Goal: Task Accomplishment & Management: Manage account settings

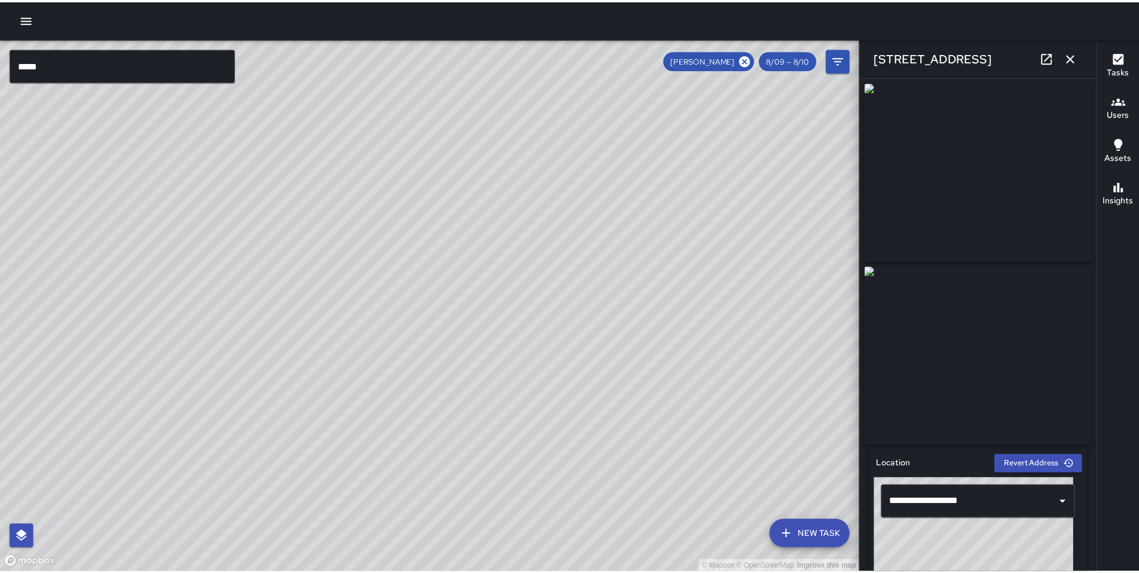
scroll to position [664, 0]
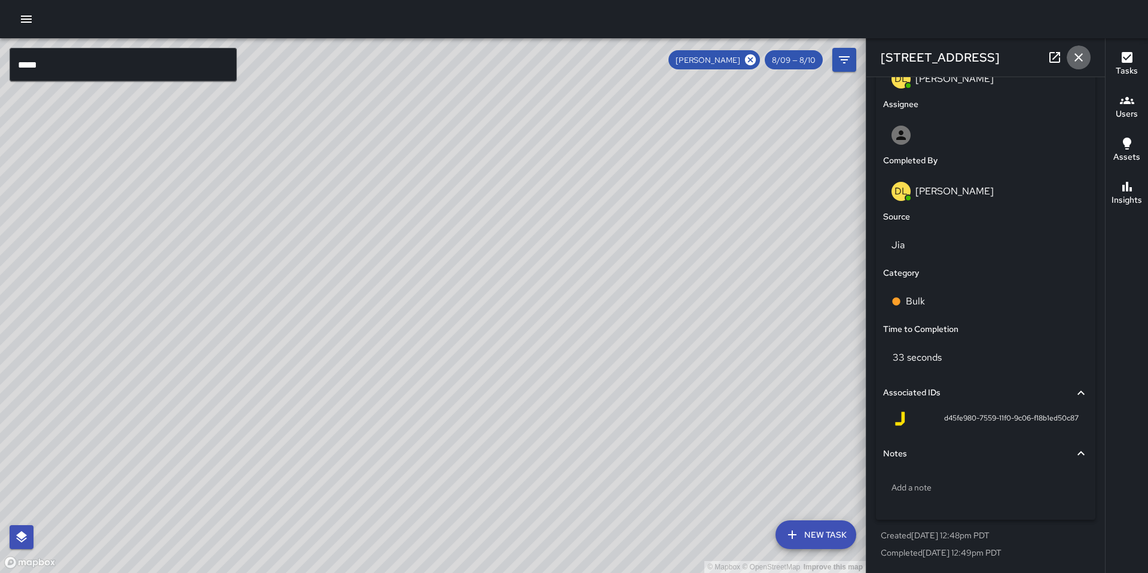
click at [1074, 57] on icon "button" at bounding box center [1078, 57] width 14 height 14
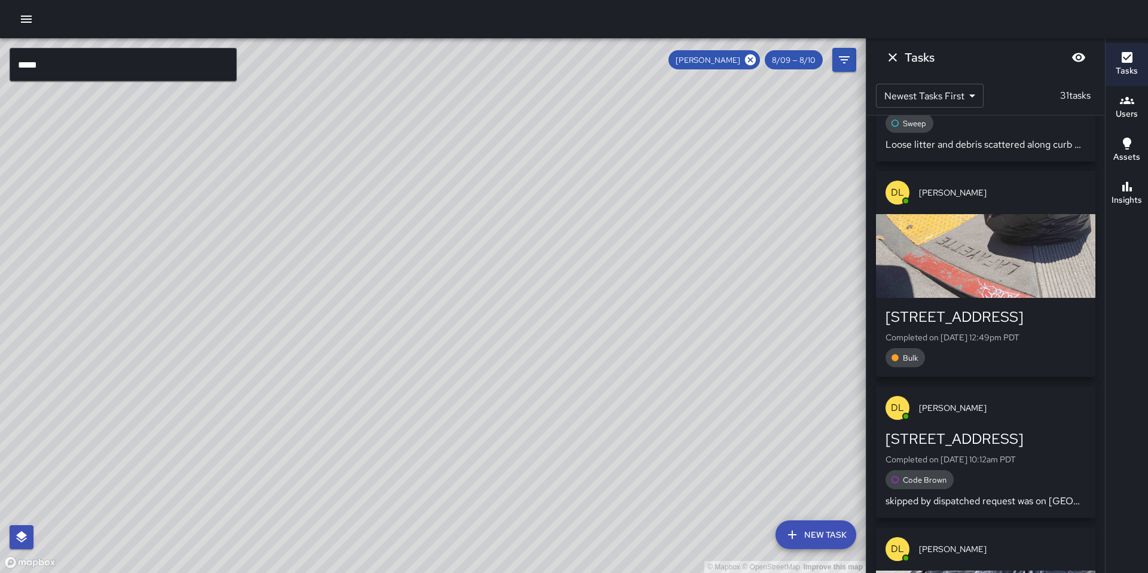
click at [759, 61] on div "[PERSON_NAME]" at bounding box center [713, 59] width 91 height 19
click at [754, 61] on icon at bounding box center [750, 59] width 11 height 11
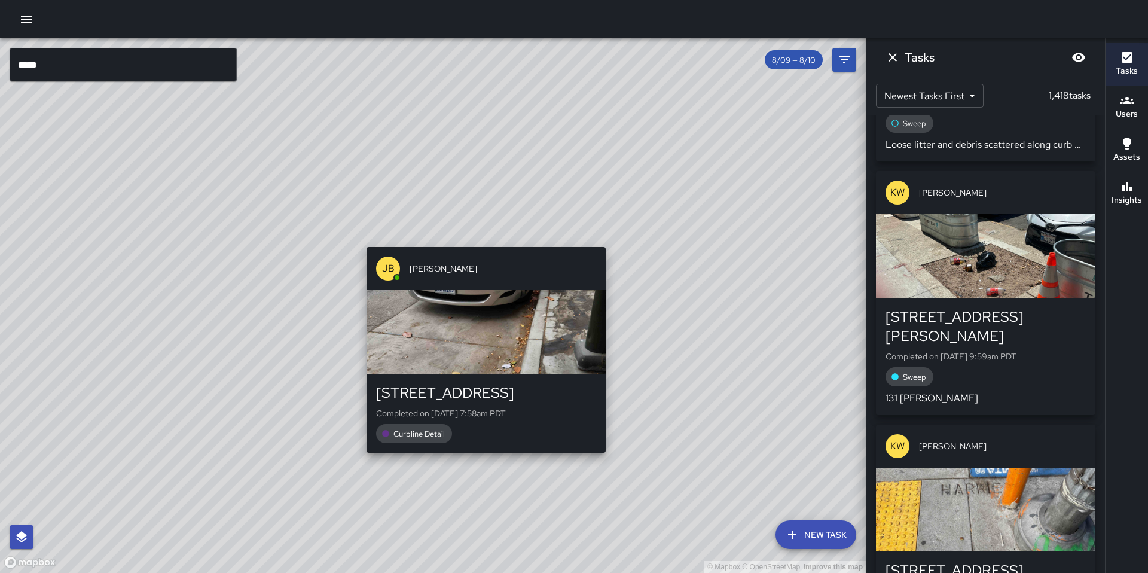
drag, startPoint x: 766, startPoint y: 200, endPoint x: 482, endPoint y: 239, distance: 286.7
click at [482, 239] on div "© Mapbox © OpenStreetMap Improve this map [PERSON_NAME] [STREET_ADDRESS][PERSON…" at bounding box center [433, 305] width 866 height 535
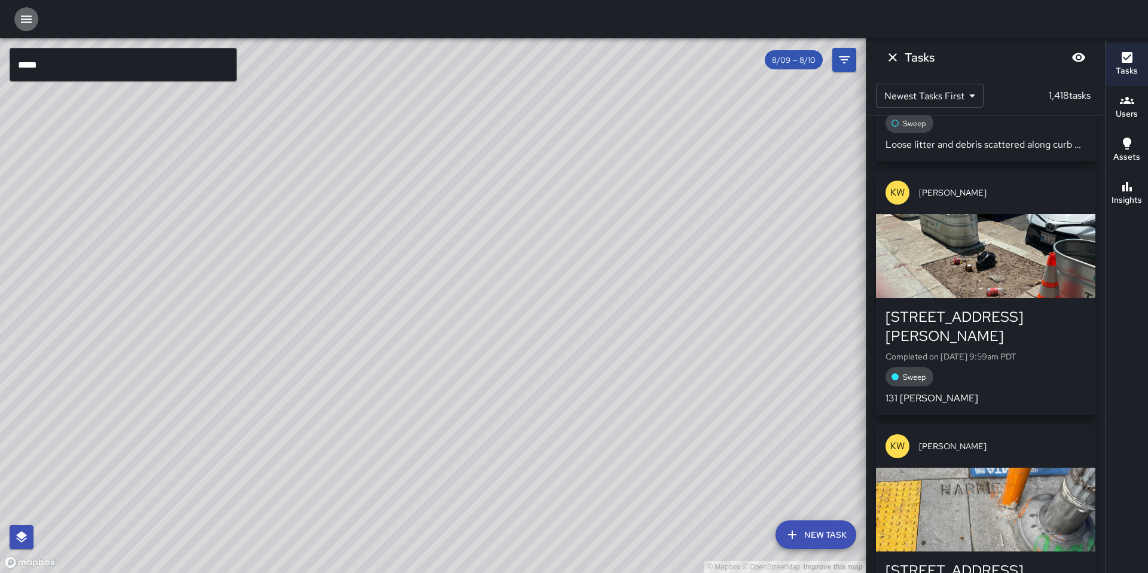
click at [24, 19] on icon "button" at bounding box center [26, 19] width 11 height 7
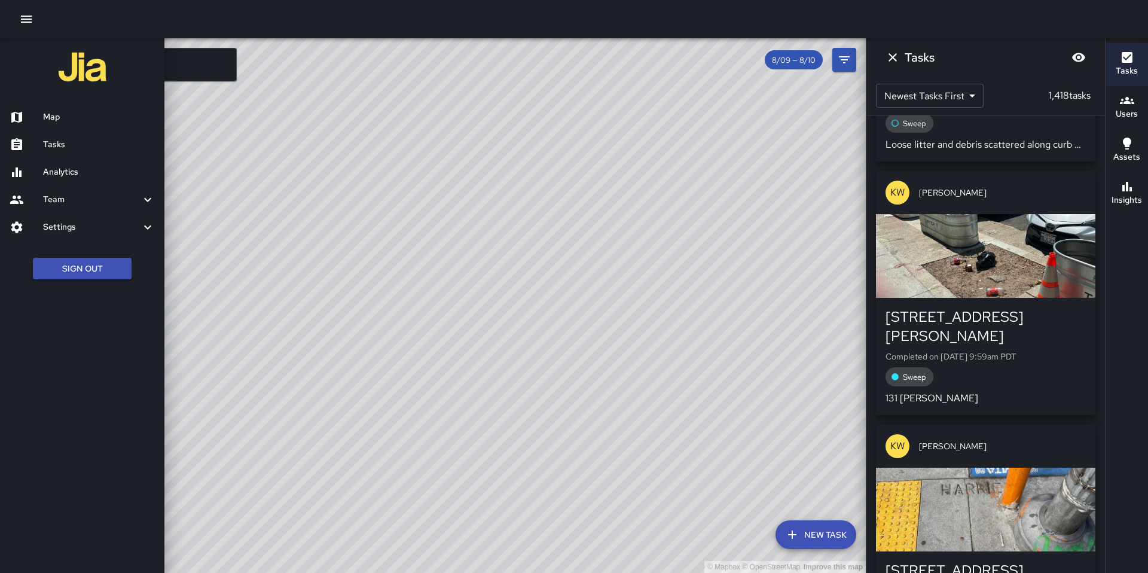
click at [74, 120] on h6 "Map" at bounding box center [99, 117] width 112 height 13
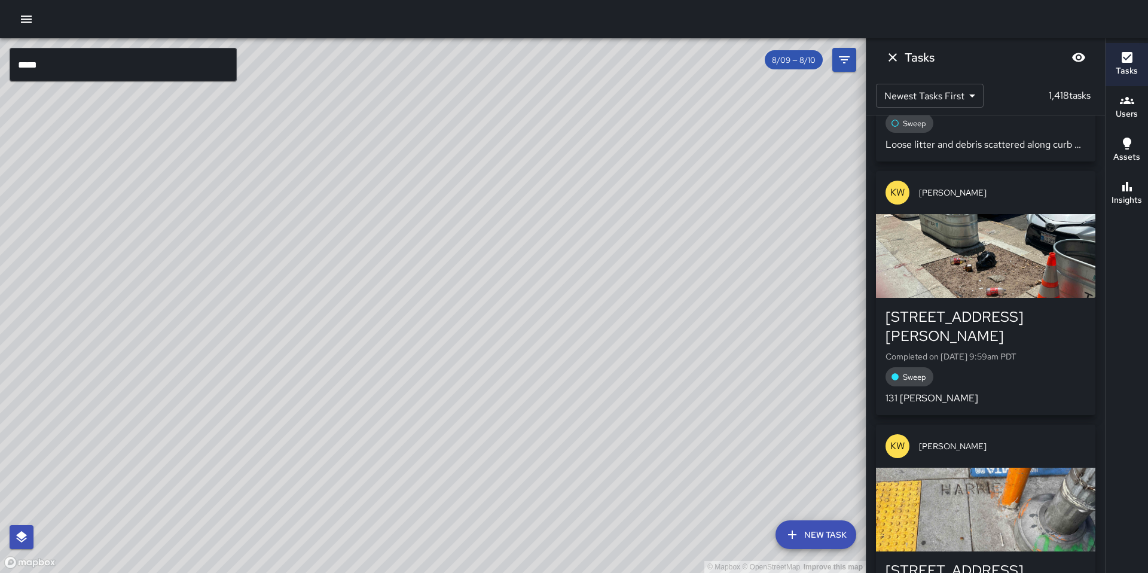
click at [21, 6] on div at bounding box center [574, 19] width 1148 height 38
click at [27, 18] on icon "button" at bounding box center [26, 19] width 14 height 14
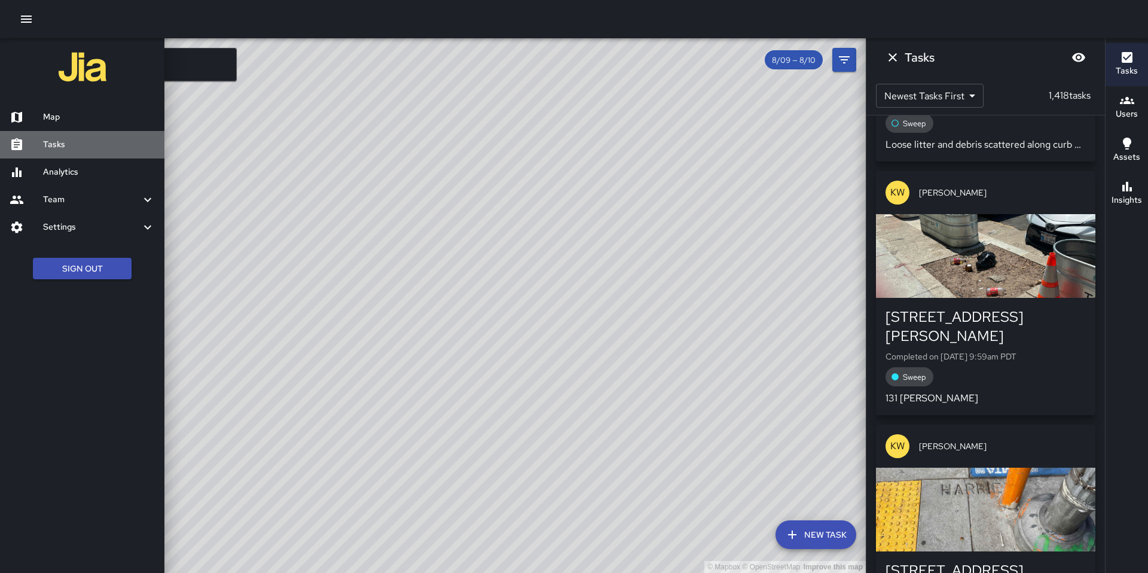
click at [54, 146] on h6 "Tasks" at bounding box center [99, 144] width 112 height 13
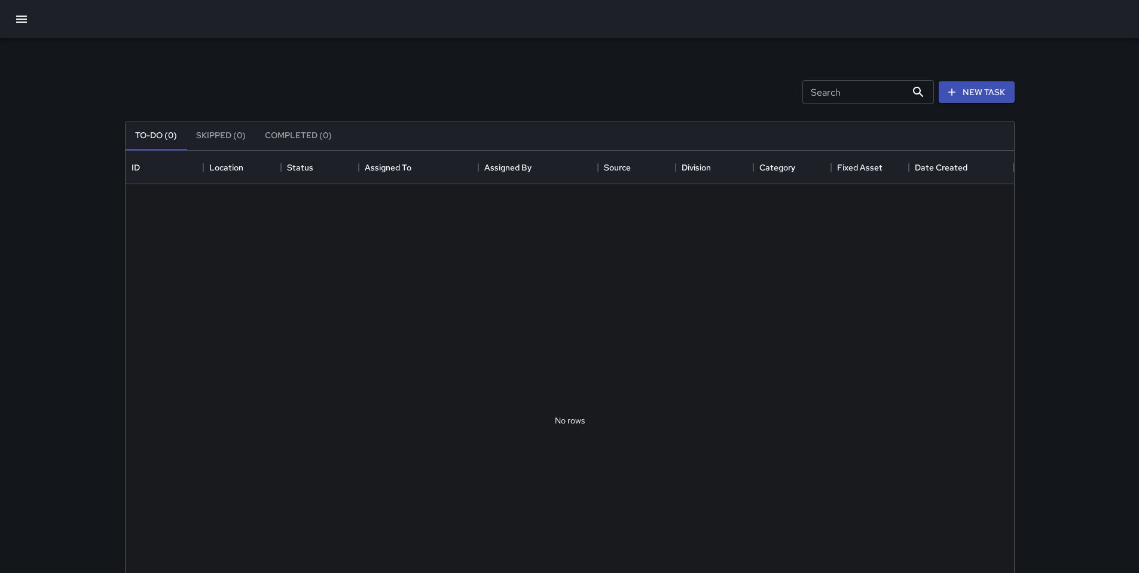
scroll to position [497, 880]
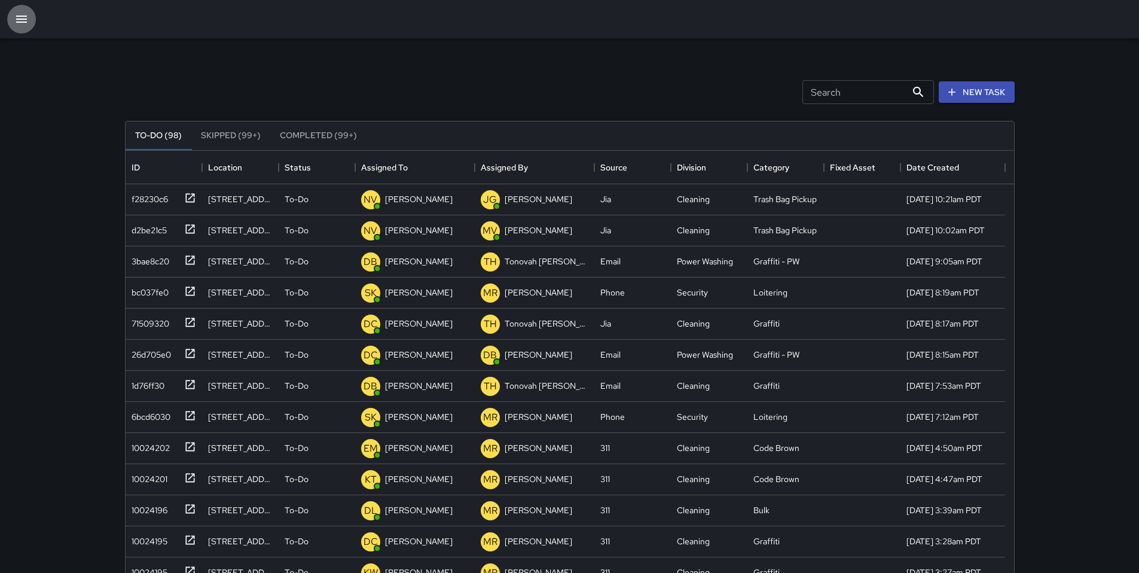
click at [24, 19] on icon "button" at bounding box center [21, 19] width 11 height 7
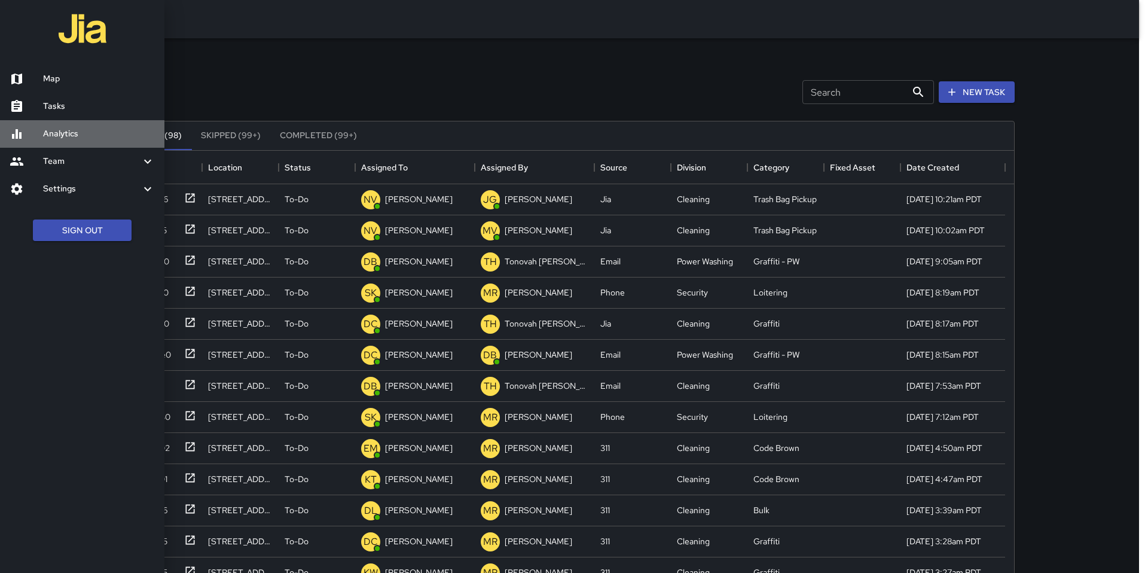
click at [51, 130] on h6 "Analytics" at bounding box center [99, 133] width 112 height 13
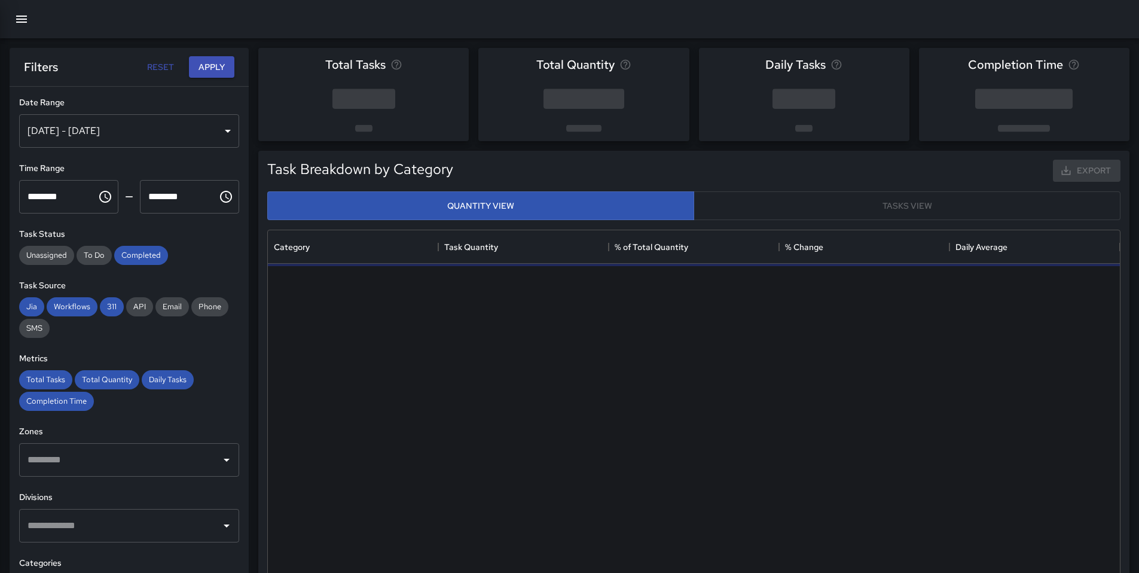
scroll to position [349, 843]
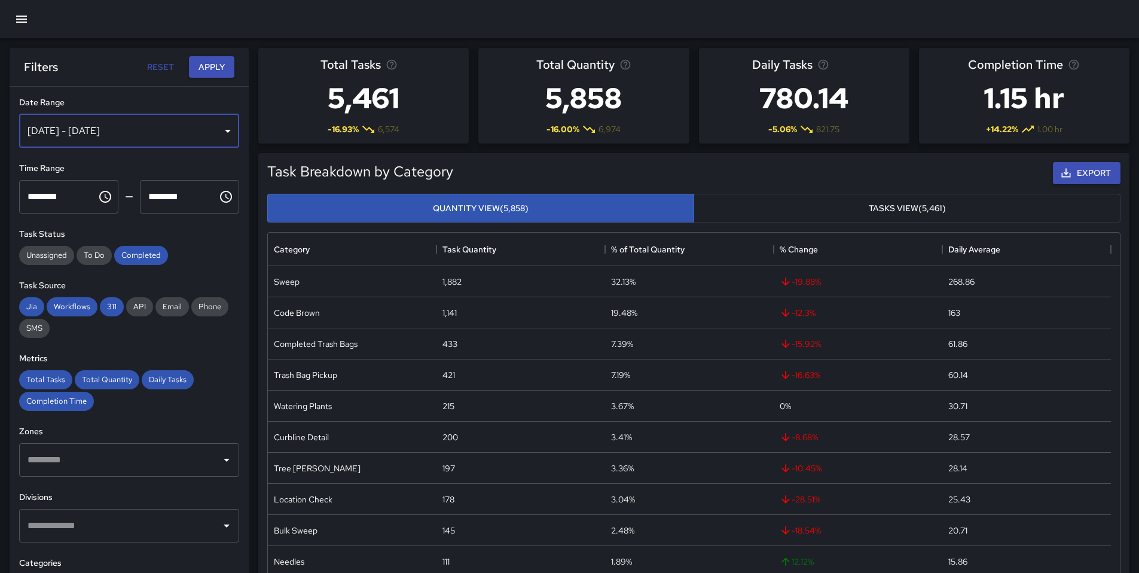
click at [109, 130] on div "[DATE] - [DATE]" at bounding box center [129, 130] width 220 height 33
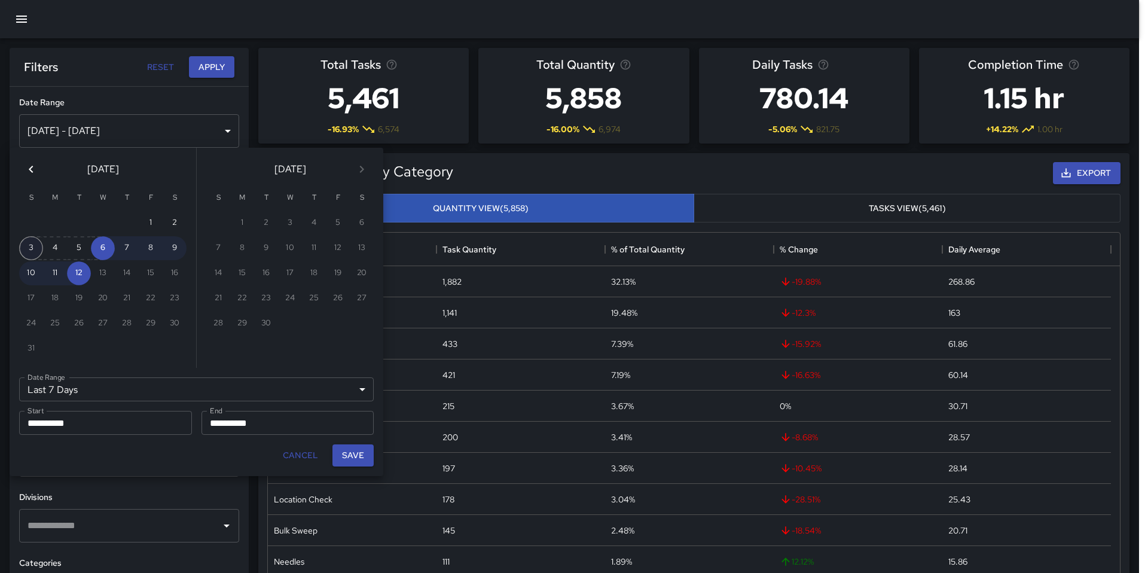
click at [41, 248] on button "3" at bounding box center [31, 248] width 24 height 24
type input "******"
type input "**********"
click at [175, 245] on button "9" at bounding box center [175, 248] width 24 height 24
type input "**********"
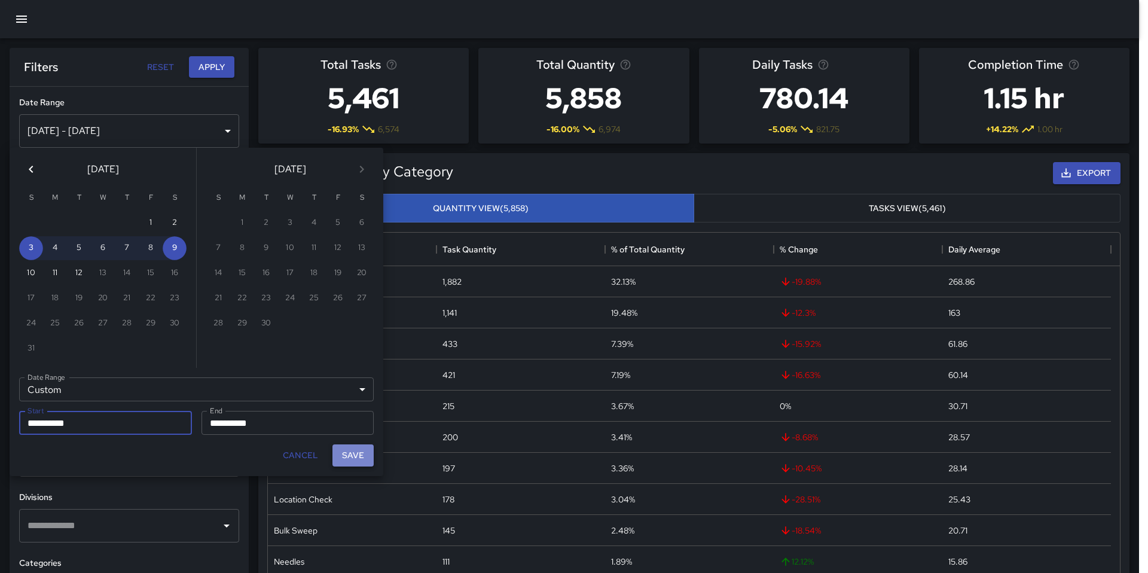
click at [339, 456] on button "Save" at bounding box center [352, 455] width 41 height 22
type input "**********"
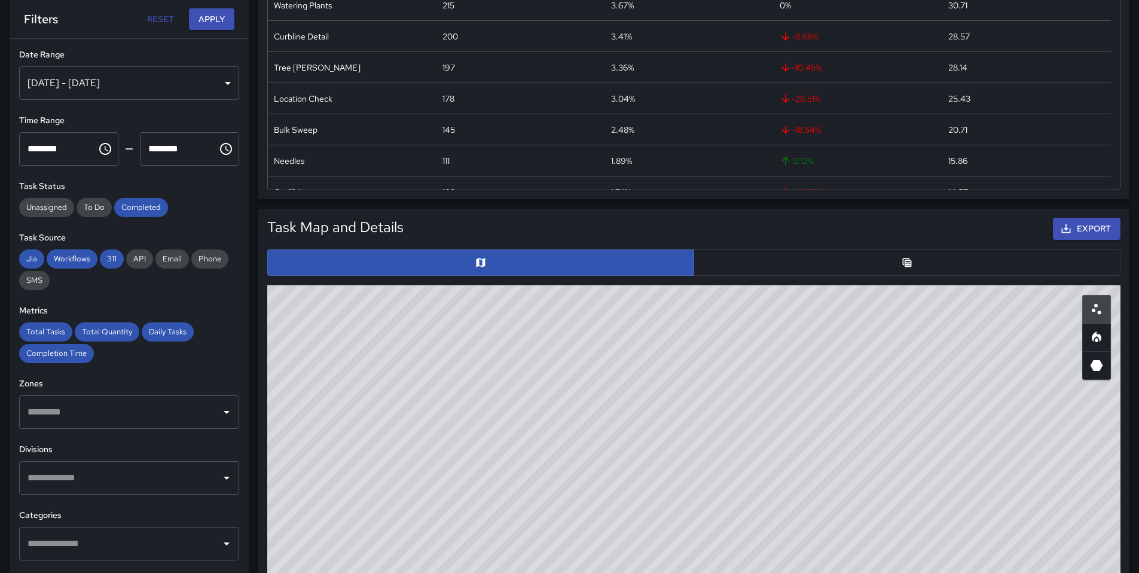
scroll to position [401, 0]
click at [795, 257] on button "button" at bounding box center [907, 262] width 427 height 26
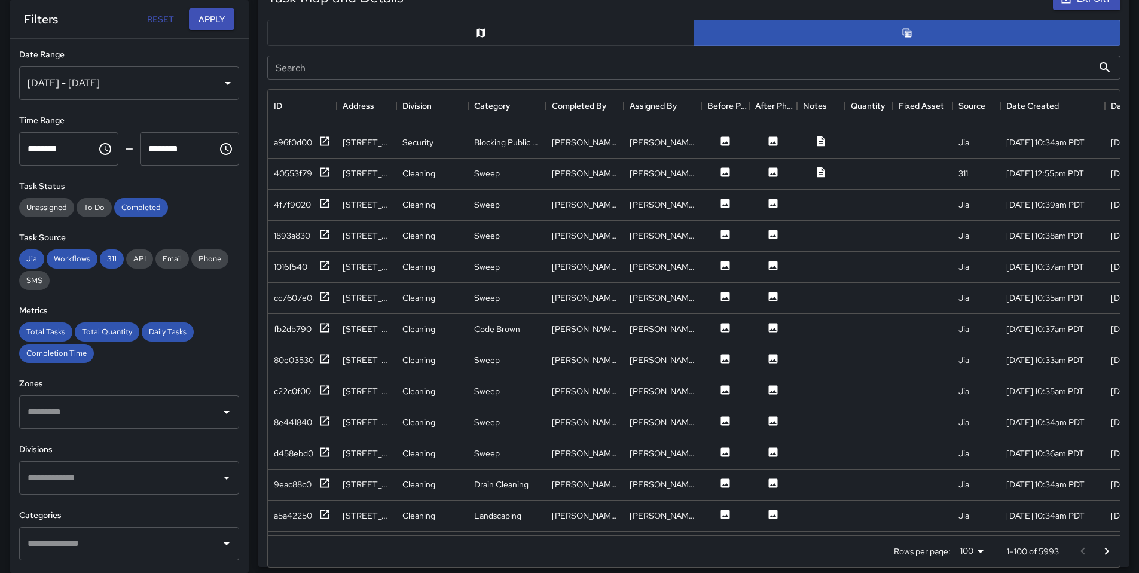
scroll to position [426, 0]
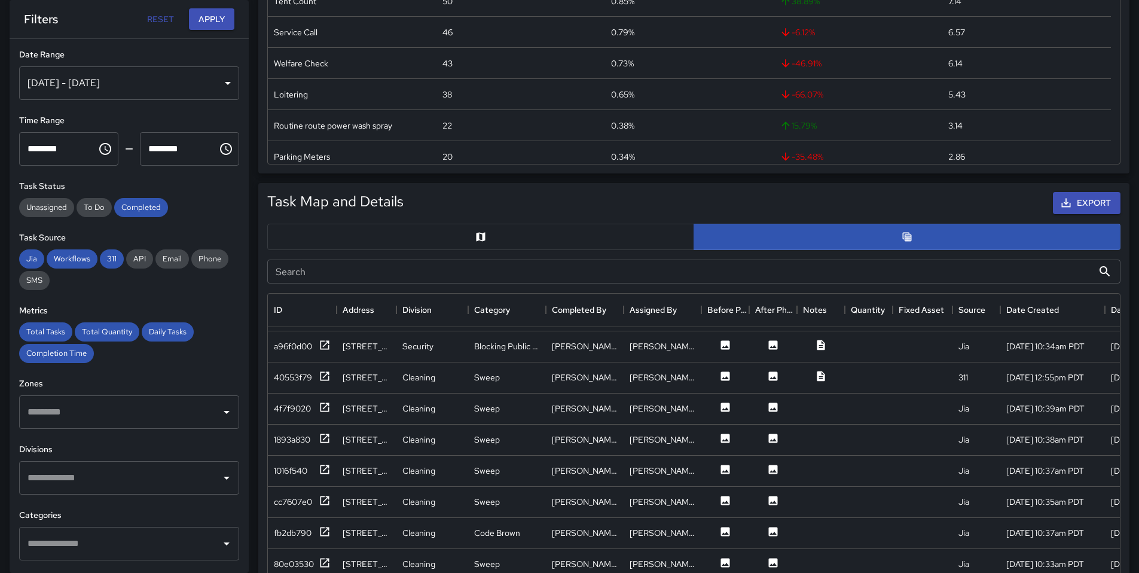
click at [131, 87] on div "[DATE] - [DATE]" at bounding box center [129, 82] width 220 height 33
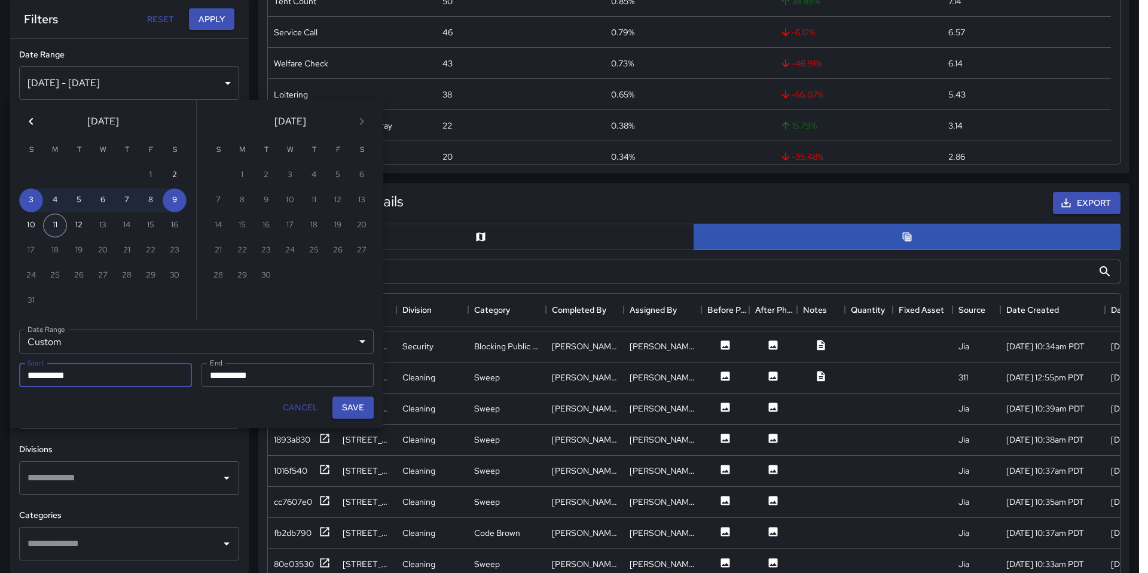
click at [57, 224] on button "11" at bounding box center [55, 225] width 24 height 24
type input "**********"
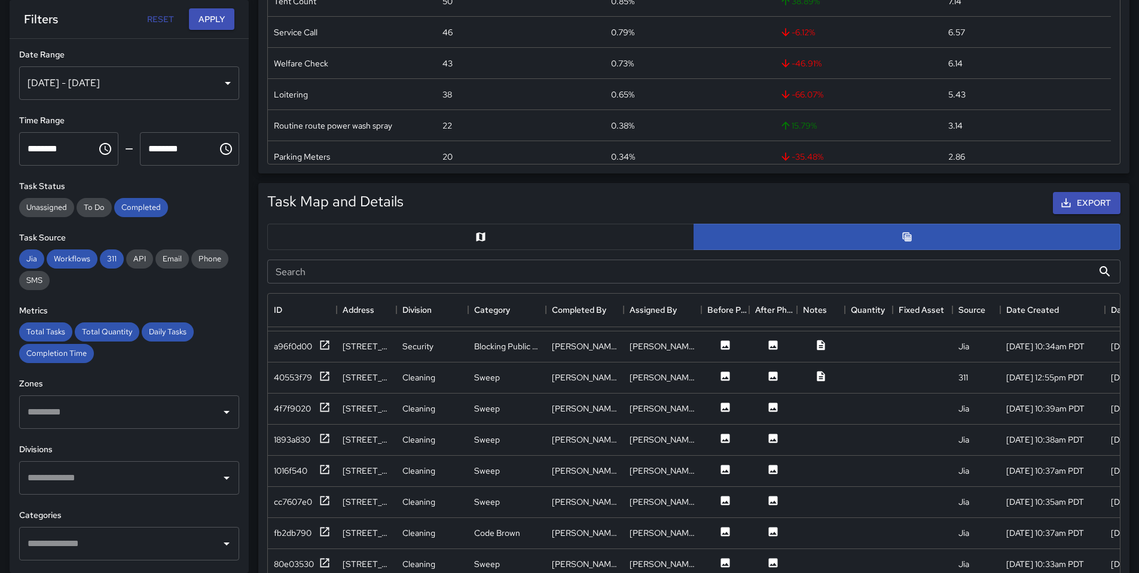
scroll to position [10, 10]
click at [130, 84] on div "[DATE] - [DATE]" at bounding box center [129, 82] width 220 height 33
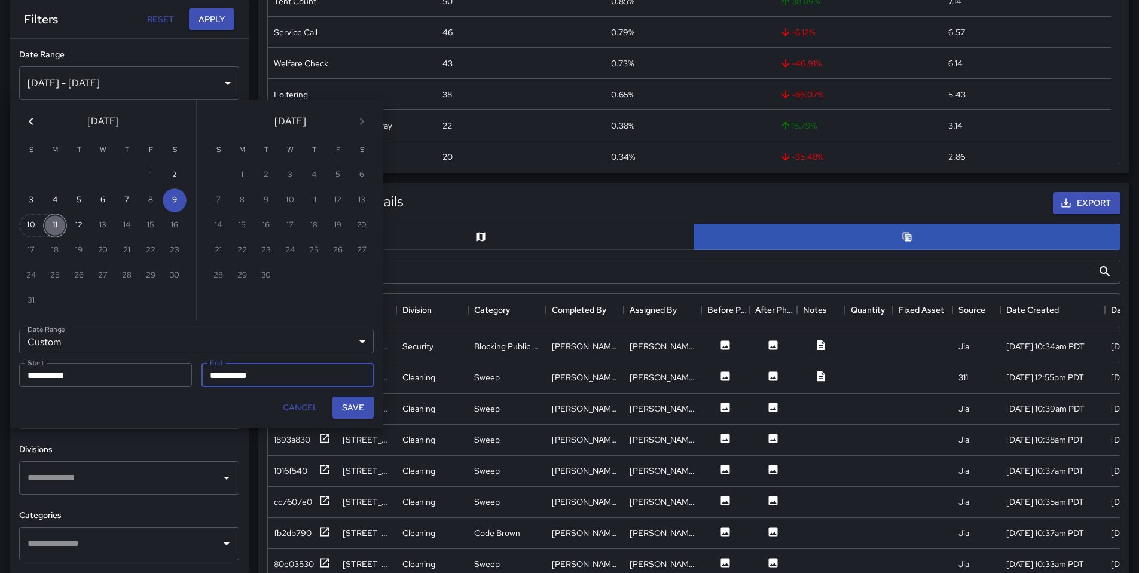
click at [57, 230] on button "11" at bounding box center [55, 225] width 24 height 24
type input "**********"
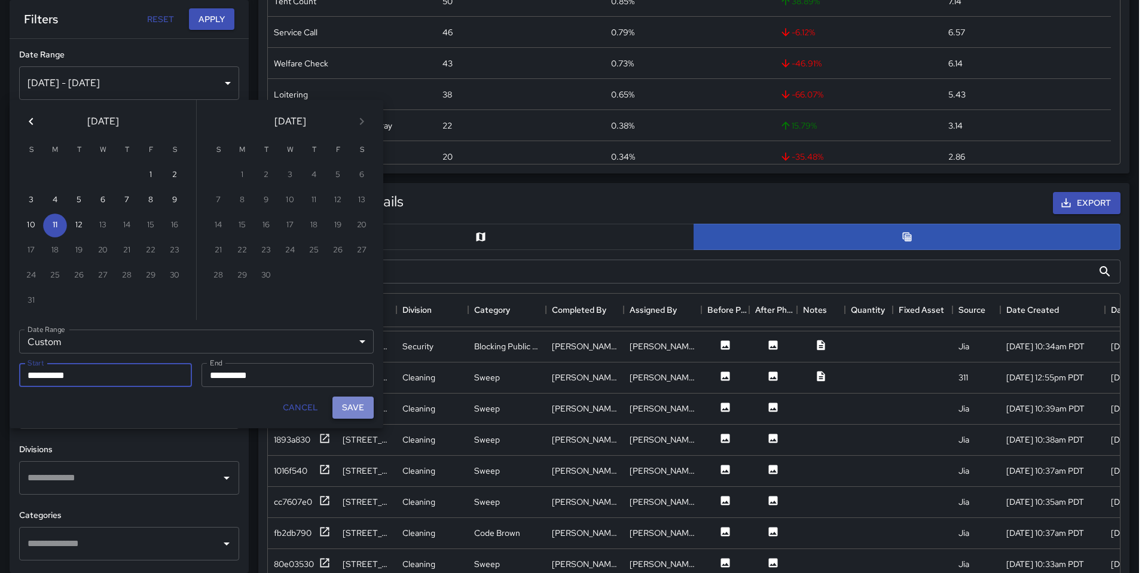
click at [354, 409] on button "Save" at bounding box center [352, 407] width 41 height 22
type input "**********"
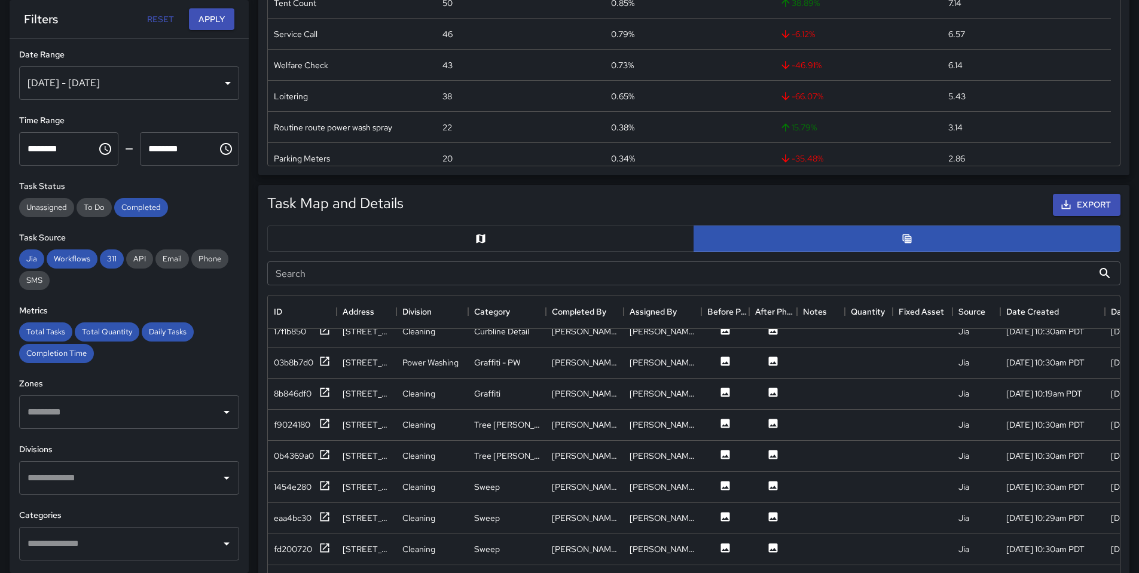
scroll to position [424, 0]
click at [203, 17] on button "Apply" at bounding box center [211, 19] width 45 height 22
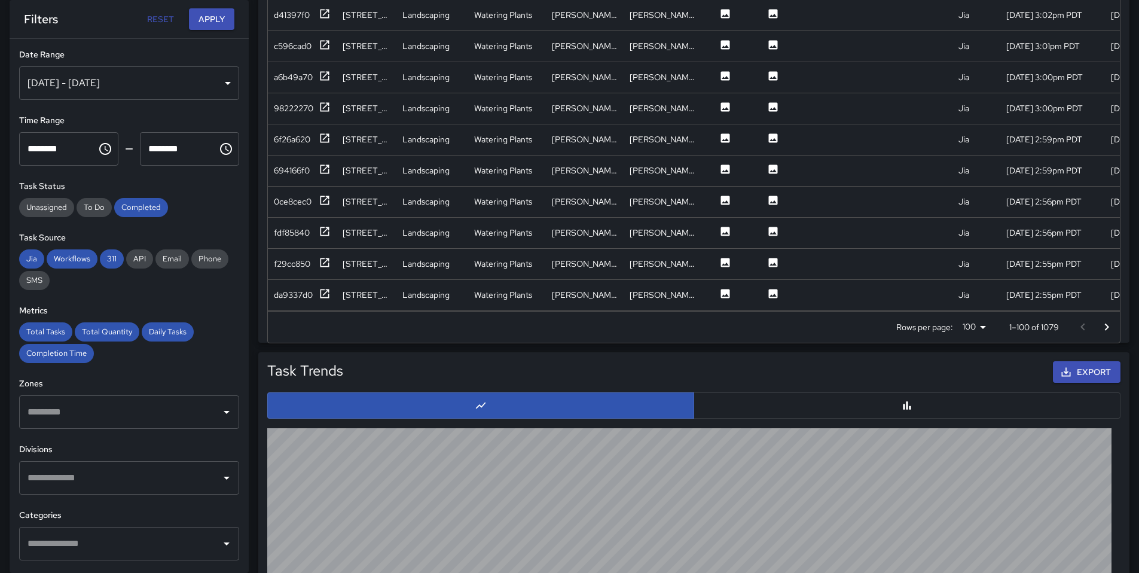
scroll to position [696, 0]
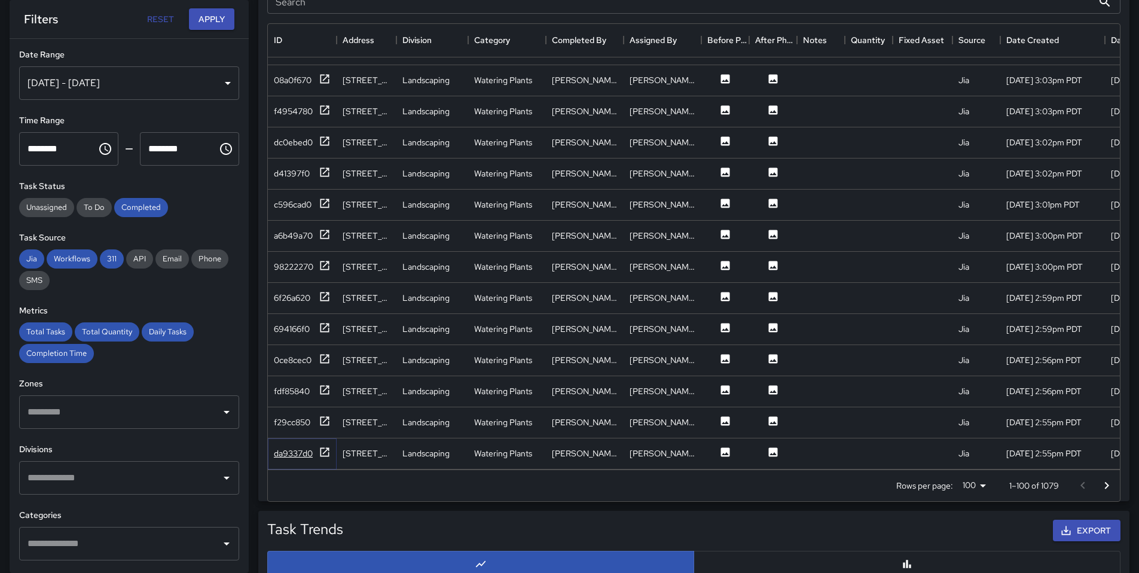
click at [295, 447] on div "da9337d0" at bounding box center [293, 453] width 39 height 12
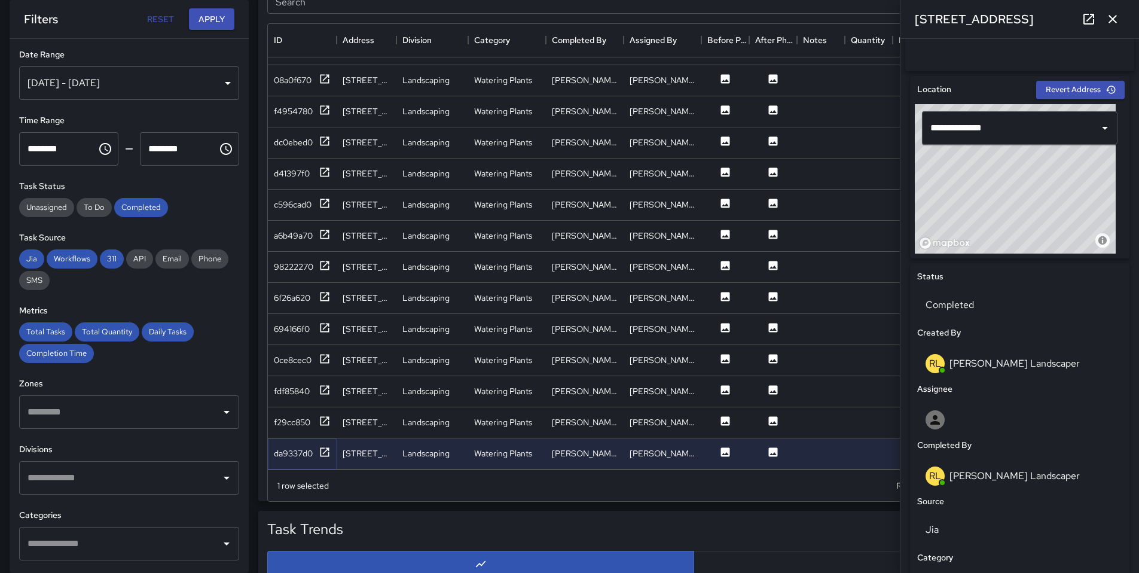
scroll to position [361, 0]
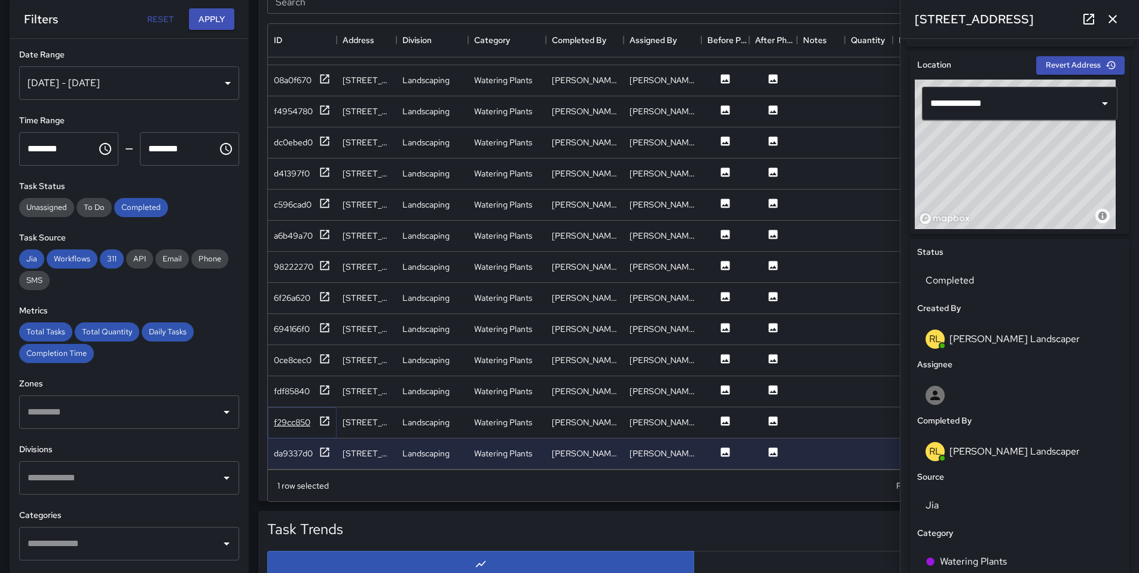
click at [288, 416] on div "f29cc850" at bounding box center [292, 422] width 36 height 12
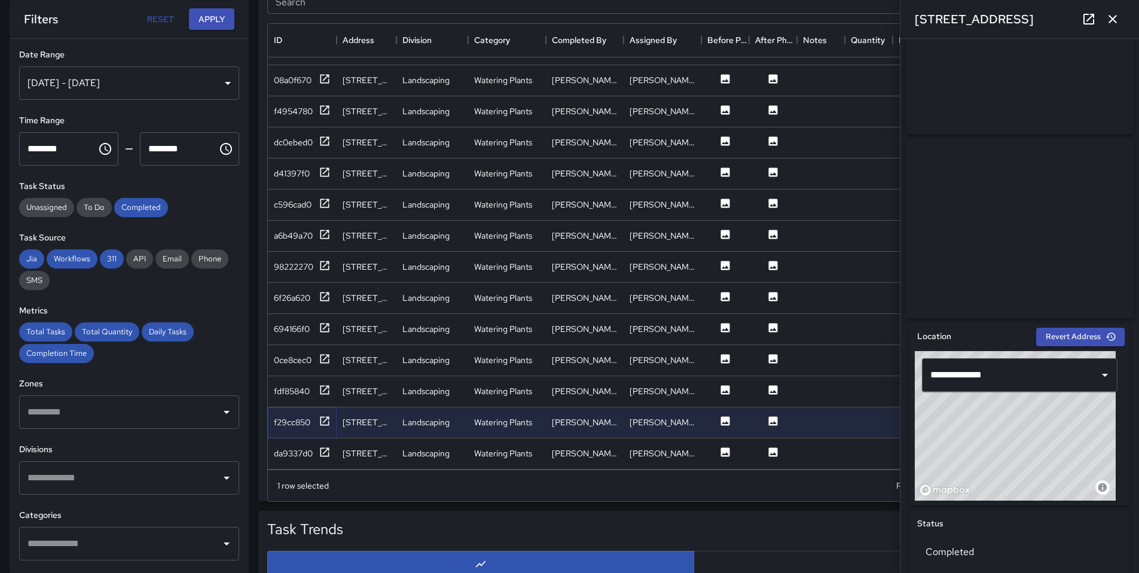
scroll to position [0, 0]
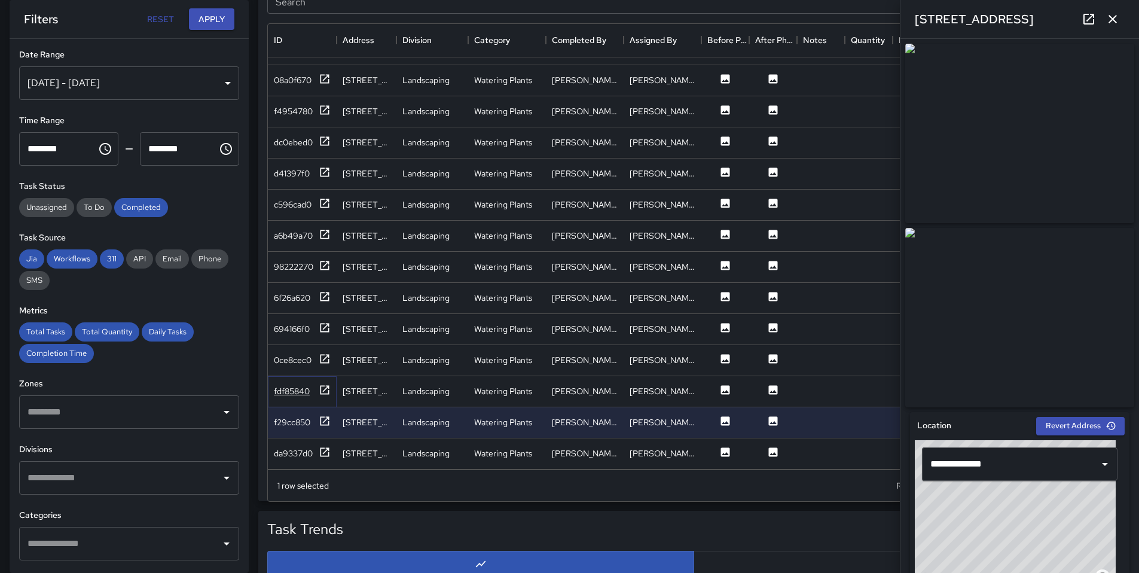
click at [282, 385] on div "fdf85840" at bounding box center [292, 391] width 36 height 12
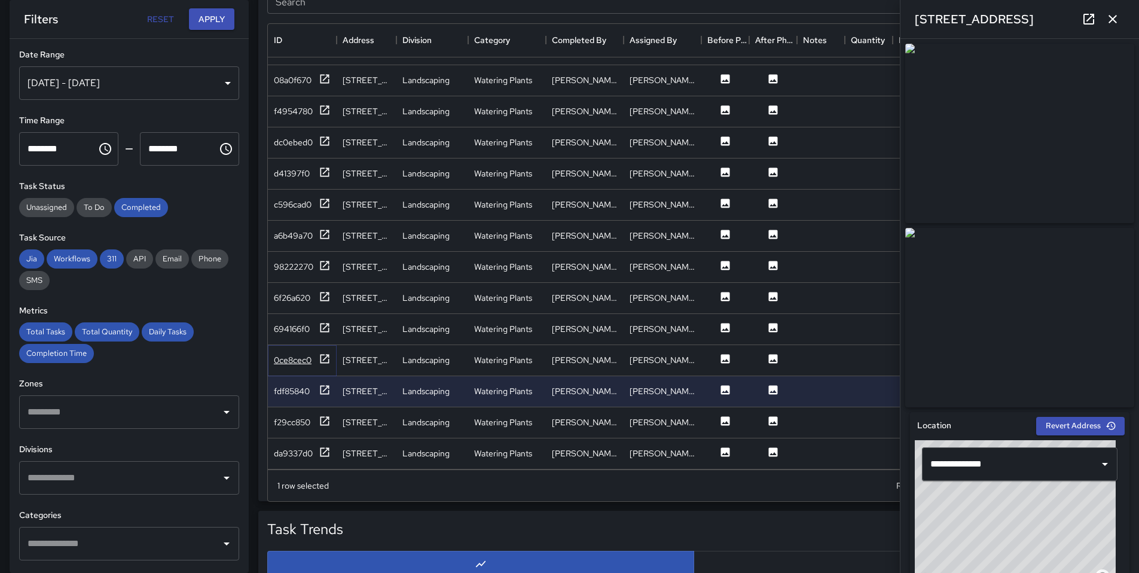
click at [283, 355] on div "0ce8cec0" at bounding box center [293, 360] width 38 height 12
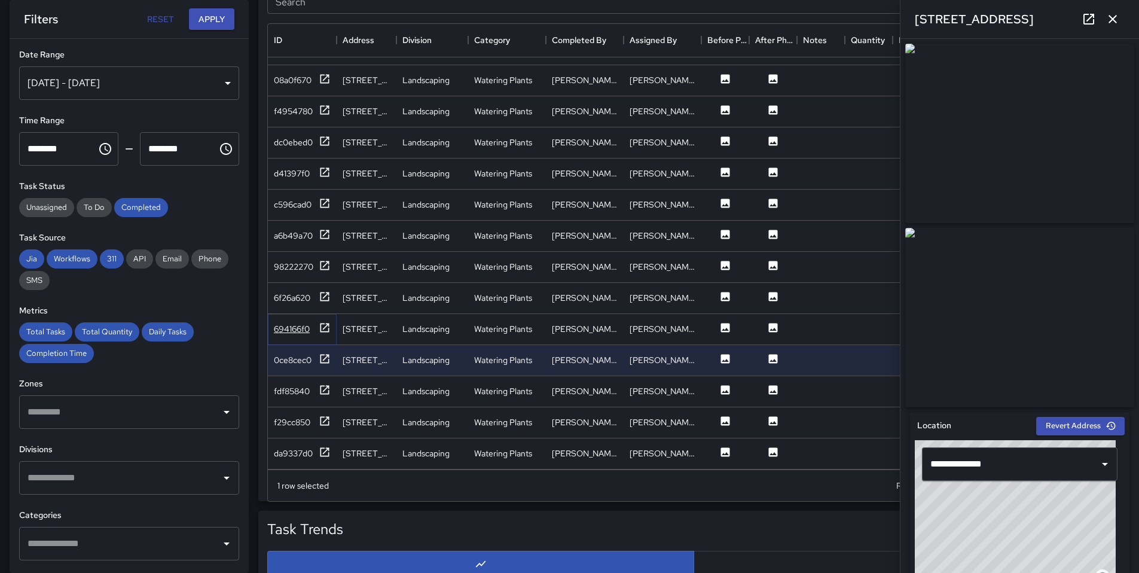
click at [283, 323] on div "694166f0" at bounding box center [292, 329] width 36 height 12
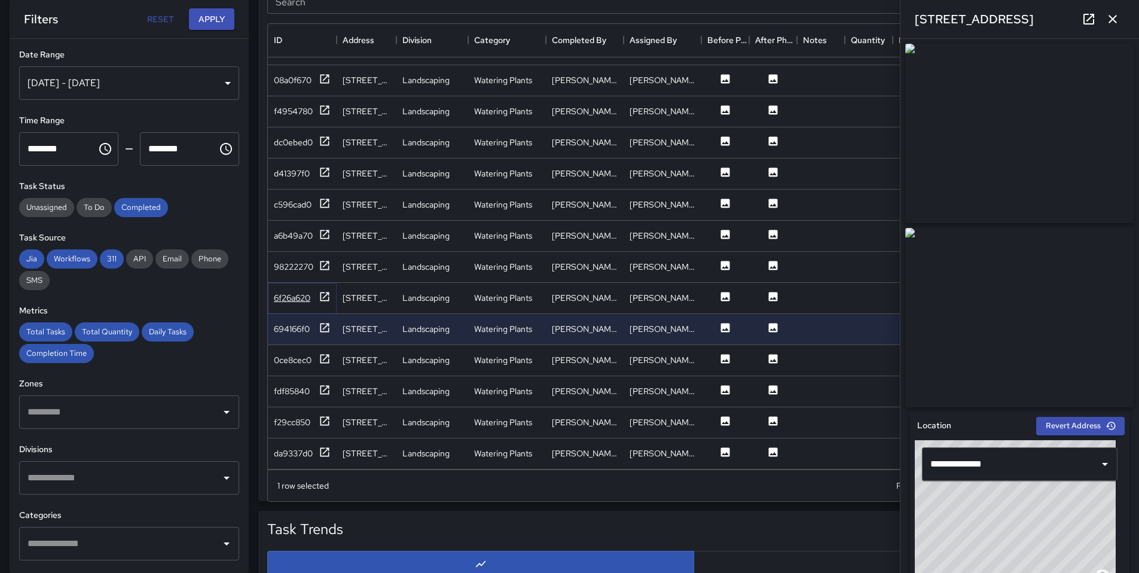
click at [278, 292] on div "6f26a620" at bounding box center [292, 298] width 36 height 12
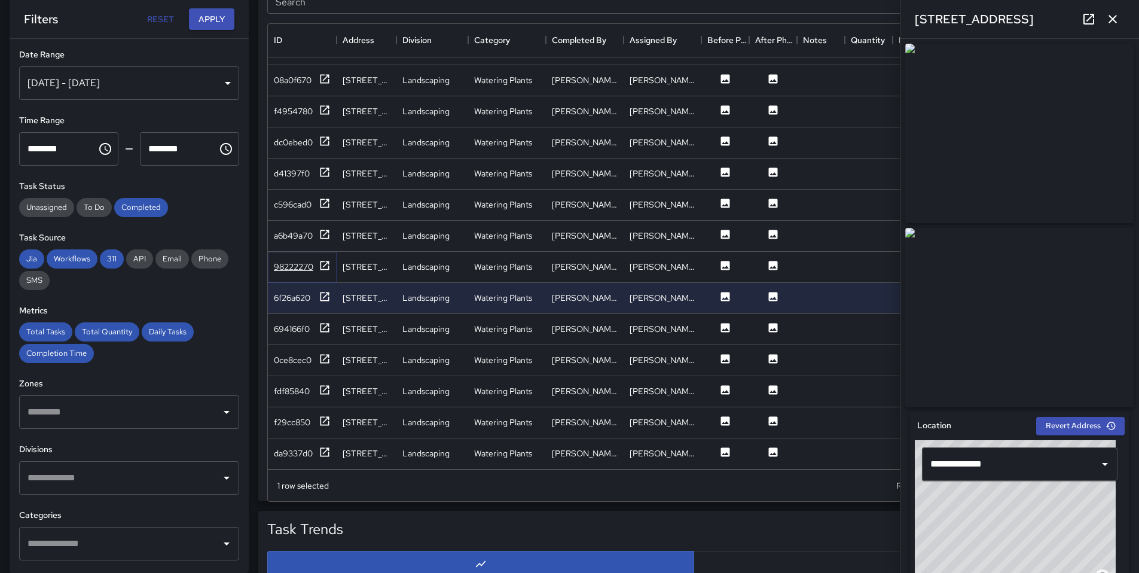
click at [293, 264] on div "98222270" at bounding box center [302, 266] width 57 height 15
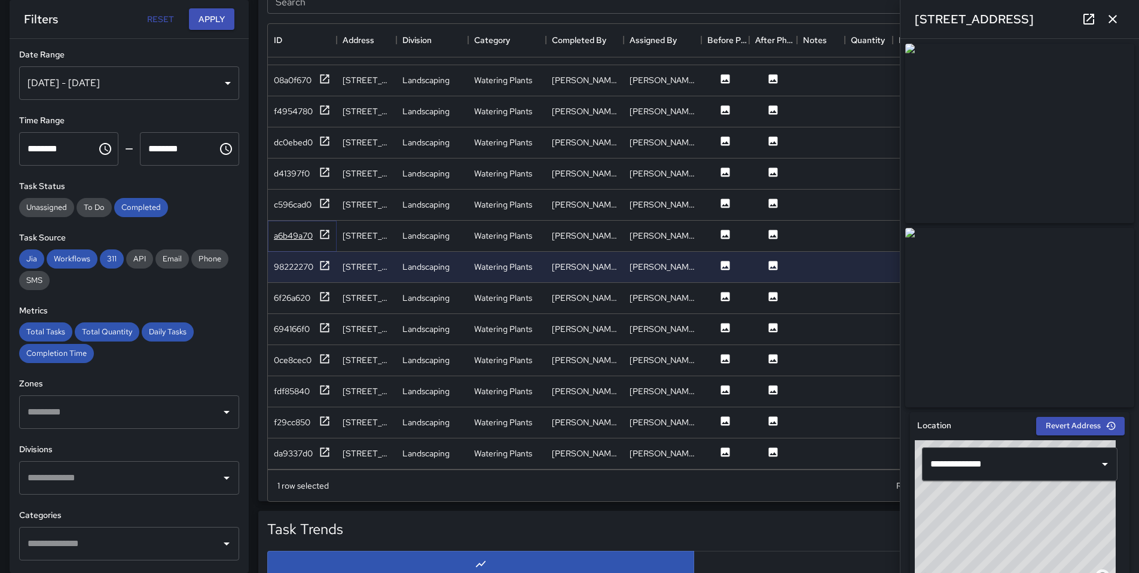
click at [298, 230] on div "a6b49a70" at bounding box center [293, 236] width 39 height 12
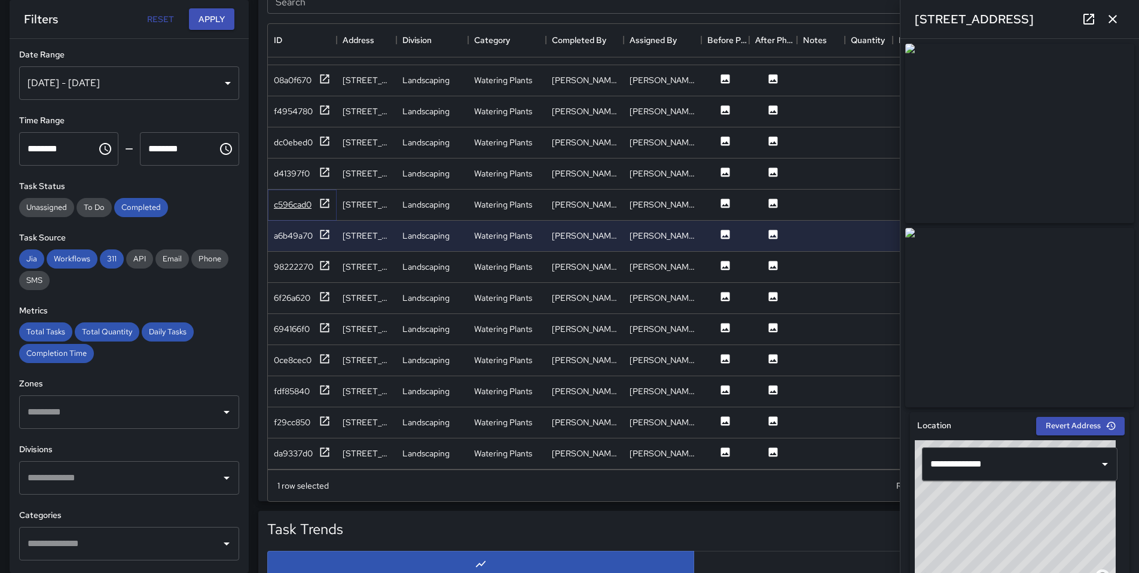
click at [291, 201] on div "c596cad0" at bounding box center [302, 204] width 57 height 15
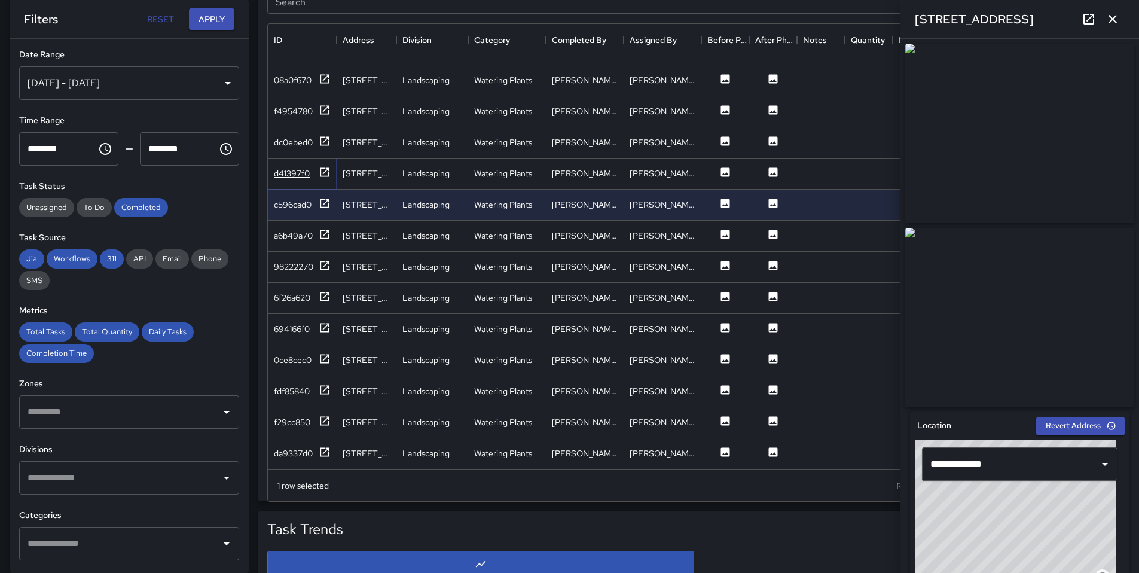
click at [293, 167] on div "d41397f0" at bounding box center [292, 173] width 36 height 12
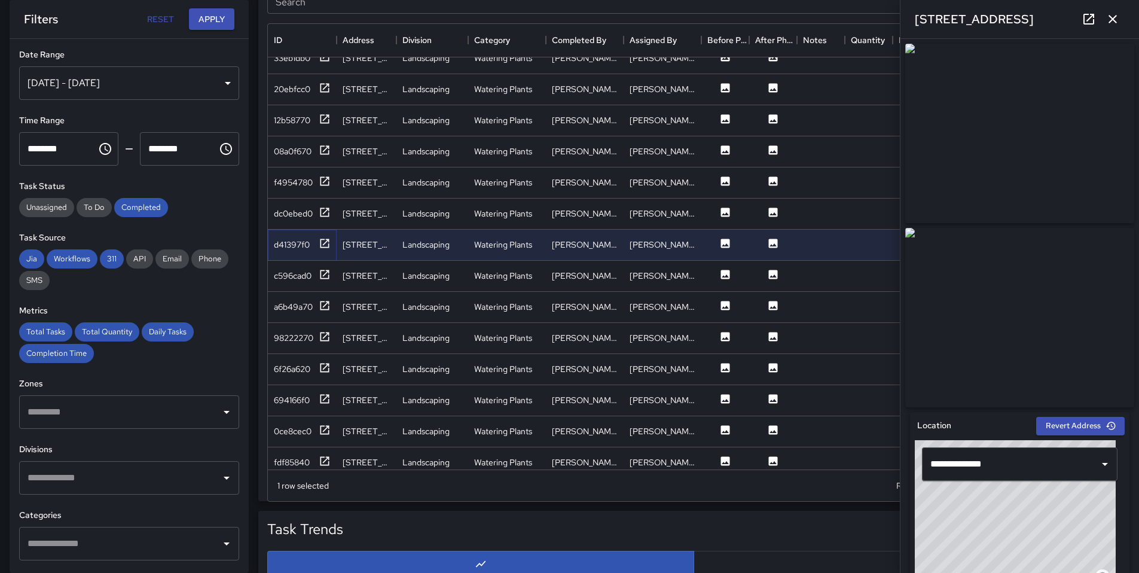
scroll to position [2613, 0]
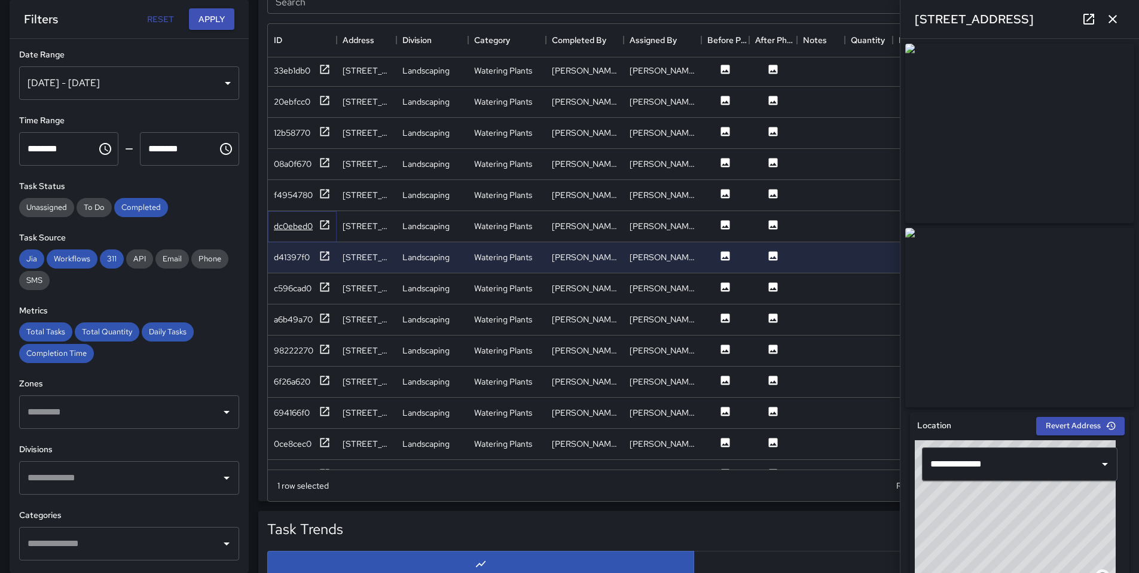
click at [297, 228] on div "dc0ebed0" at bounding box center [293, 226] width 39 height 12
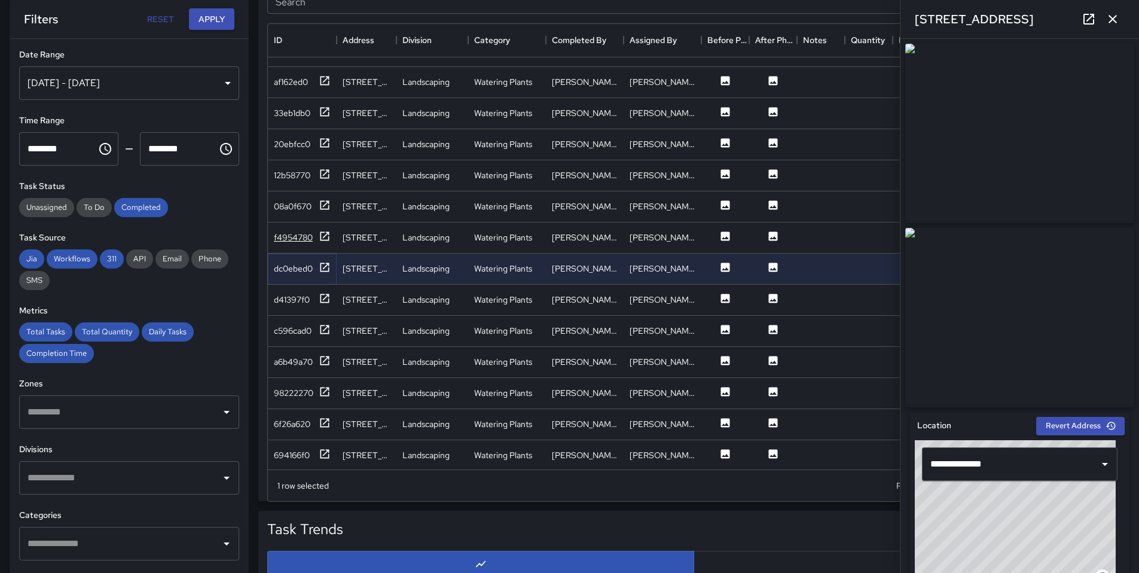
scroll to position [2570, 0]
click at [301, 240] on div "f4954780" at bounding box center [293, 238] width 39 height 12
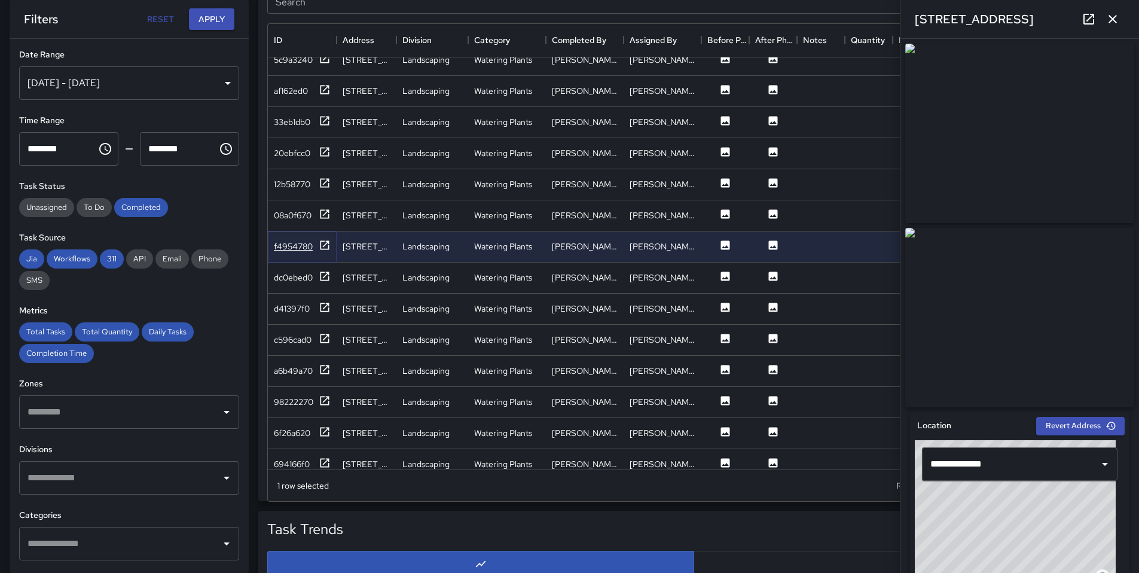
scroll to position [2560, 0]
click at [296, 223] on div "08a0f670" at bounding box center [293, 218] width 38 height 12
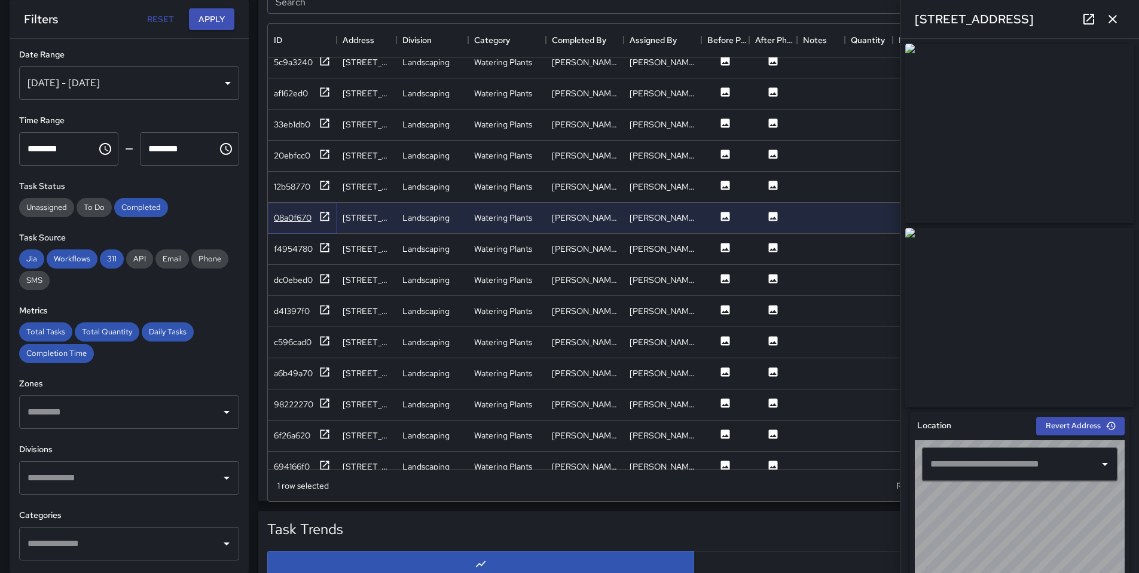
type input "**********"
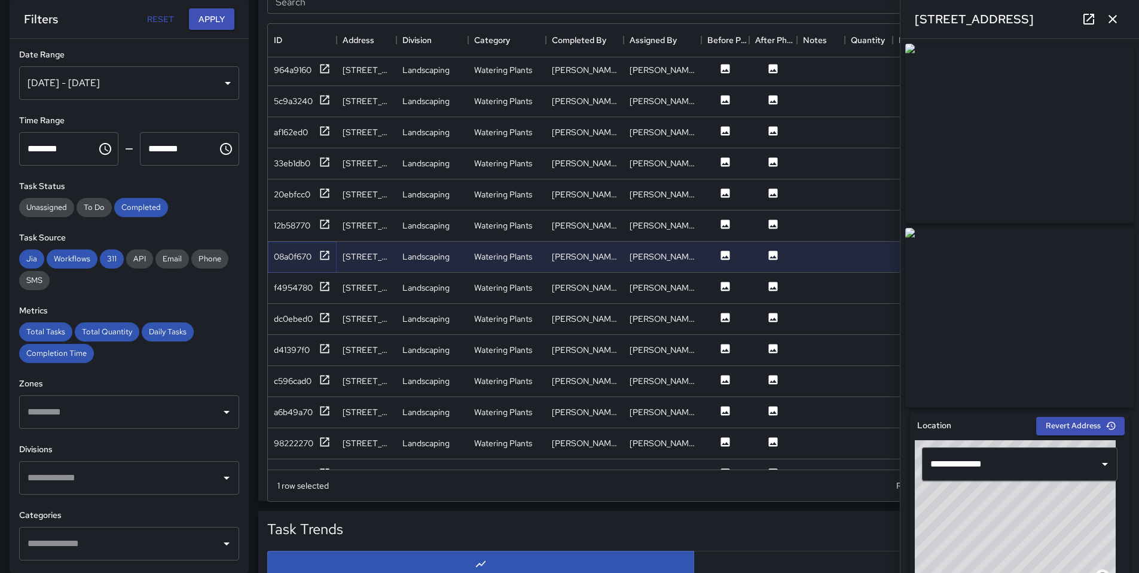
scroll to position [2518, 0]
click at [298, 230] on div "12b58770" at bounding box center [292, 228] width 36 height 12
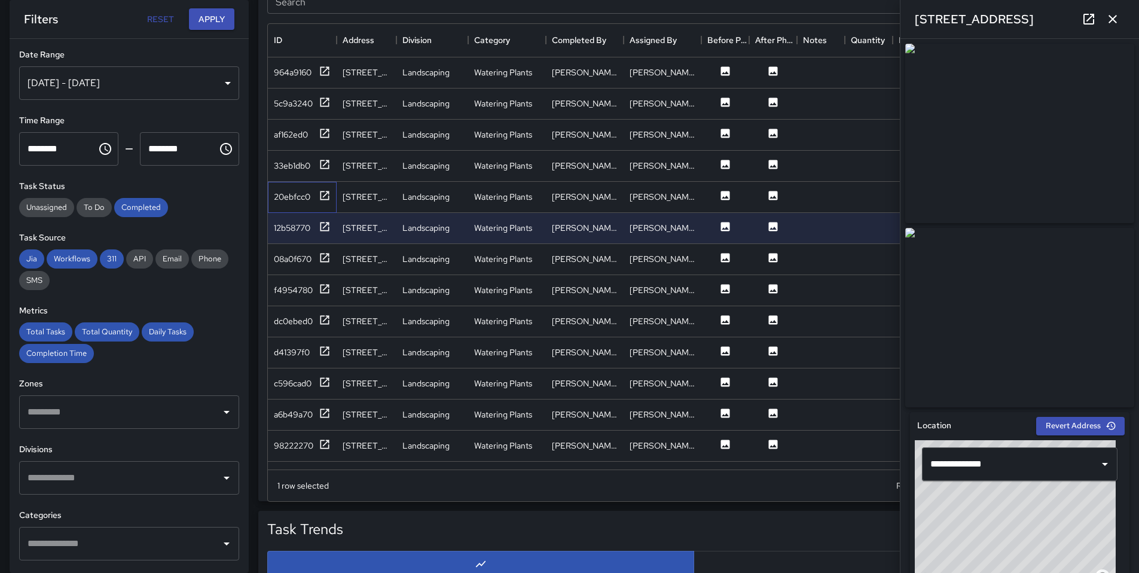
click at [283, 204] on div "20ebfcc0" at bounding box center [302, 197] width 69 height 31
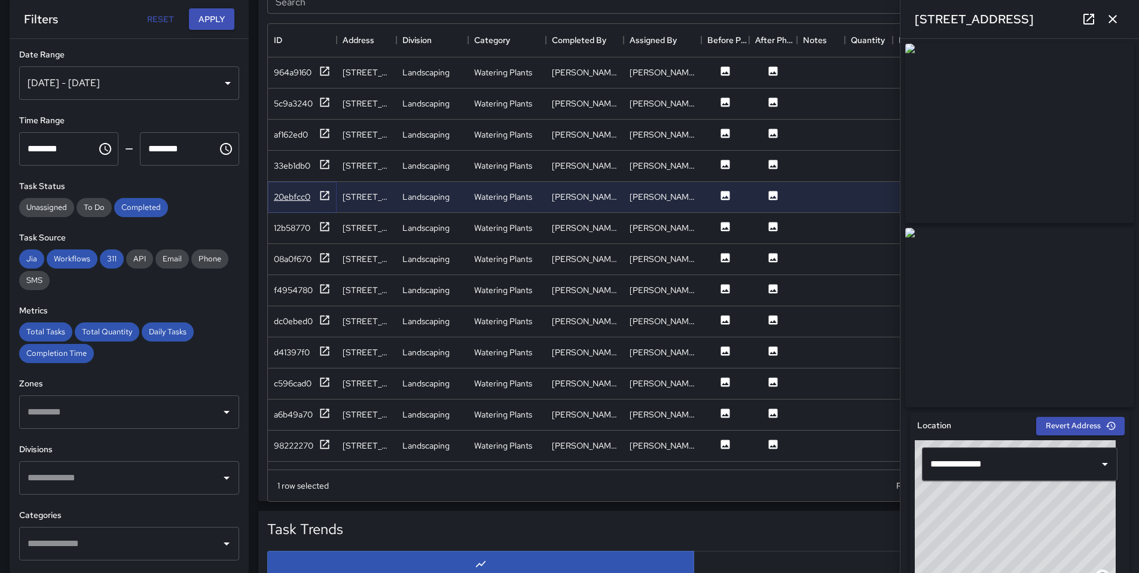
click at [286, 197] on div "20ebfcc0" at bounding box center [292, 197] width 36 height 12
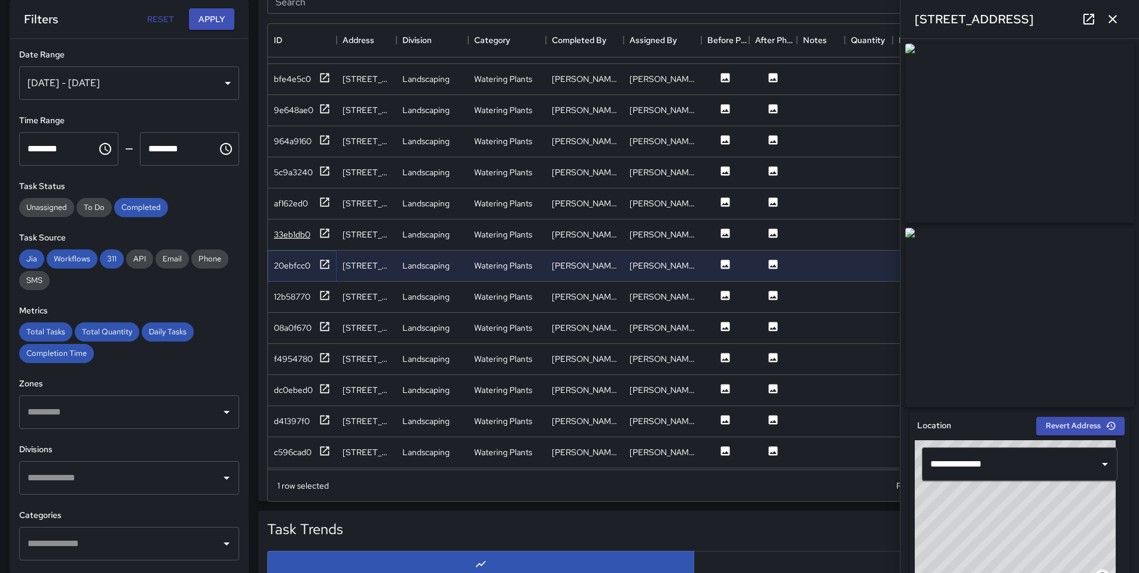
scroll to position [2440, 0]
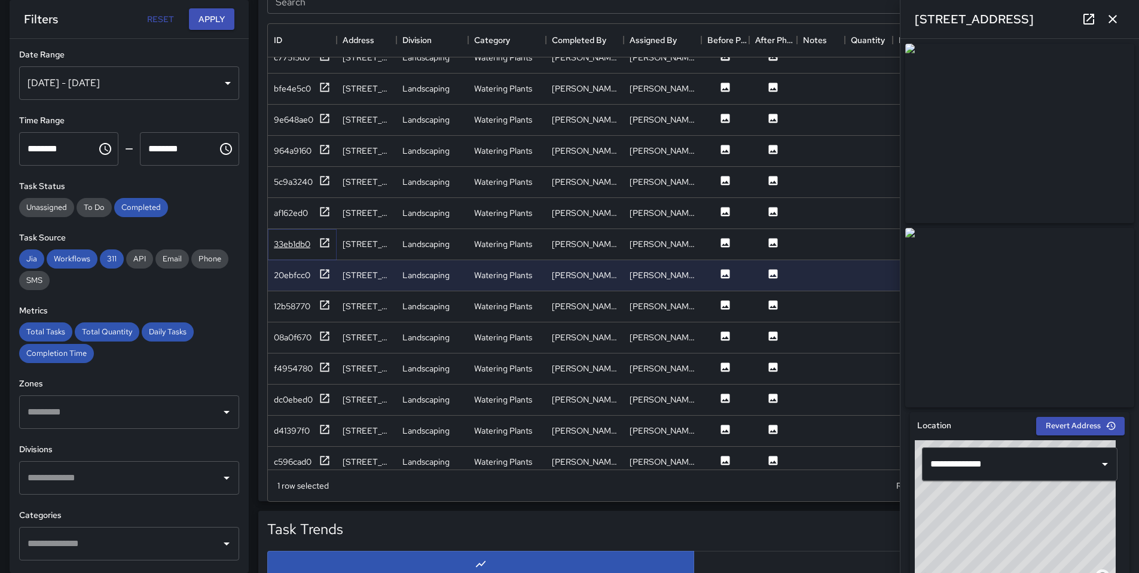
click at [304, 246] on div "33eb1db0" at bounding box center [292, 244] width 36 height 12
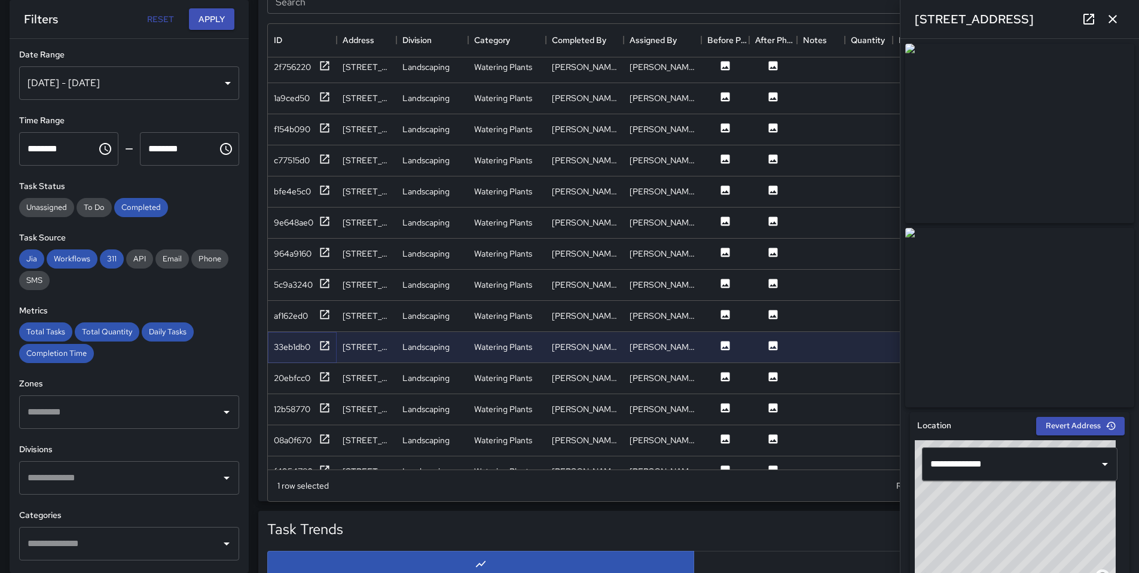
scroll to position [2320, 0]
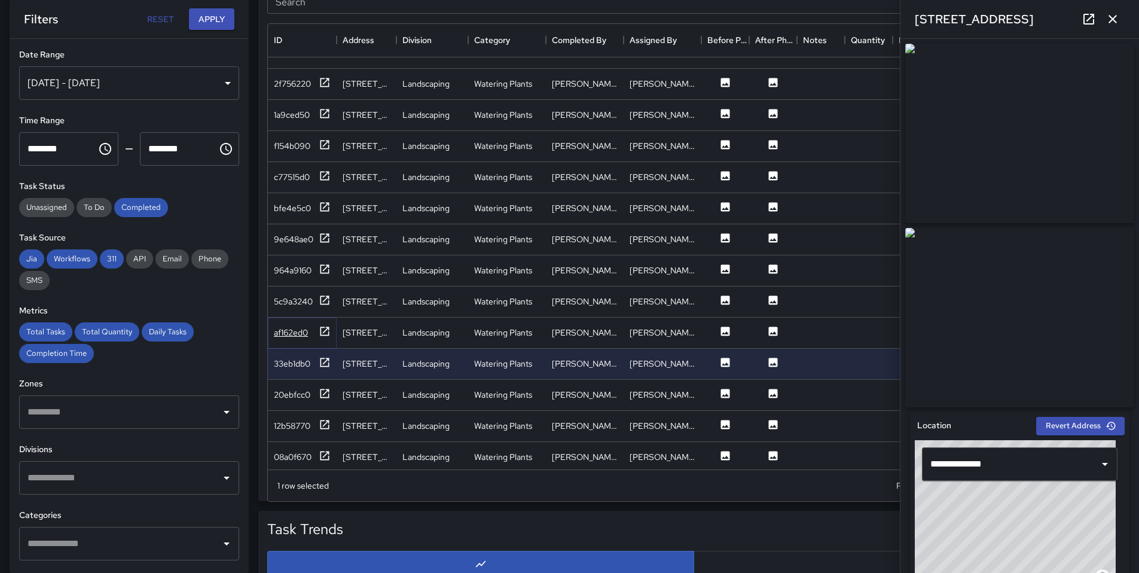
click at [293, 332] on div "af162ed0" at bounding box center [291, 332] width 34 height 12
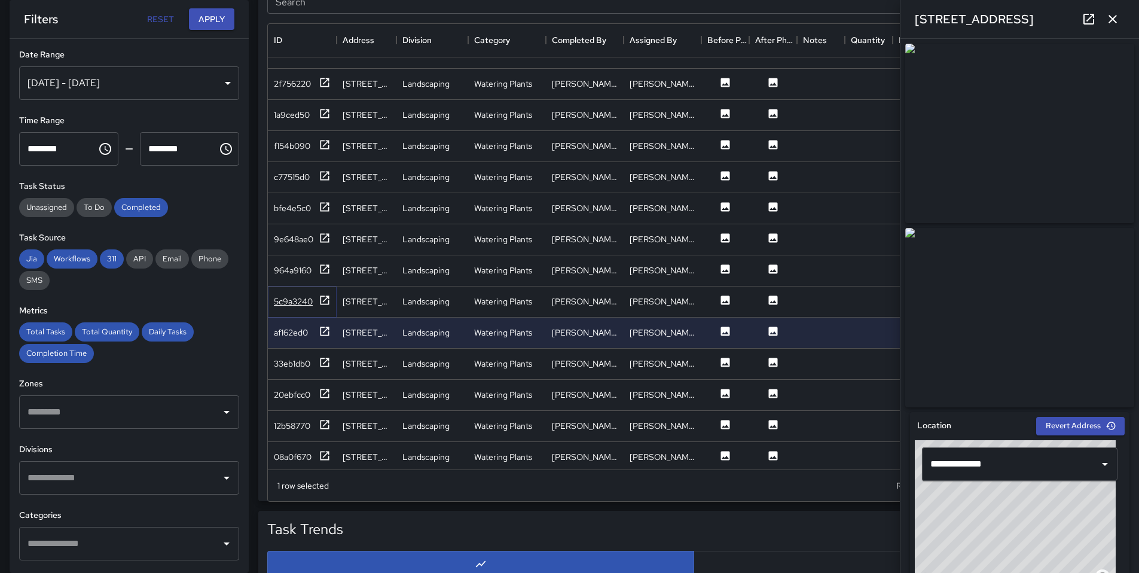
click at [292, 306] on div "5c9a3240" at bounding box center [293, 301] width 39 height 12
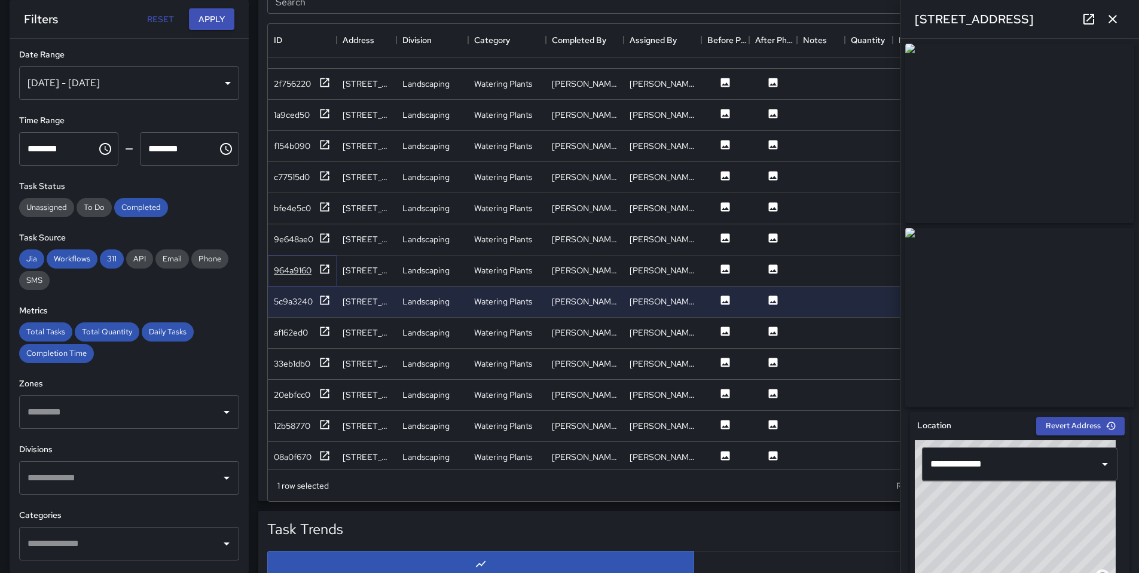
click at [283, 271] on div "964a9160" at bounding box center [293, 270] width 38 height 12
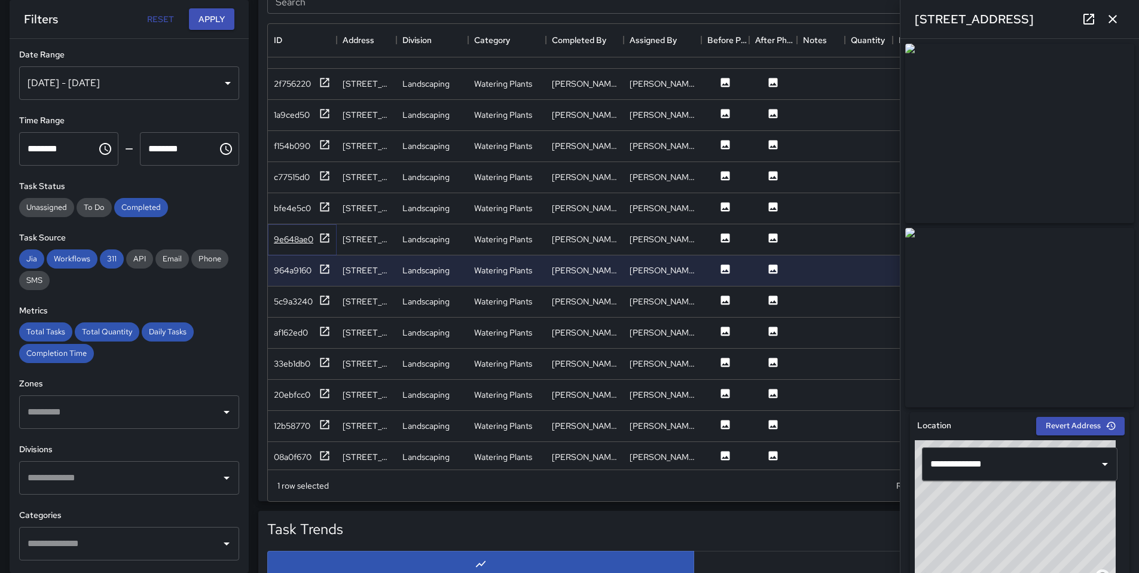
click at [295, 236] on div "9e648ae0" at bounding box center [293, 239] width 39 height 12
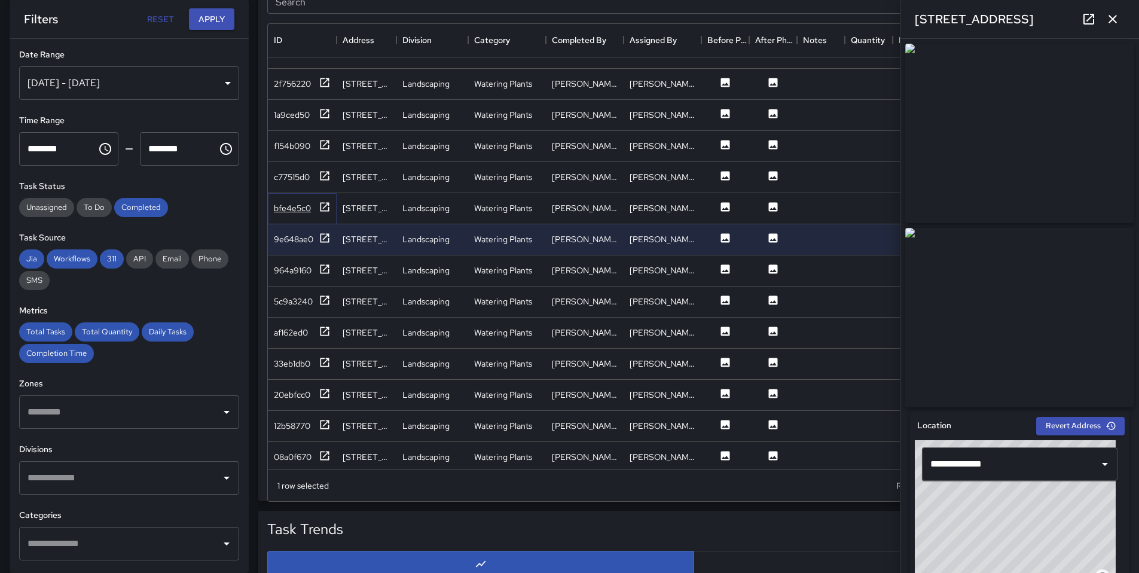
click at [292, 214] on div "bfe4e5c0" at bounding box center [302, 208] width 57 height 15
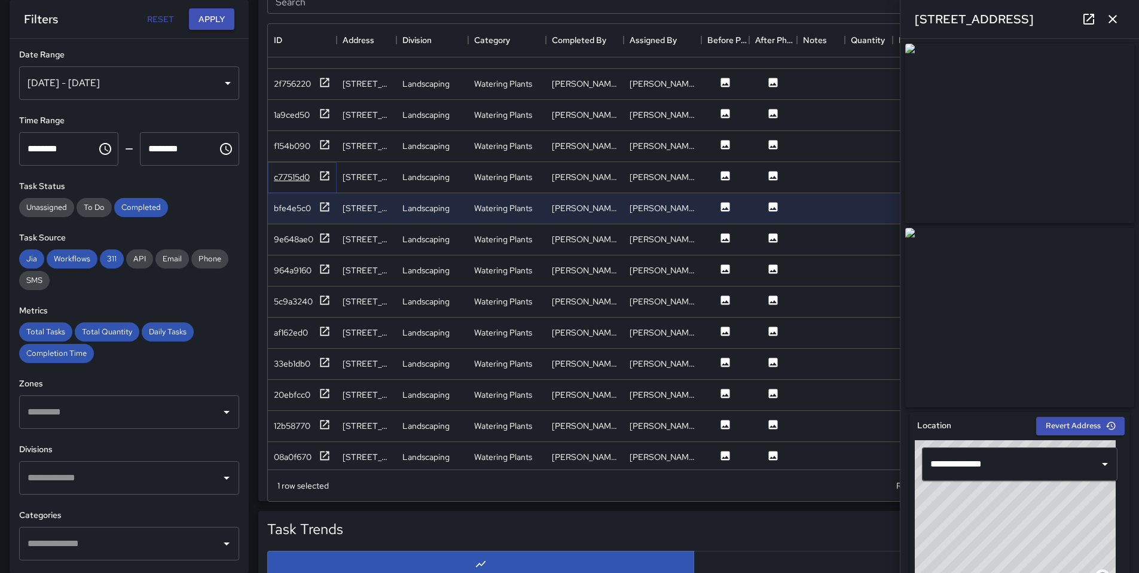
click at [276, 176] on div "c77515d0" at bounding box center [292, 177] width 36 height 12
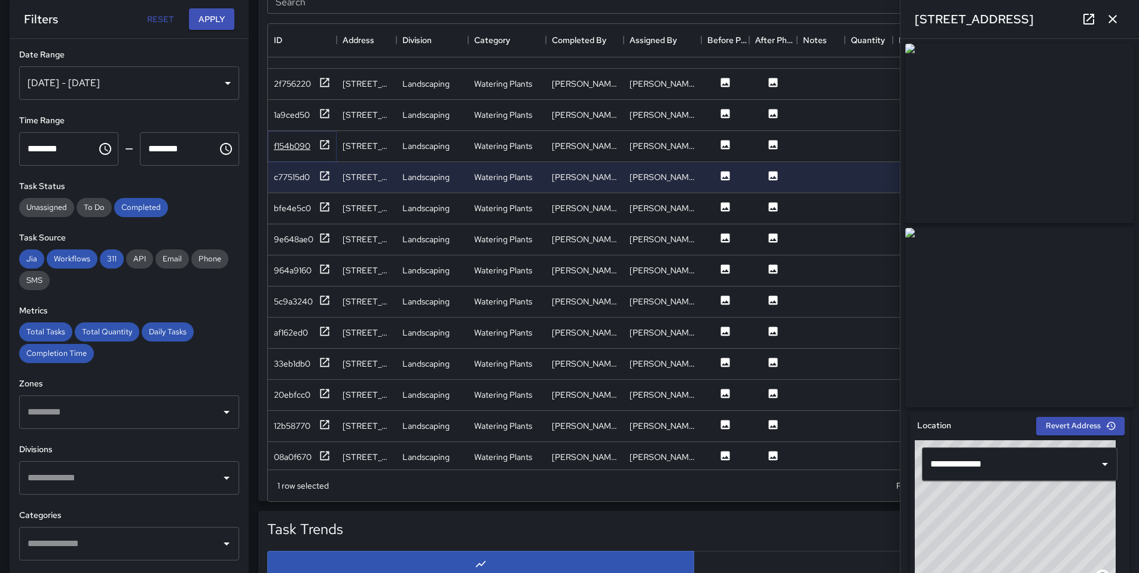
click at [294, 152] on div "f154b090" at bounding box center [302, 146] width 57 height 15
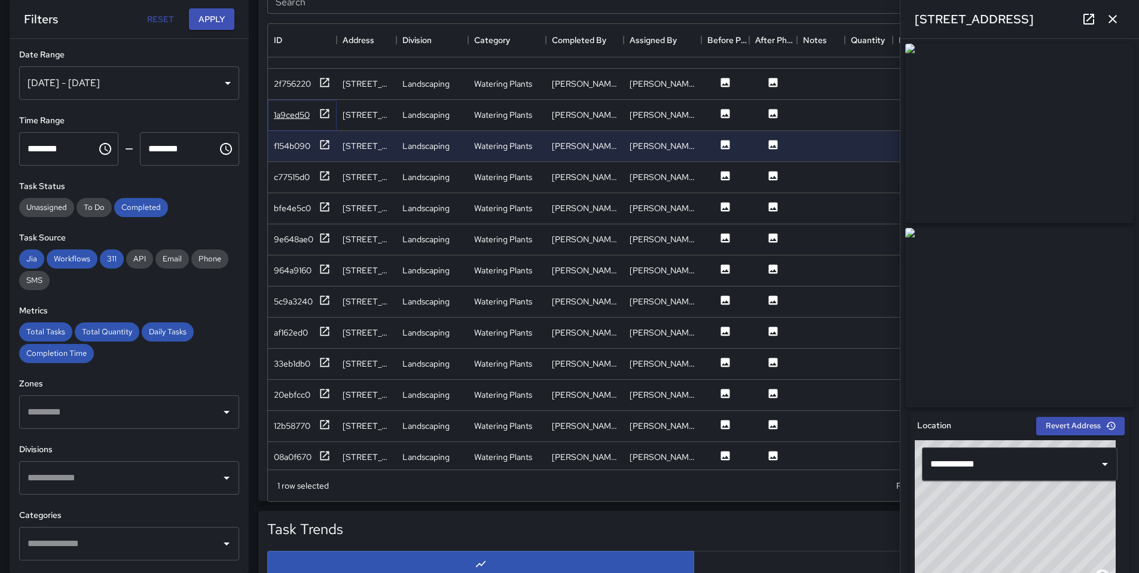
click at [292, 121] on div "1a9ced50" at bounding box center [302, 115] width 57 height 15
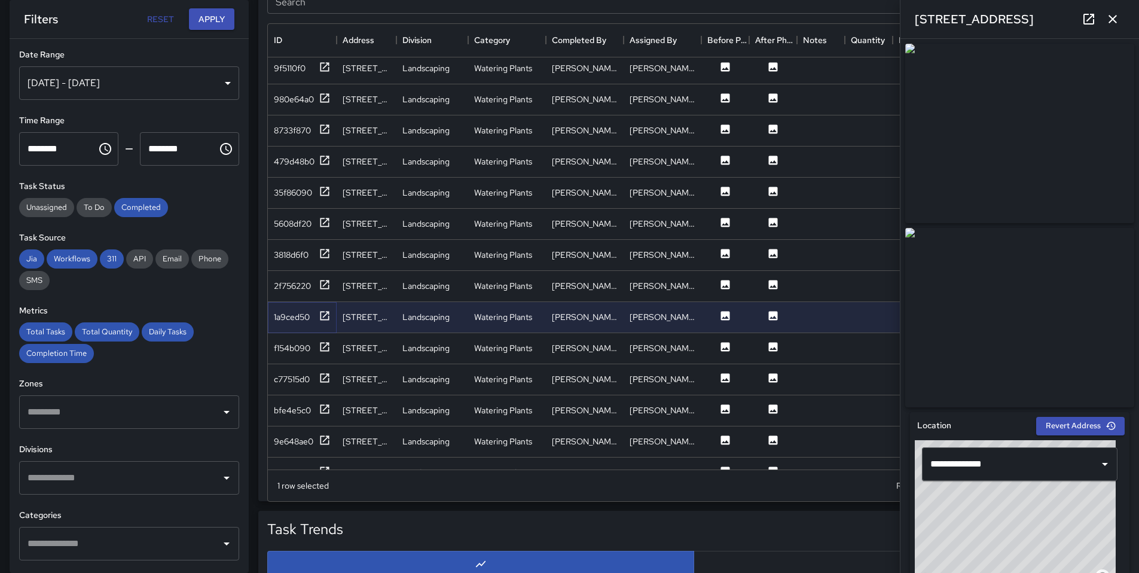
scroll to position [2117, 0]
click at [300, 289] on div "2f756220" at bounding box center [292, 287] width 37 height 12
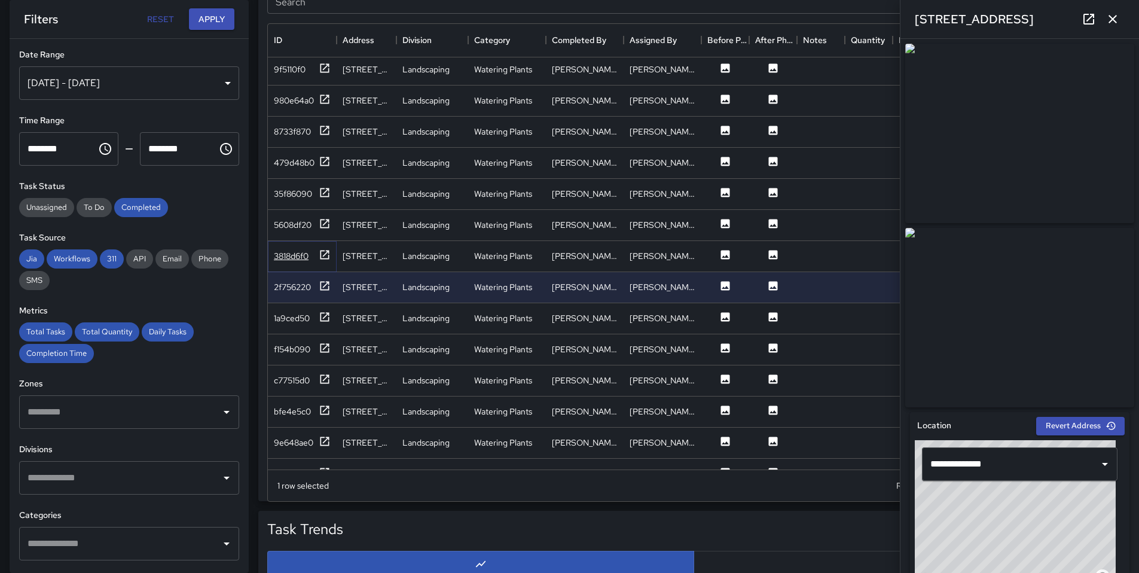
click at [295, 256] on div "3818d6f0" at bounding box center [291, 256] width 35 height 12
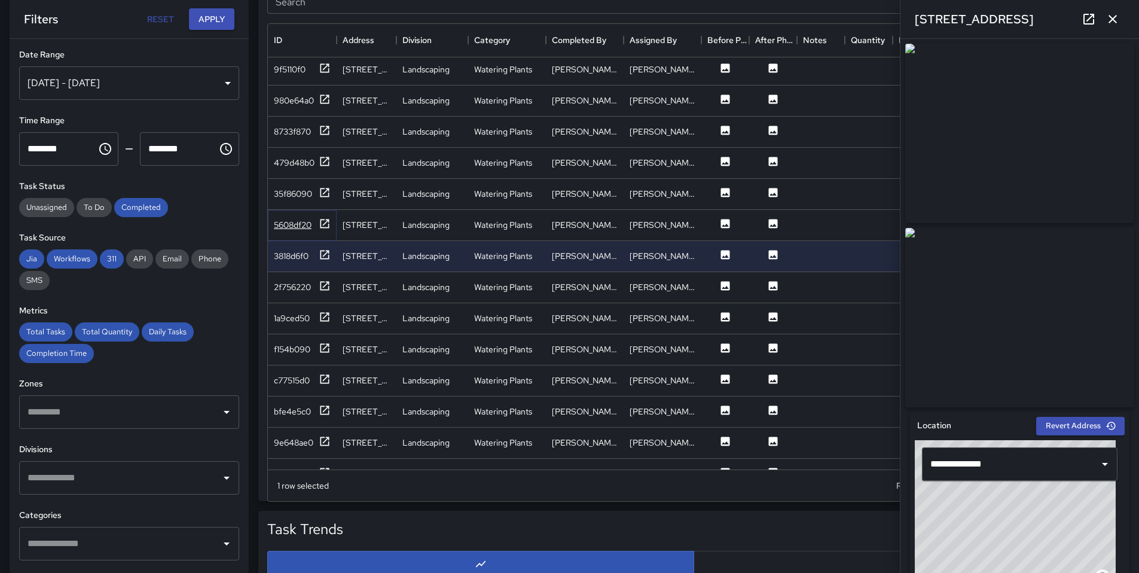
click at [297, 225] on div "5608df20" at bounding box center [293, 225] width 38 height 12
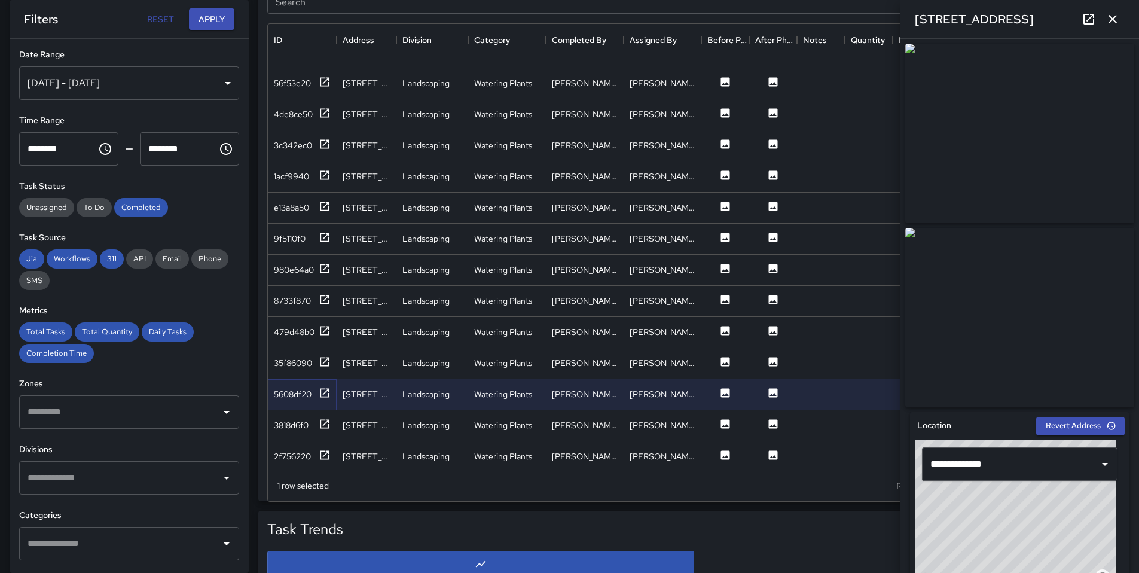
scroll to position [1938, 0]
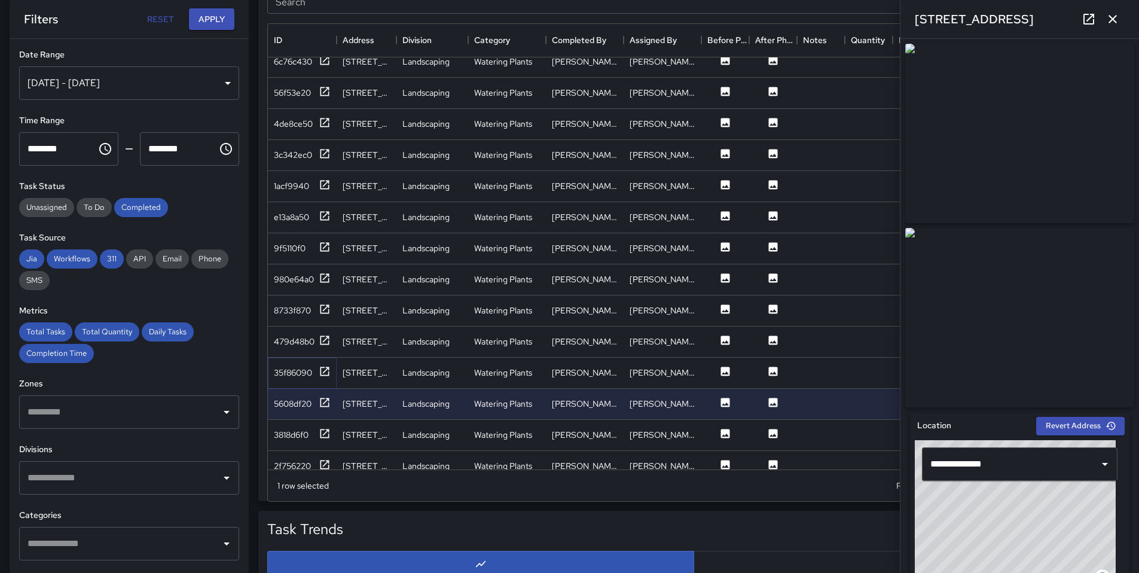
drag, startPoint x: 304, startPoint y: 368, endPoint x: 301, endPoint y: 358, distance: 10.6
click at [304, 368] on div "35f86090" at bounding box center [293, 373] width 38 height 12
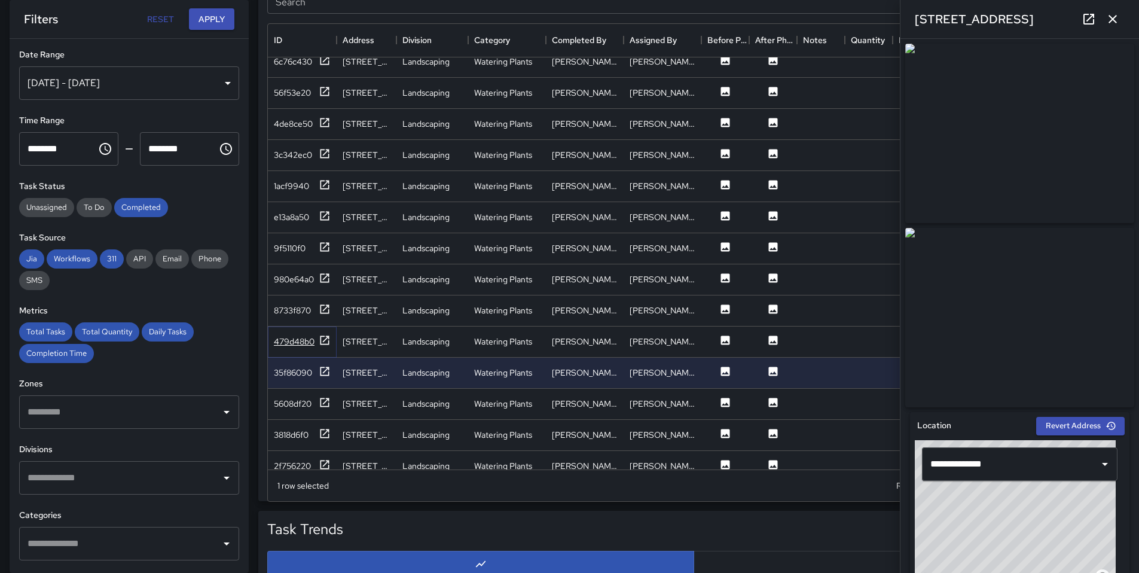
click at [296, 344] on div "479d48b0" at bounding box center [294, 341] width 41 height 12
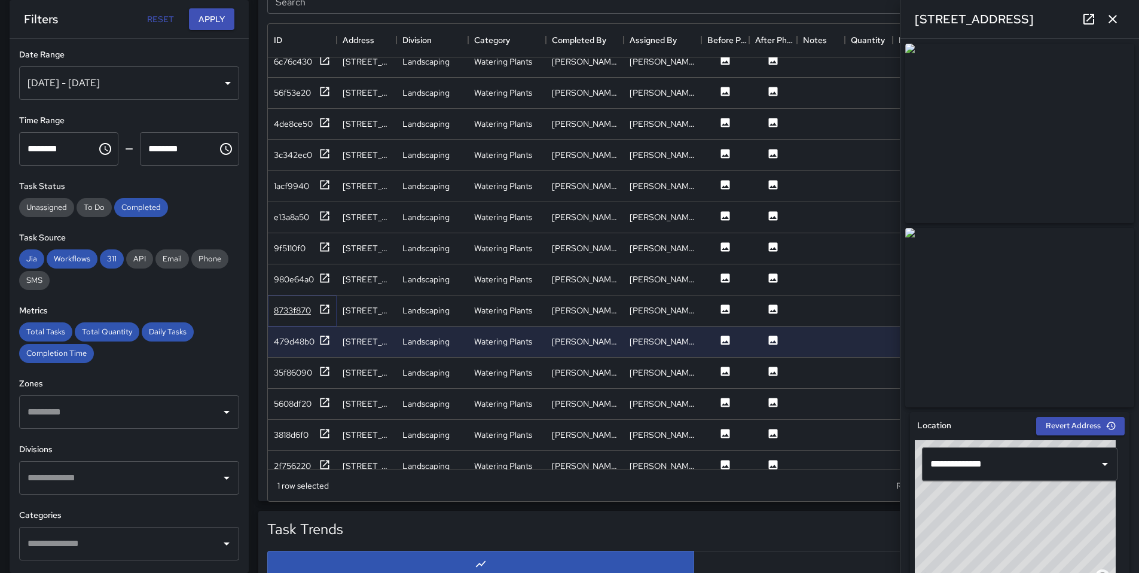
click at [292, 306] on div "8733f870" at bounding box center [292, 310] width 37 height 12
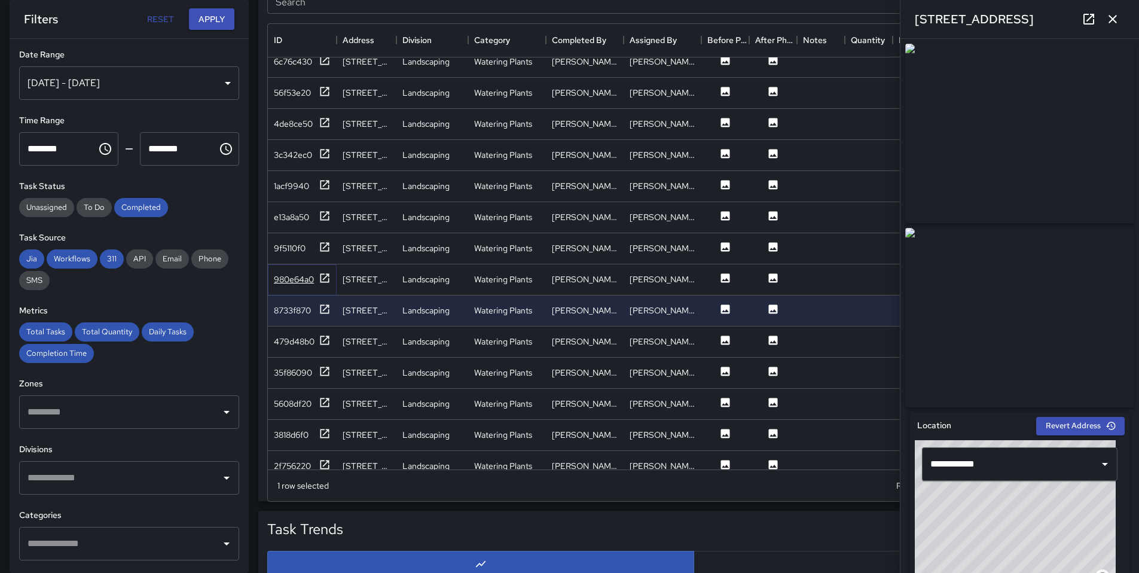
click at [298, 283] on div "980e64a0" at bounding box center [294, 279] width 40 height 12
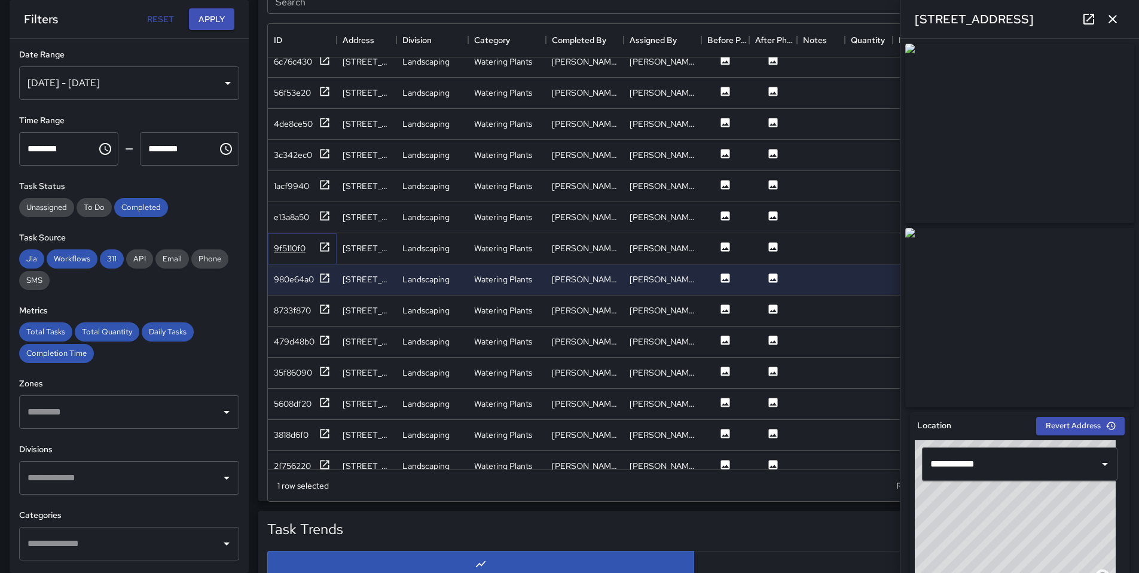
click at [293, 251] on div "9f5110f0" at bounding box center [290, 248] width 32 height 12
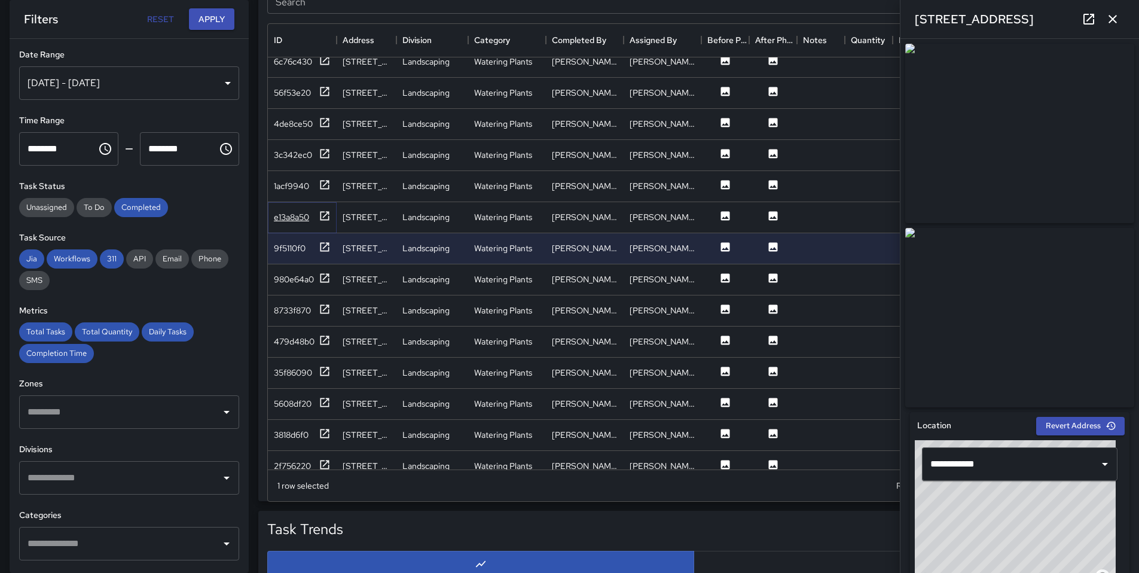
click at [283, 222] on div "e13a8a50" at bounding box center [291, 217] width 35 height 12
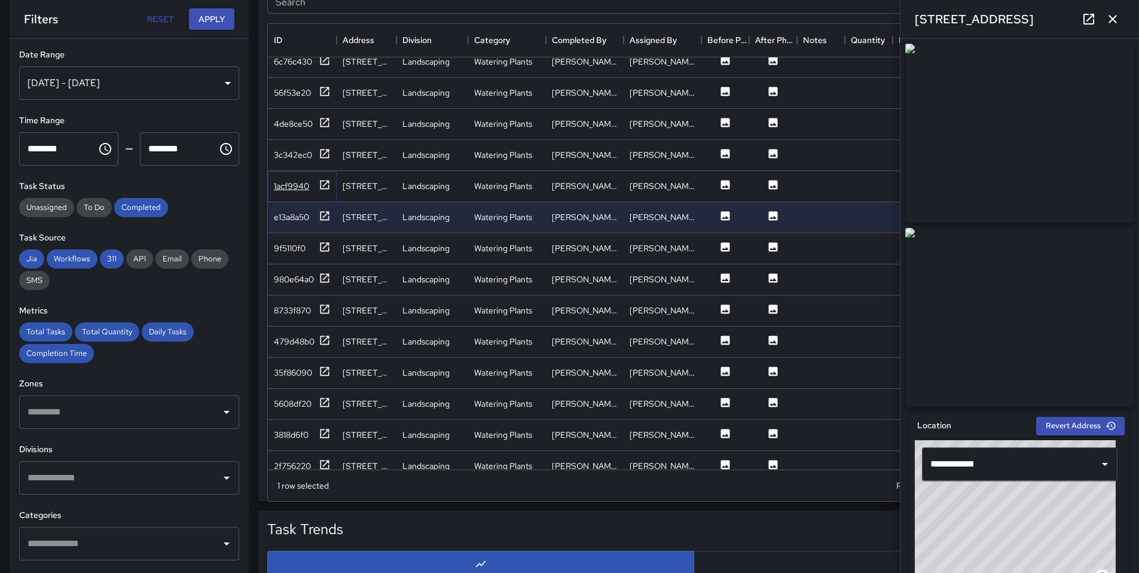
click at [291, 191] on div "1acf9940" at bounding box center [291, 186] width 35 height 12
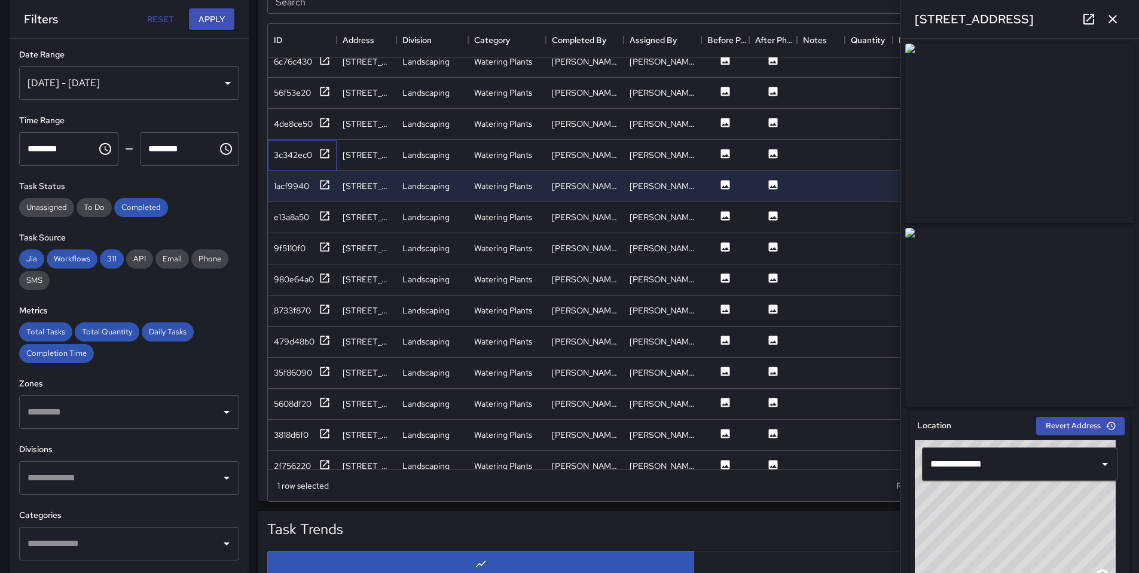
click at [294, 163] on div "3c342ec0" at bounding box center [302, 155] width 69 height 31
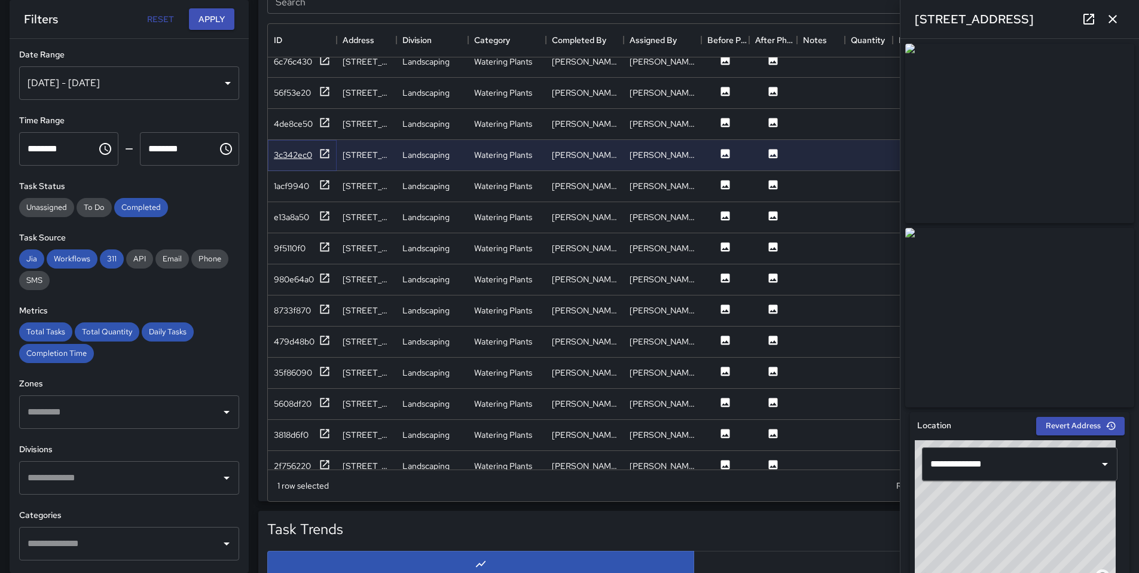
click at [293, 159] on div "3c342ec0" at bounding box center [293, 155] width 38 height 12
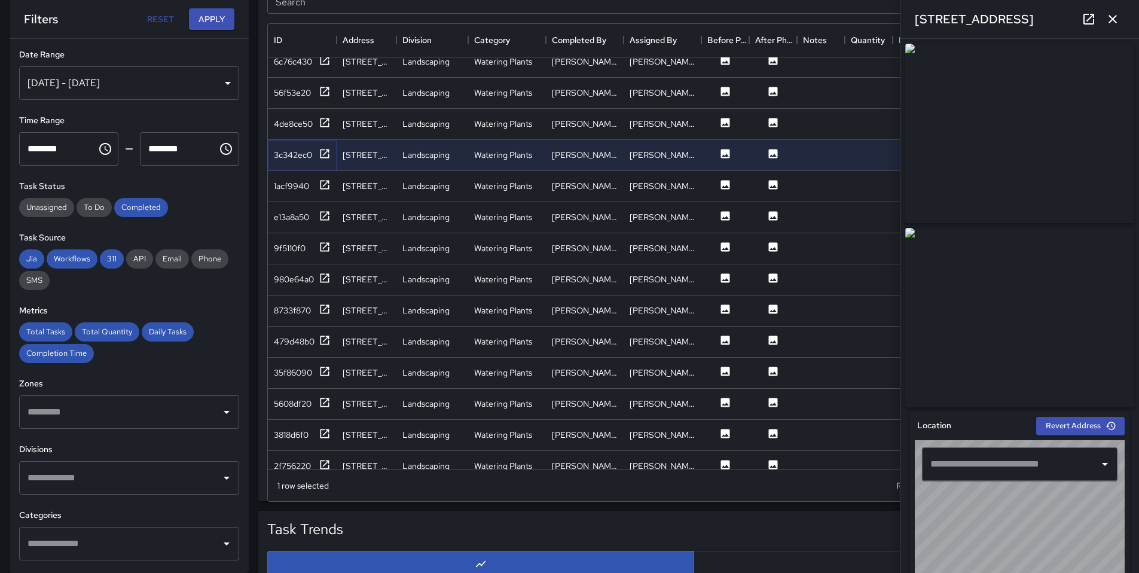
type input "**********"
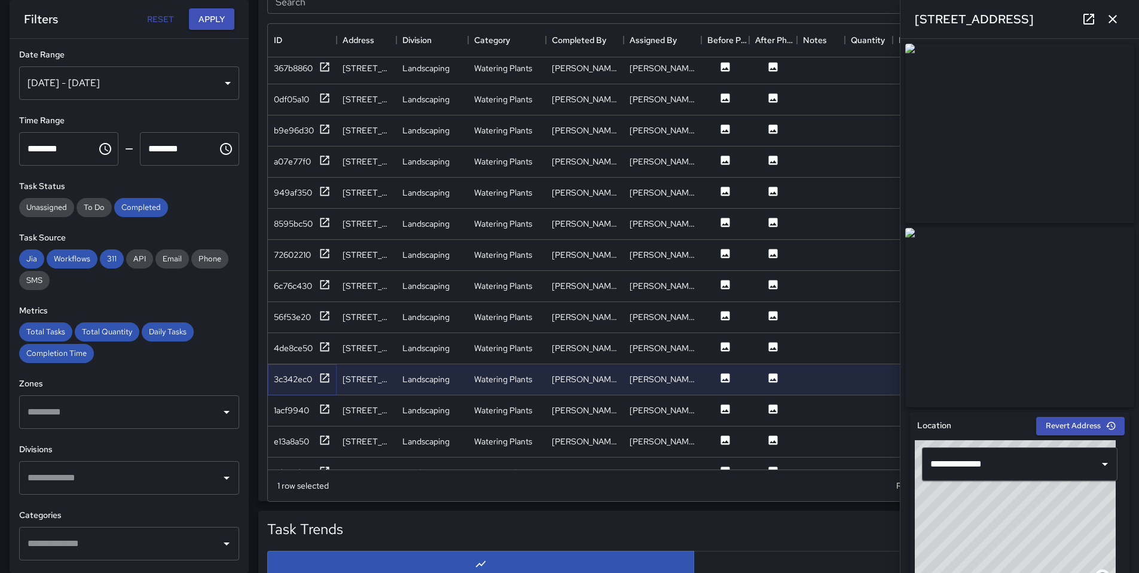
scroll to position [1703, 0]
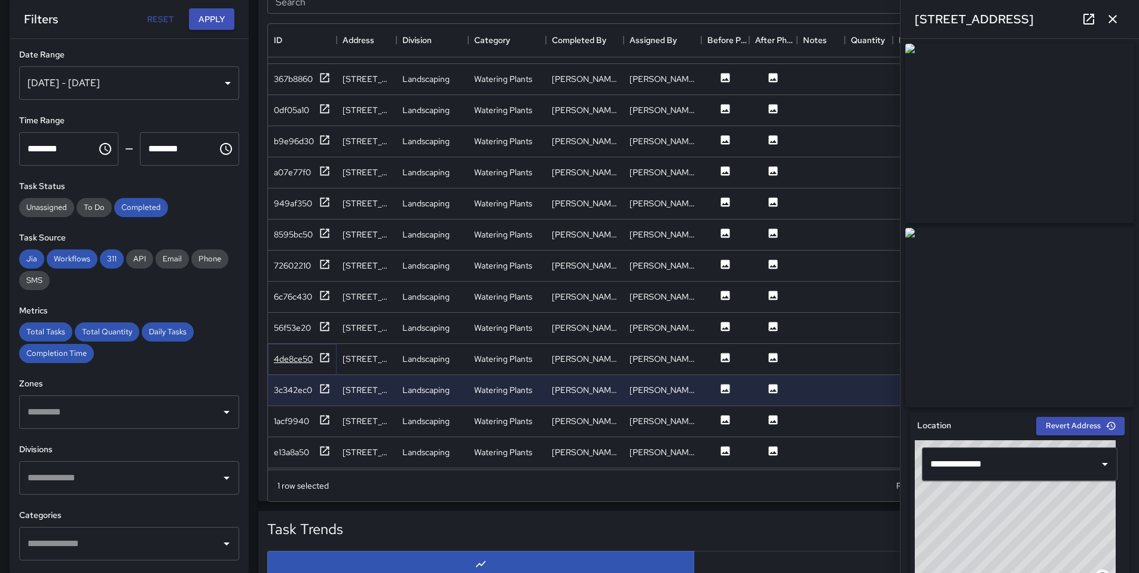
click at [307, 360] on div "4de8ce50" at bounding box center [293, 359] width 39 height 12
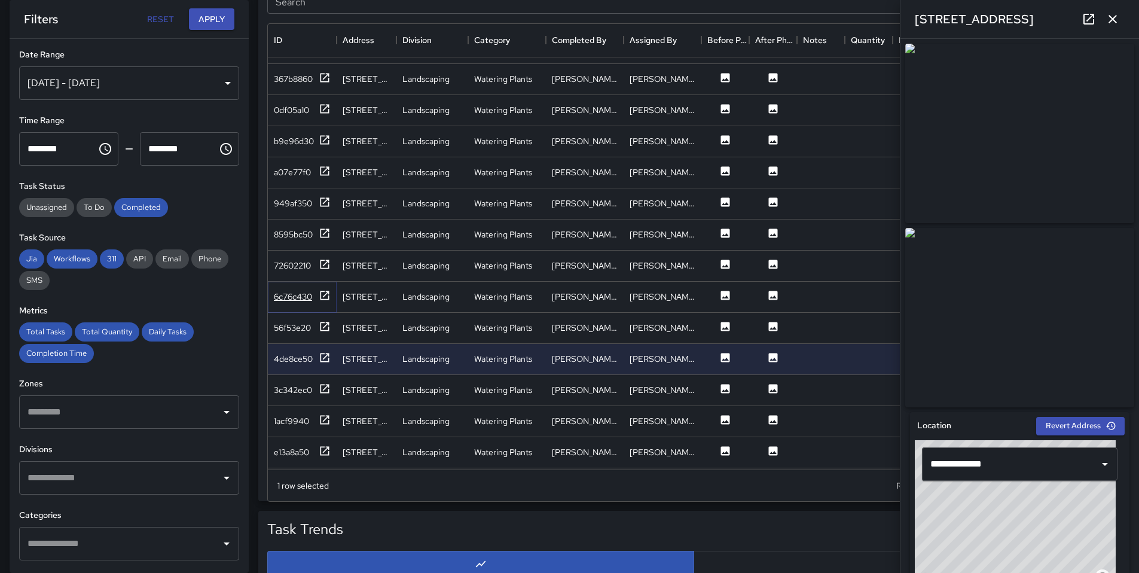
click at [295, 297] on div "6c76c430" at bounding box center [293, 297] width 38 height 12
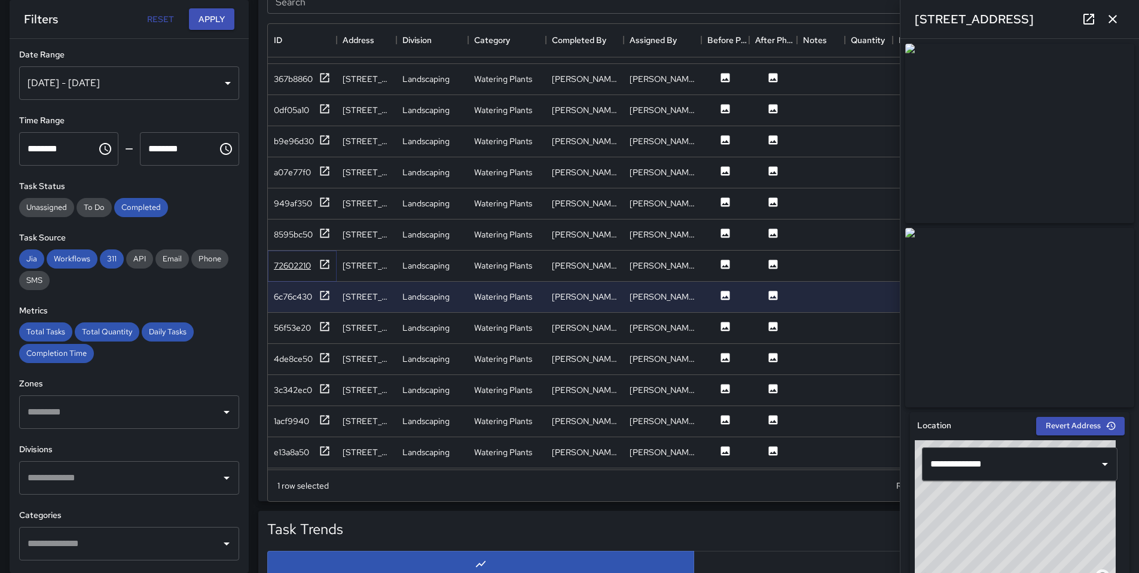
click at [296, 267] on div "72602210" at bounding box center [292, 265] width 37 height 12
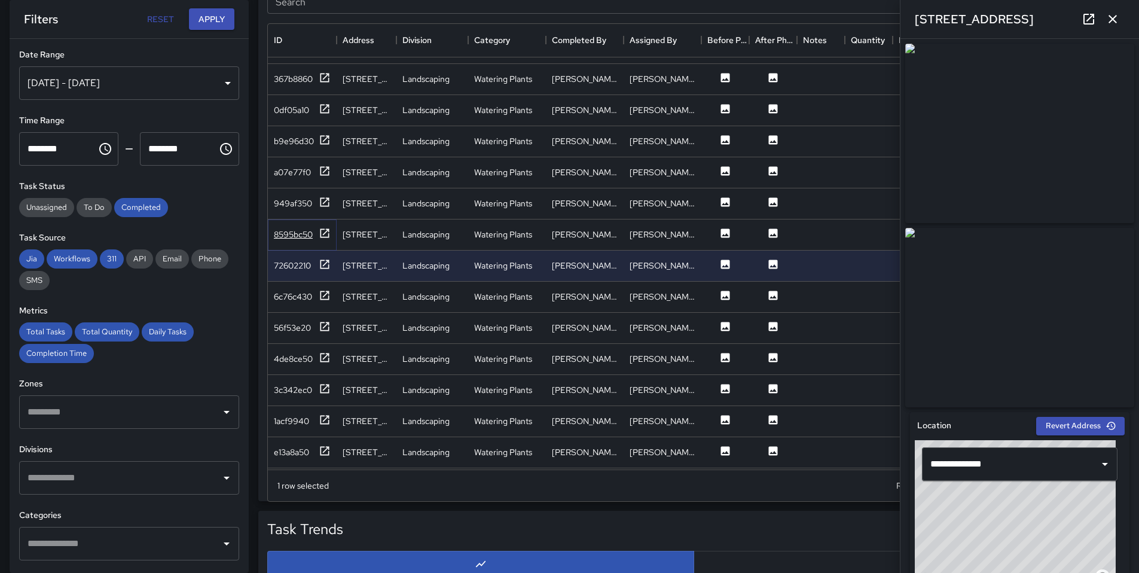
click at [292, 239] on div "8595bc50" at bounding box center [293, 234] width 39 height 12
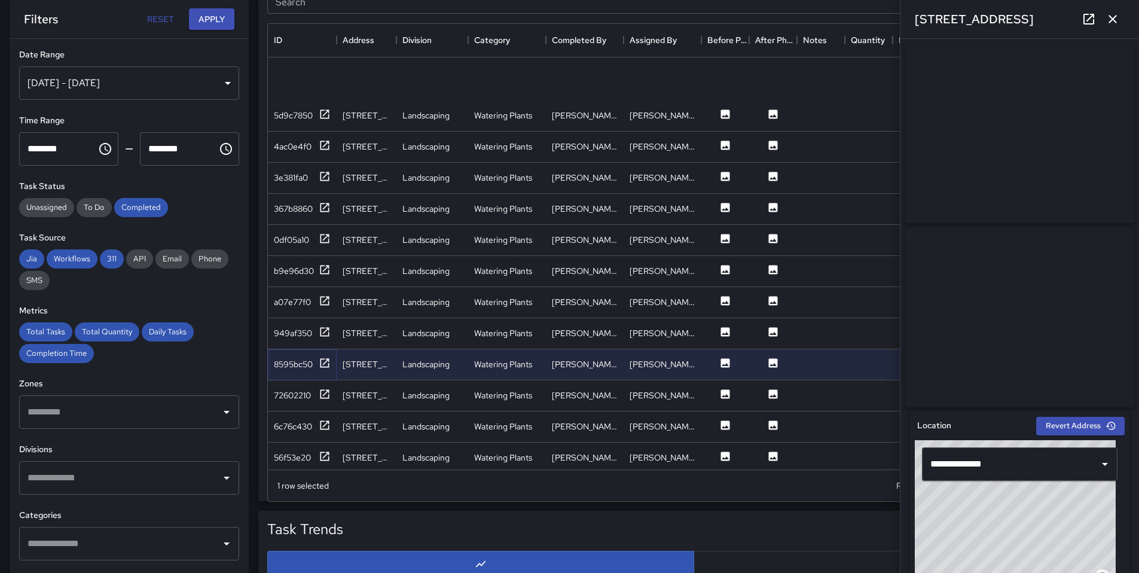
scroll to position [1567, 0]
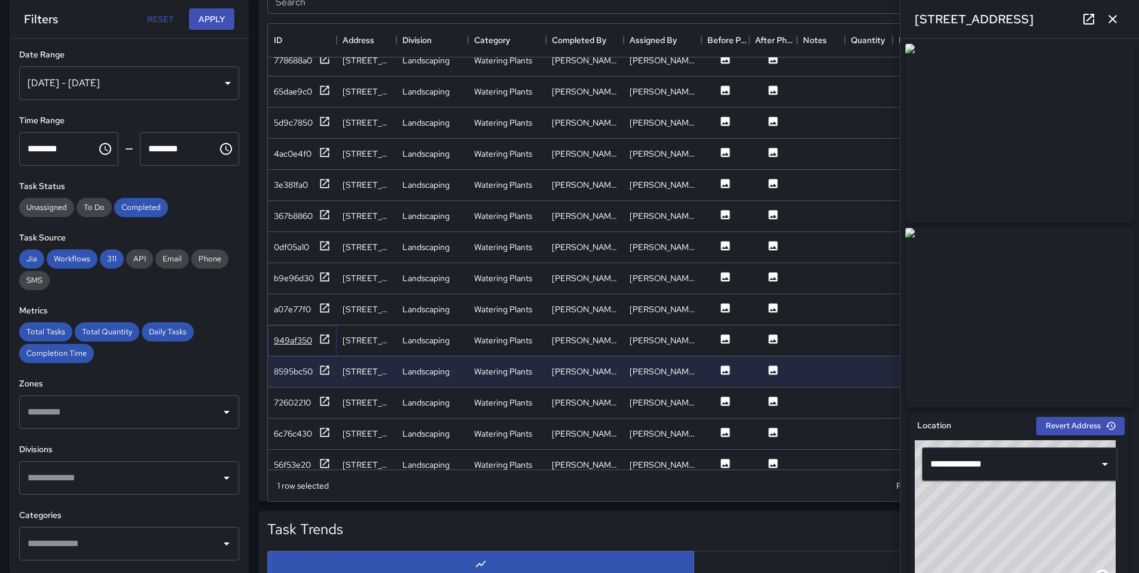
click at [288, 338] on div "949af350" at bounding box center [293, 340] width 38 height 12
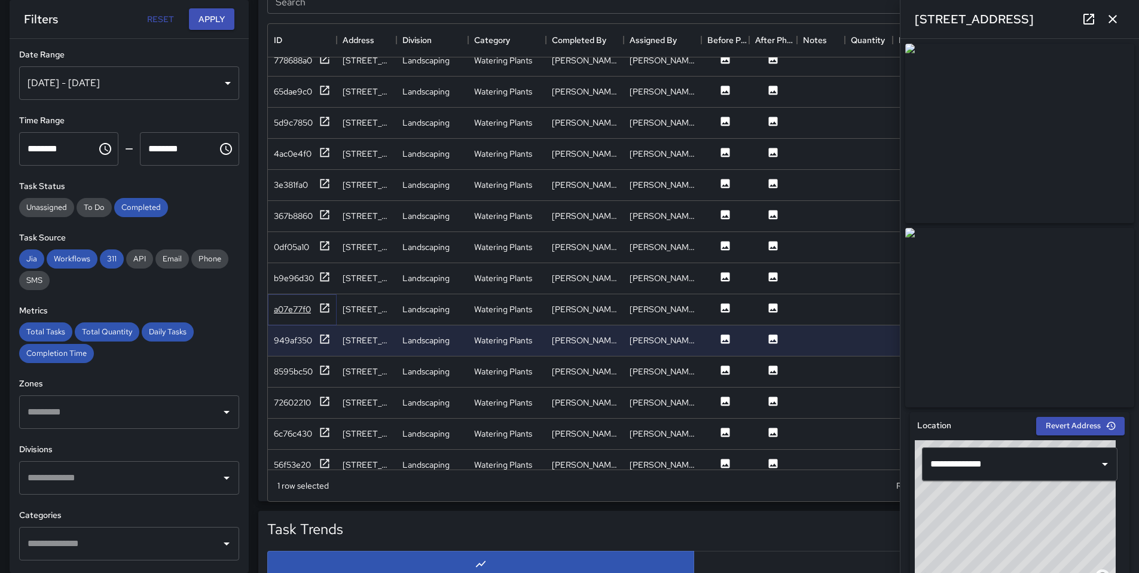
click at [292, 315] on div "a07e77f0" at bounding box center [292, 309] width 37 height 12
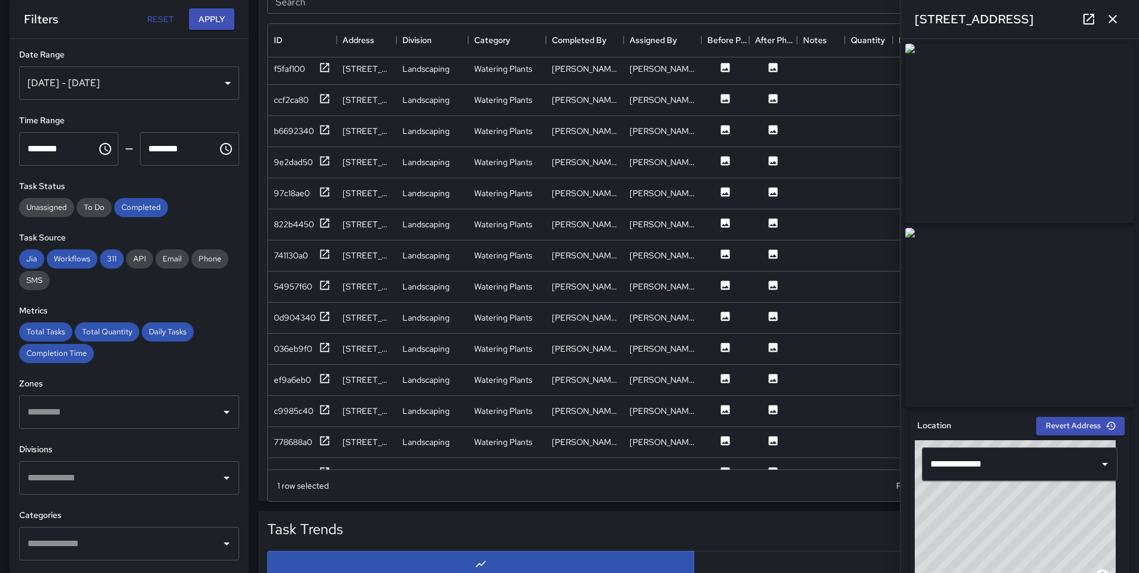
scroll to position [1189, 0]
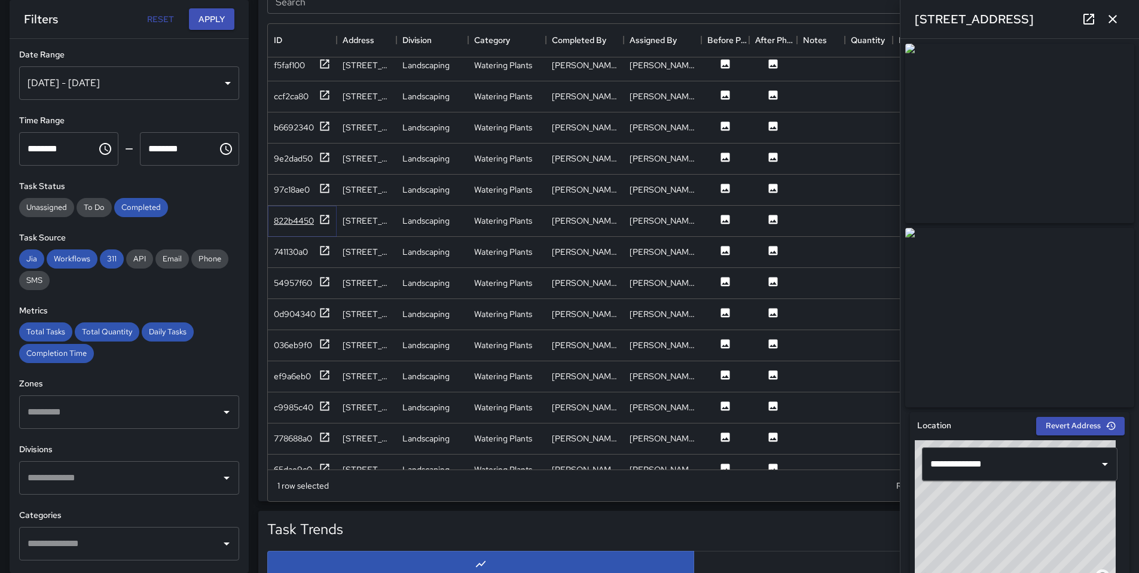
click at [306, 222] on div "822b4450" at bounding box center [294, 221] width 40 height 12
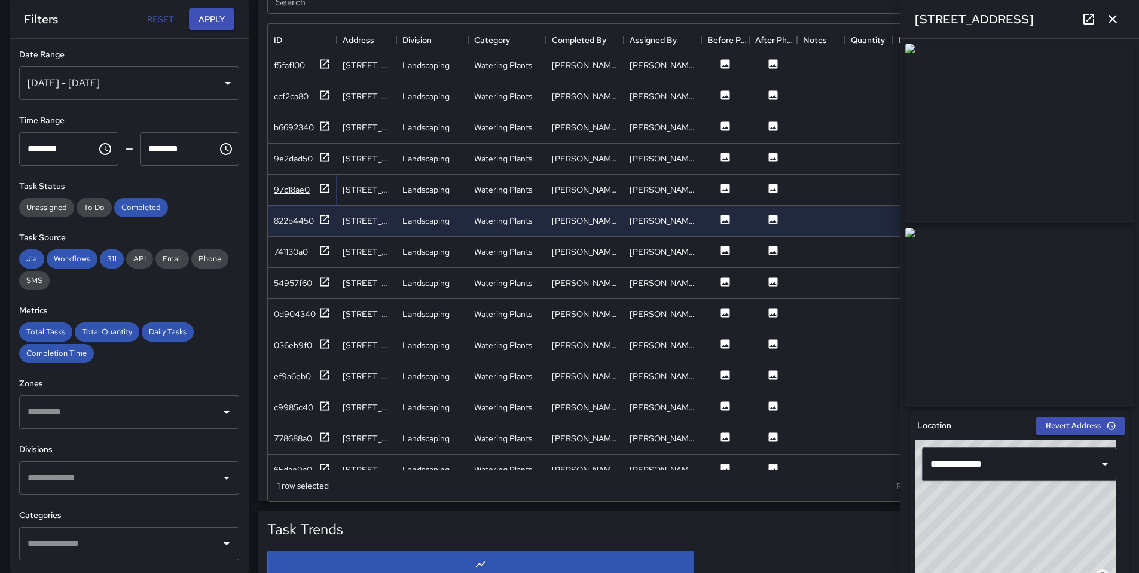
click at [309, 191] on div "97c18ae0" at bounding box center [292, 190] width 36 height 12
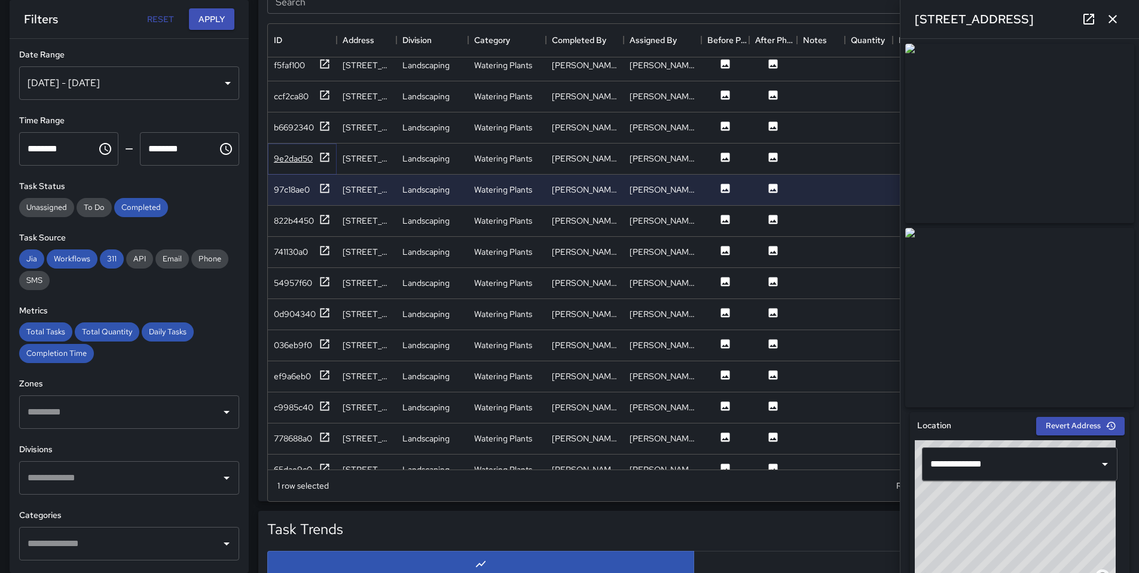
click at [310, 160] on div "9e2dad50" at bounding box center [293, 158] width 39 height 12
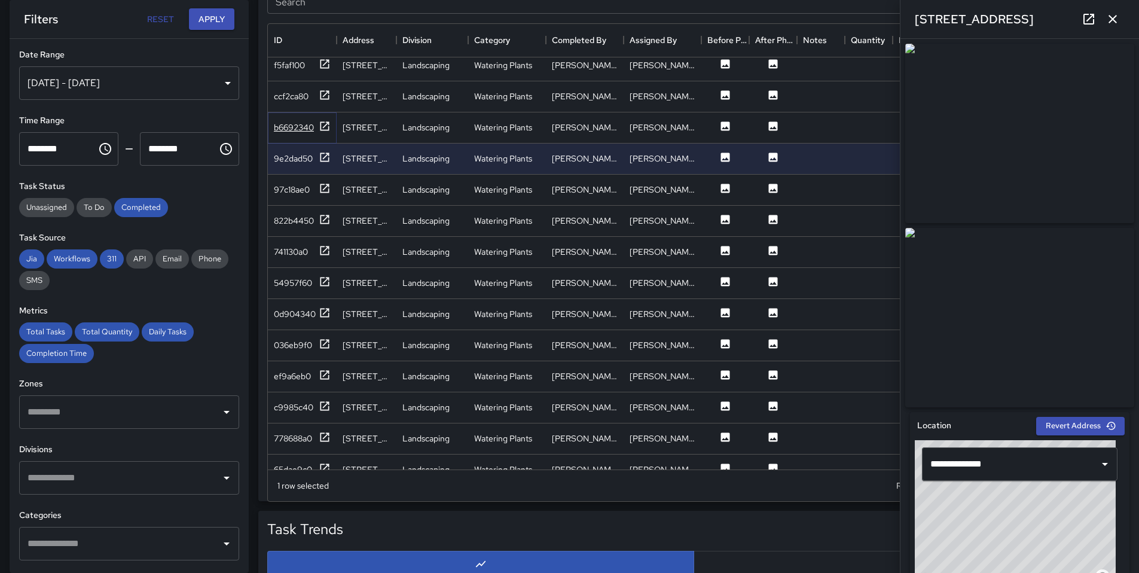
click at [292, 122] on div "b6692340" at bounding box center [294, 127] width 40 height 12
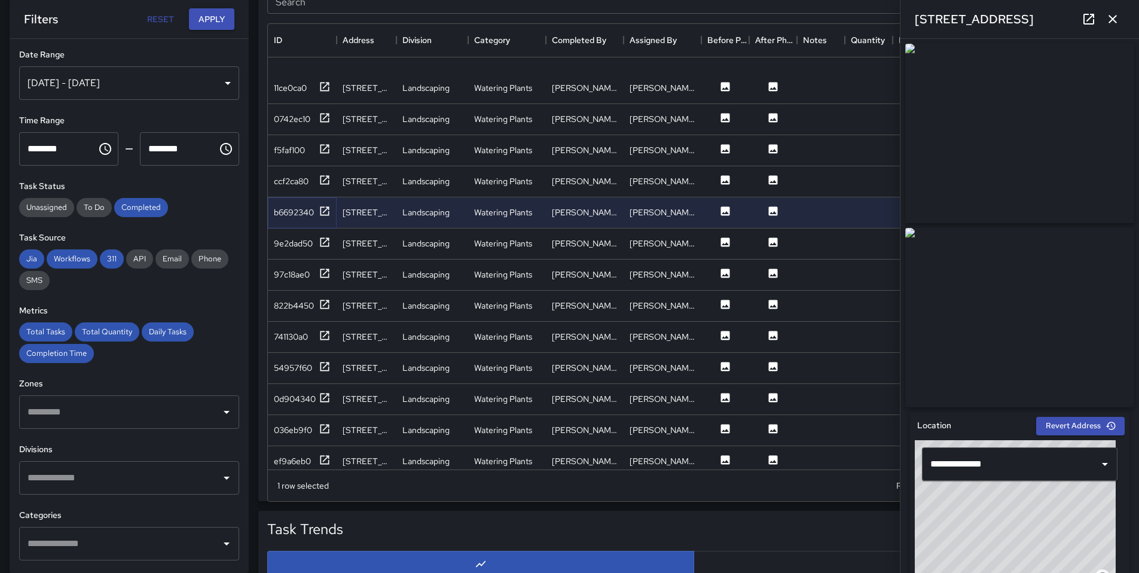
scroll to position [1028, 0]
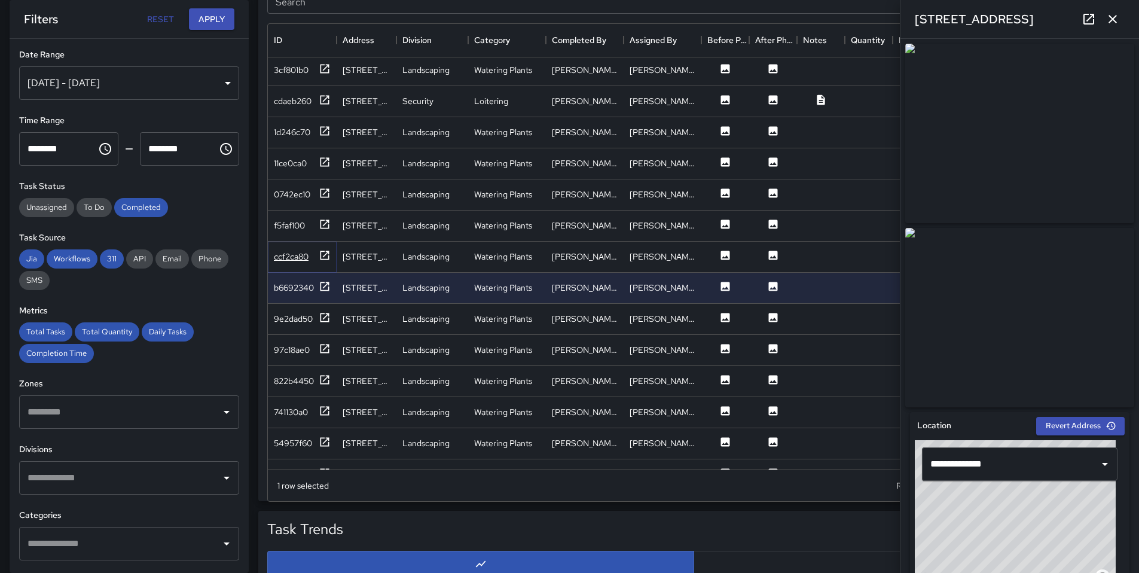
click at [296, 259] on div "ccf2ca80" at bounding box center [291, 257] width 35 height 12
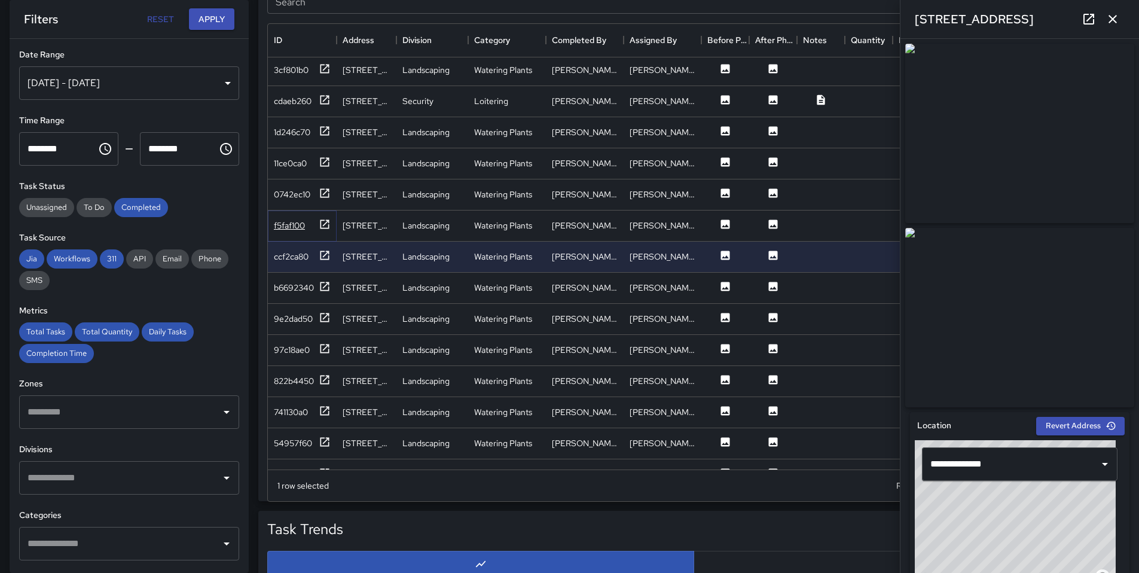
click at [296, 232] on div "f5faf100" at bounding box center [302, 225] width 57 height 15
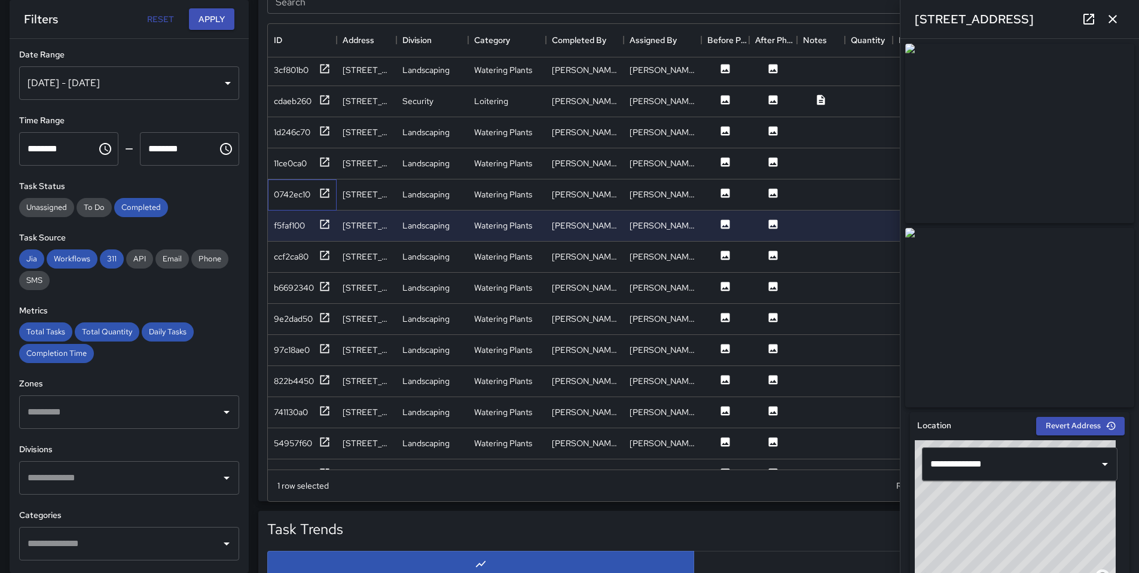
click at [299, 202] on div "0742ec10" at bounding box center [302, 194] width 69 height 31
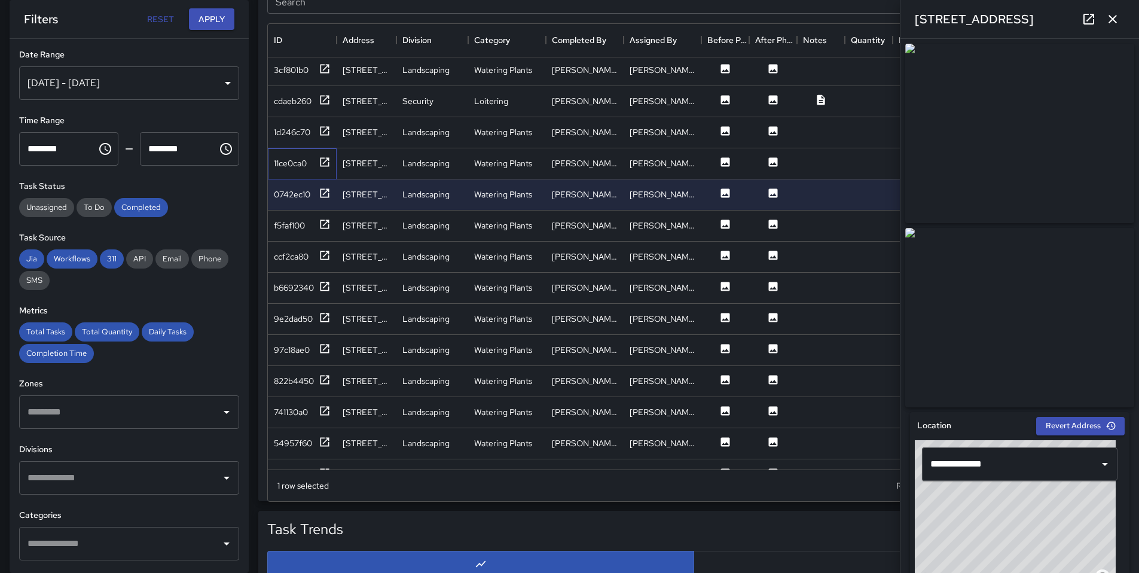
click at [292, 172] on div "11ce0ca0" at bounding box center [302, 163] width 69 height 31
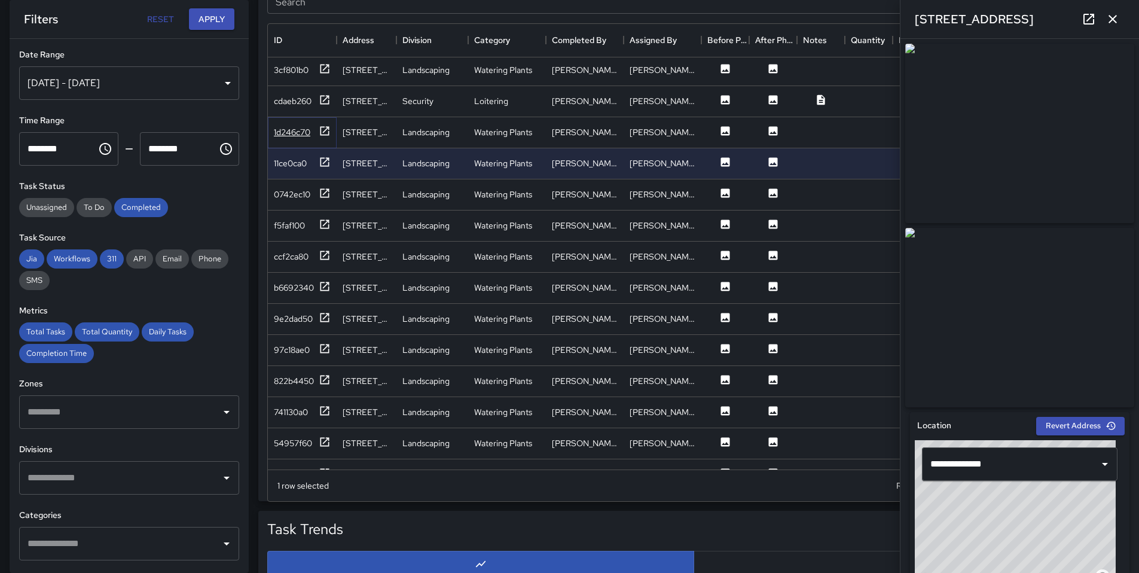
click at [297, 138] on div "1d246c70" at bounding box center [302, 132] width 57 height 15
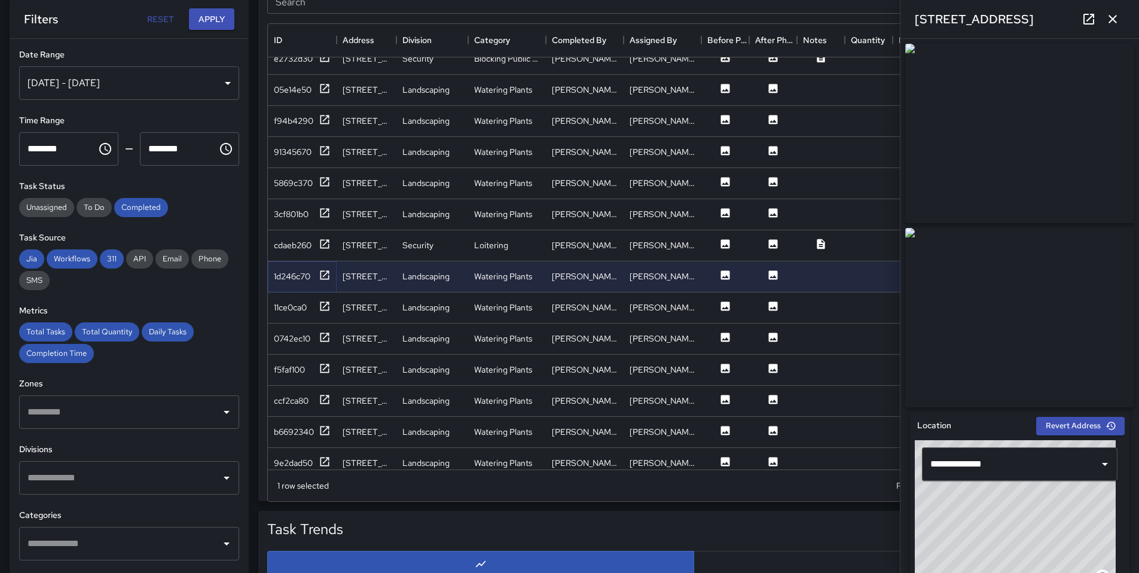
scroll to position [884, 0]
click at [309, 250] on div "cdaeb260" at bounding box center [293, 246] width 38 height 12
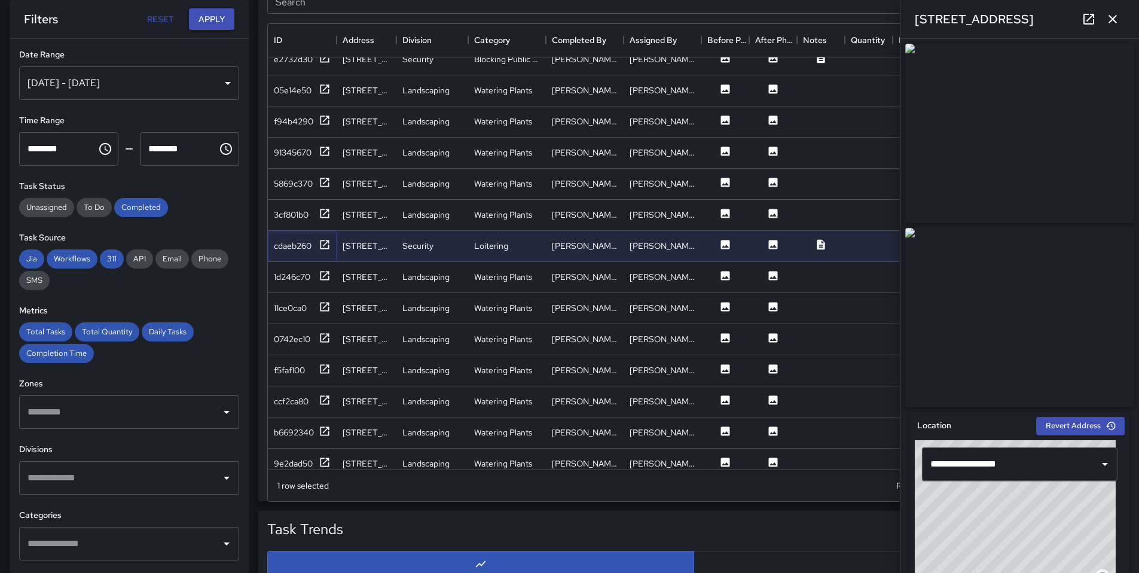
scroll to position [458, 0]
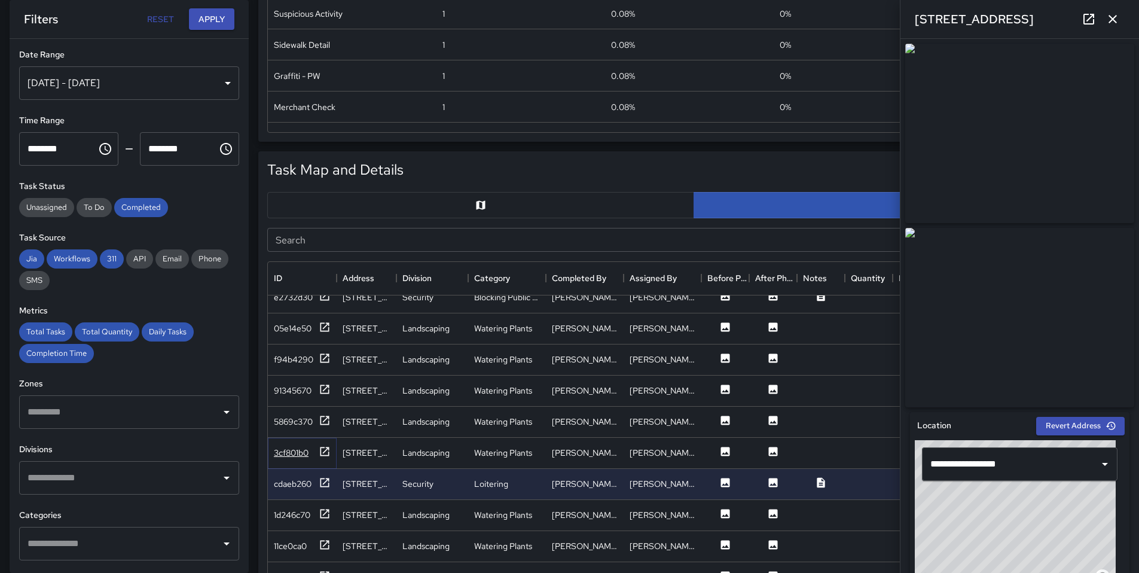
click at [307, 454] on div "3cf801b0" at bounding box center [291, 453] width 35 height 12
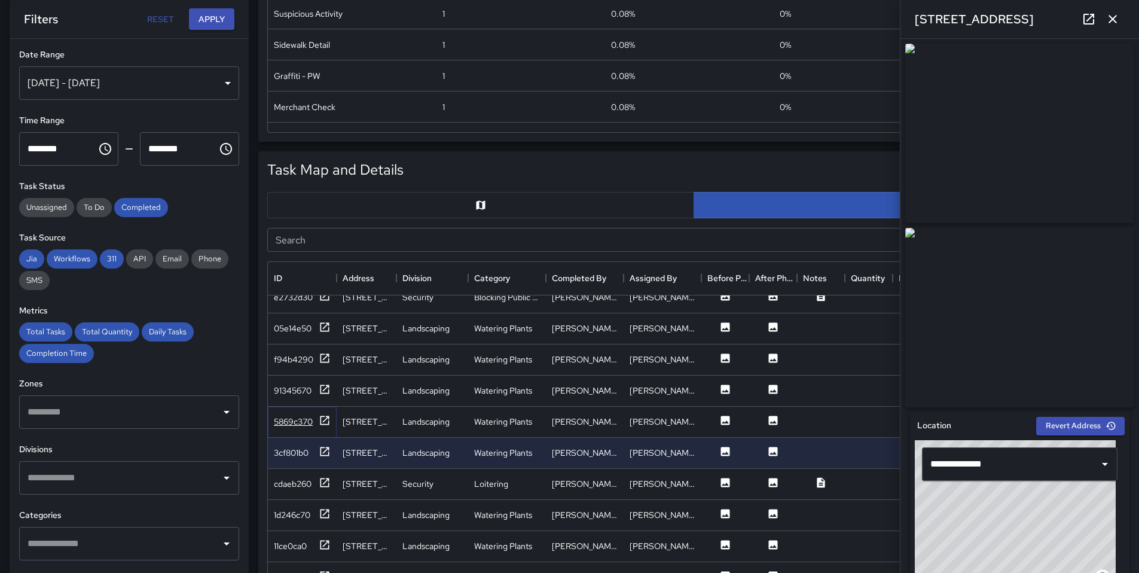
click at [307, 420] on div "5869c370" at bounding box center [293, 422] width 39 height 12
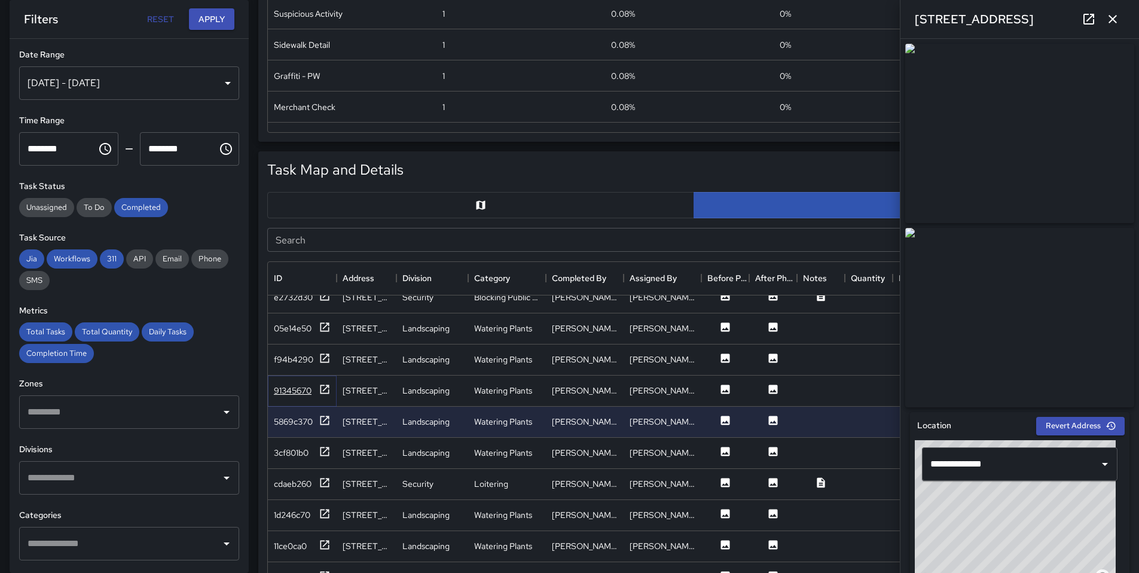
click at [300, 392] on div "91345670" at bounding box center [293, 390] width 38 height 12
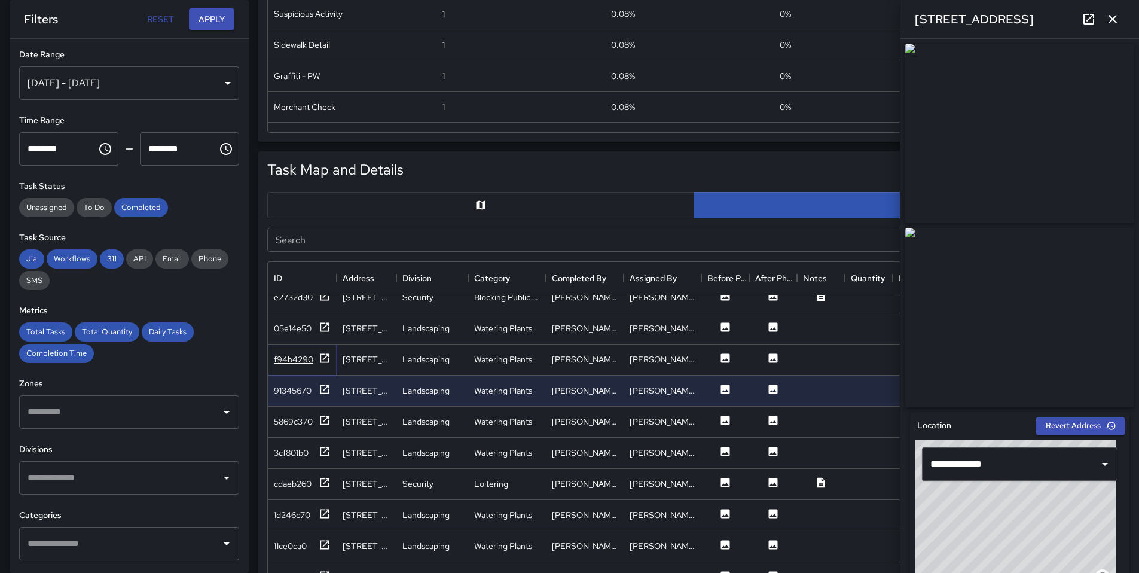
click at [302, 360] on div "f94b4290" at bounding box center [293, 359] width 39 height 12
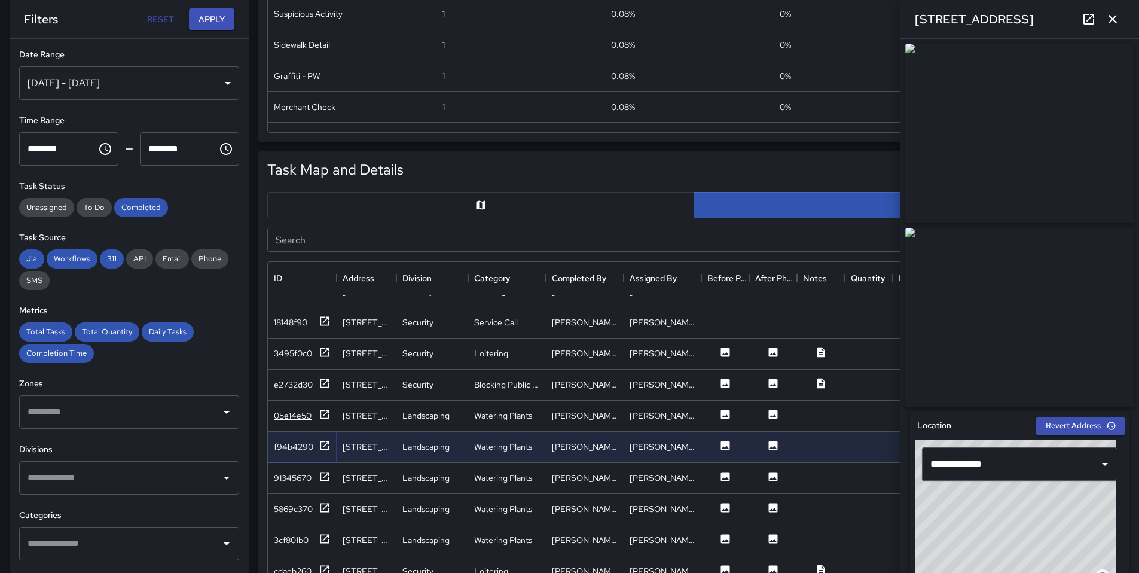
scroll to position [796, 0]
click at [291, 420] on div "05e14e50" at bounding box center [293, 416] width 38 height 12
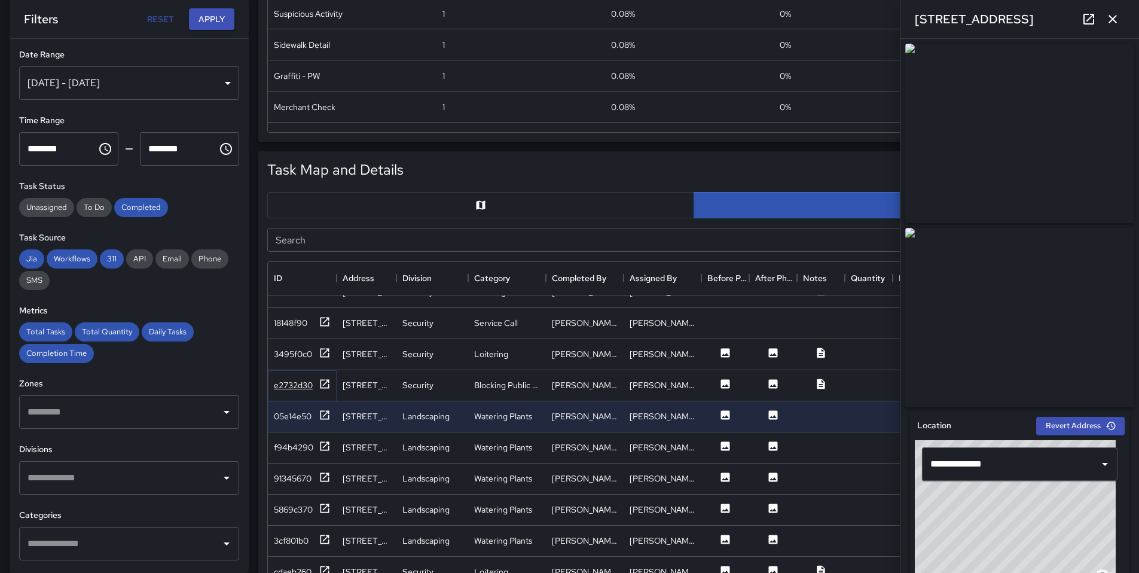
click at [291, 383] on div "e2732d30" at bounding box center [293, 385] width 39 height 12
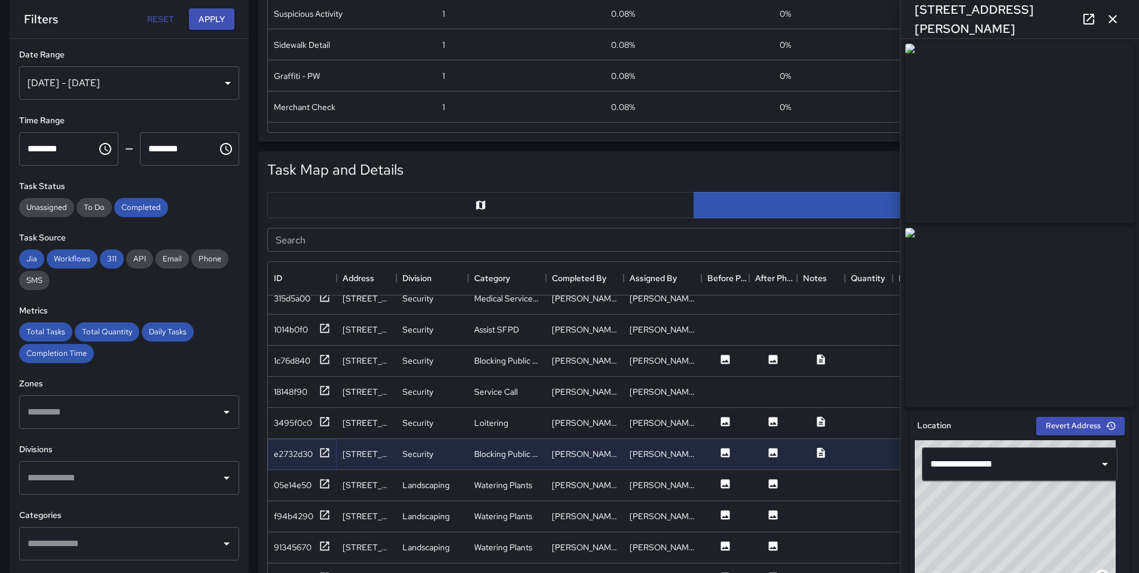
scroll to position [712, 0]
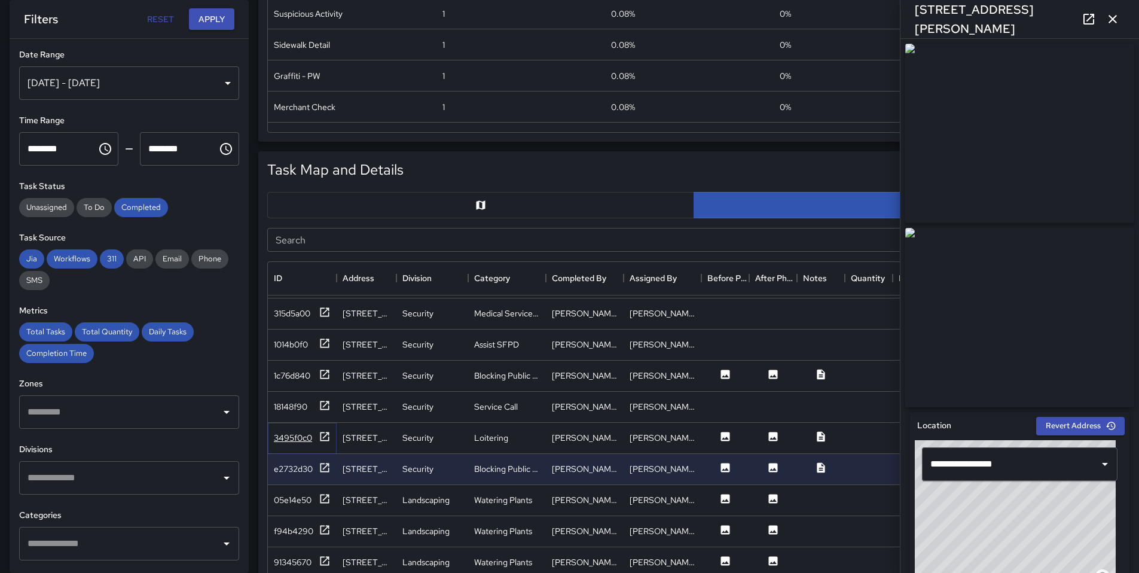
click at [307, 438] on div "3495f0c0" at bounding box center [293, 438] width 38 height 12
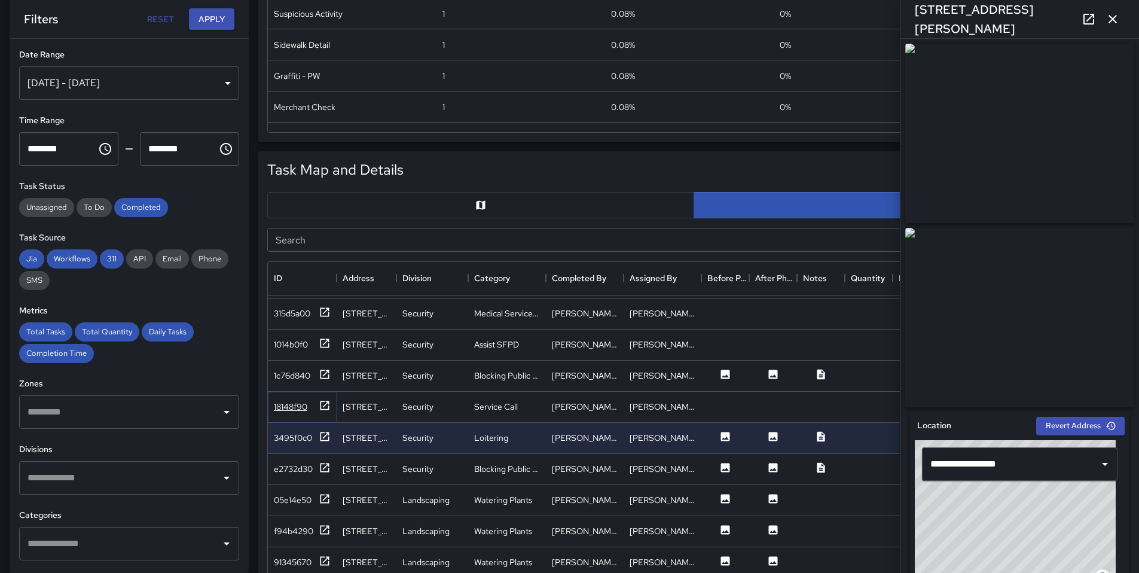
click at [297, 405] on div "18148f90" at bounding box center [290, 407] width 33 height 12
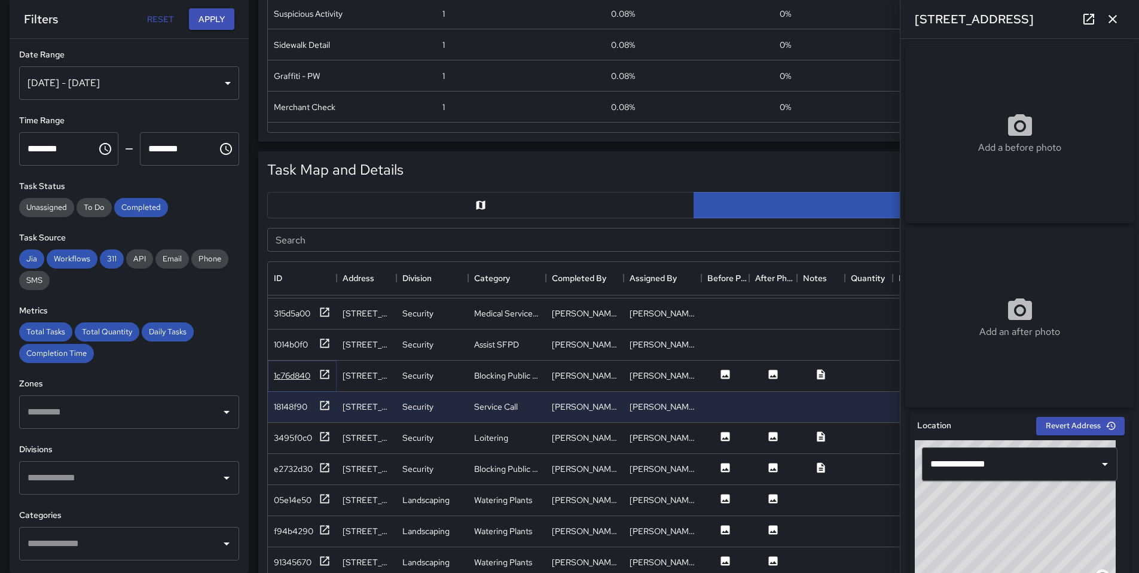
click at [292, 376] on div "1c76d840" at bounding box center [292, 376] width 36 height 12
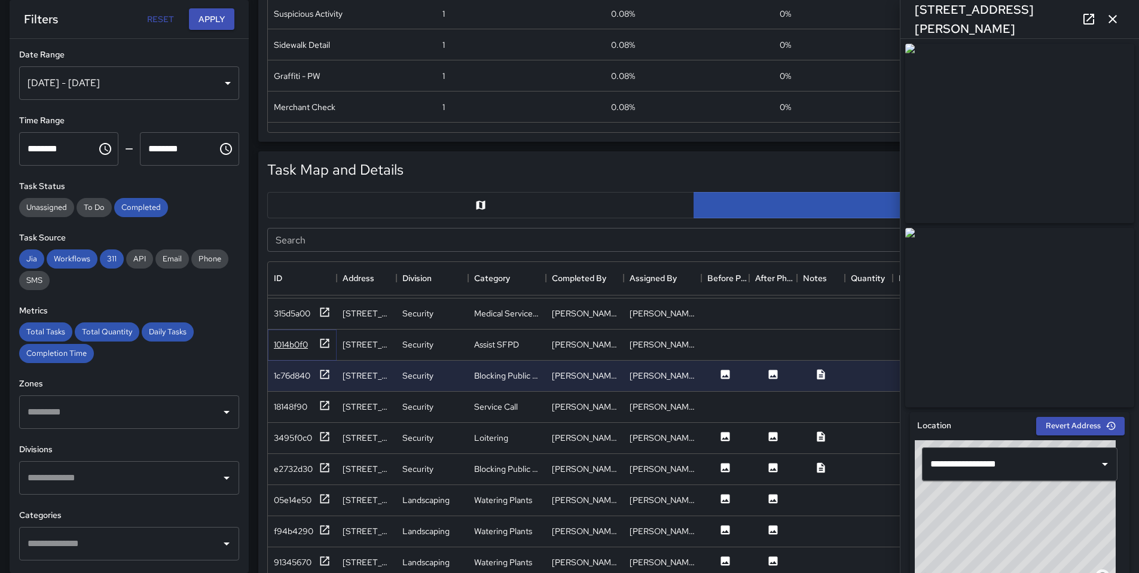
click at [291, 341] on div "1014b0f0" at bounding box center [291, 344] width 34 height 12
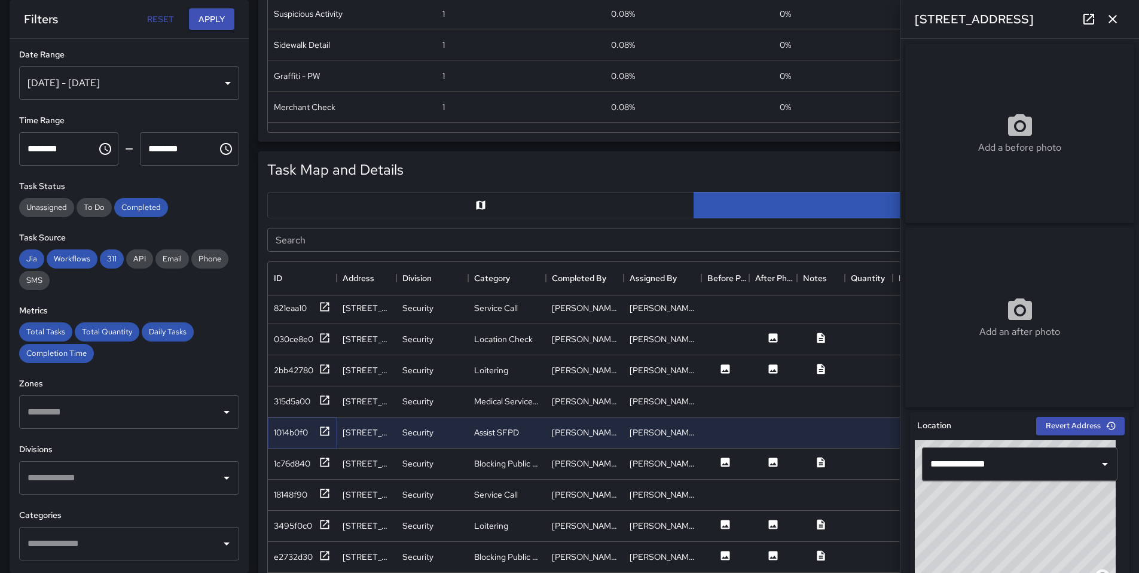
scroll to position [623, 0]
click at [294, 402] on div "315d5a00" at bounding box center [292, 402] width 36 height 12
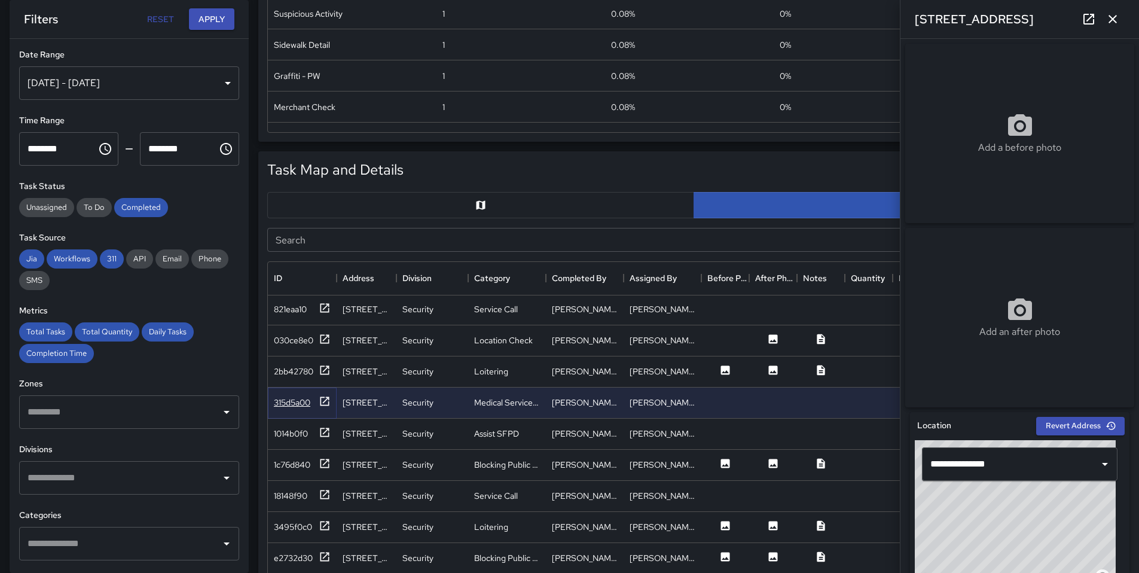
click at [295, 405] on div "315d5a00" at bounding box center [292, 402] width 36 height 12
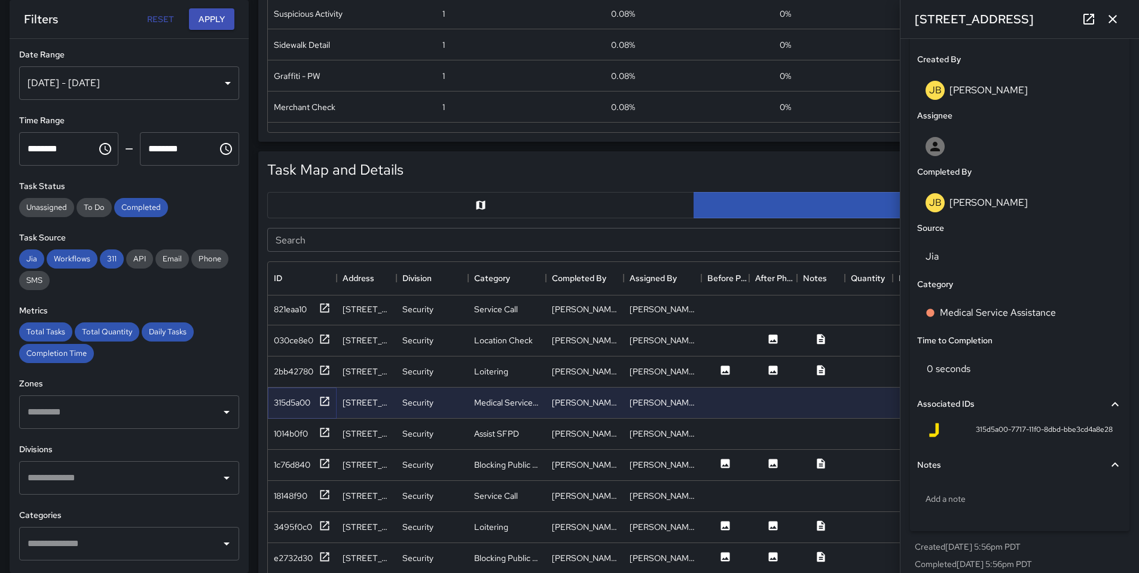
scroll to position [625, 0]
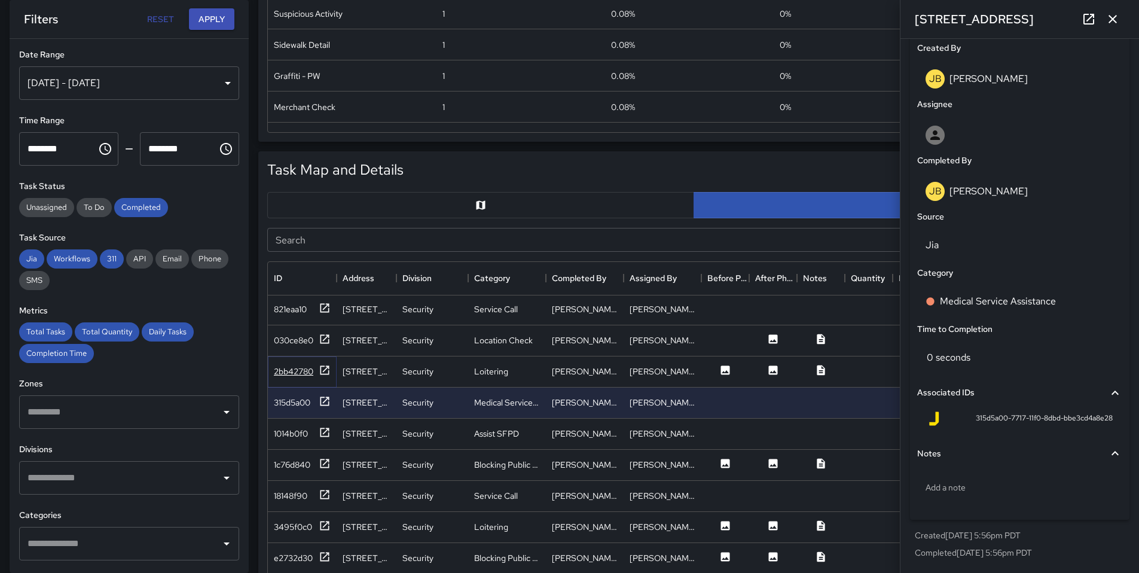
click at [292, 365] on div "2bb42780" at bounding box center [293, 371] width 39 height 12
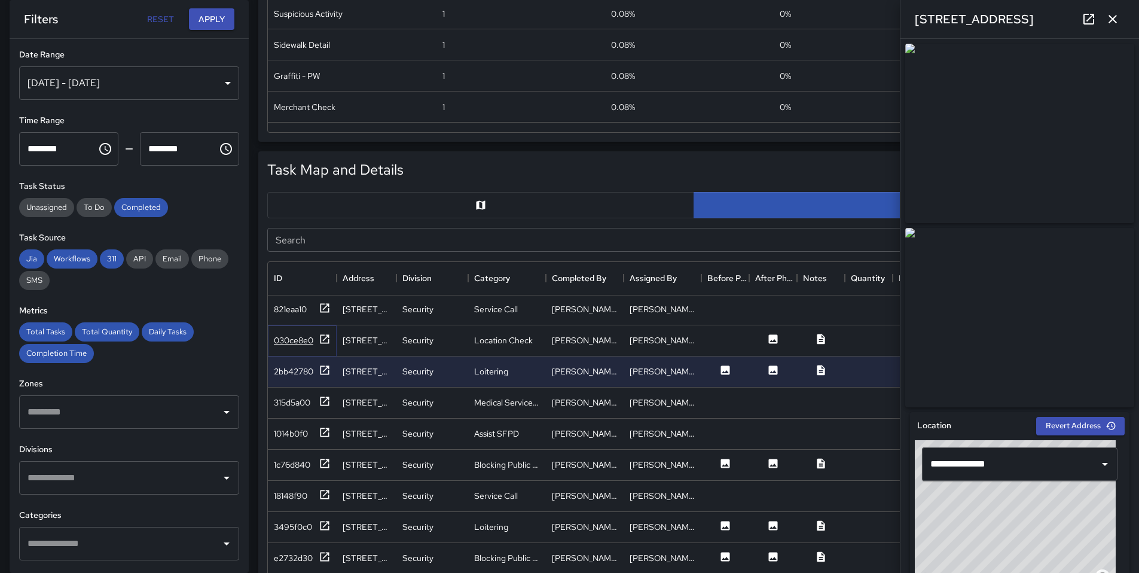
click at [301, 346] on div "030ce8e0" at bounding box center [293, 340] width 39 height 12
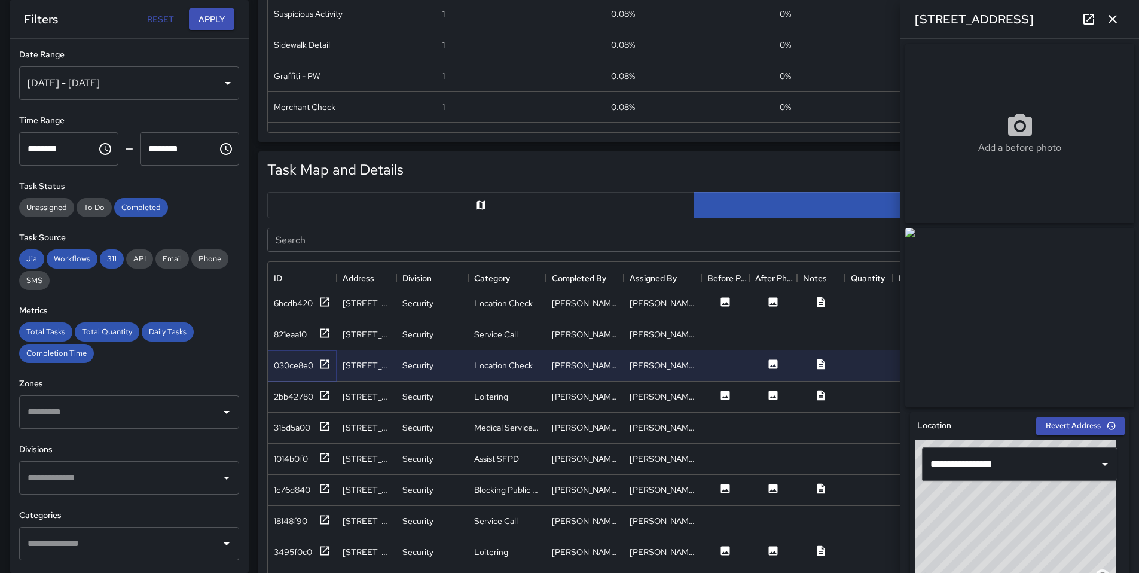
scroll to position [529, 0]
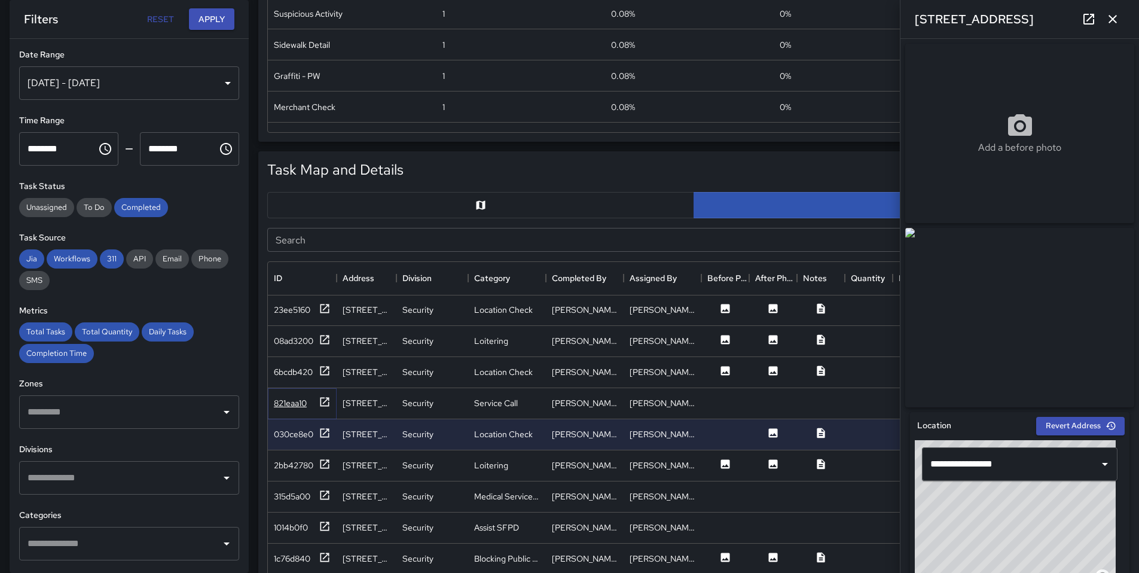
click at [303, 405] on div "821eaa10" at bounding box center [290, 403] width 33 height 12
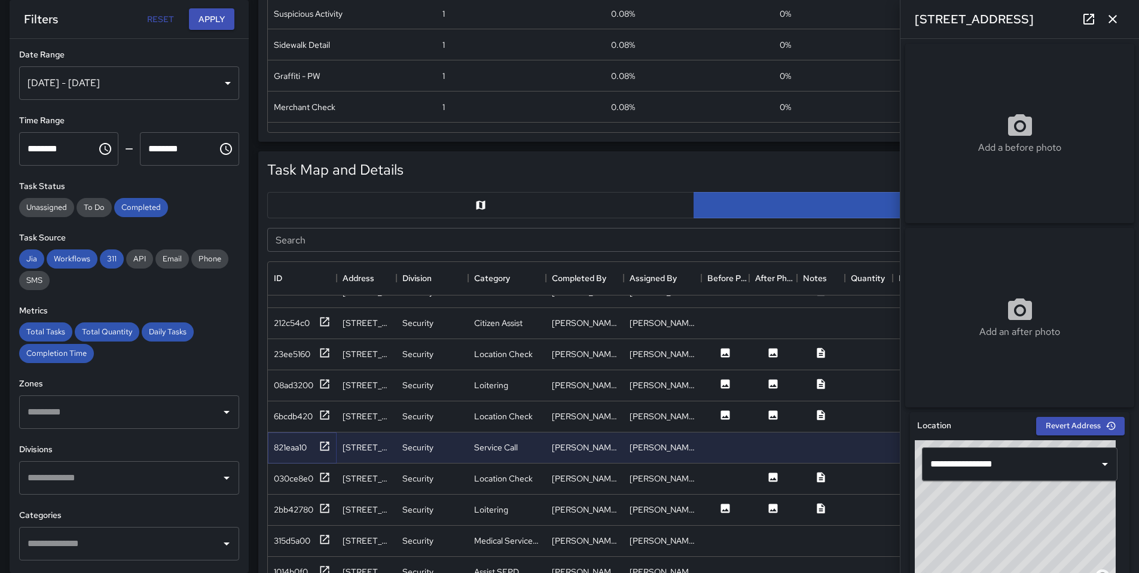
scroll to position [483, 0]
click at [286, 421] on div "6bcdb420" at bounding box center [293, 418] width 39 height 12
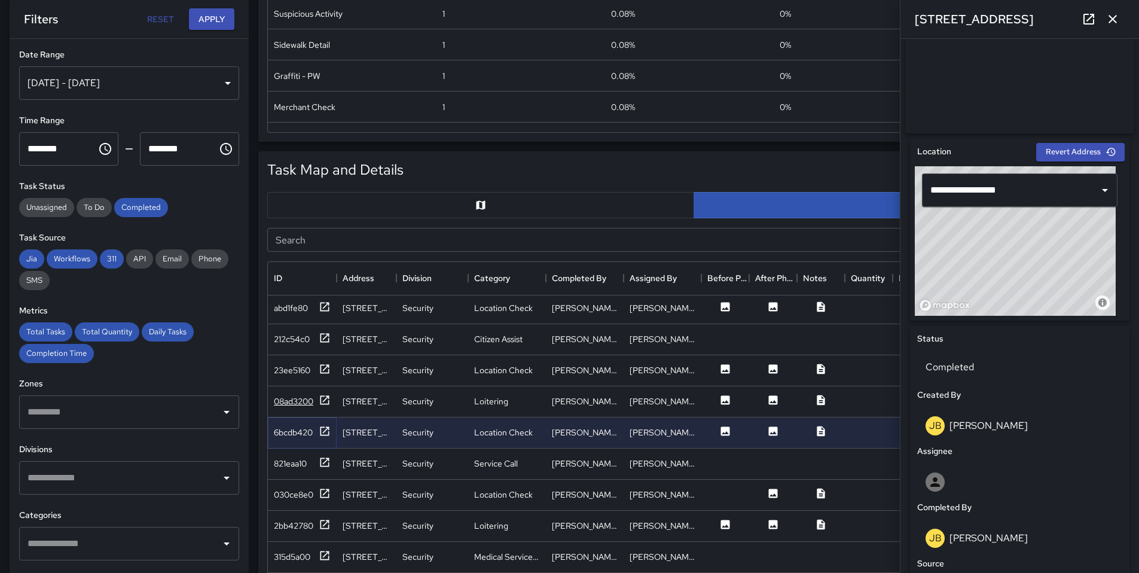
scroll to position [458, 0]
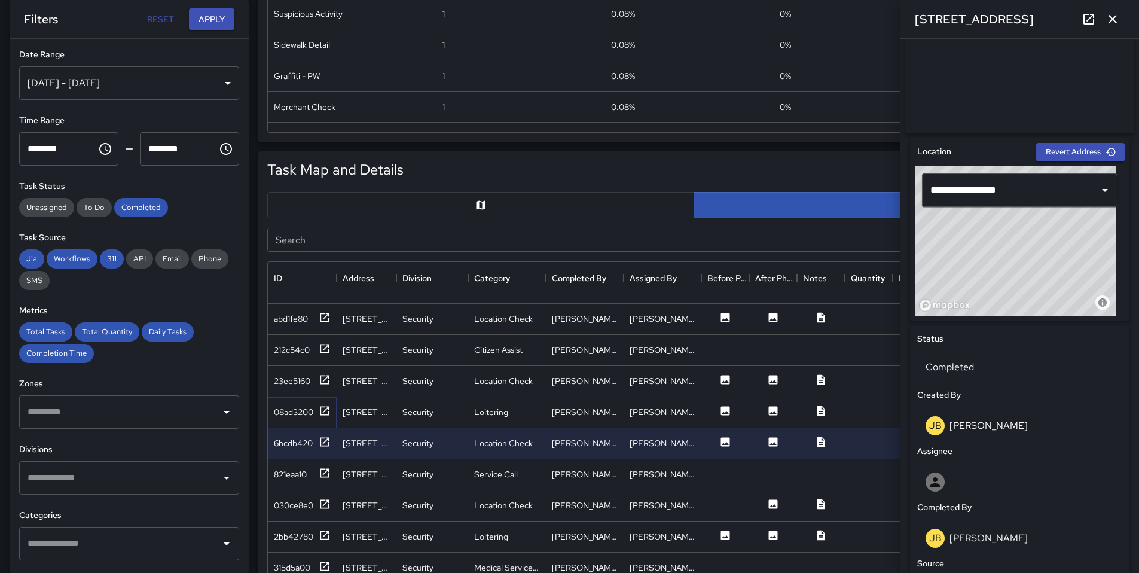
click at [289, 412] on div "08ad3200" at bounding box center [293, 412] width 39 height 12
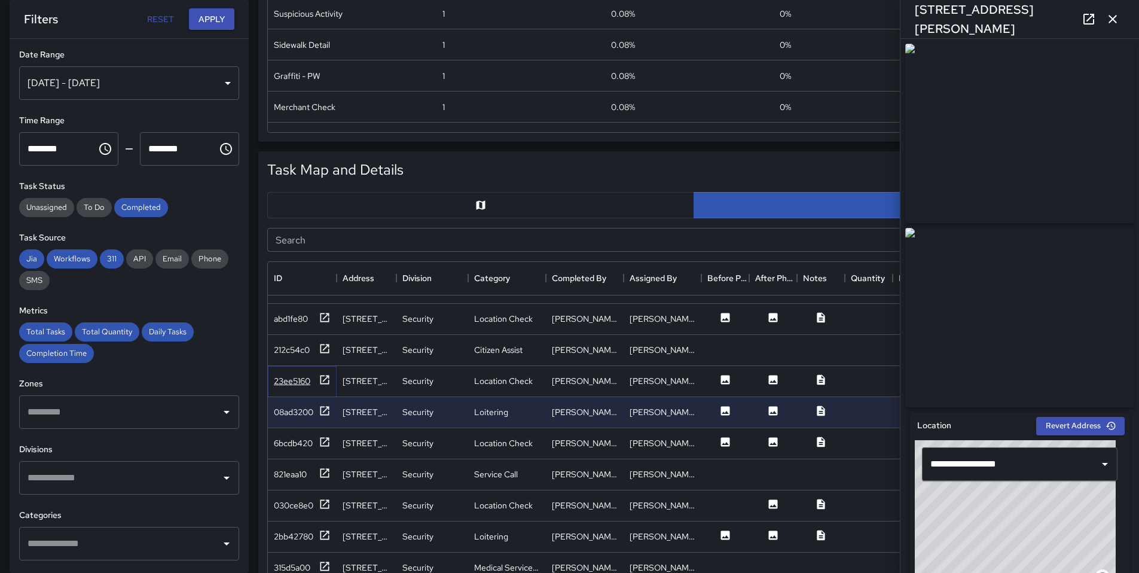
click at [288, 374] on div "23ee5160" at bounding box center [302, 381] width 57 height 15
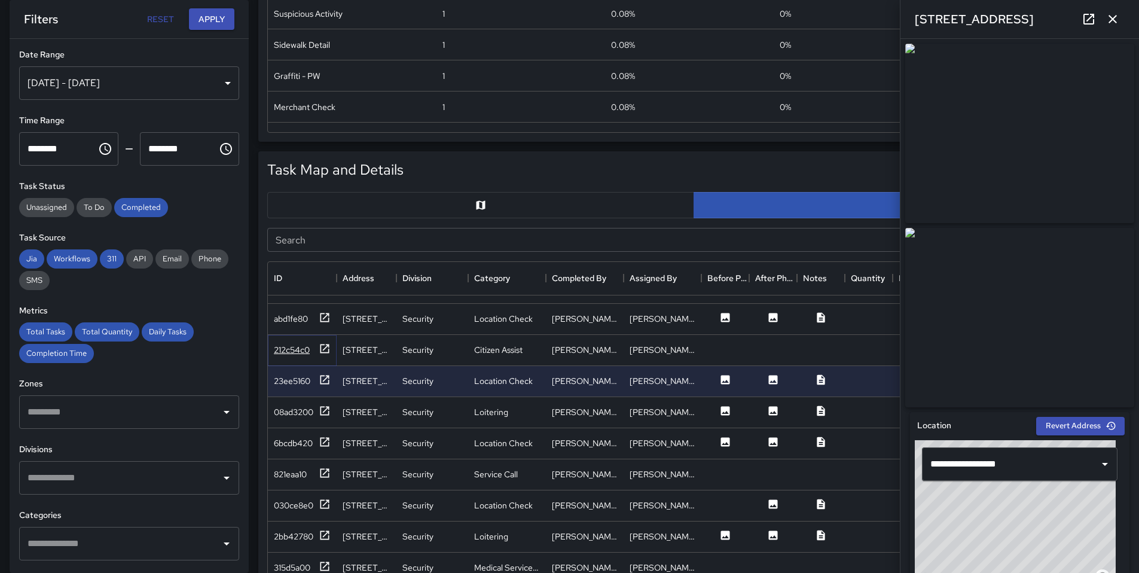
click at [306, 353] on div "212c54c0" at bounding box center [292, 350] width 36 height 12
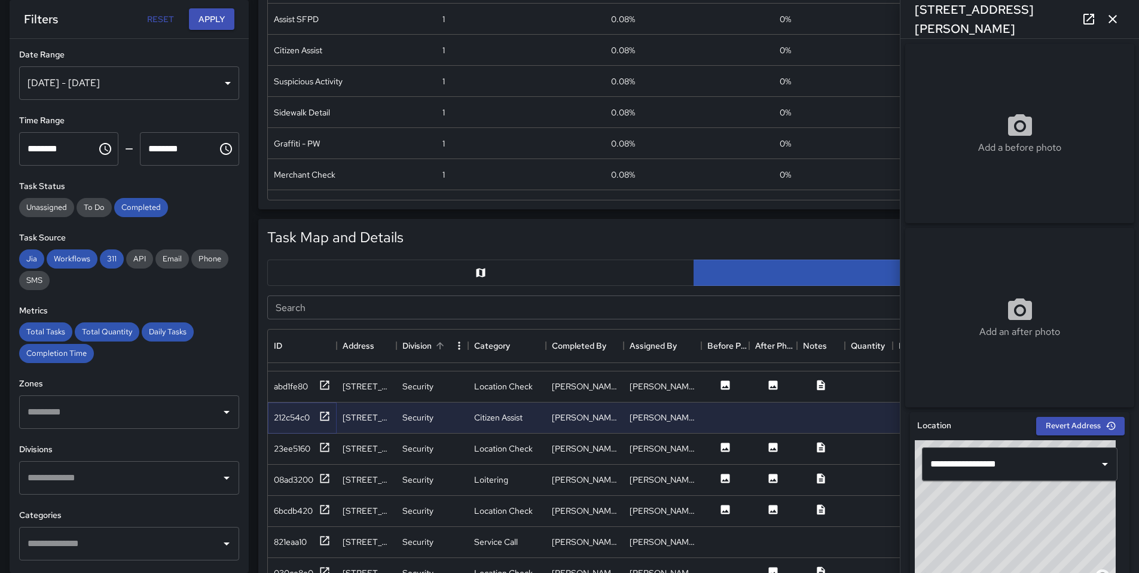
scroll to position [344, 0]
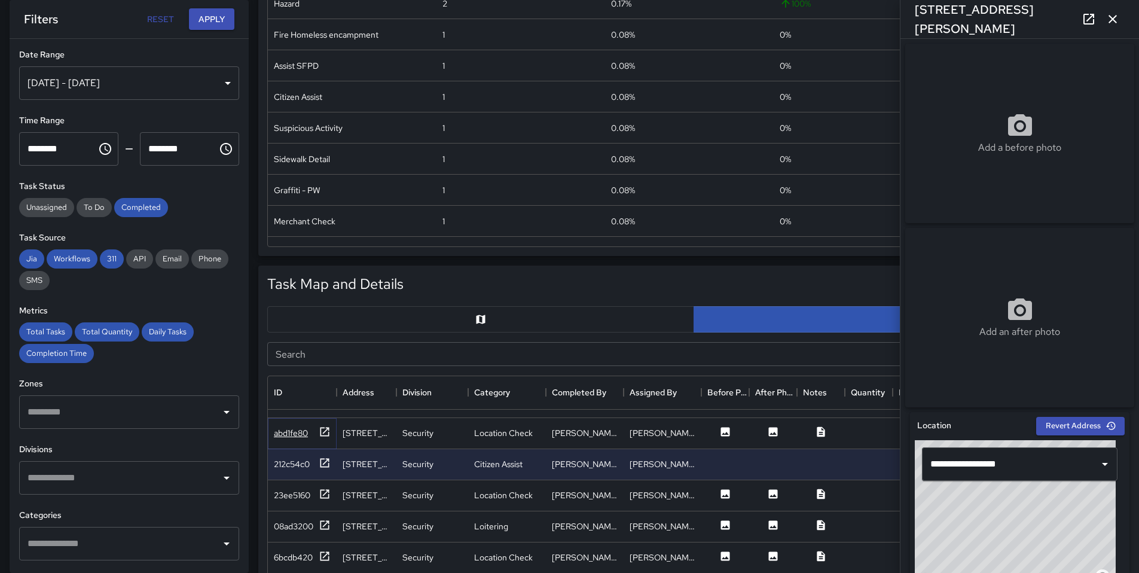
click at [306, 435] on div "abd1fe80" at bounding box center [291, 433] width 34 height 12
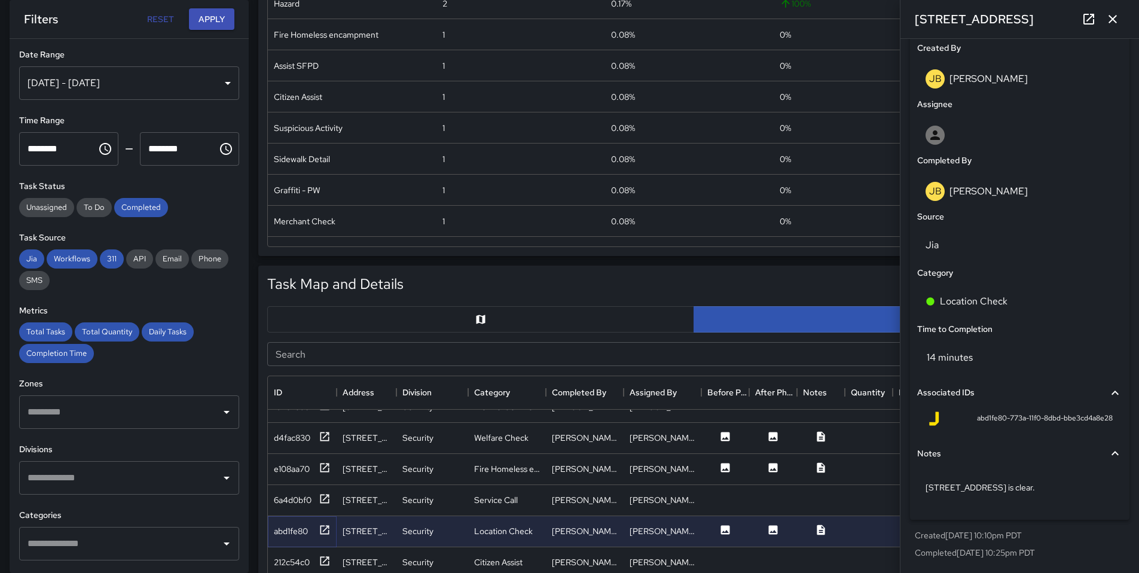
scroll to position [365, 0]
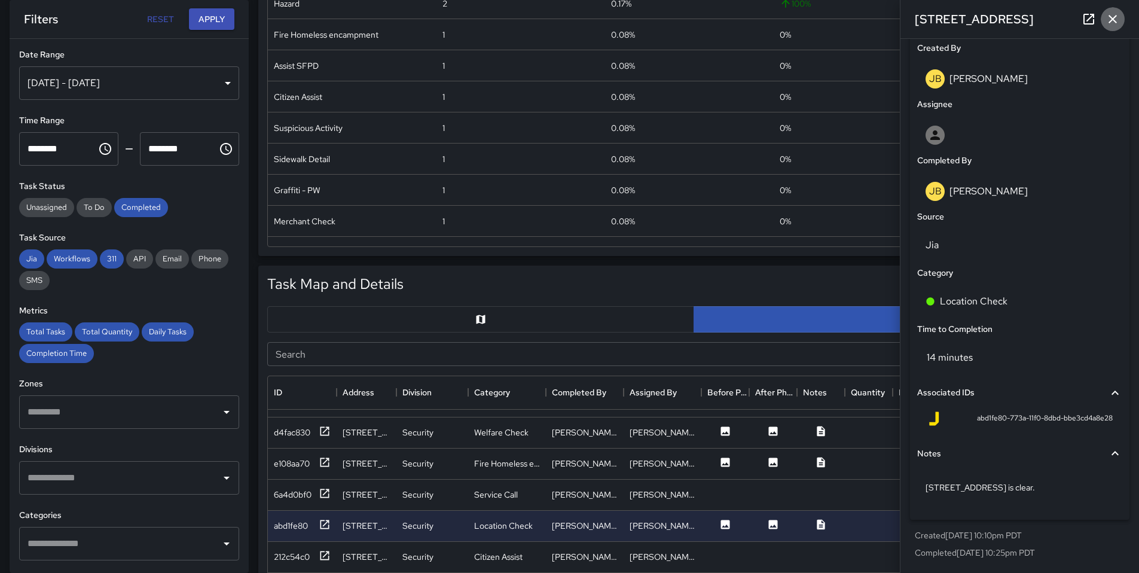
click at [1107, 15] on icon "button" at bounding box center [1113, 19] width 14 height 14
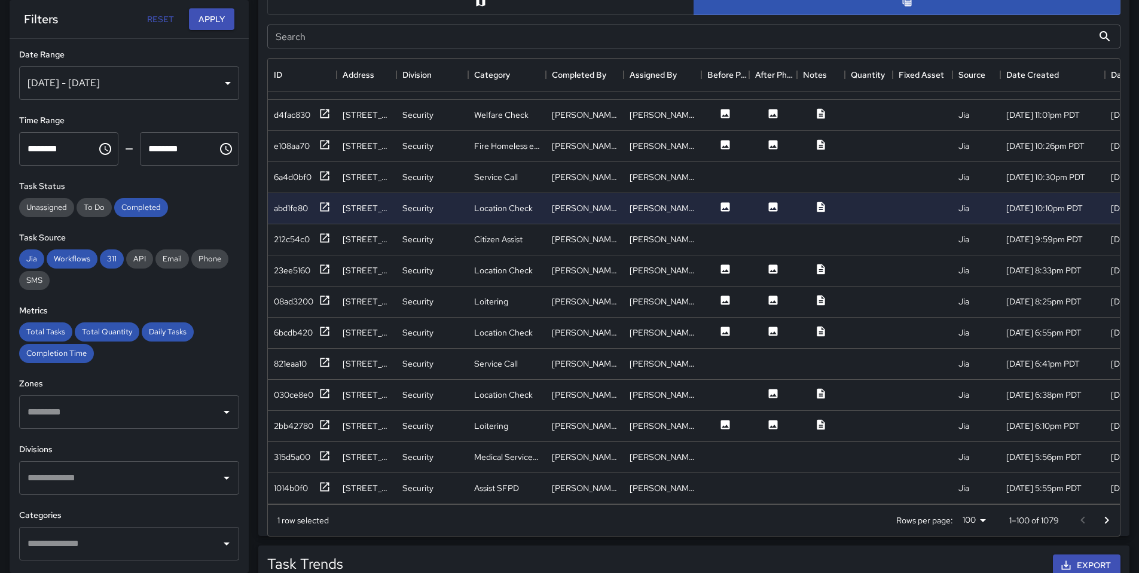
scroll to position [662, 0]
click at [294, 179] on div "6a4d0bf0" at bounding box center [293, 176] width 38 height 12
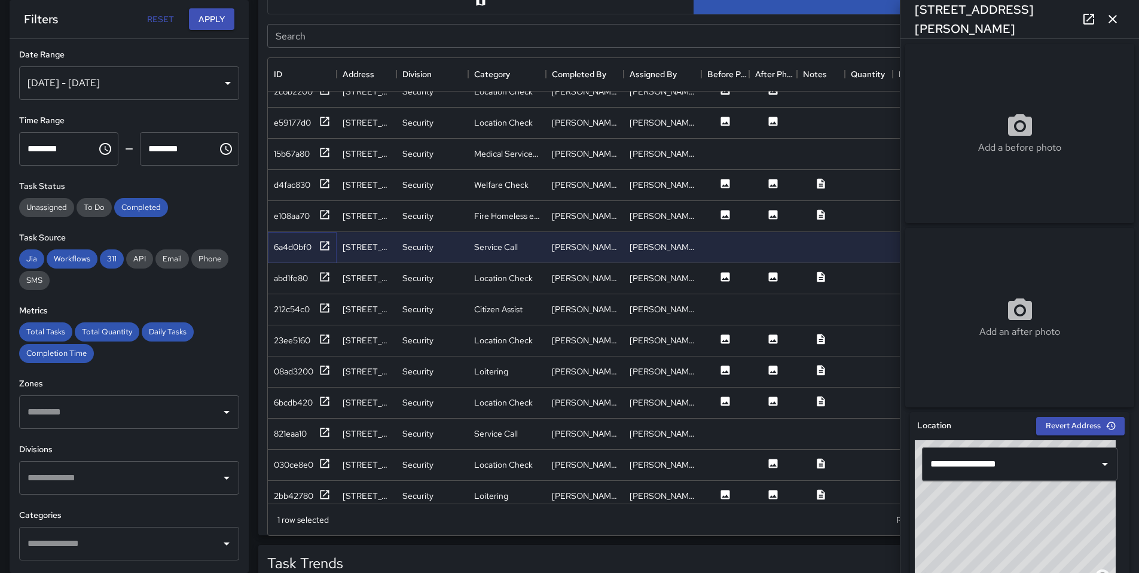
scroll to position [294, 0]
click at [297, 215] on div "e108aa70" at bounding box center [292, 216] width 36 height 12
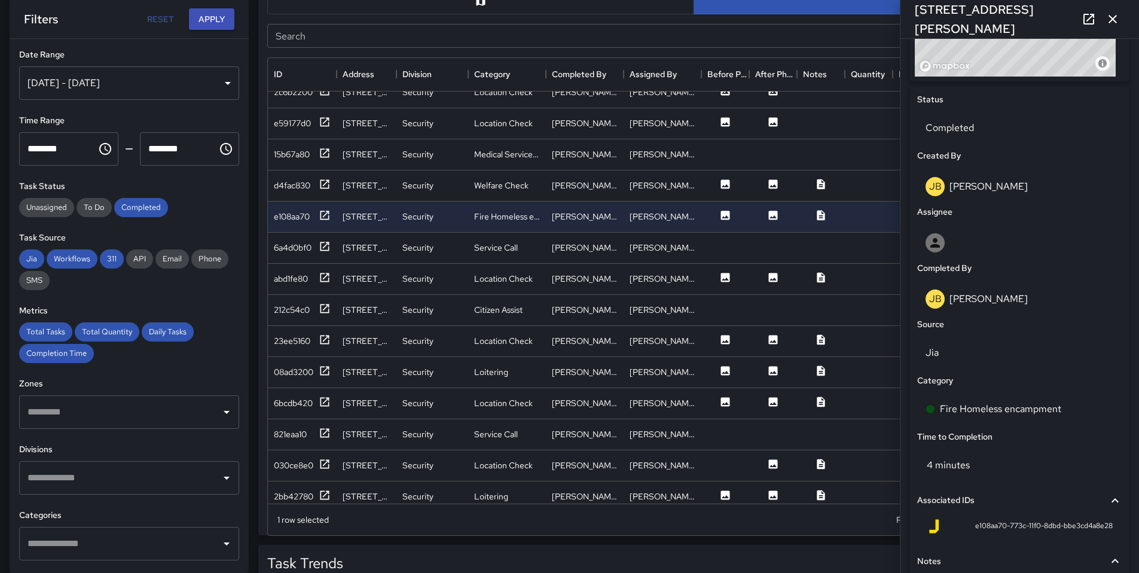
scroll to position [191, 0]
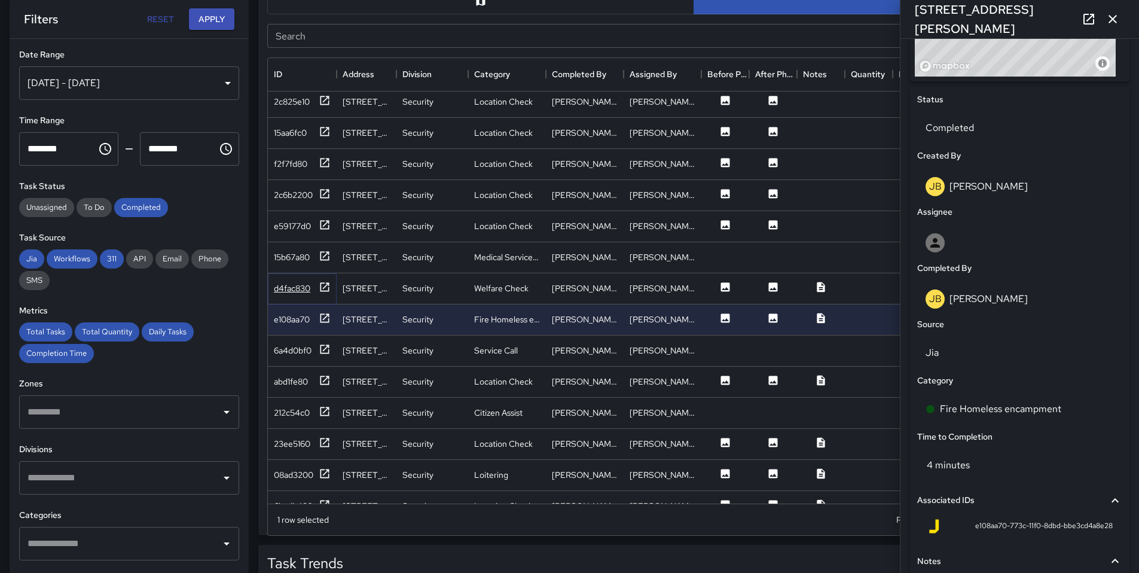
click at [300, 289] on div "d4fac830" at bounding box center [292, 288] width 36 height 12
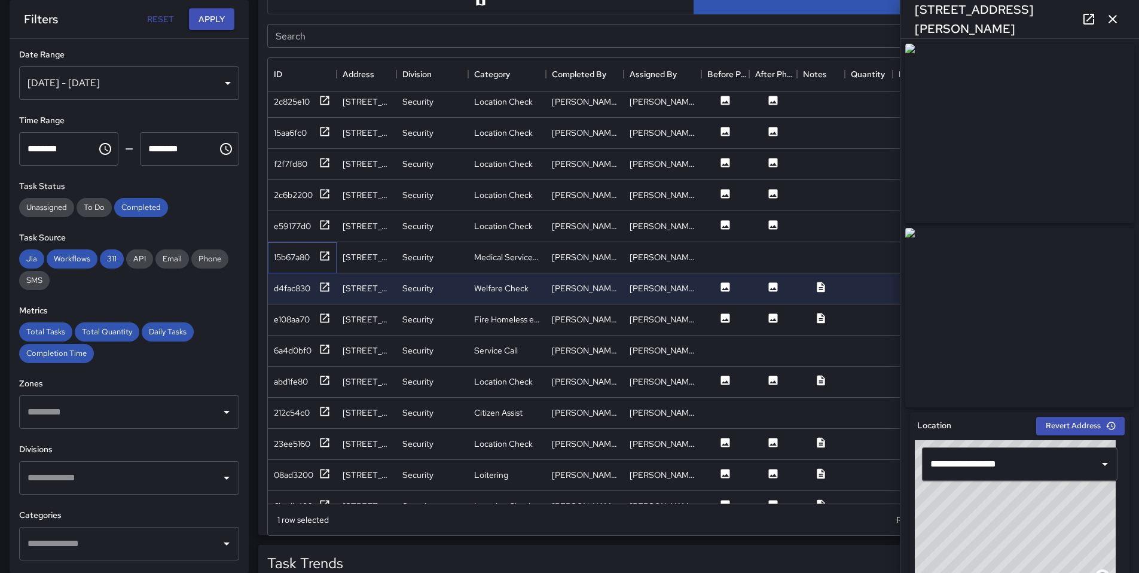
click at [292, 264] on div "15b67a80" at bounding box center [302, 257] width 69 height 31
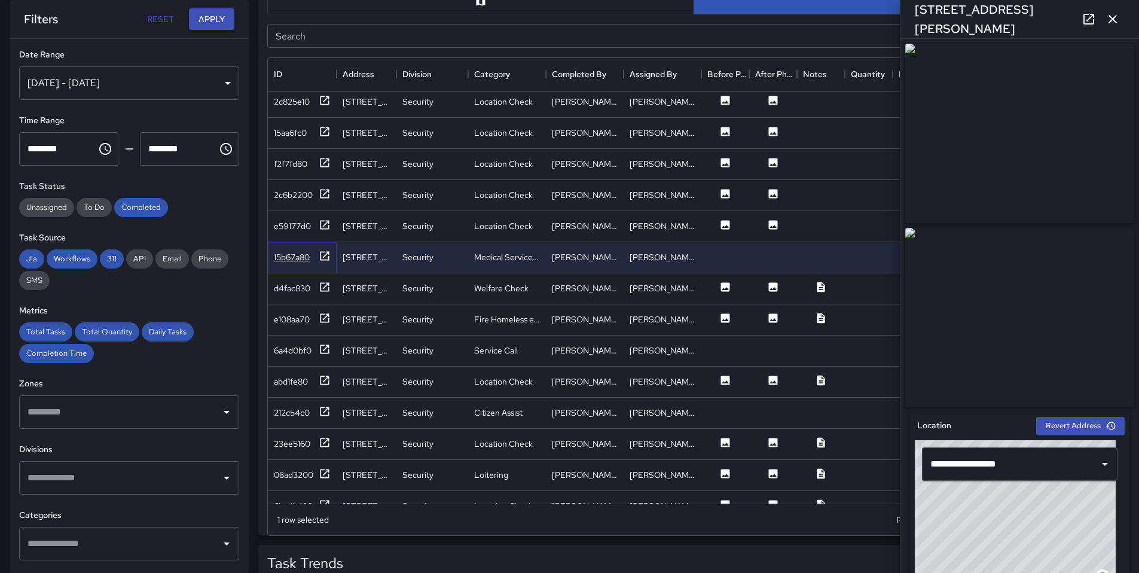
click at [292, 261] on div "15b67a80" at bounding box center [292, 257] width 36 height 12
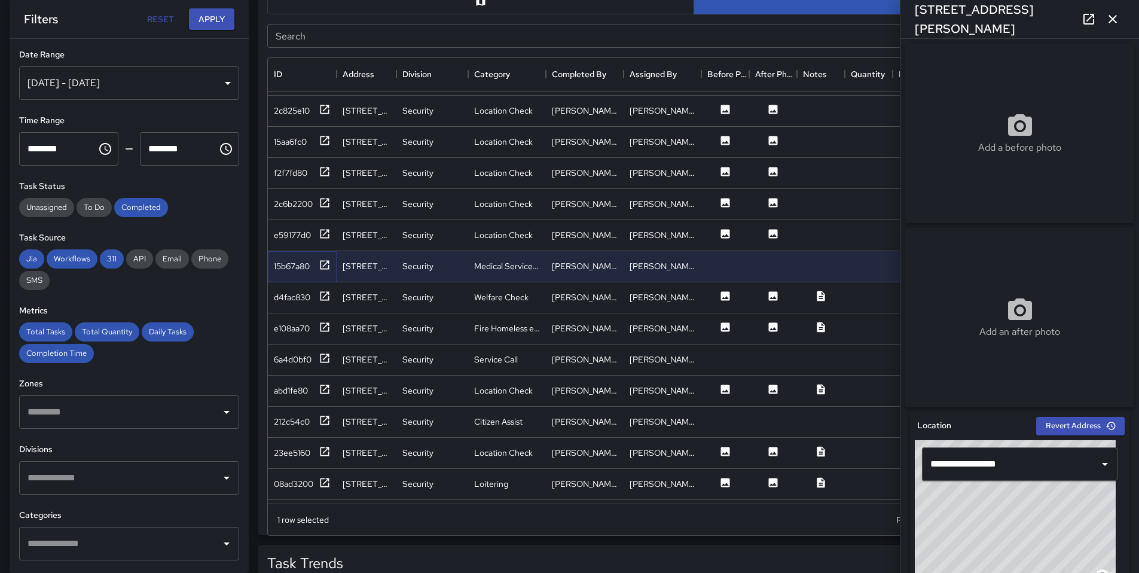
scroll to position [112, 0]
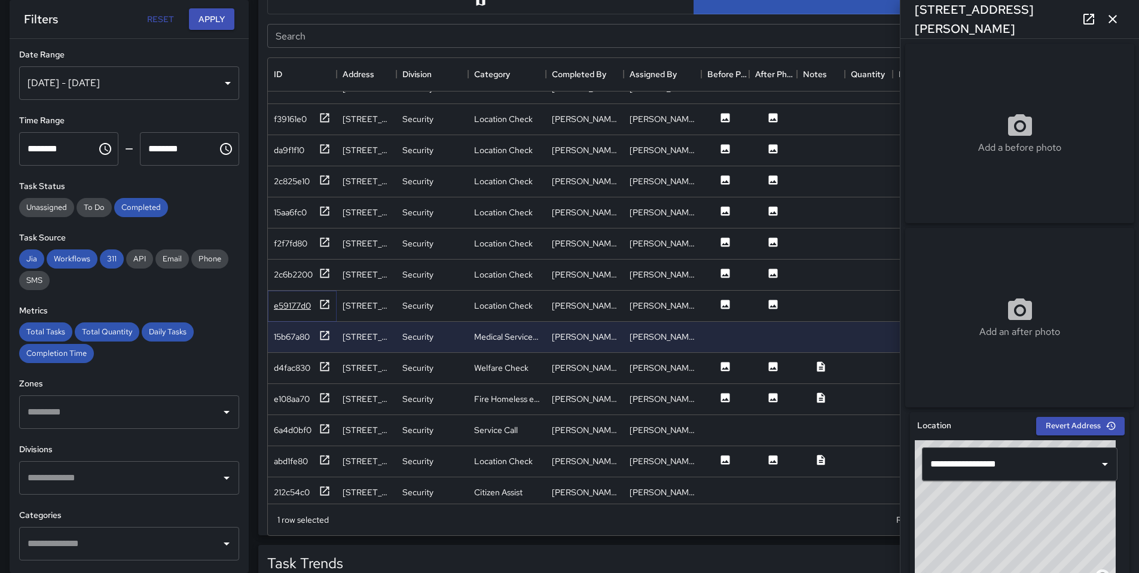
click at [306, 303] on div "e59177d0" at bounding box center [292, 306] width 37 height 12
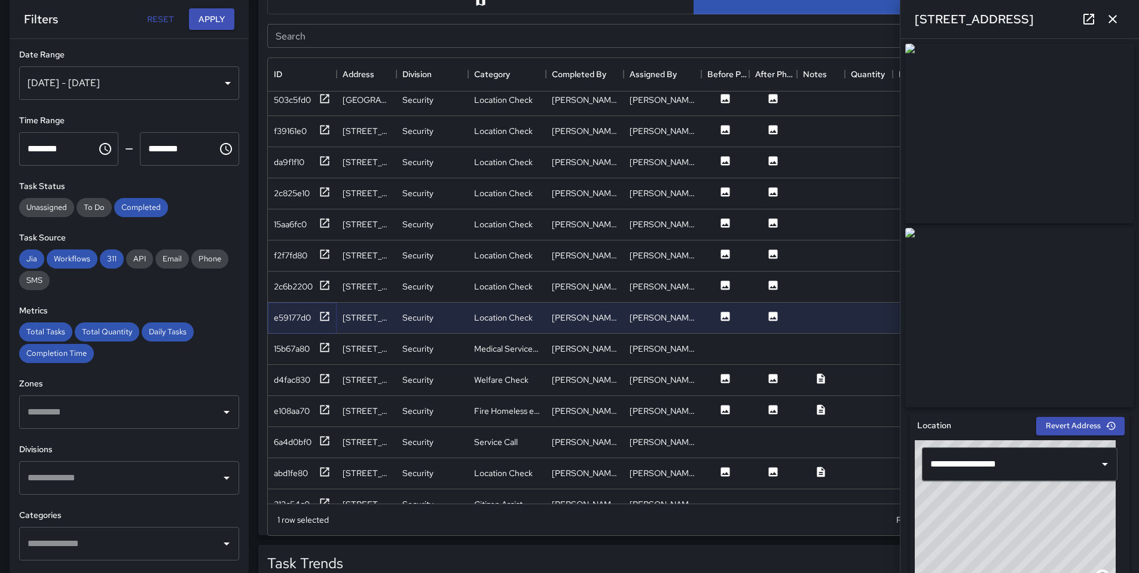
scroll to position [99, 0]
click at [307, 293] on div "2c6b2200" at bounding box center [293, 288] width 39 height 12
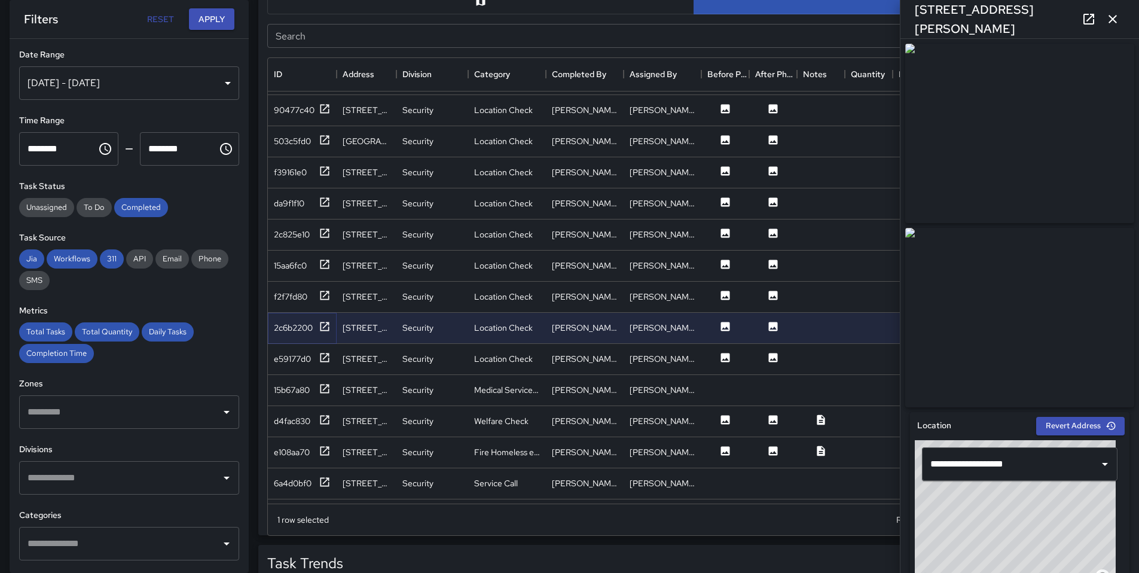
scroll to position [56, 0]
click at [301, 303] on div "f2f7fd80" at bounding box center [290, 299] width 33 height 12
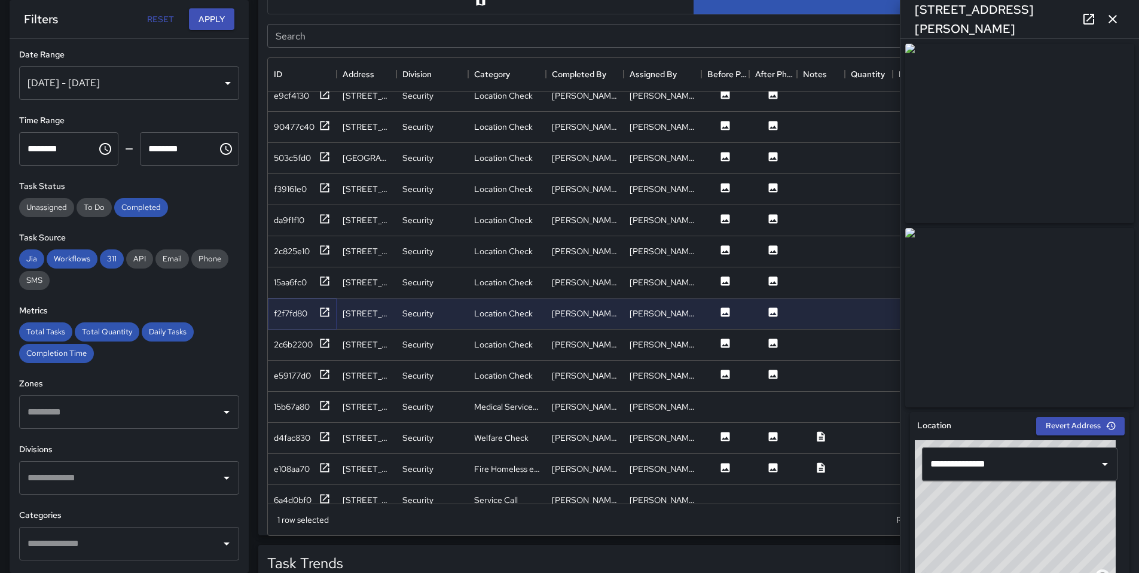
scroll to position [41, 0]
click at [304, 286] on div "15aa6fc0" at bounding box center [290, 283] width 33 height 12
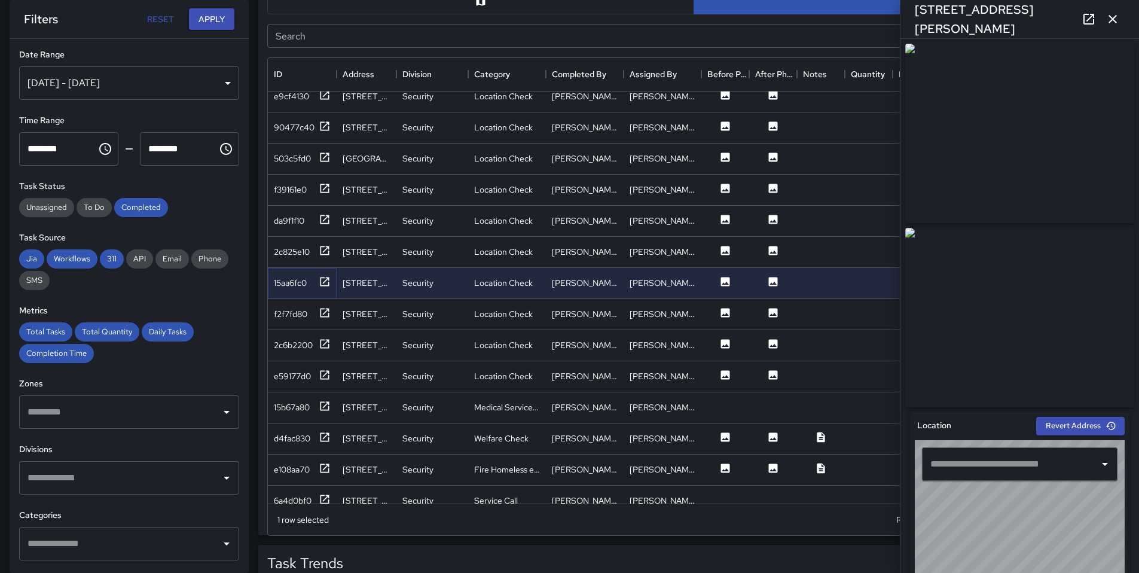
type input "**********"
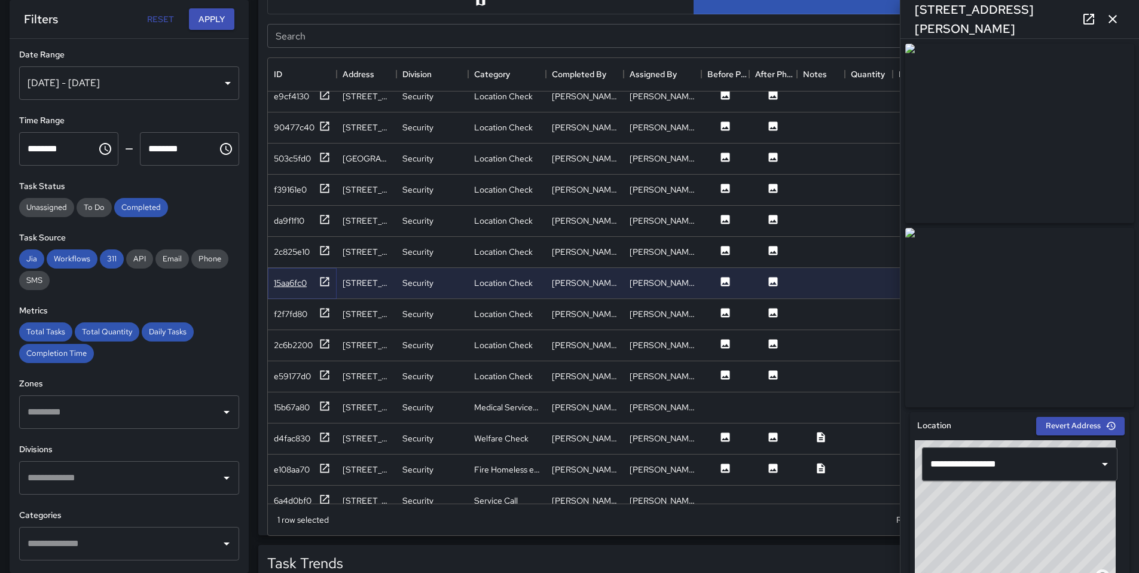
click at [288, 286] on div "15aa6fc0" at bounding box center [290, 283] width 33 height 12
click at [289, 281] on div "15aa6fc0" at bounding box center [290, 283] width 33 height 12
click at [292, 254] on div "2c825e10" at bounding box center [292, 252] width 36 height 12
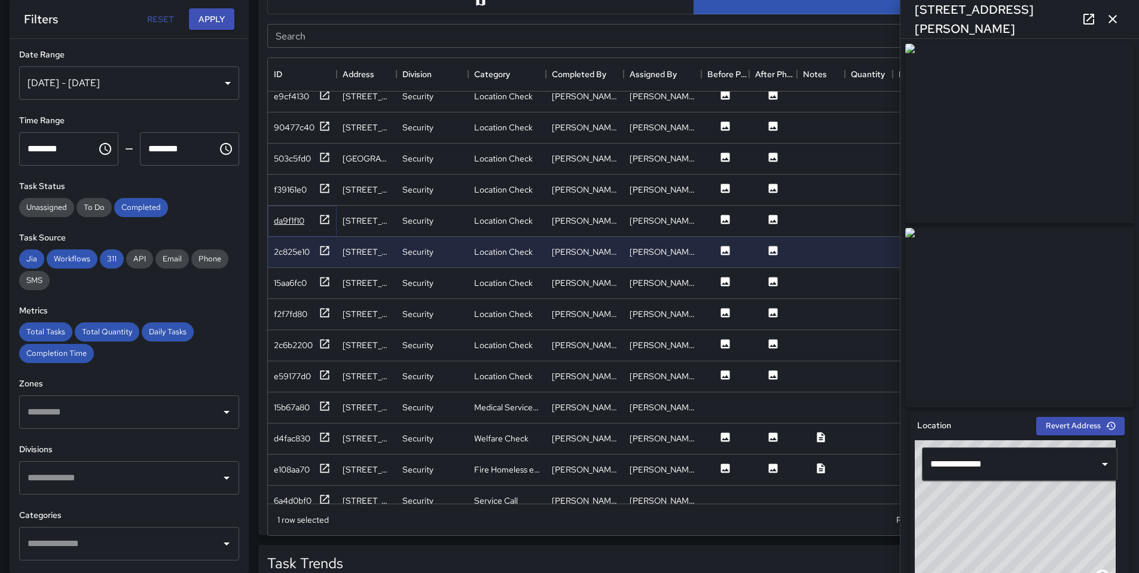
click at [288, 221] on div "da9f1f10" at bounding box center [289, 221] width 30 height 12
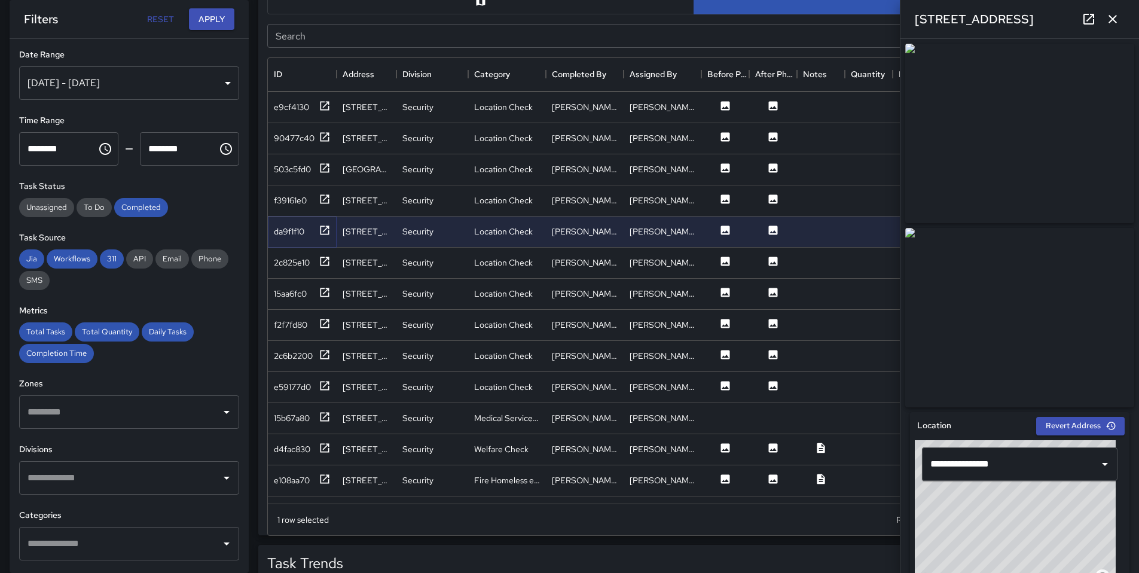
scroll to position [19, 0]
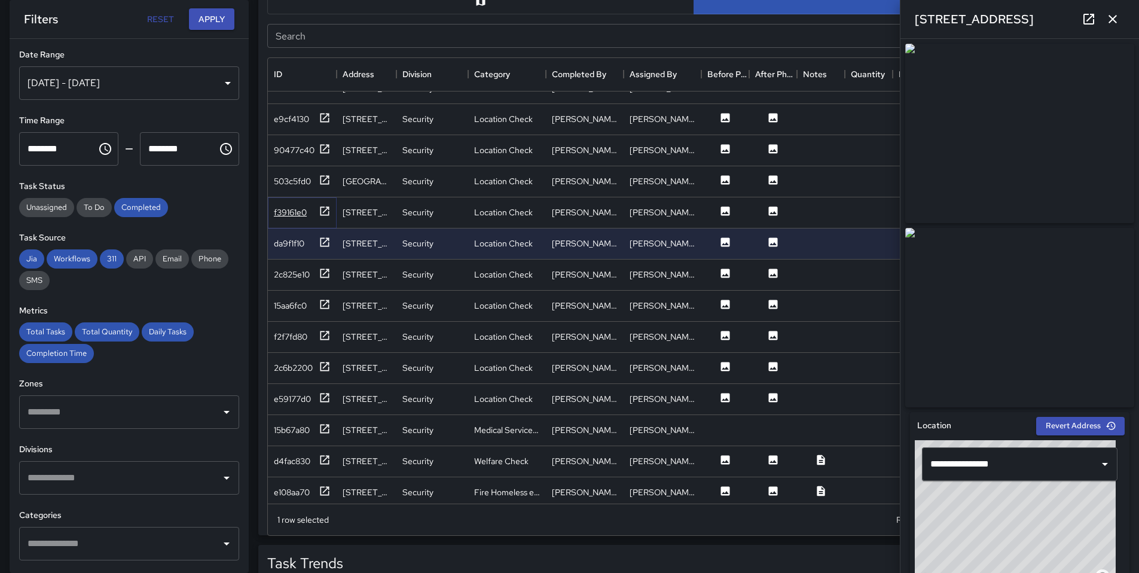
click at [310, 212] on div "f39161e0" at bounding box center [302, 212] width 57 height 15
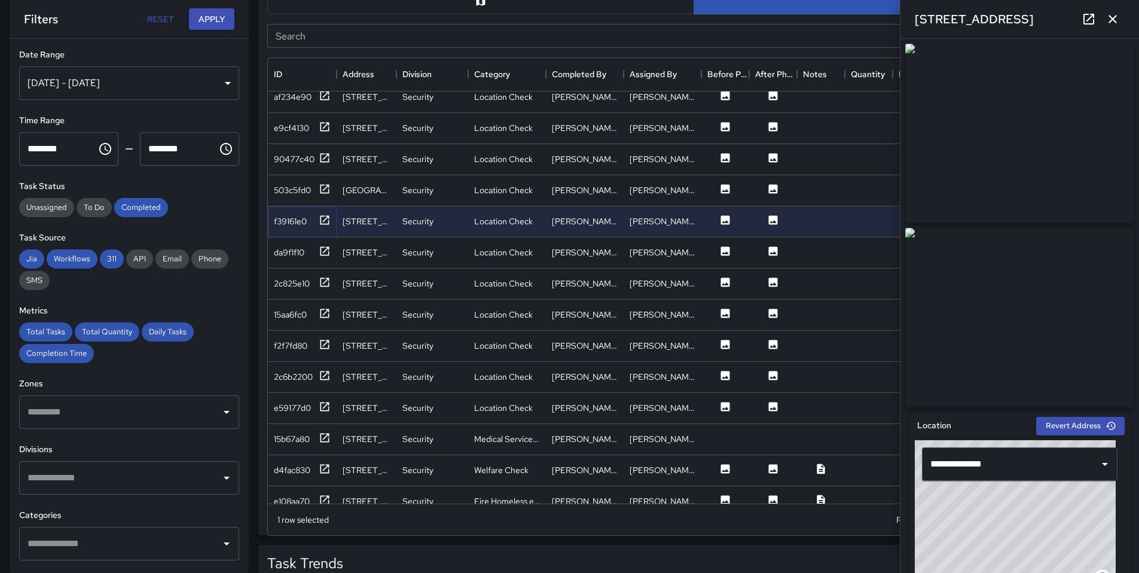
scroll to position [0, 0]
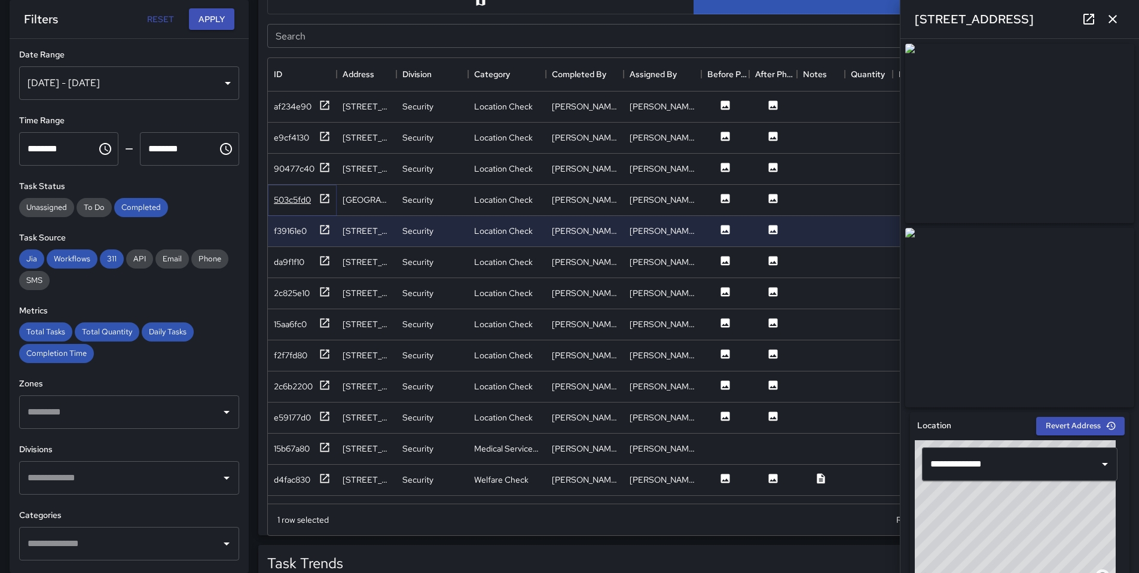
click at [286, 194] on div "503c5fd0" at bounding box center [292, 200] width 37 height 12
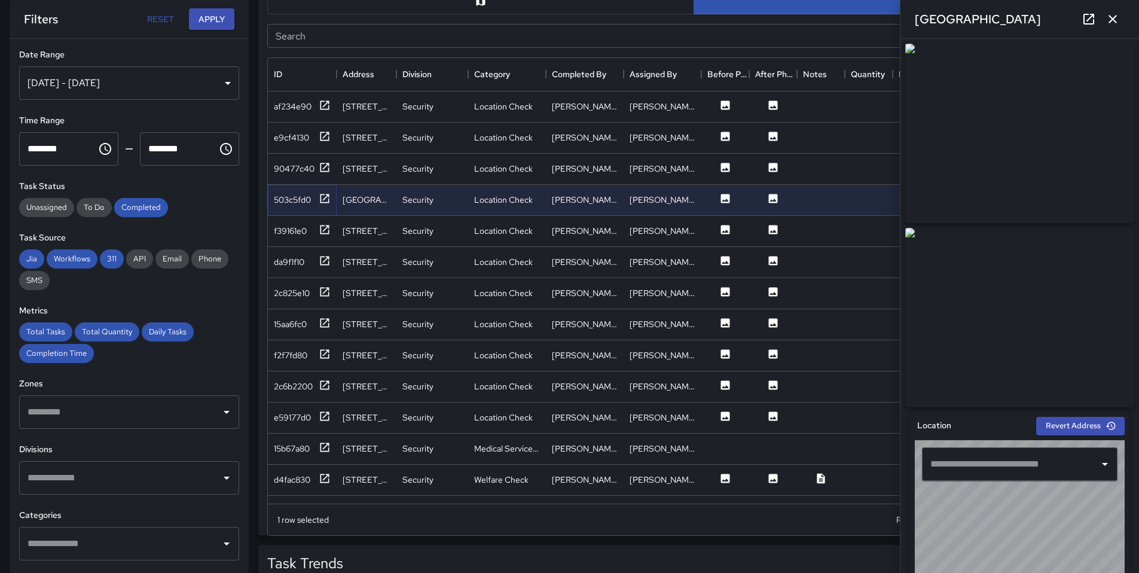
type input "**********"
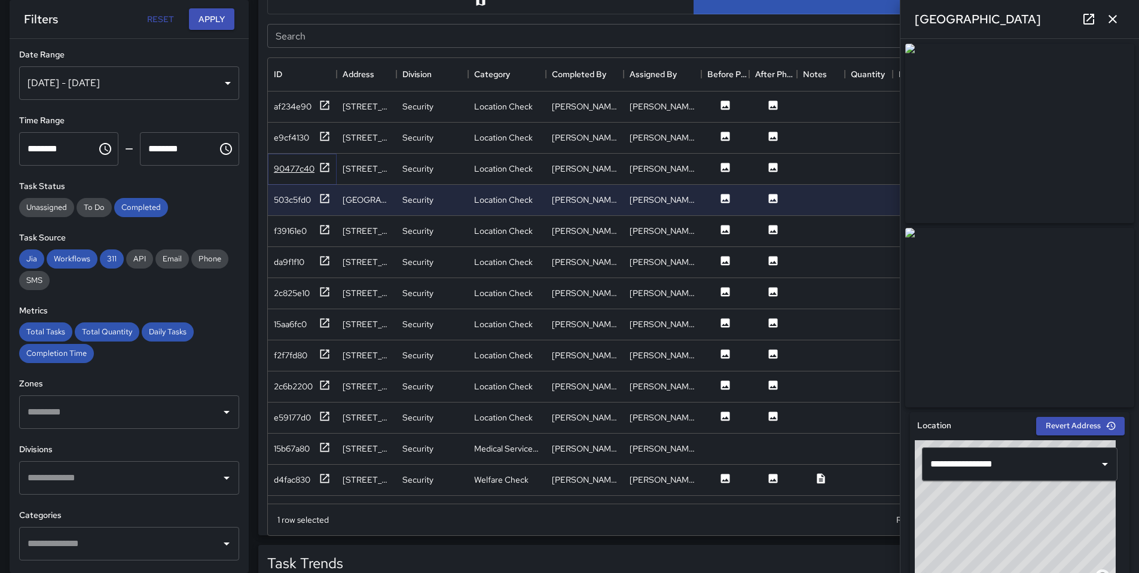
click at [291, 165] on div "90477c40" at bounding box center [294, 169] width 41 height 12
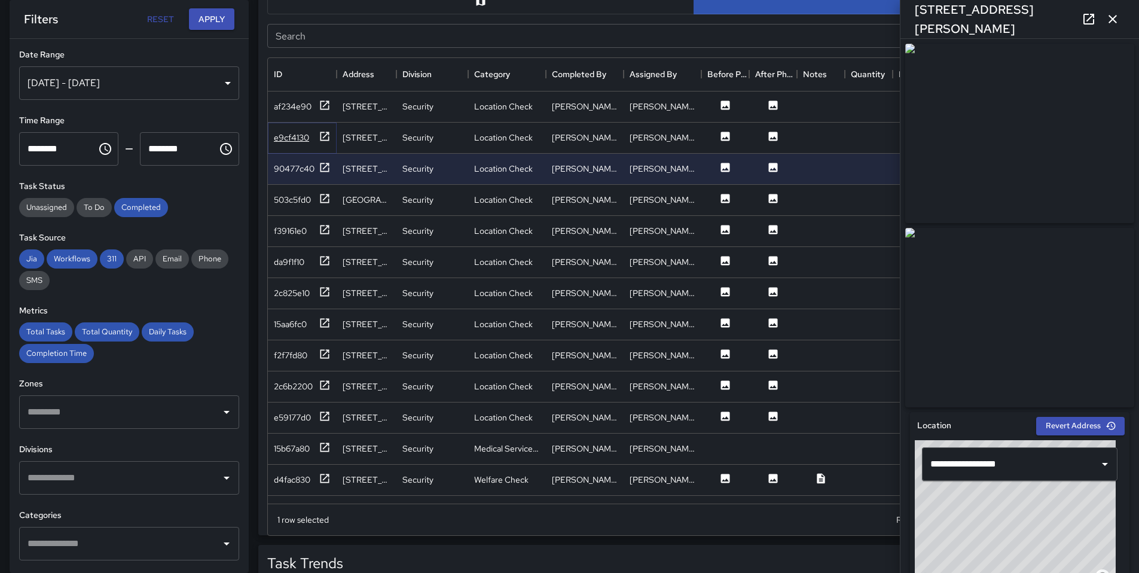
click at [298, 141] on div "e9cf4130" at bounding box center [291, 138] width 35 height 12
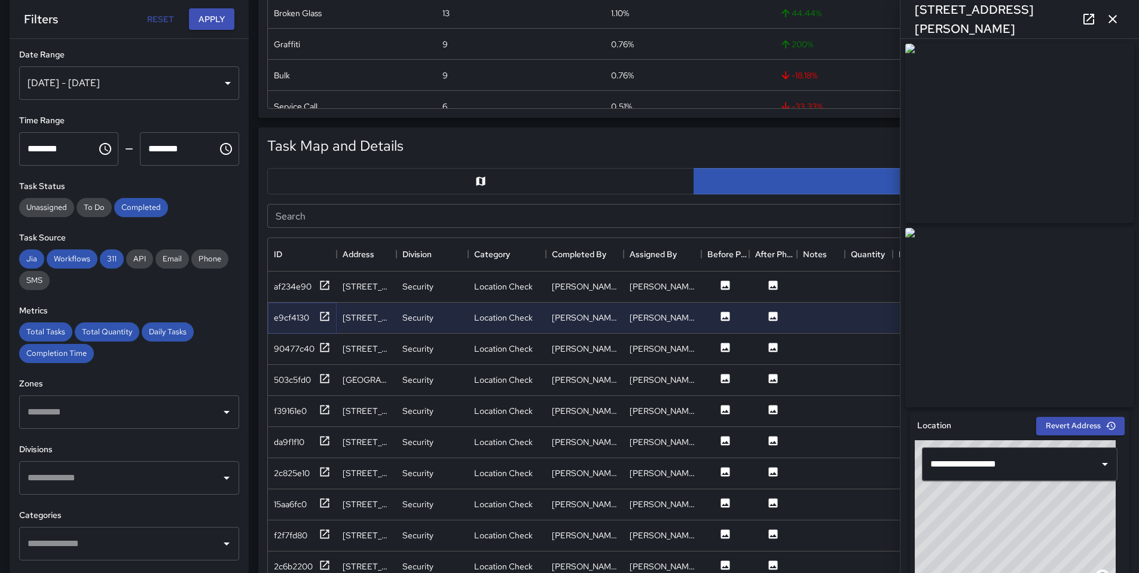
scroll to position [468, 0]
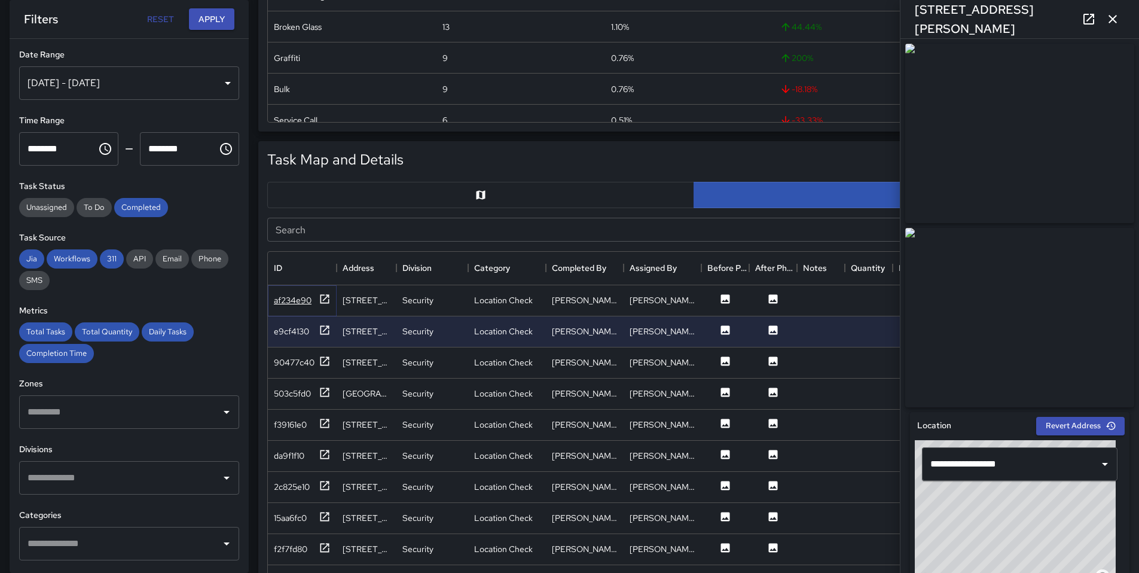
click at [287, 304] on div "af234e90" at bounding box center [293, 300] width 38 height 12
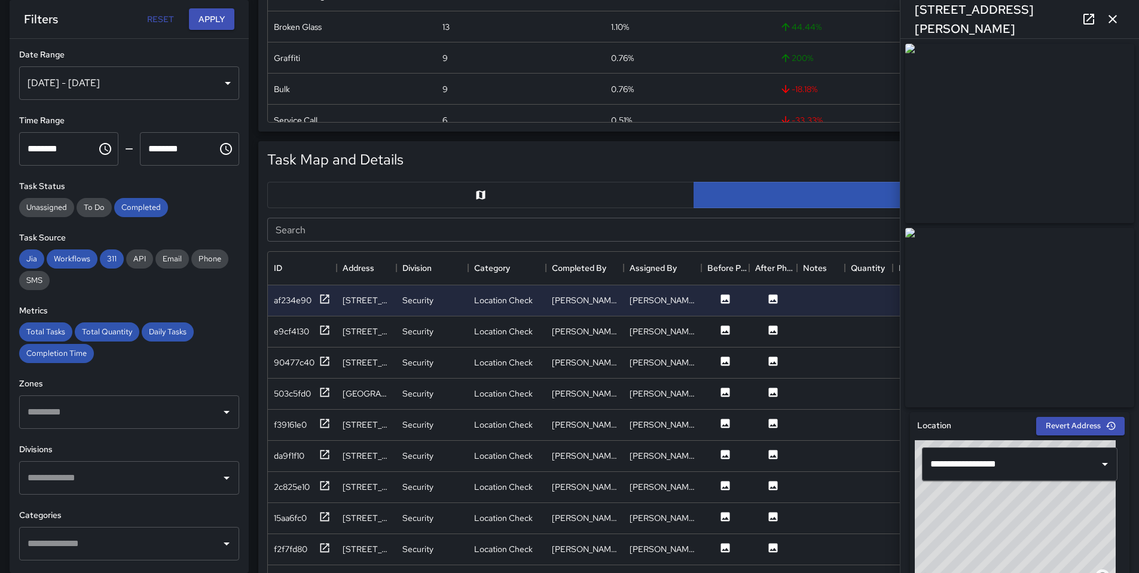
click at [1111, 23] on icon "button" at bounding box center [1113, 19] width 14 height 14
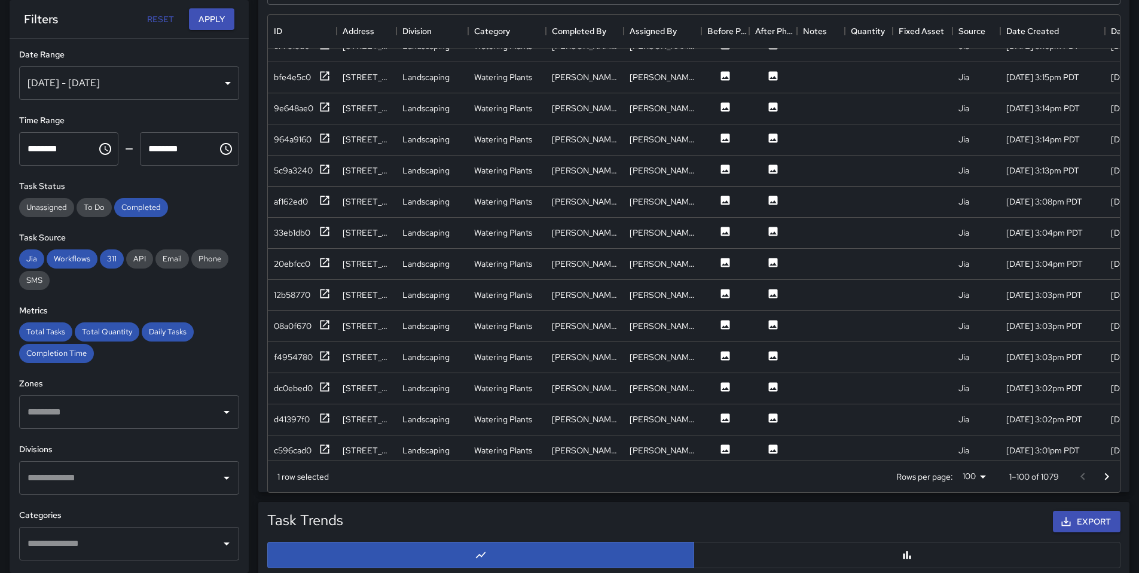
scroll to position [2439, 0]
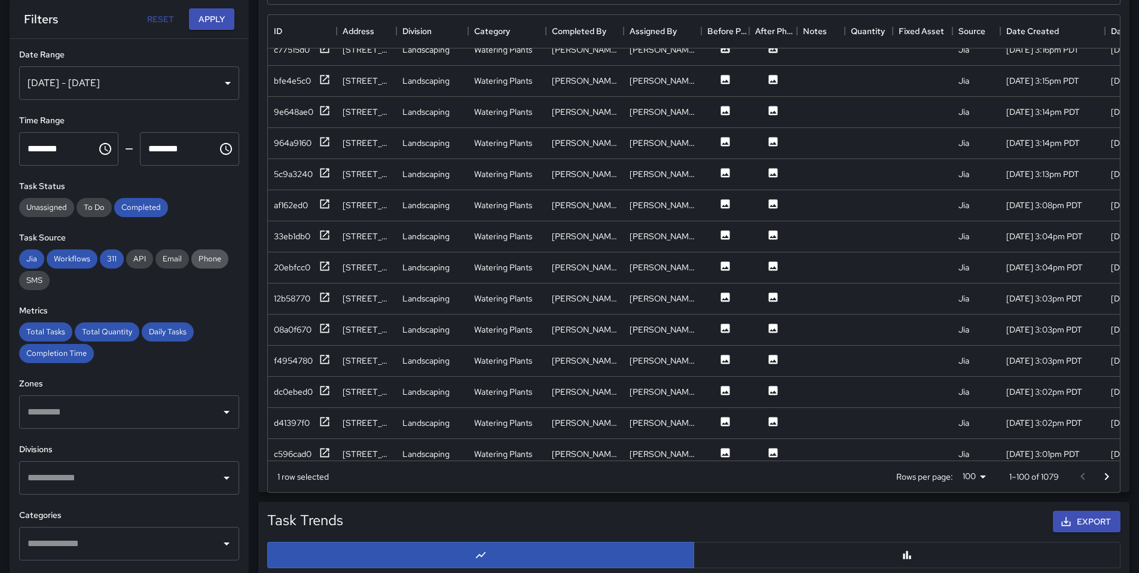
drag, startPoint x: 211, startPoint y: 262, endPoint x: 198, endPoint y: 262, distance: 13.2
click at [211, 262] on span "Phone" at bounding box center [209, 259] width 37 height 10
click at [173, 260] on span "Email" at bounding box center [171, 259] width 33 height 10
click at [141, 260] on span "API" at bounding box center [139, 259] width 27 height 10
click at [30, 279] on span "SMS" at bounding box center [34, 280] width 30 height 10
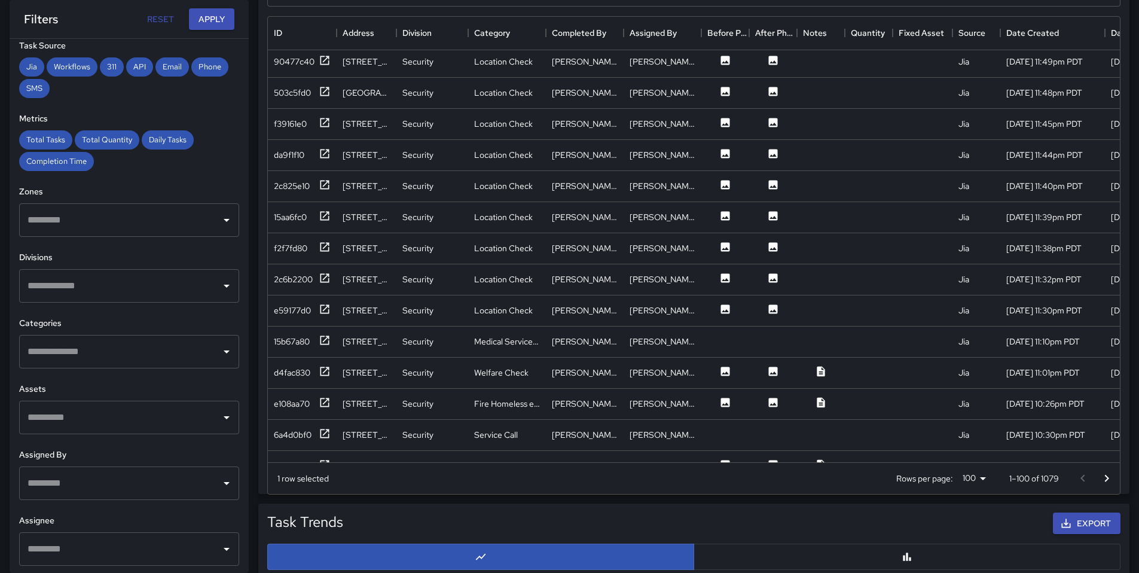
scroll to position [0, 0]
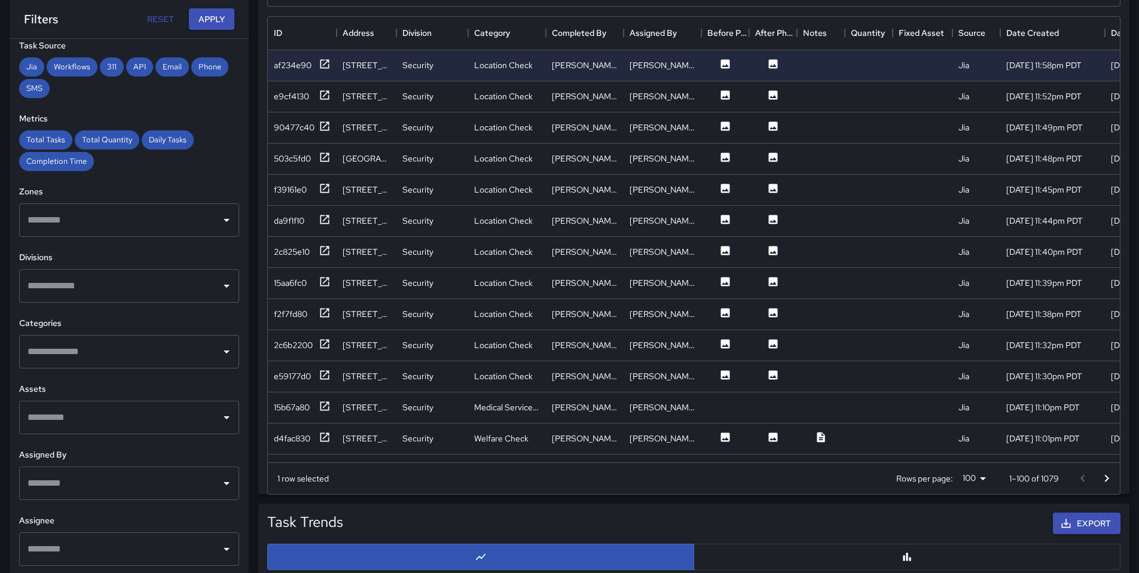
click at [1111, 476] on icon "Go to next page" at bounding box center [1107, 478] width 14 height 14
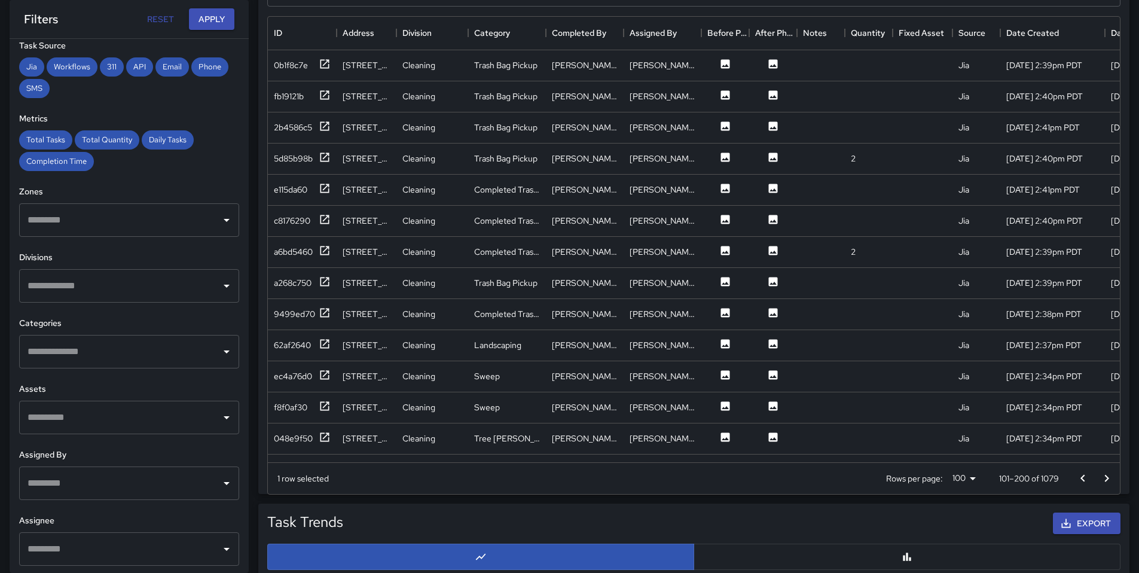
click at [1101, 480] on icon "Go to next page" at bounding box center [1107, 478] width 14 height 14
click at [1105, 474] on icon "Go to next page" at bounding box center [1107, 478] width 14 height 14
click at [1105, 475] on icon "Go to next page" at bounding box center [1107, 477] width 4 height 7
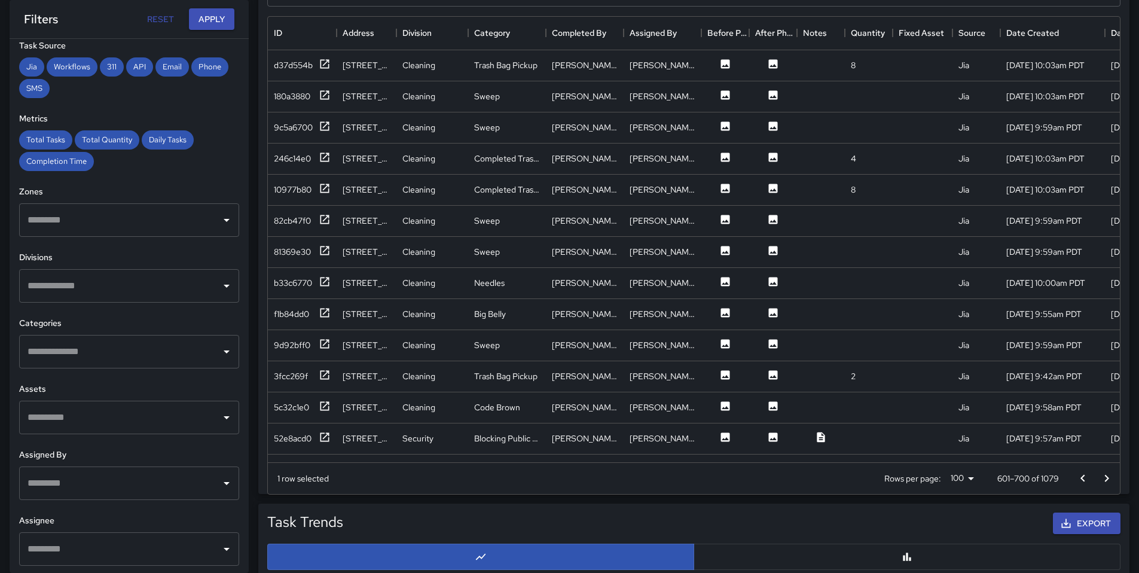
click at [1105, 475] on icon "Go to next page" at bounding box center [1107, 477] width 4 height 7
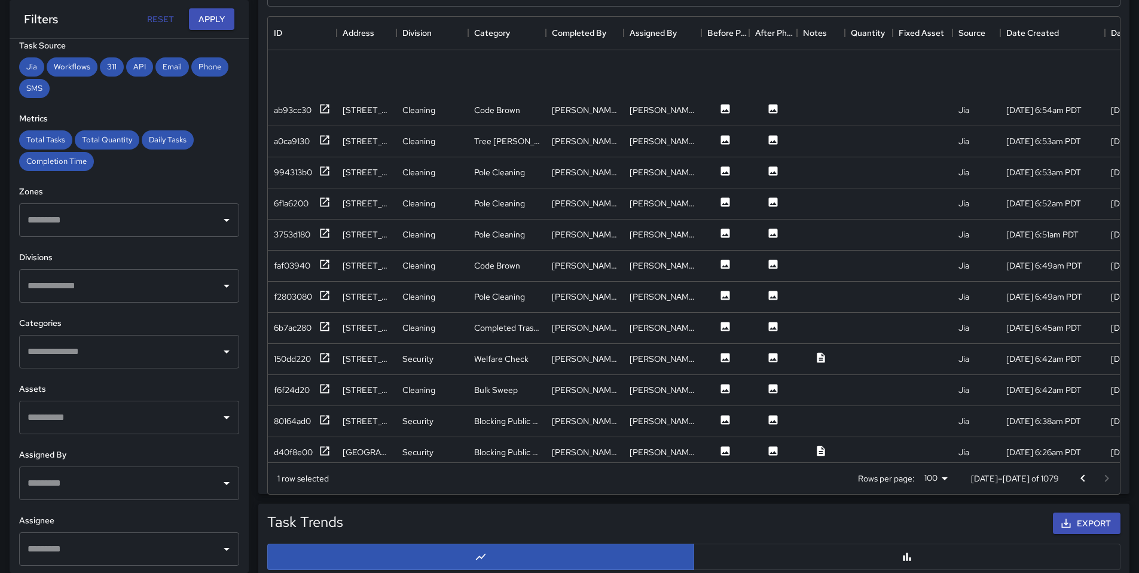
scroll to position [2053, 0]
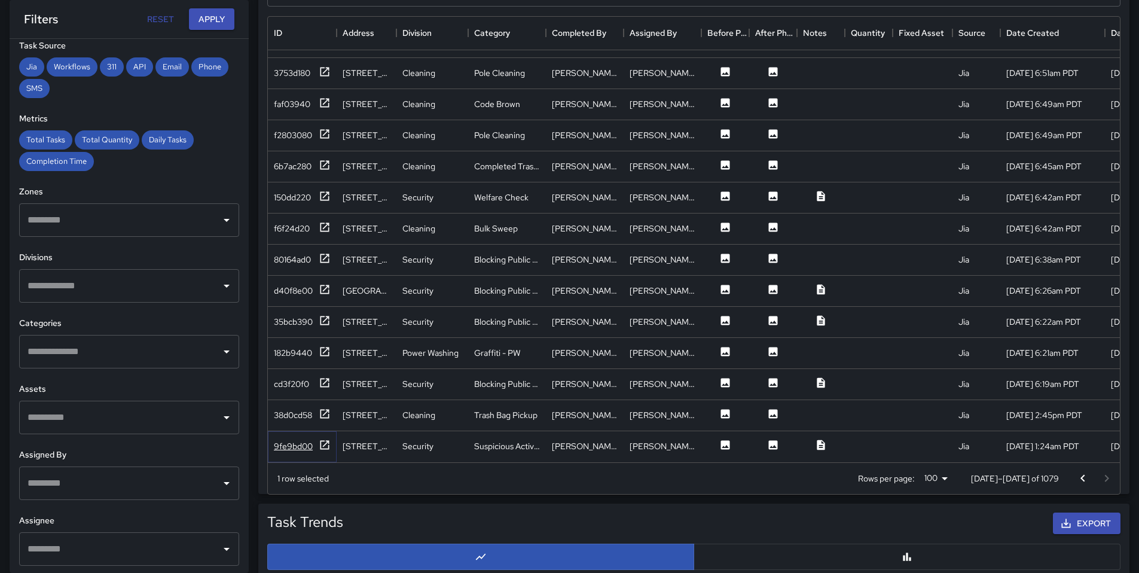
click at [299, 442] on div "9fe9bd00" at bounding box center [293, 446] width 39 height 12
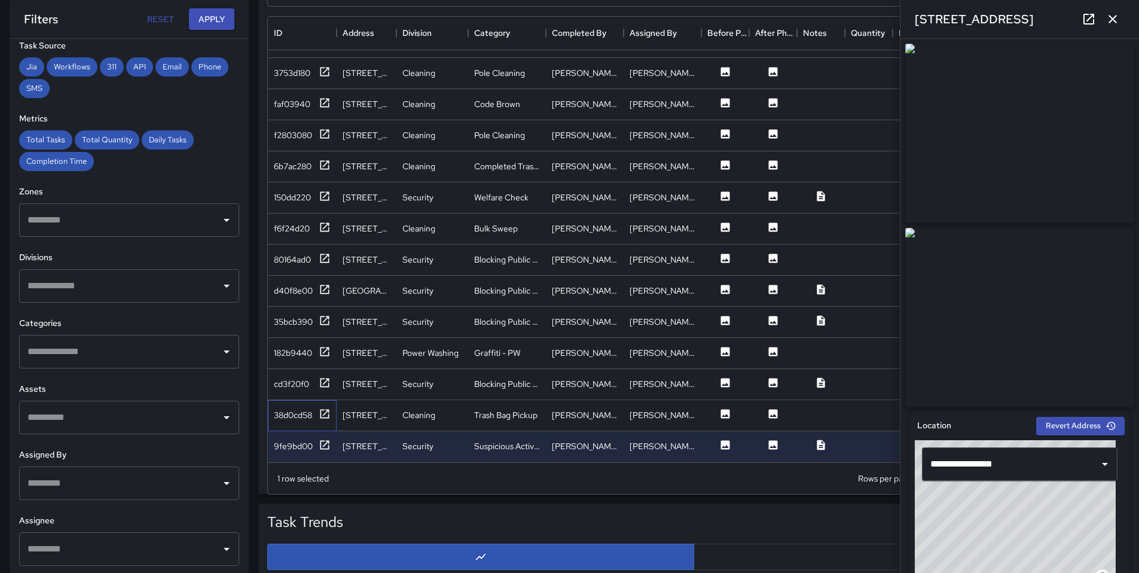
click at [276, 416] on div "38d0cd58" at bounding box center [302, 415] width 69 height 31
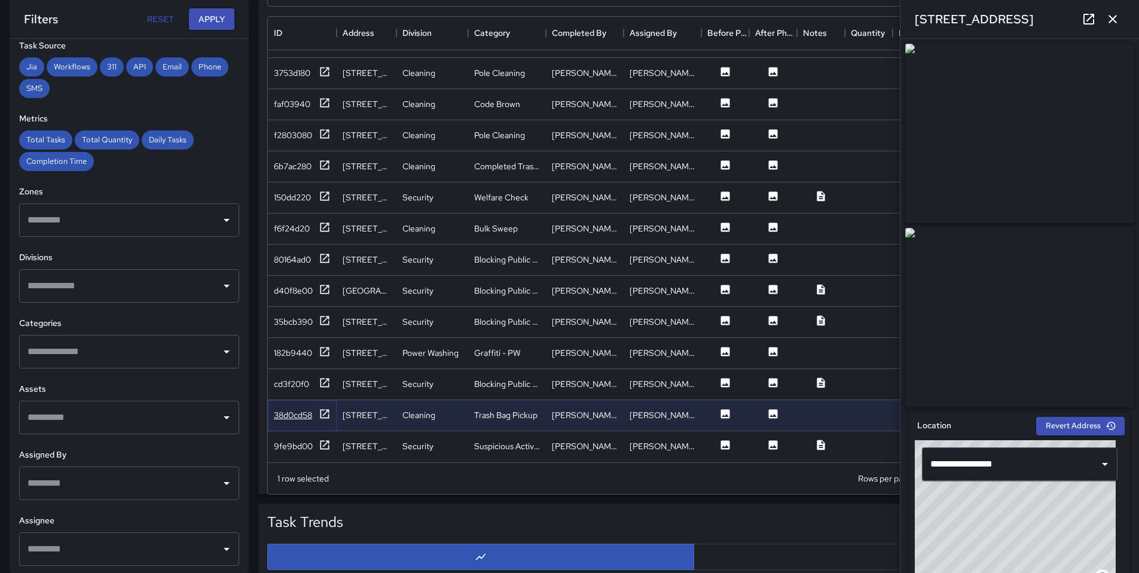
click at [280, 413] on div "38d0cd58" at bounding box center [302, 415] width 57 height 15
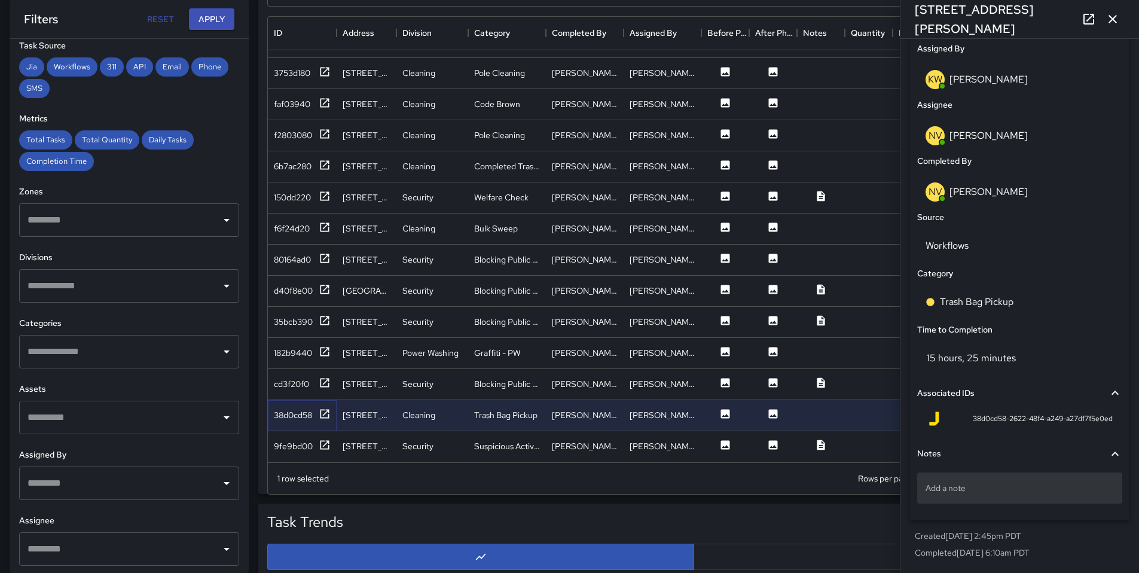
scroll to position [681, 0]
click at [292, 409] on div "38d0cd58" at bounding box center [293, 415] width 38 height 12
click at [297, 378] on div "cd3f20f0" at bounding box center [291, 384] width 35 height 12
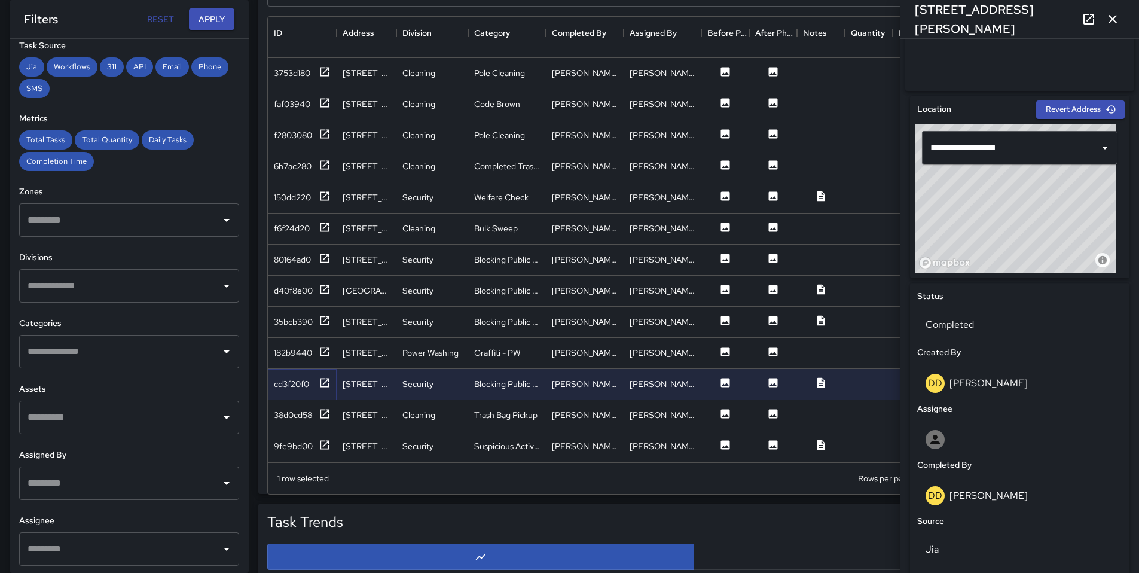
scroll to position [498, 0]
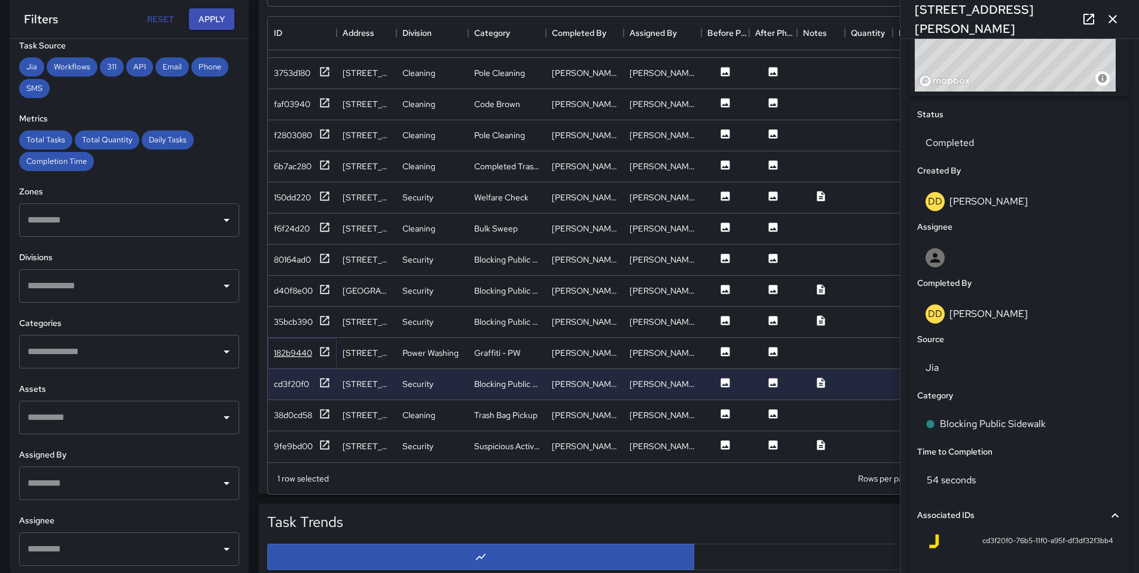
click at [283, 347] on div "182b9440" at bounding box center [293, 353] width 38 height 12
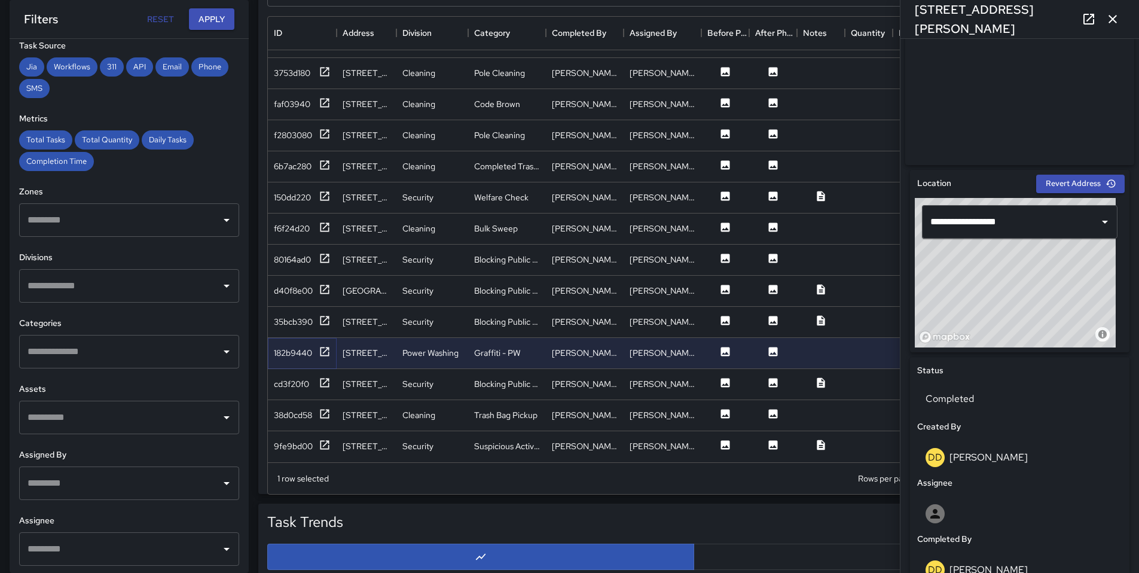
scroll to position [497, 0]
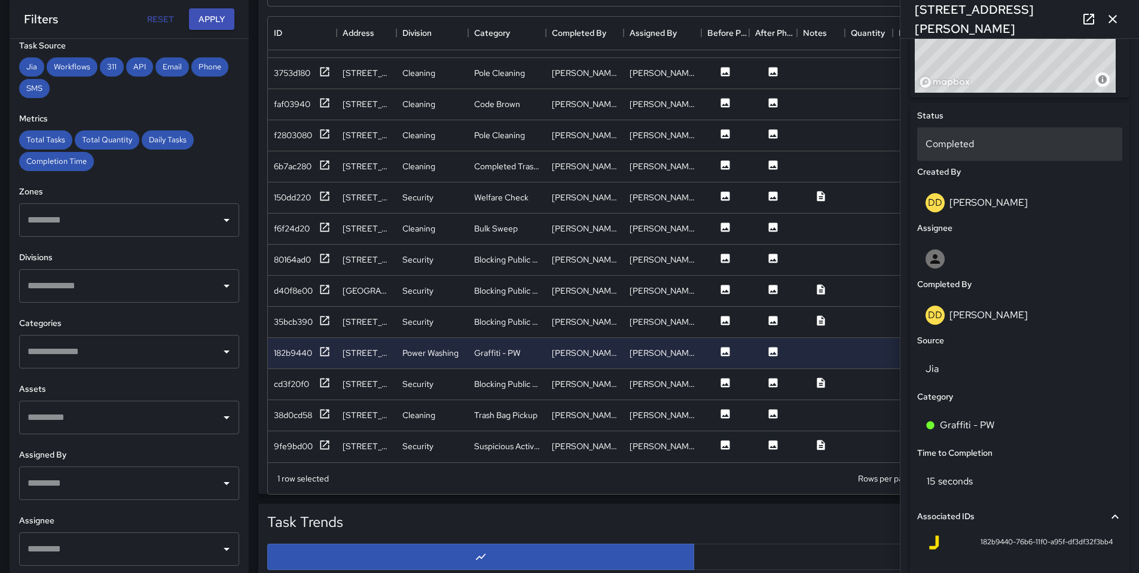
click at [974, 151] on p "Completed" at bounding box center [1020, 144] width 188 height 14
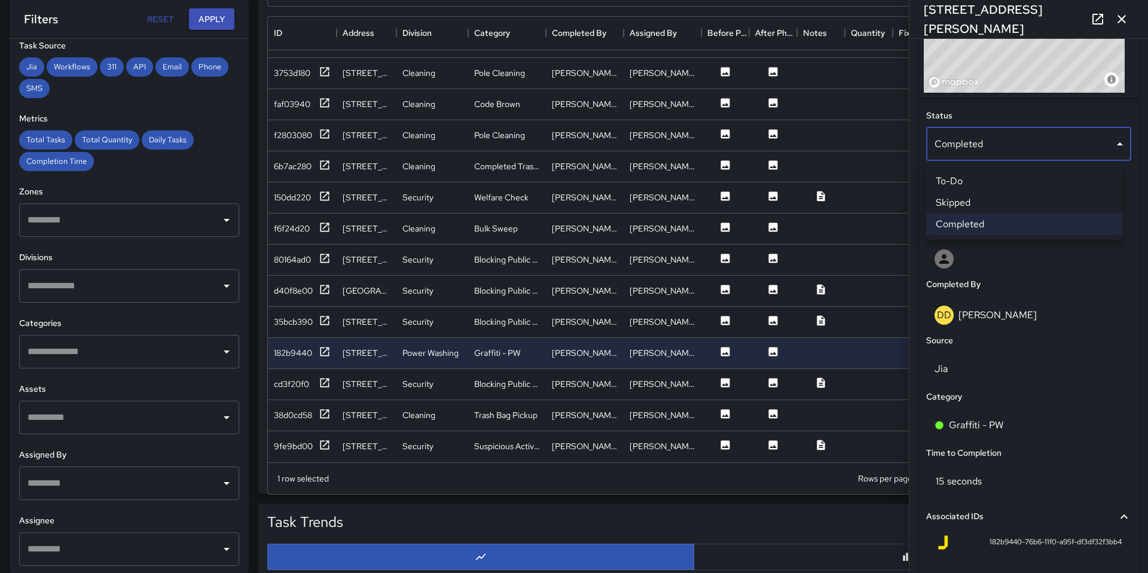
click at [974, 154] on div at bounding box center [574, 286] width 1148 height 573
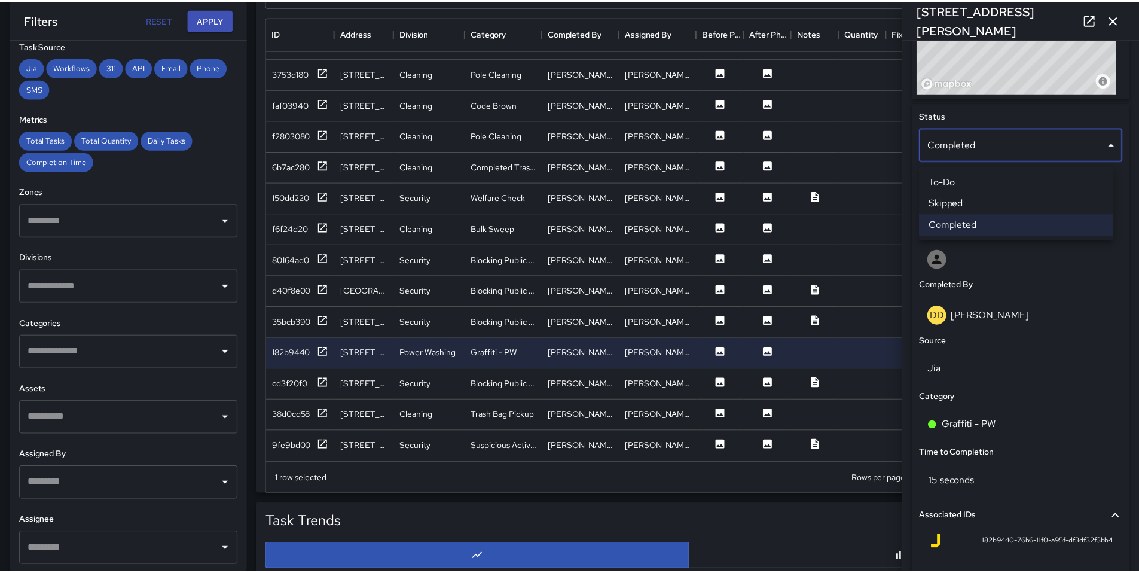
scroll to position [10, 10]
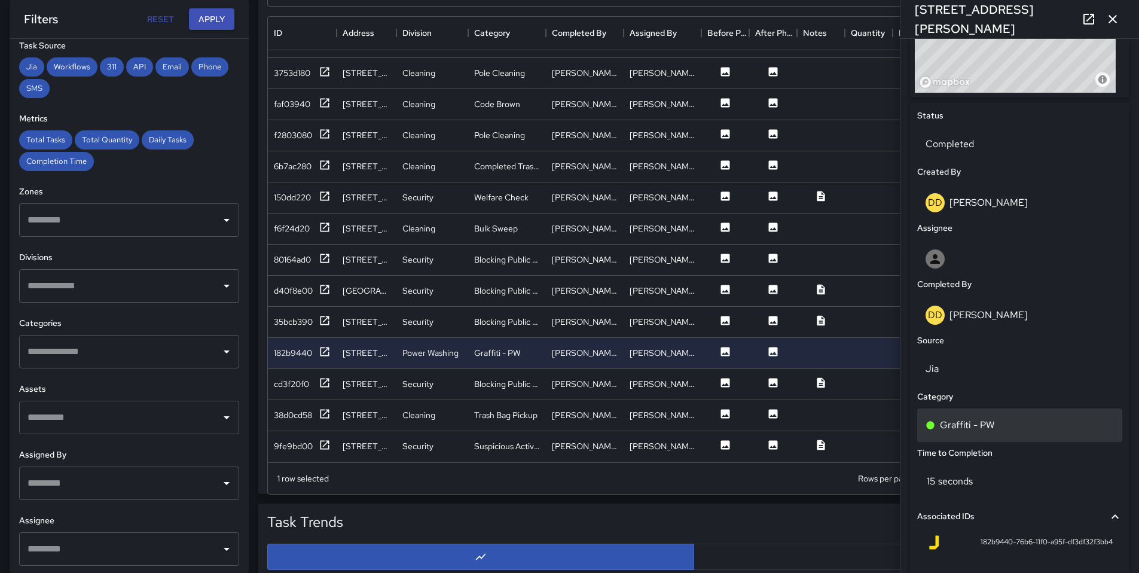
click at [993, 432] on p "Graffiti - PW" at bounding box center [967, 425] width 54 height 14
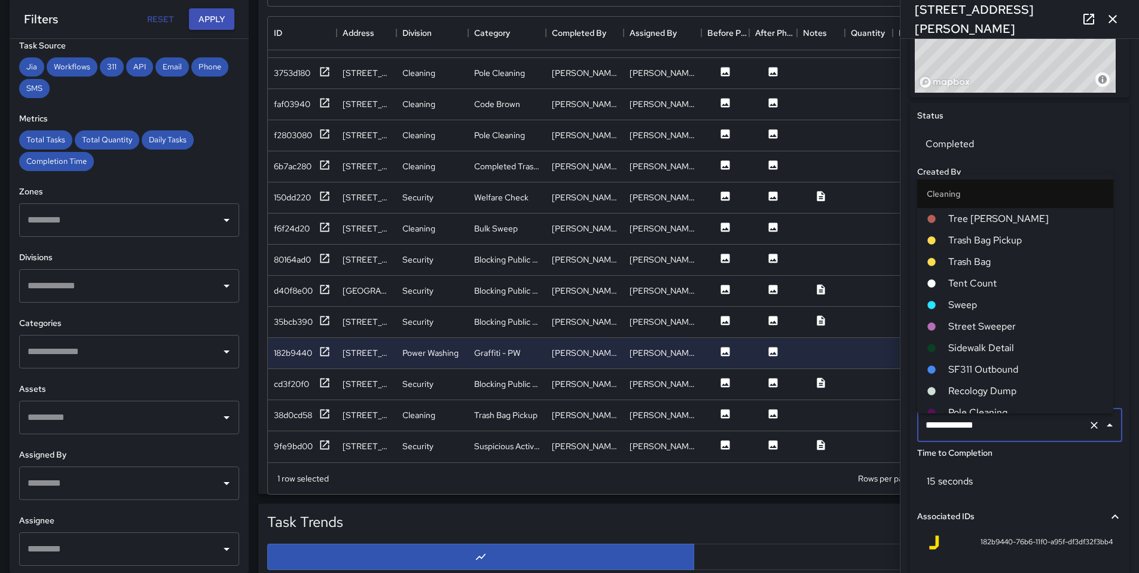
scroll to position [1259, 0]
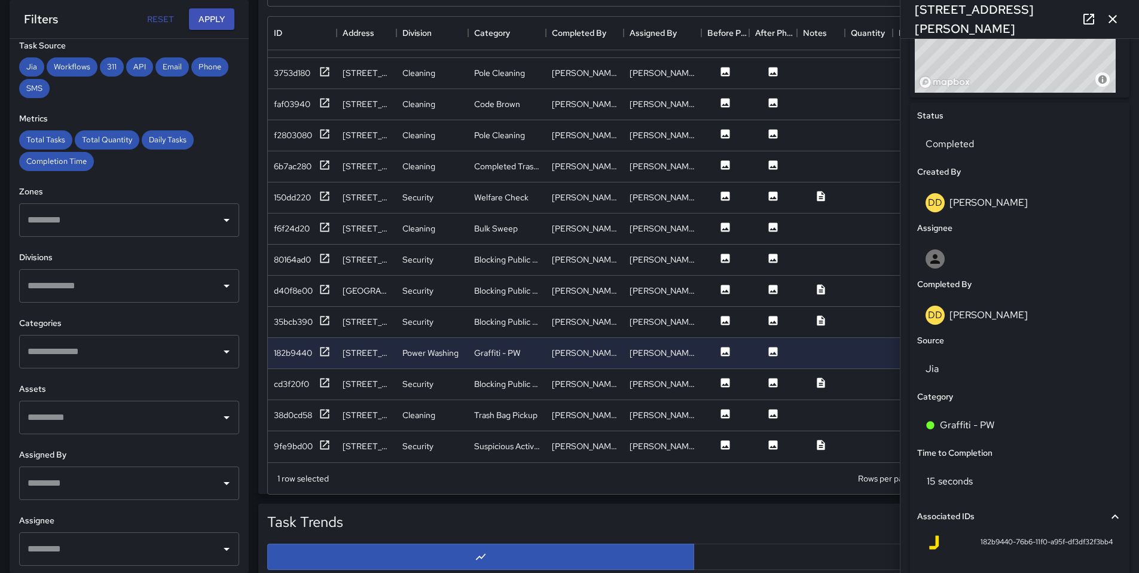
click at [1001, 497] on div "15 seconds" at bounding box center [1019, 481] width 205 height 33
click at [982, 158] on div "Completed" at bounding box center [1019, 143] width 205 height 33
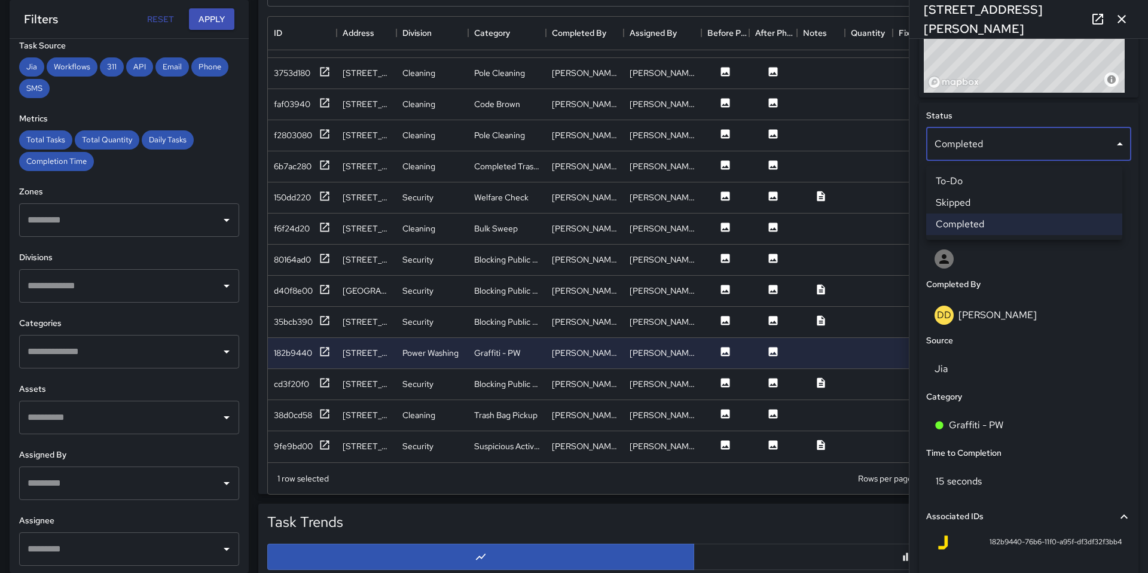
click at [975, 202] on li "Skipped" at bounding box center [1024, 203] width 196 height 22
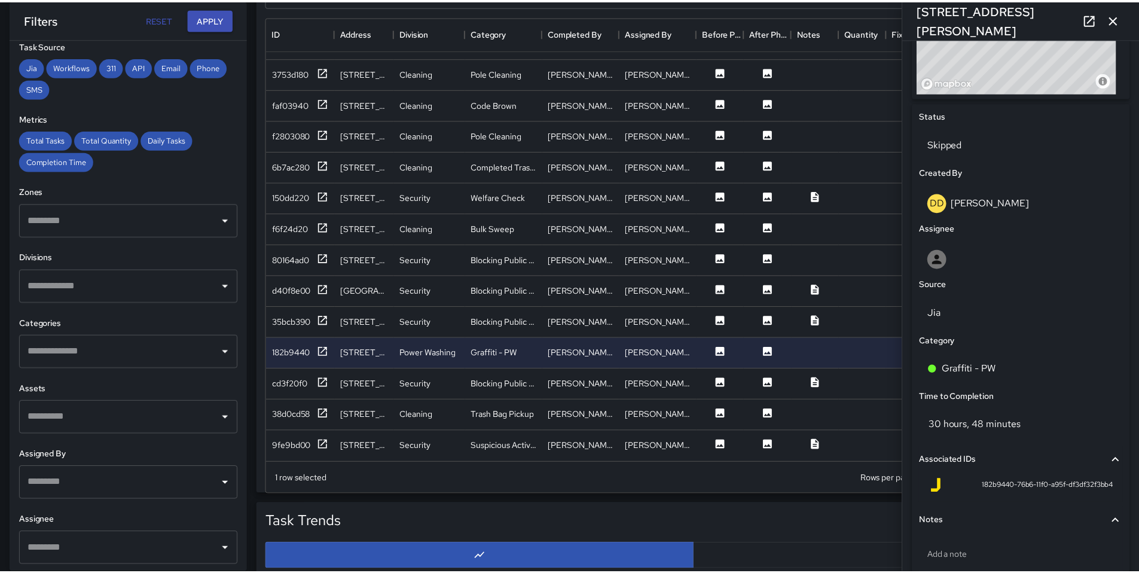
scroll to position [10, 10]
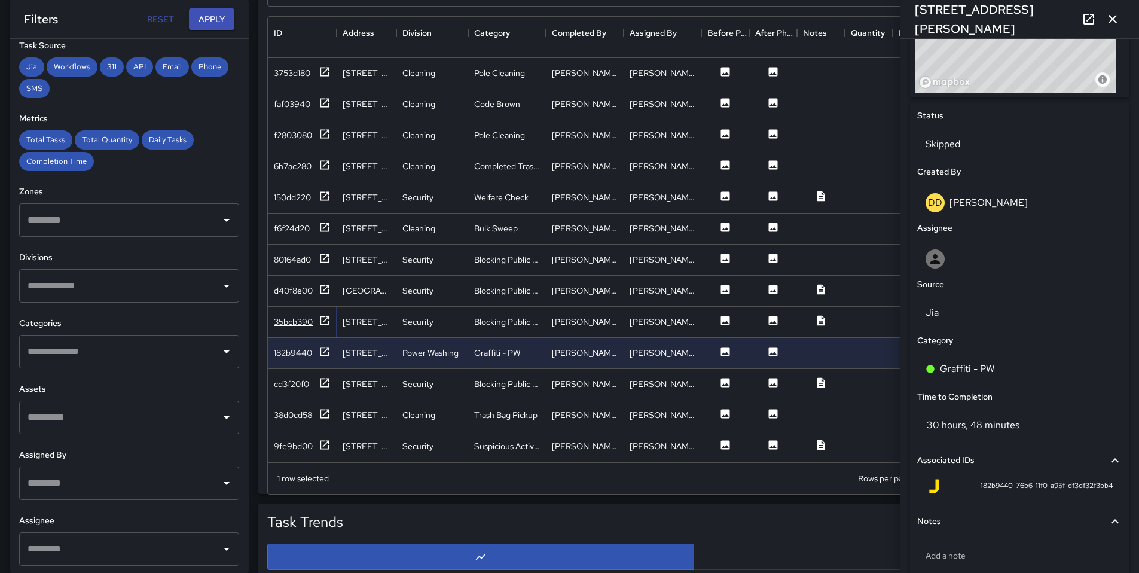
click at [280, 316] on div "35bcb390" at bounding box center [293, 322] width 39 height 12
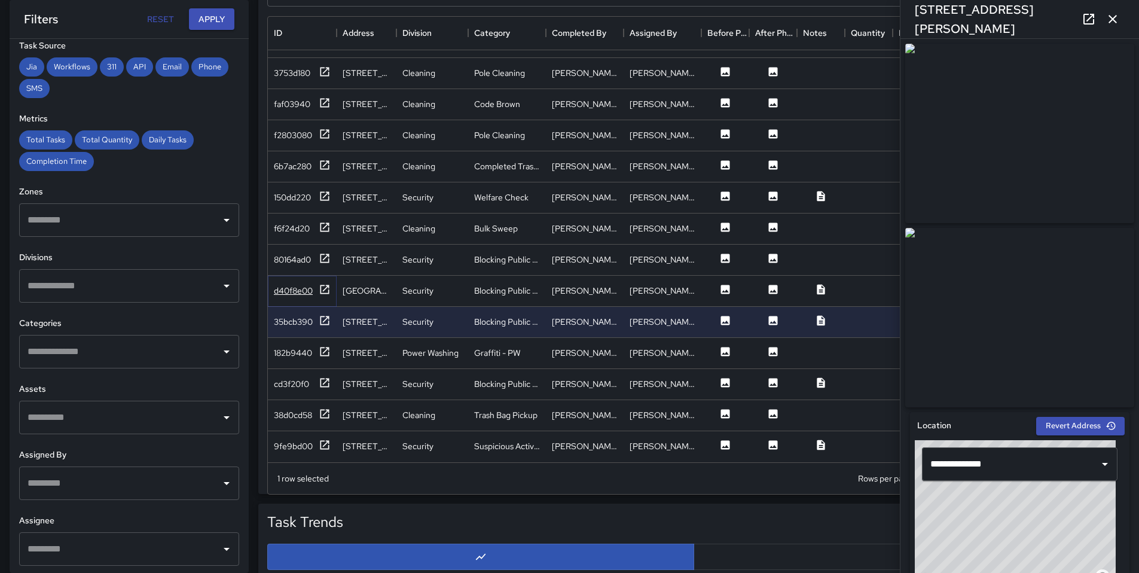
click at [284, 285] on div "d40f8e00" at bounding box center [293, 291] width 39 height 12
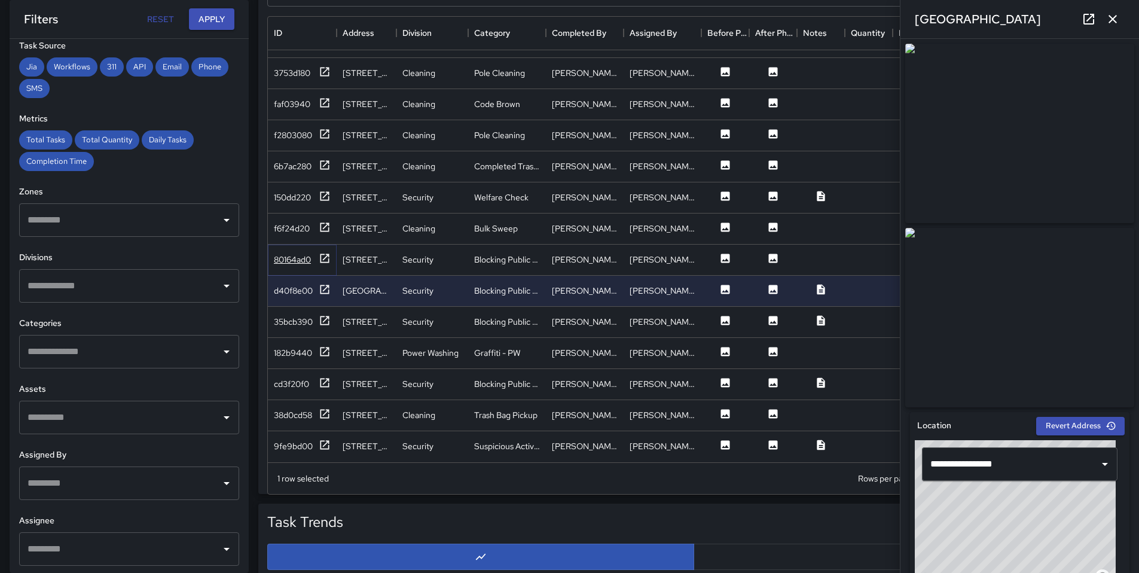
click at [282, 254] on div "80164ad0" at bounding box center [292, 260] width 37 height 12
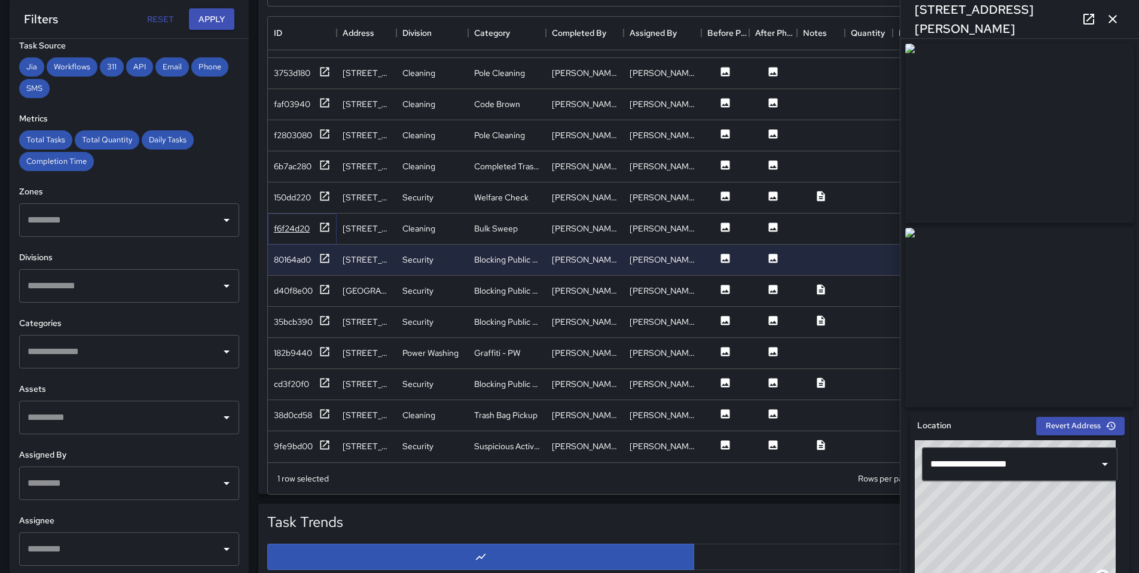
click at [282, 225] on div "f6f24d20" at bounding box center [292, 228] width 36 height 12
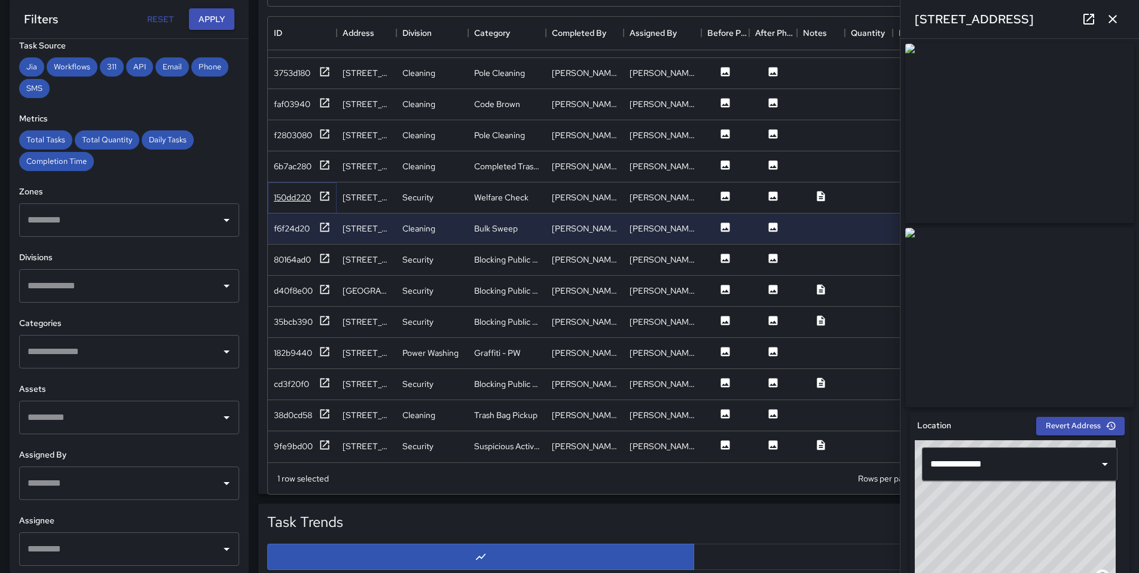
click at [292, 191] on div "150dd220" at bounding box center [292, 197] width 37 height 12
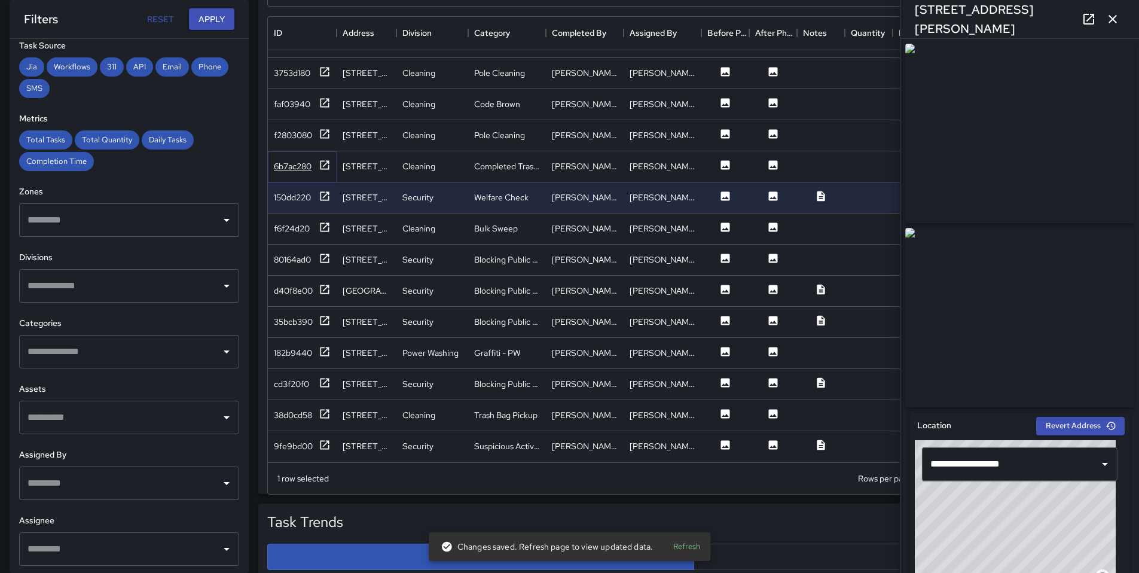
click at [291, 160] on div "6b7ac280" at bounding box center [293, 166] width 38 height 12
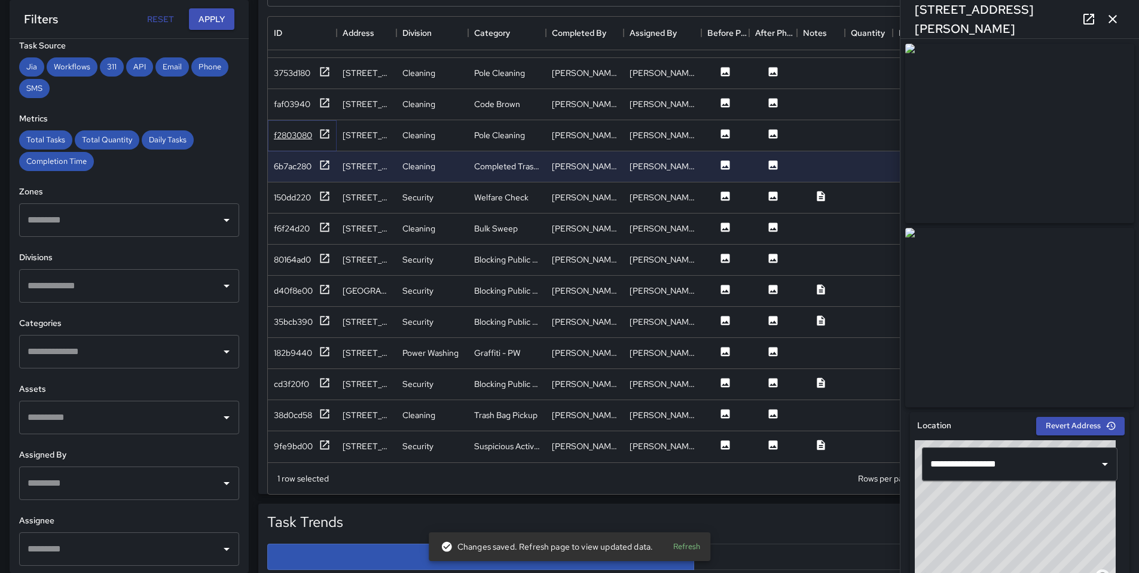
click at [292, 132] on div "f2803080" at bounding box center [293, 135] width 38 height 12
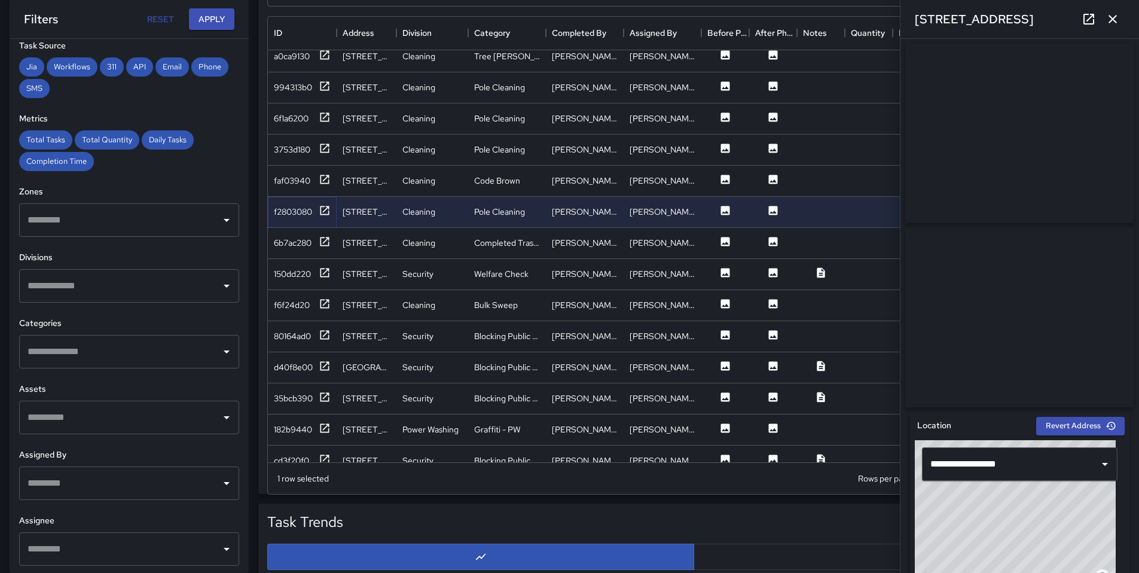
scroll to position [1953, 0]
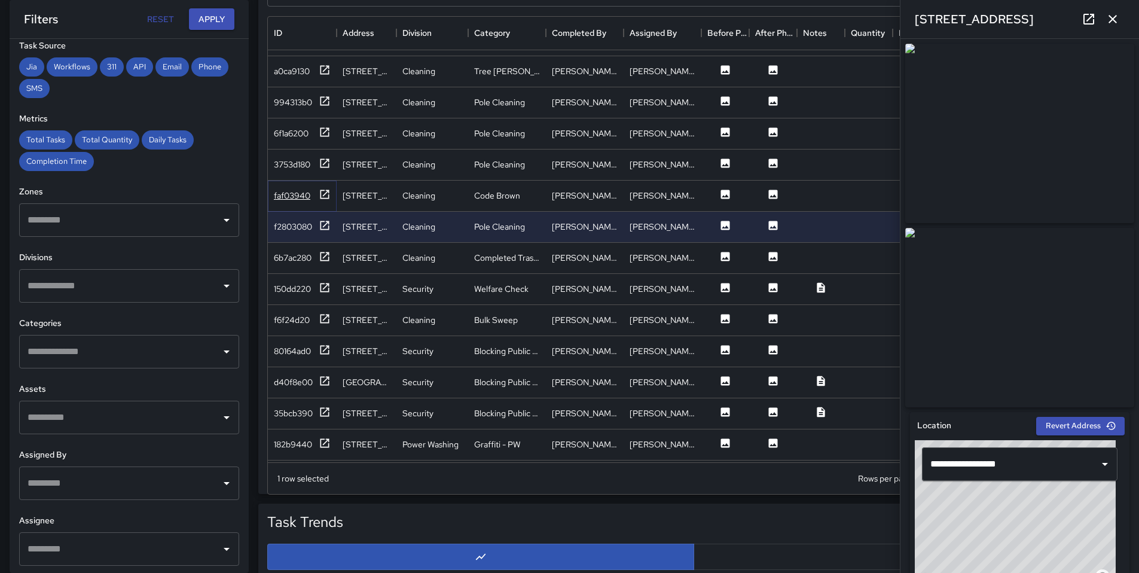
click at [303, 192] on div "faf03940" at bounding box center [292, 196] width 36 height 12
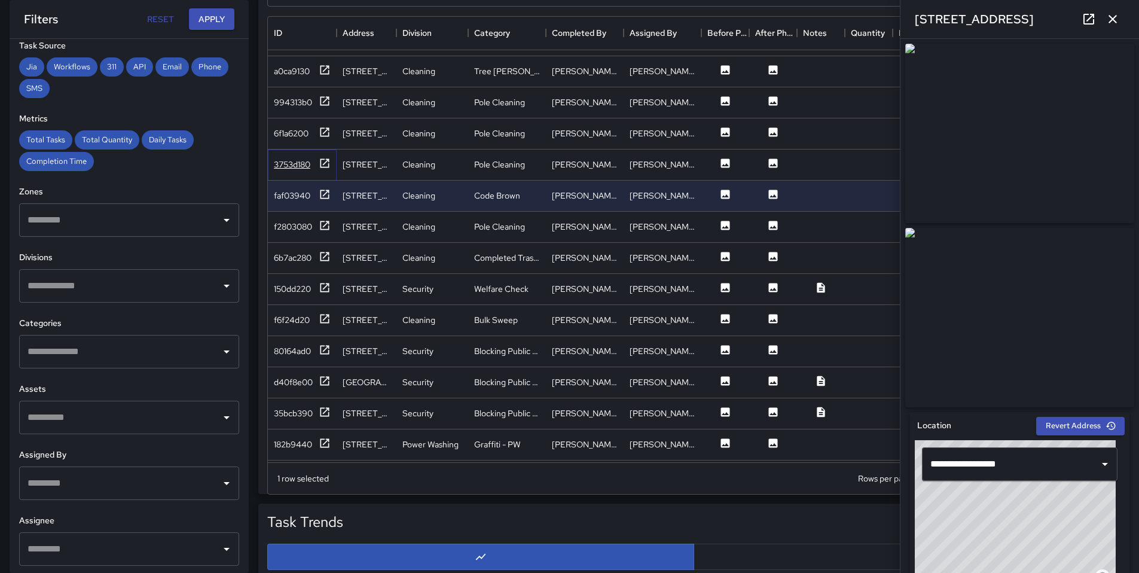
click at [300, 166] on div "3753d180" at bounding box center [292, 164] width 36 height 12
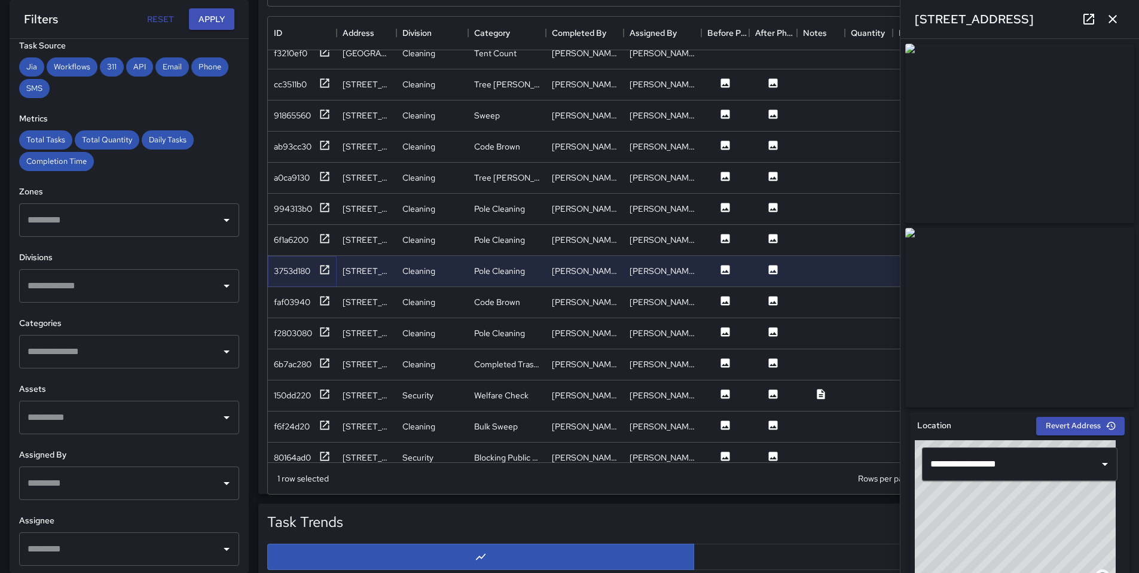
scroll to position [1845, 0]
click at [306, 245] on div "6f1a6200" at bounding box center [291, 242] width 35 height 12
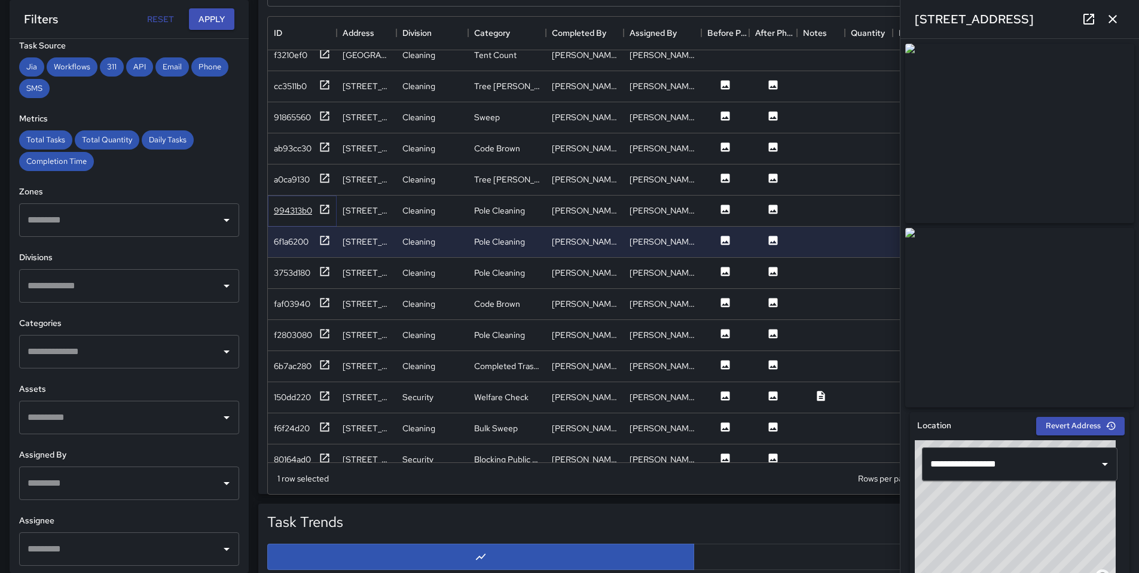
click at [295, 216] on div "994313b0" at bounding box center [302, 210] width 57 height 15
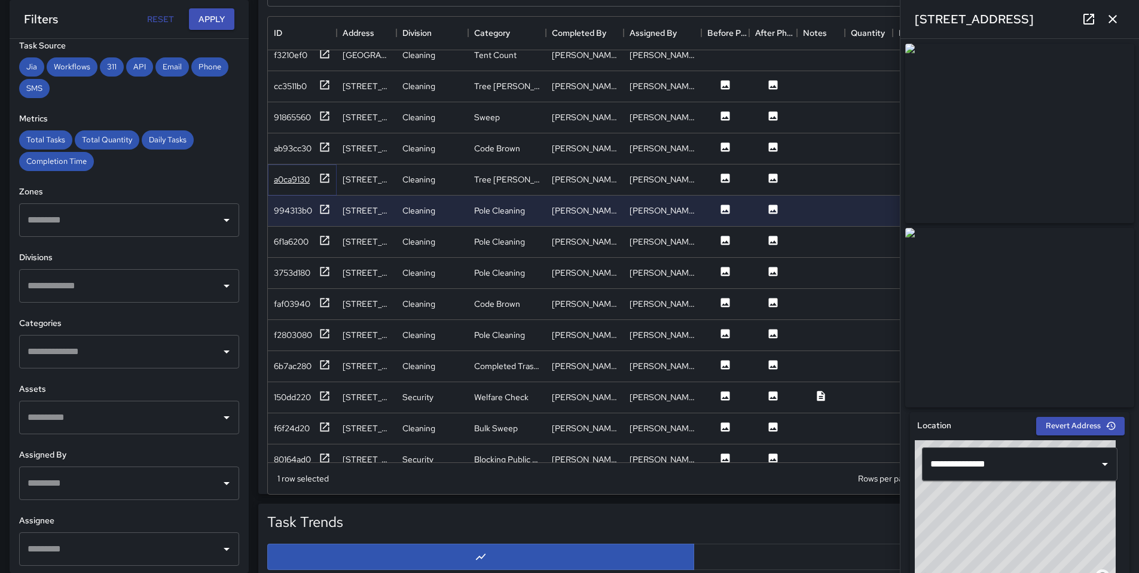
click at [291, 184] on div "a0ca9130" at bounding box center [292, 179] width 36 height 12
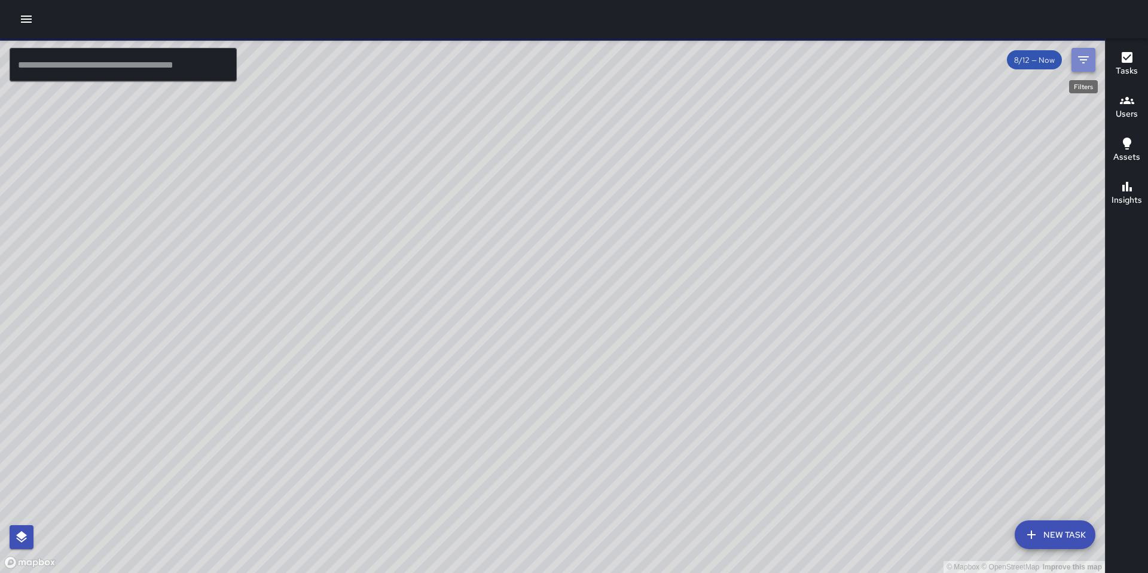
click at [1089, 60] on icon "Filters" at bounding box center [1083, 60] width 14 height 14
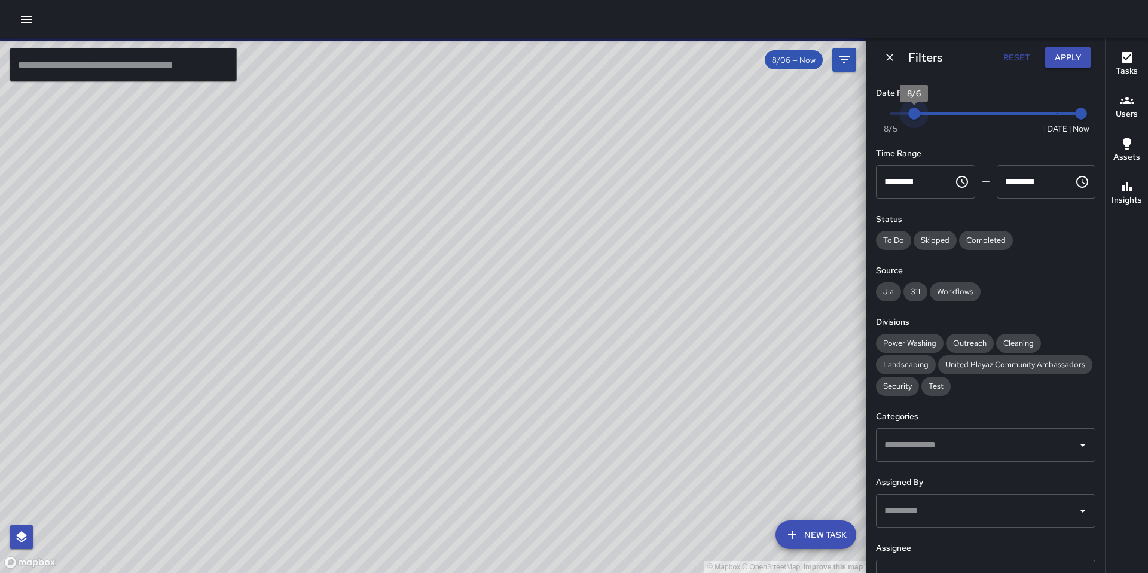
type input "*"
drag, startPoint x: 1042, startPoint y: 114, endPoint x: 927, endPoint y: 114, distance: 114.8
click at [932, 114] on span "8/7" at bounding box center [938, 114] width 12 height 12
type input "*"
drag, startPoint x: 1073, startPoint y: 117, endPoint x: 955, endPoint y: 116, distance: 117.8
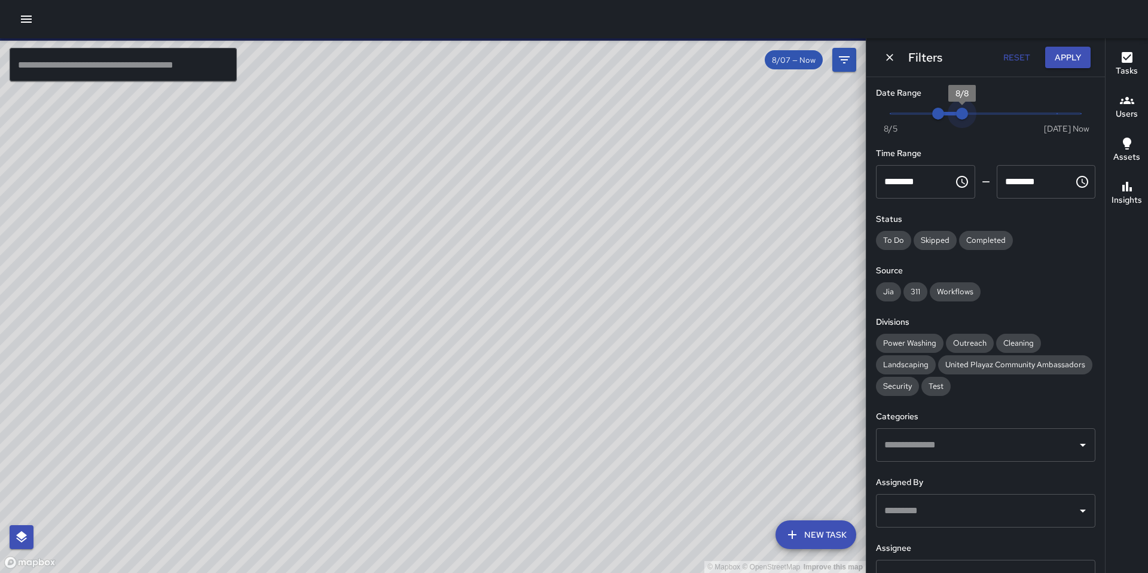
click at [956, 116] on span "8/8" at bounding box center [962, 114] width 12 height 12
click at [79, 64] on input "text" at bounding box center [123, 64] width 227 height 33
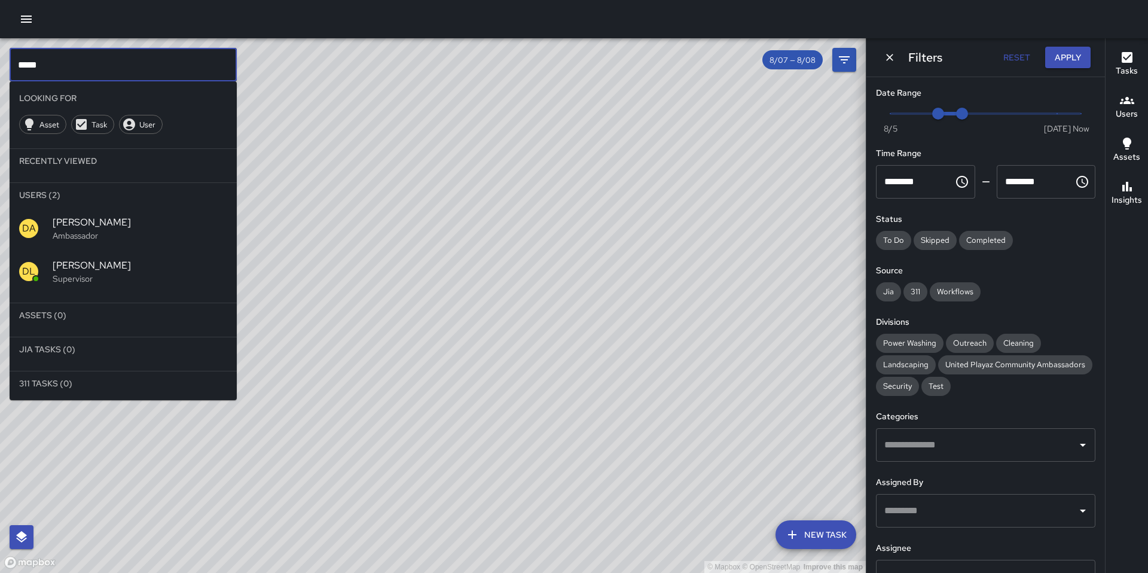
type input "*****"
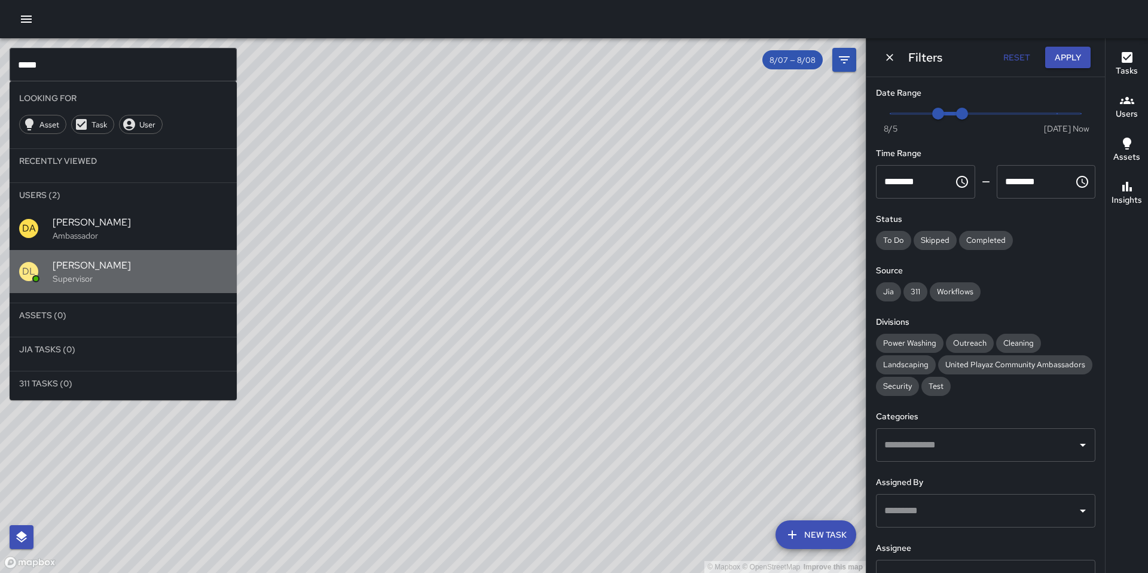
click at [76, 271] on div "David Lewis Supervisor" at bounding box center [140, 271] width 175 height 26
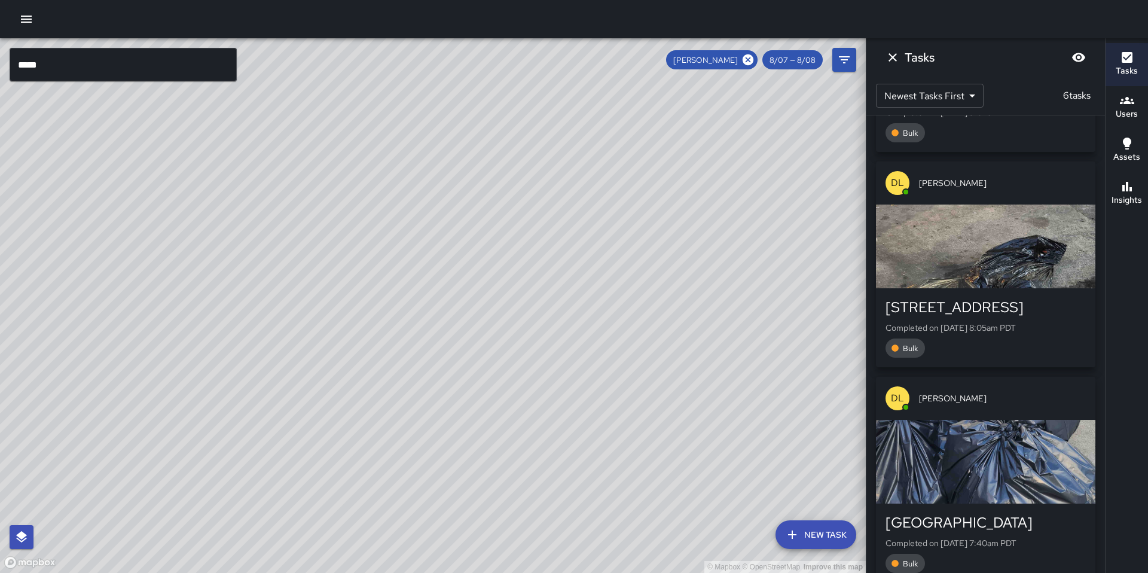
scroll to position [841, 0]
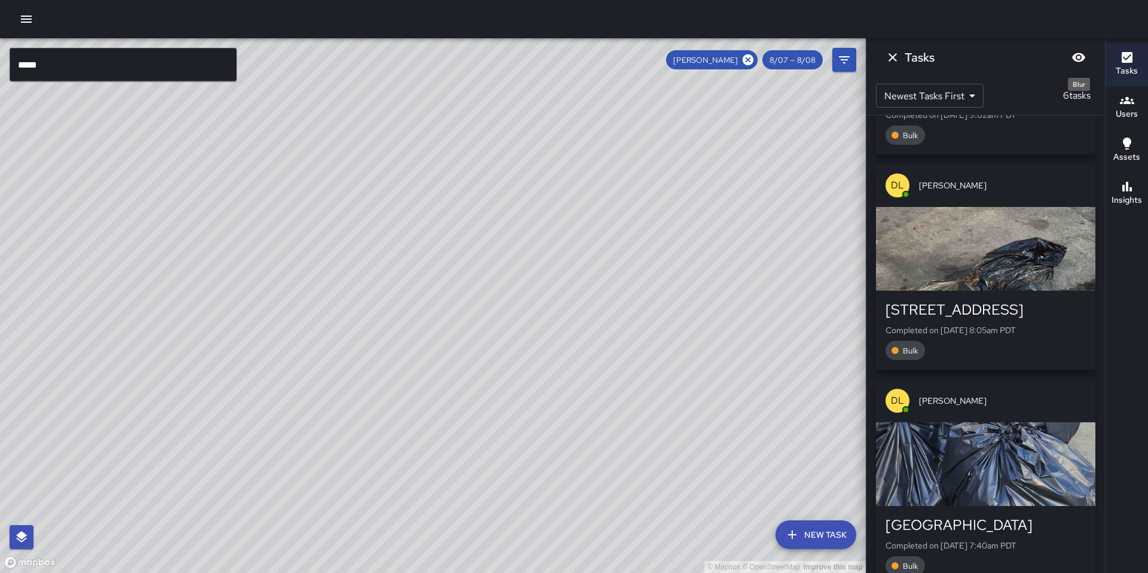
click at [1076, 59] on icon "Blur" at bounding box center [1078, 57] width 13 height 9
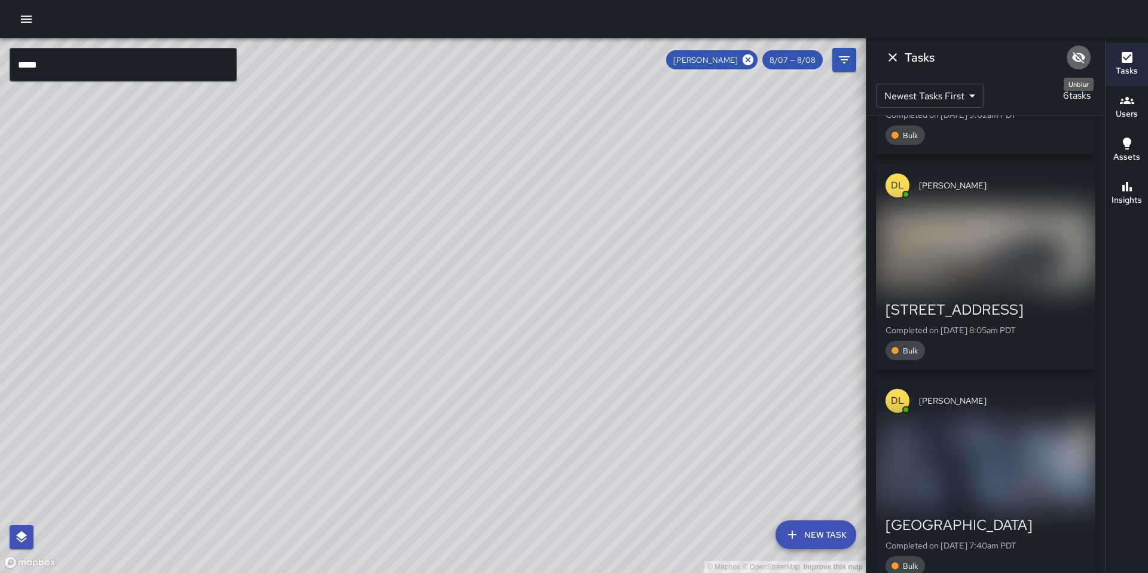
click at [1076, 59] on icon "Unblur" at bounding box center [1078, 57] width 13 height 11
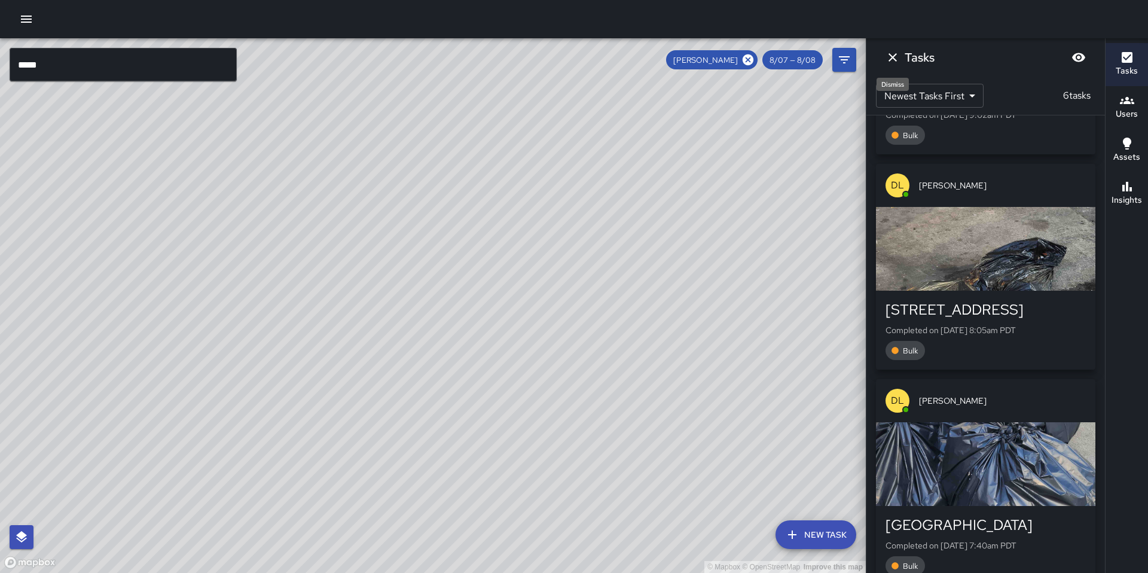
click at [884, 56] on button "Dismiss" at bounding box center [893, 57] width 24 height 24
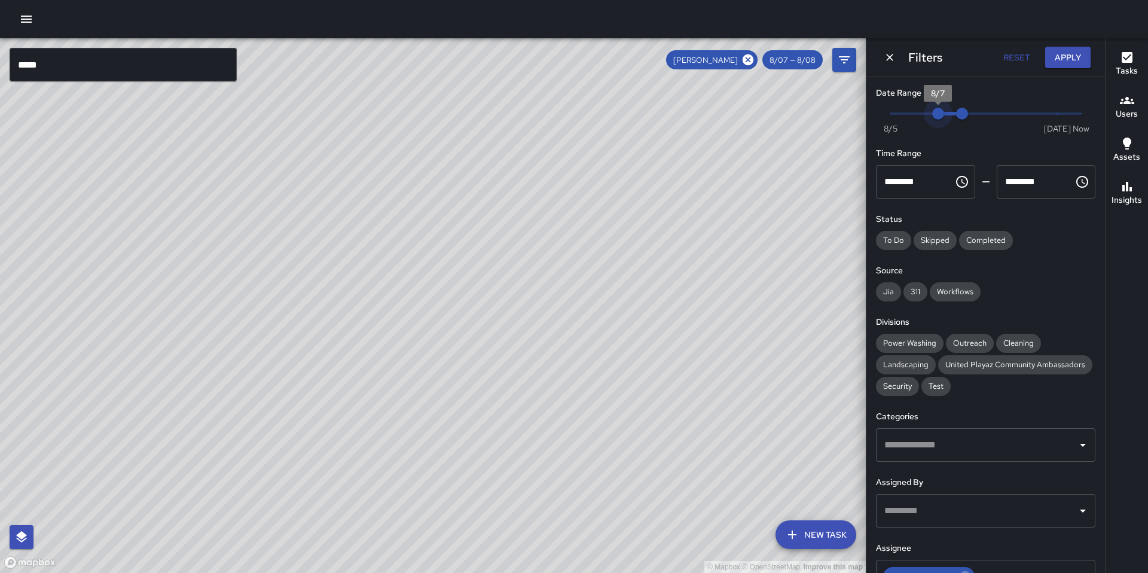
click at [932, 112] on span "8/7" at bounding box center [938, 114] width 12 height 12
type input "*"
drag, startPoint x: 961, startPoint y: 113, endPoint x: 990, endPoint y: 112, distance: 28.1
click at [990, 112] on span "8/9" at bounding box center [986, 114] width 12 height 12
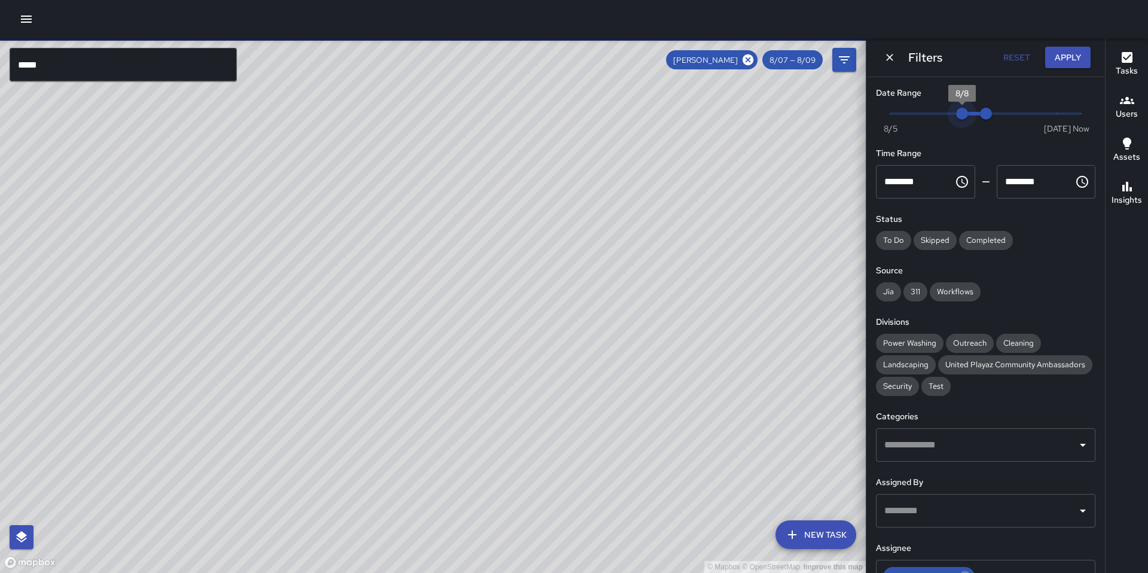
click at [956, 112] on span "8/8" at bounding box center [962, 114] width 12 height 12
type input "*"
drag, startPoint x: 959, startPoint y: 112, endPoint x: 924, endPoint y: 111, distance: 35.3
click at [920, 111] on span "8/6" at bounding box center [914, 114] width 12 height 12
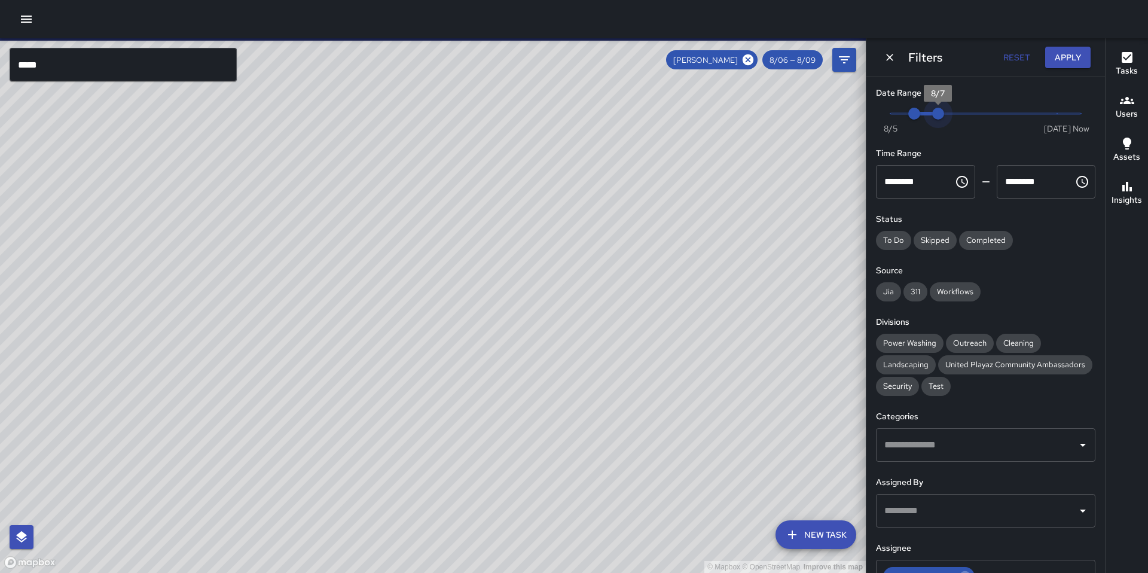
drag, startPoint x: 978, startPoint y: 112, endPoint x: 937, endPoint y: 112, distance: 41.3
click at [937, 112] on span "8/7" at bounding box center [938, 114] width 12 height 12
type input "*"
drag, startPoint x: 939, startPoint y: 114, endPoint x: 958, endPoint y: 113, distance: 19.1
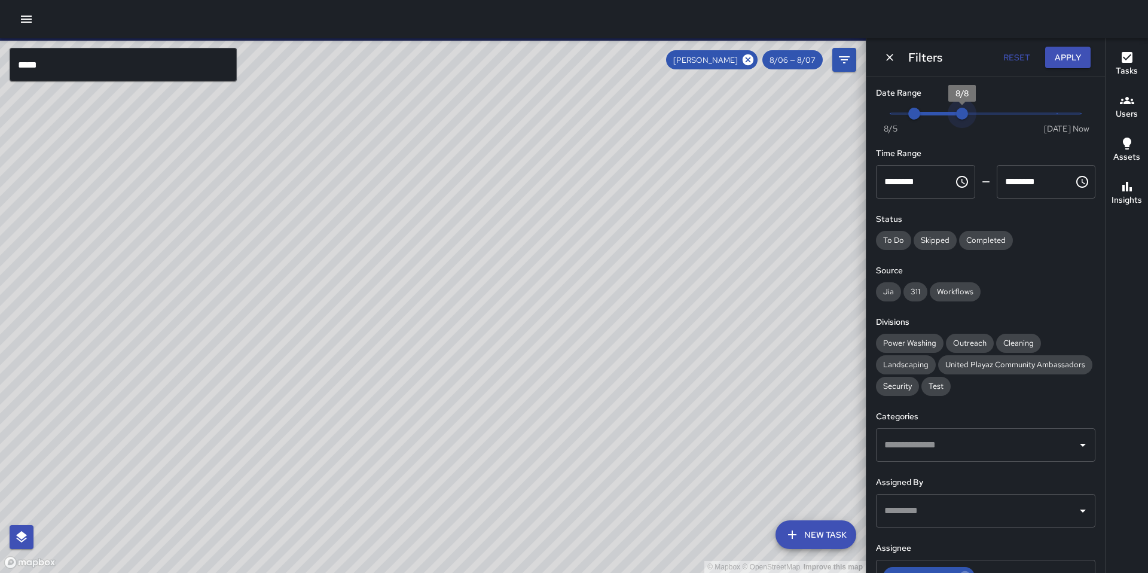
click at [958, 113] on span "8/8" at bounding box center [962, 114] width 12 height 12
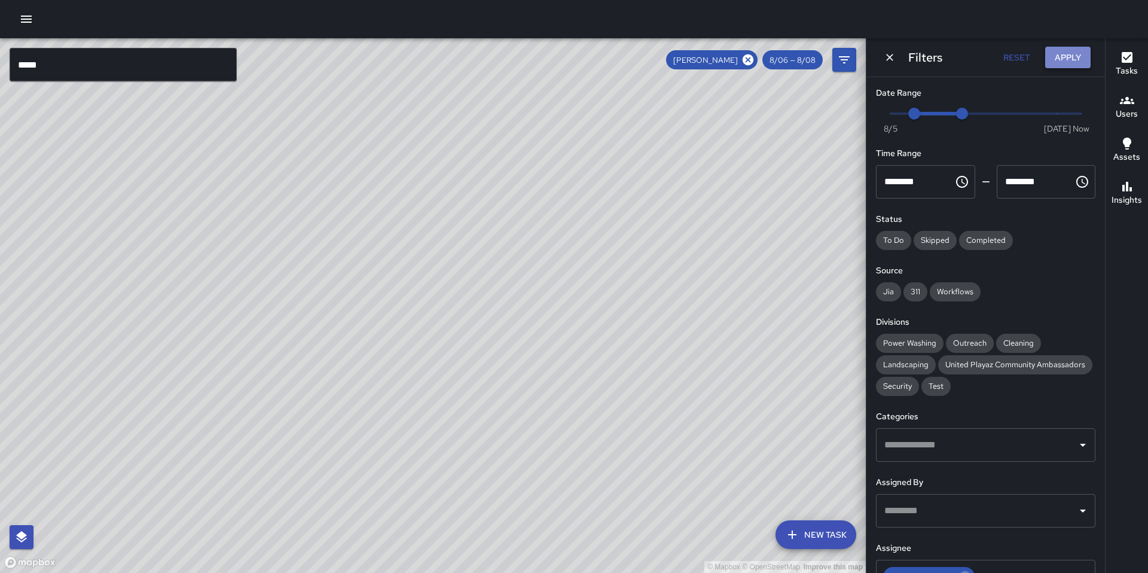
click at [1076, 56] on button "Apply" at bounding box center [1067, 58] width 45 height 22
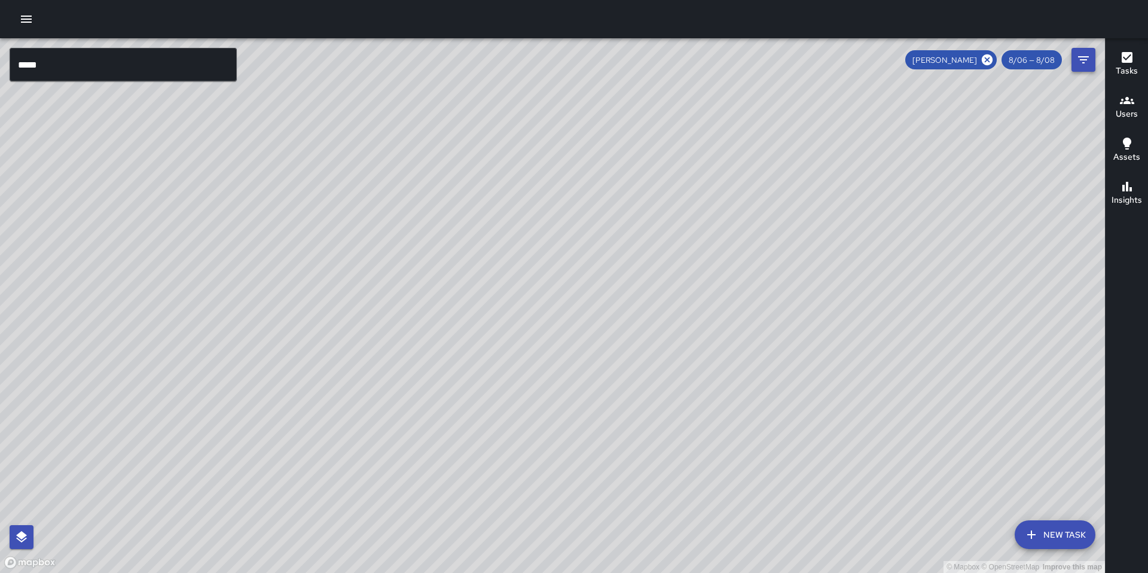
scroll to position [2154, 0]
click at [1078, 63] on icon "Filters" at bounding box center [1083, 60] width 14 height 14
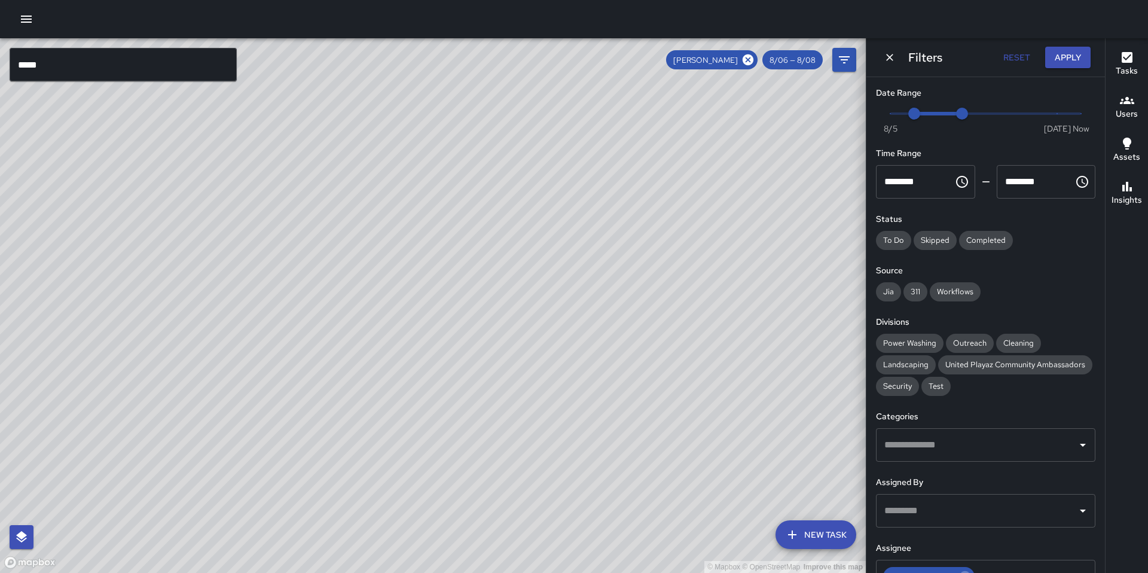
click at [823, 115] on div "© Mapbox © OpenStreetMap Improve this map" at bounding box center [433, 305] width 866 height 535
click at [891, 59] on icon "Dismiss" at bounding box center [890, 57] width 12 height 12
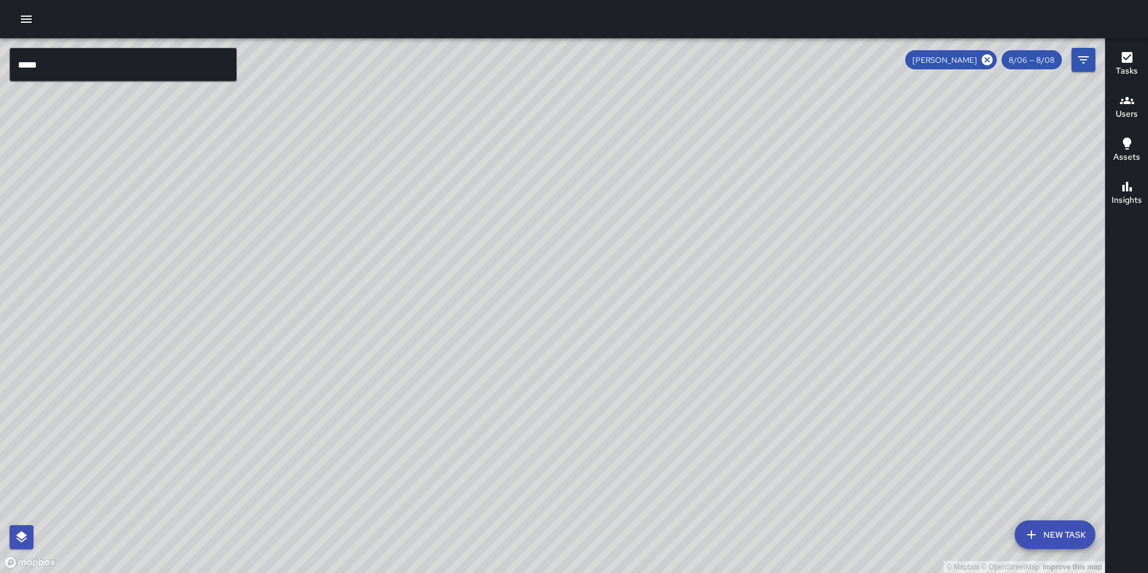
click at [1117, 62] on div "Tasks" at bounding box center [1127, 64] width 22 height 28
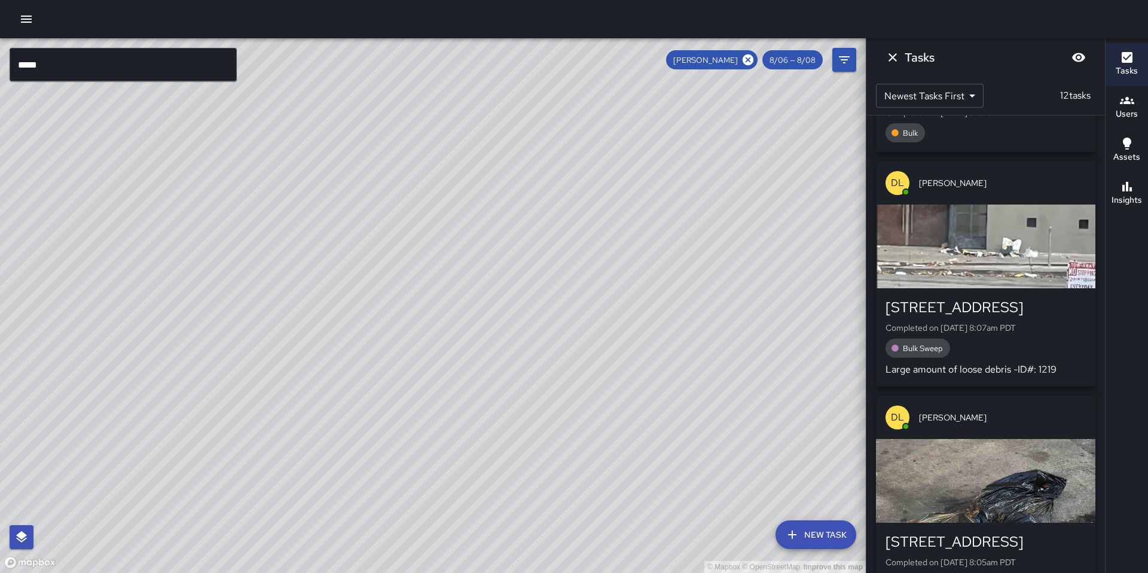
scroll to position [759, 0]
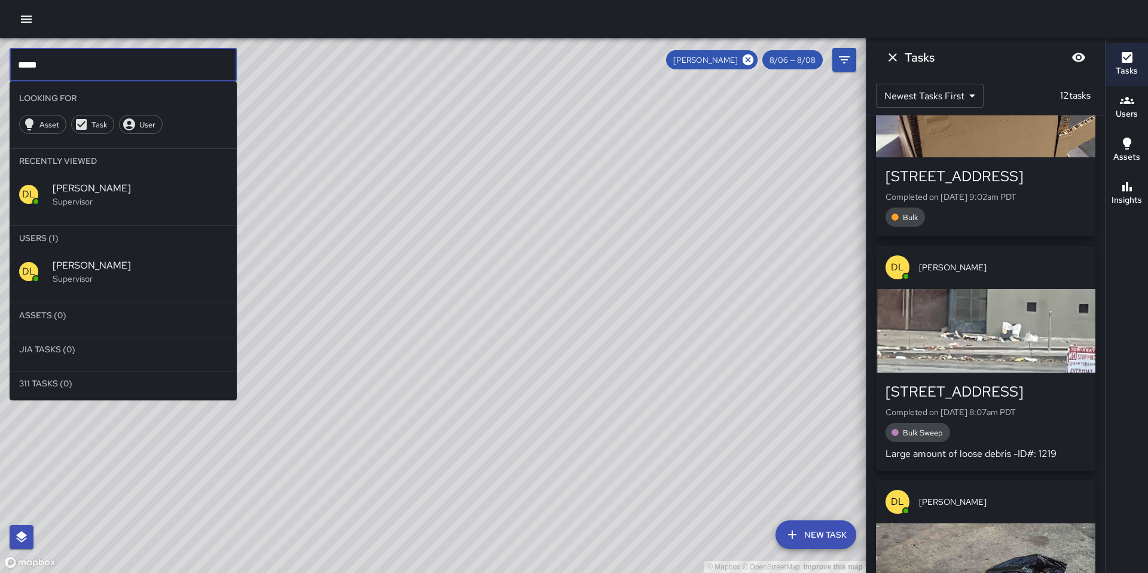
click at [129, 71] on input "*****" at bounding box center [123, 64] width 227 height 33
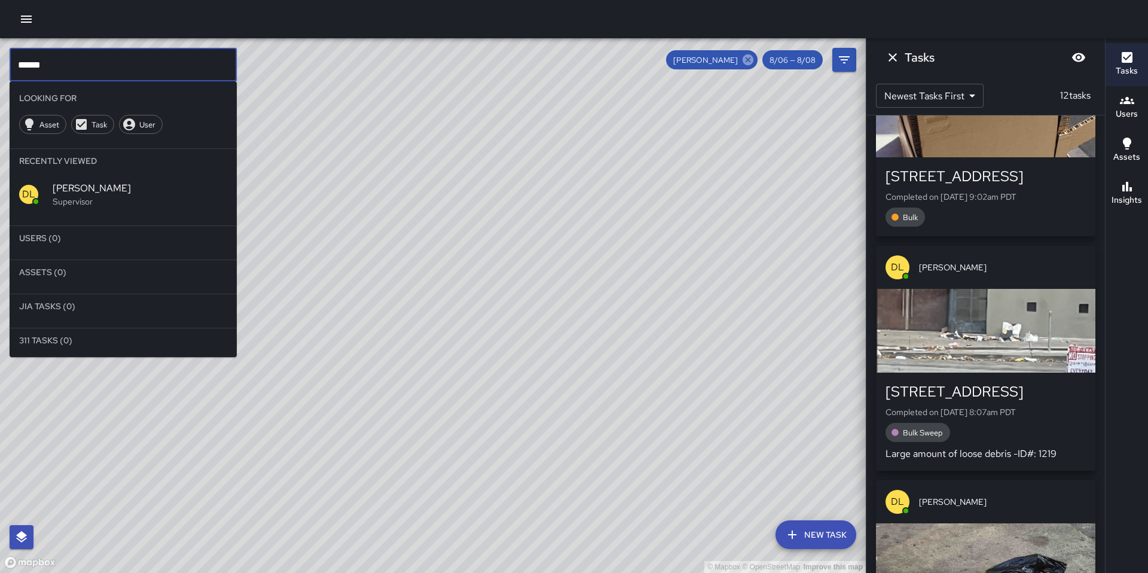
type input "******"
click at [746, 61] on icon at bounding box center [748, 59] width 11 height 11
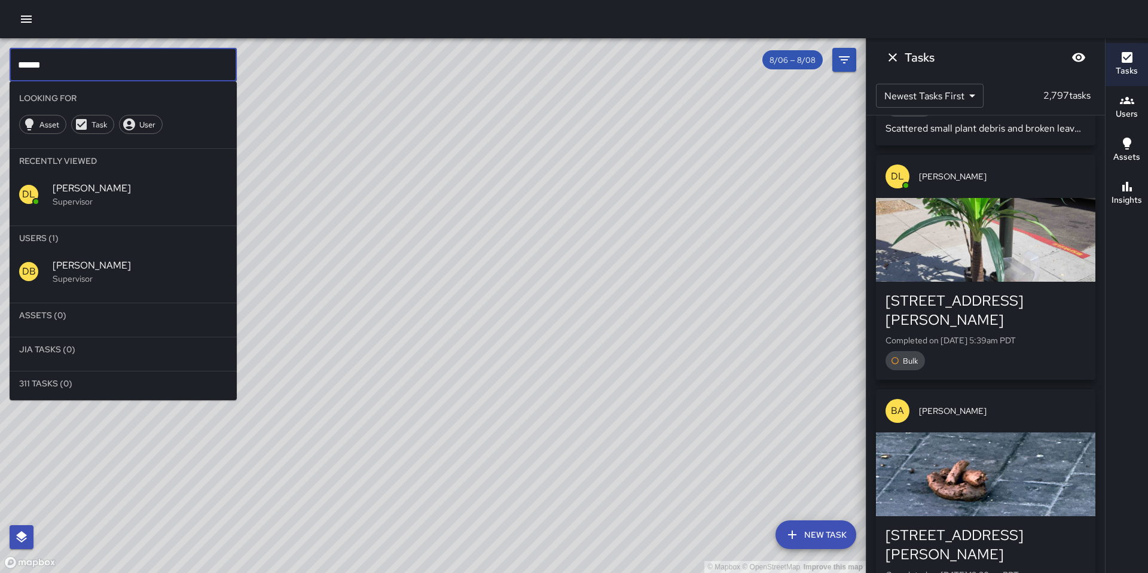
click at [103, 63] on input "******" at bounding box center [123, 64] width 227 height 33
click at [70, 261] on span "[PERSON_NAME]" at bounding box center [140, 265] width 175 height 14
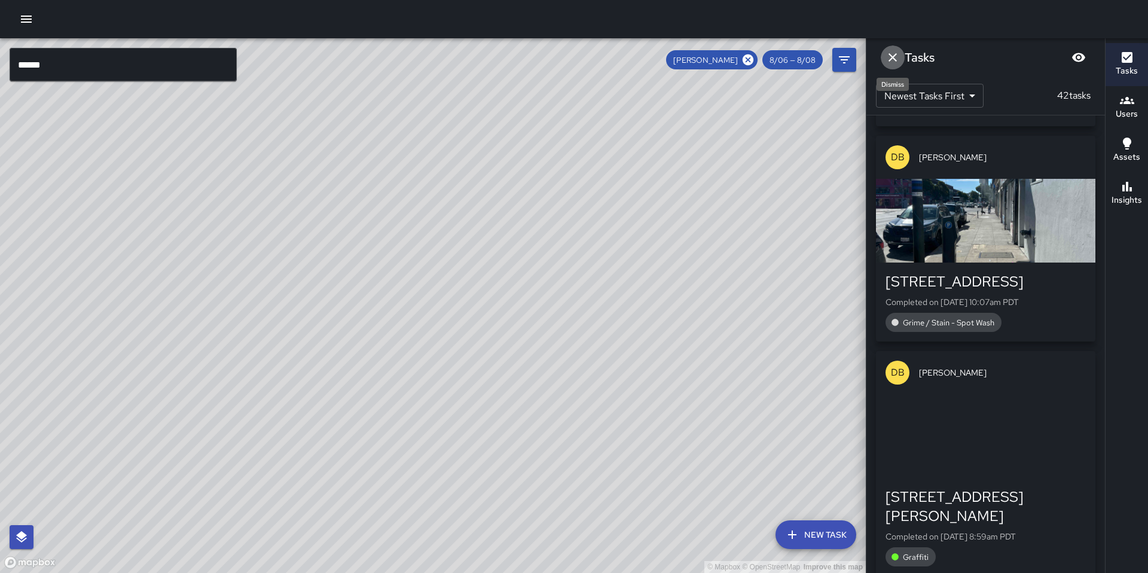
click at [896, 59] on icon "Dismiss" at bounding box center [893, 57] width 14 height 14
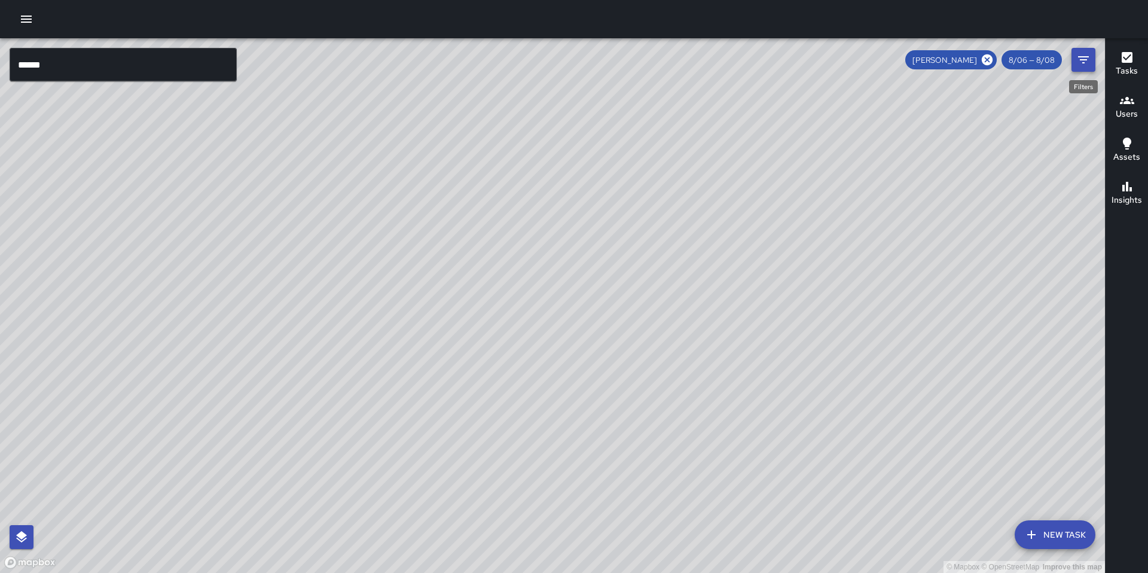
click at [1082, 62] on icon "Filters" at bounding box center [1083, 60] width 14 height 14
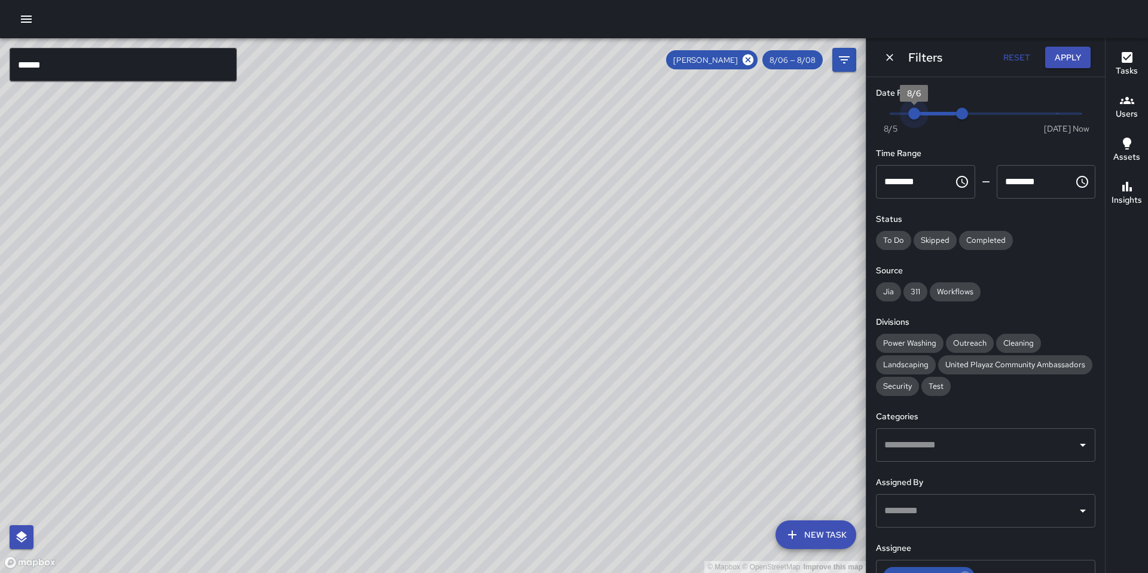
type input "*"
drag, startPoint x: 912, startPoint y: 112, endPoint x: 885, endPoint y: 111, distance: 26.9
click at [885, 111] on span "8/5" at bounding box center [890, 114] width 12 height 12
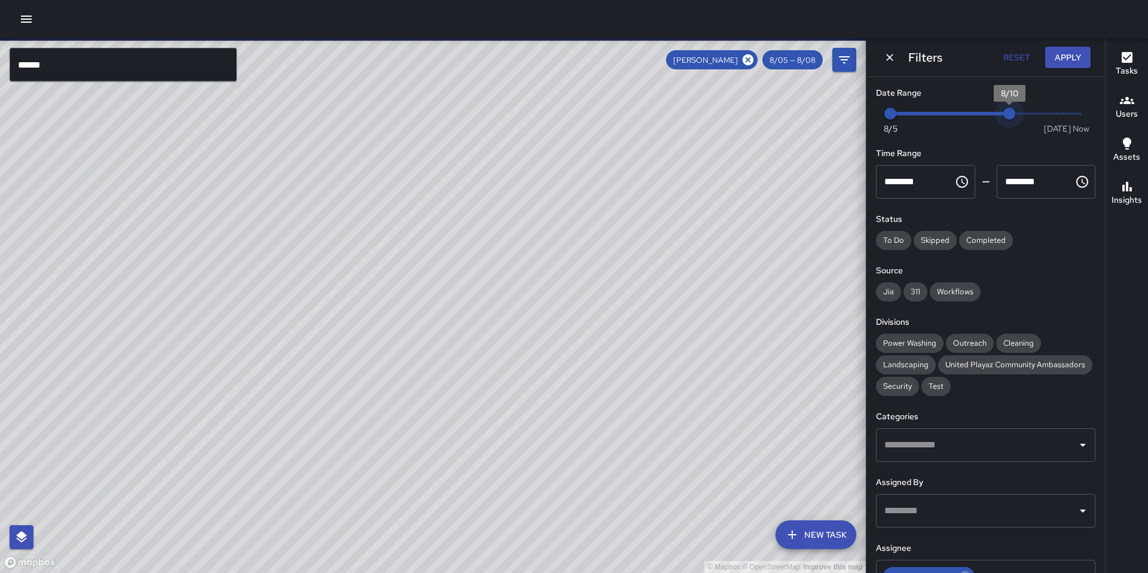
type input "*"
drag, startPoint x: 957, startPoint y: 115, endPoint x: 1020, endPoint y: 114, distance: 63.4
click at [1027, 114] on span "8/11" at bounding box center [1033, 114] width 12 height 12
click at [1063, 57] on button "Apply" at bounding box center [1067, 58] width 45 height 22
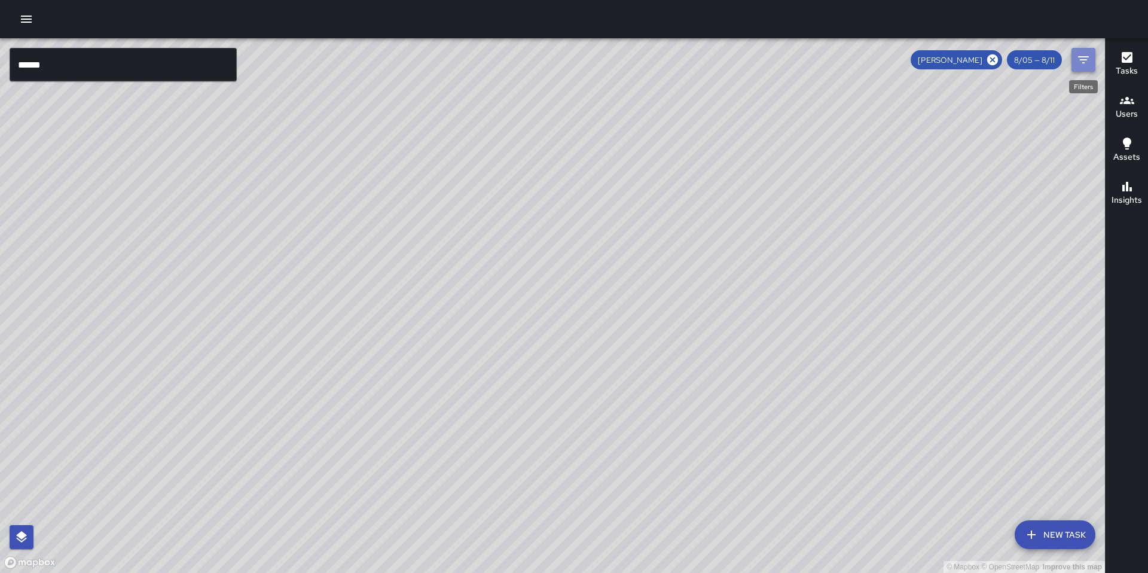
click at [1082, 63] on icon "Filters" at bounding box center [1083, 60] width 14 height 14
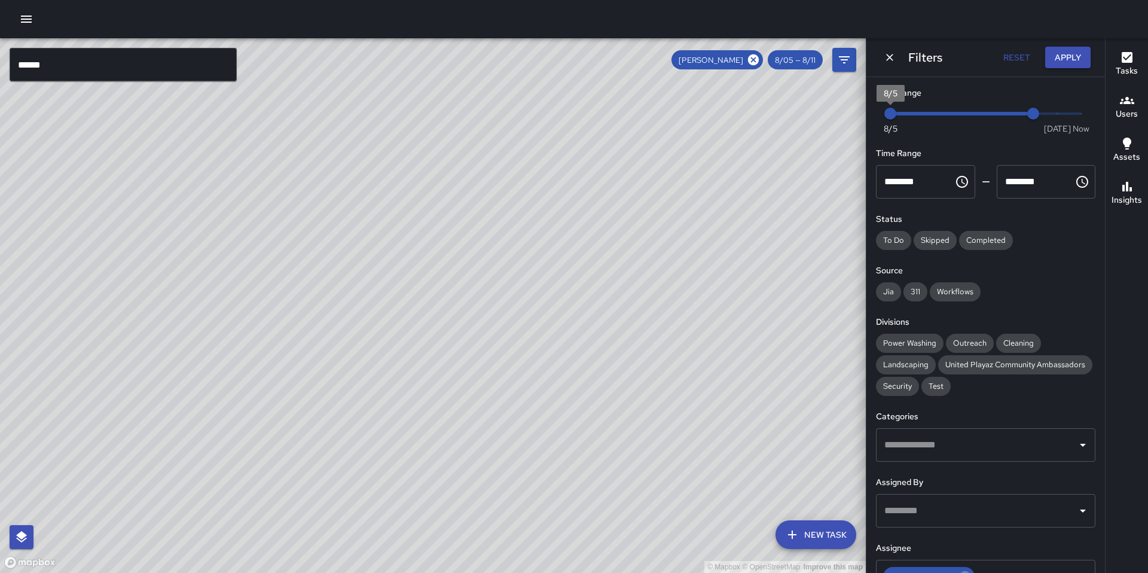
type input "*"
drag, startPoint x: 896, startPoint y: 114, endPoint x: 1056, endPoint y: 114, distance: 160.2
click at [1056, 114] on span "Now Today 8/5 8/9 8/11" at bounding box center [985, 114] width 191 height 18
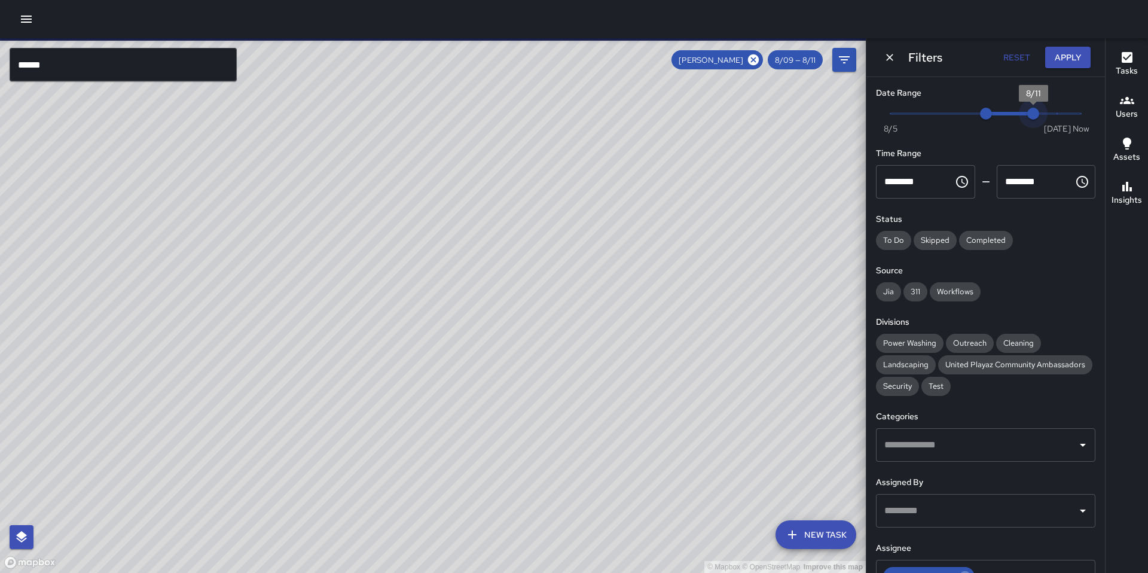
type input "*"
drag, startPoint x: 1025, startPoint y: 114, endPoint x: 1098, endPoint y: 115, distance: 73.0
click at [1098, 115] on div "Date Range Now Today 8/5 8/9 1:01 pm Time Range ******** ​ ******** ​ Status To…" at bounding box center [985, 325] width 239 height 496
type input "*"
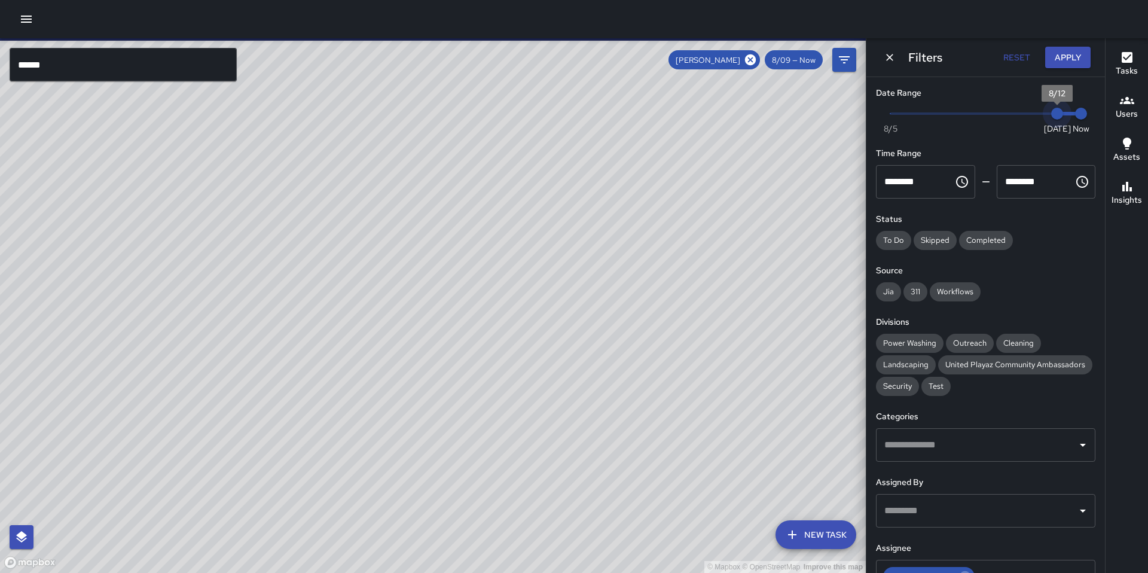
drag, startPoint x: 981, startPoint y: 114, endPoint x: 1096, endPoint y: 115, distance: 115.4
click at [1096, 115] on div "Date Range Now Today 8/5 8/12 1:01 pm Time Range ******** ​ ******** ​ Status T…" at bounding box center [985, 325] width 239 height 496
drag, startPoint x: 1049, startPoint y: 115, endPoint x: 1086, endPoint y: 115, distance: 37.1
click at [1077, 115] on div "Now Today 8/5 8/12 1:01 pm" at bounding box center [985, 121] width 219 height 33
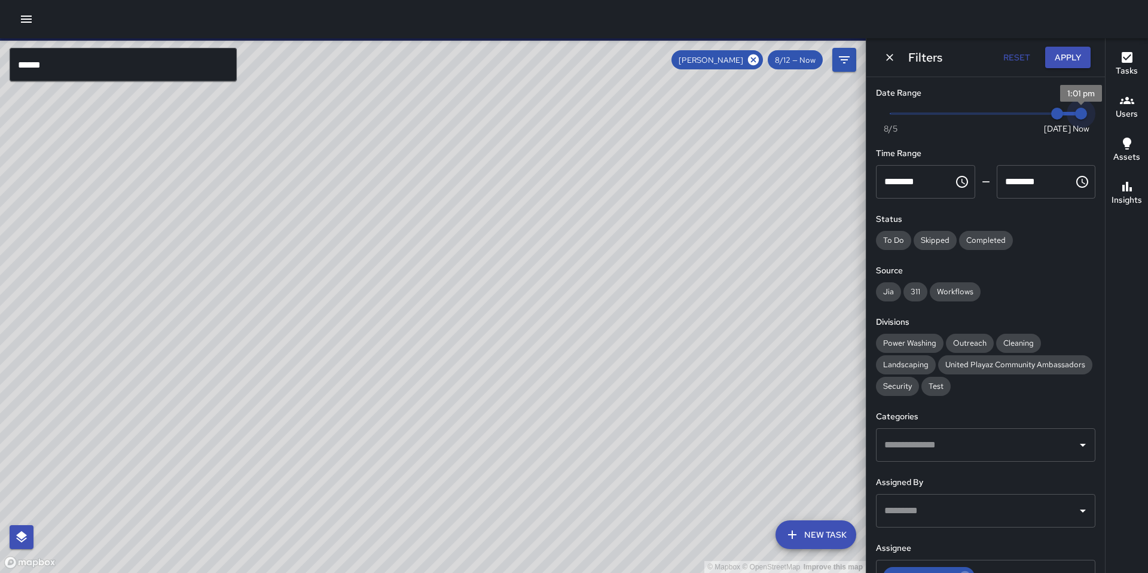
click at [1076, 116] on span "1:01 pm" at bounding box center [1081, 114] width 12 height 12
click at [1076, 115] on span "1:01 pm" at bounding box center [1081, 114] width 12 height 12
click at [1051, 114] on span "8/12" at bounding box center [1057, 114] width 12 height 12
click at [1065, 56] on button "Apply" at bounding box center [1067, 58] width 45 height 22
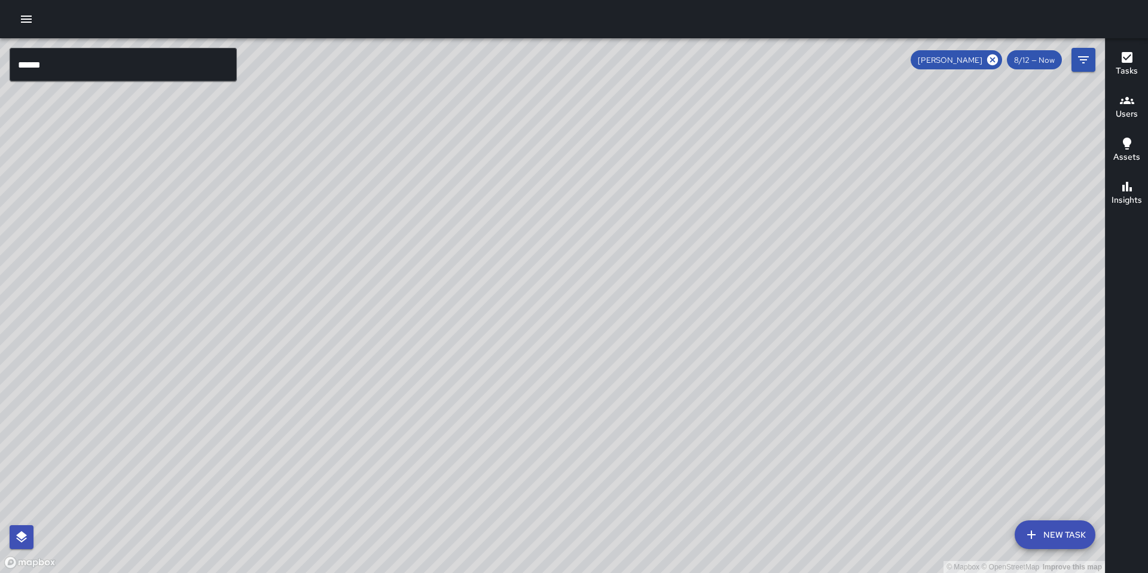
click at [1120, 63] on icon "button" at bounding box center [1127, 57] width 14 height 14
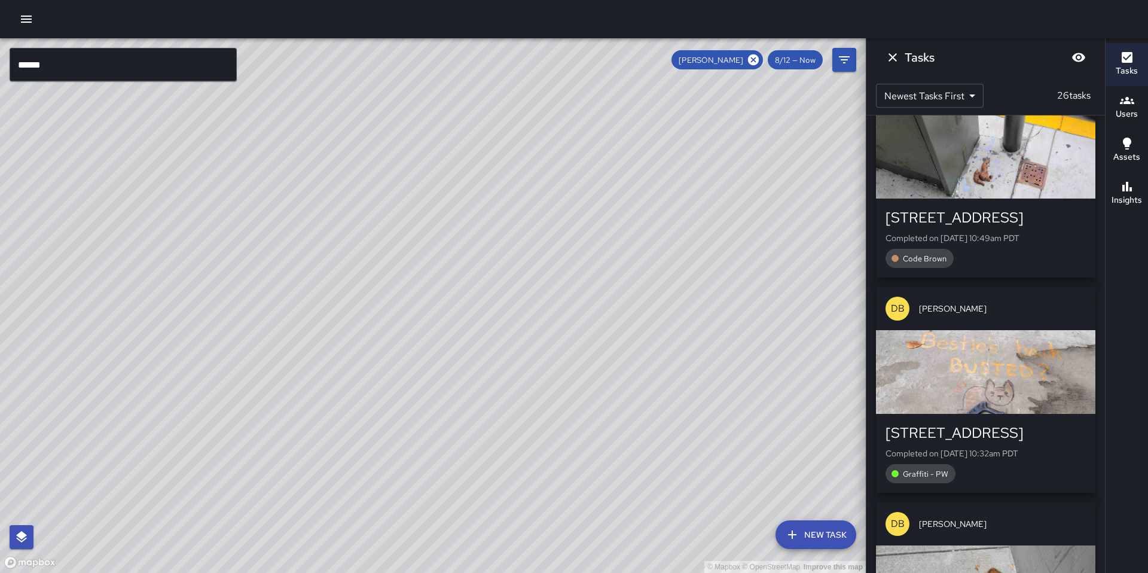
scroll to position [830, 0]
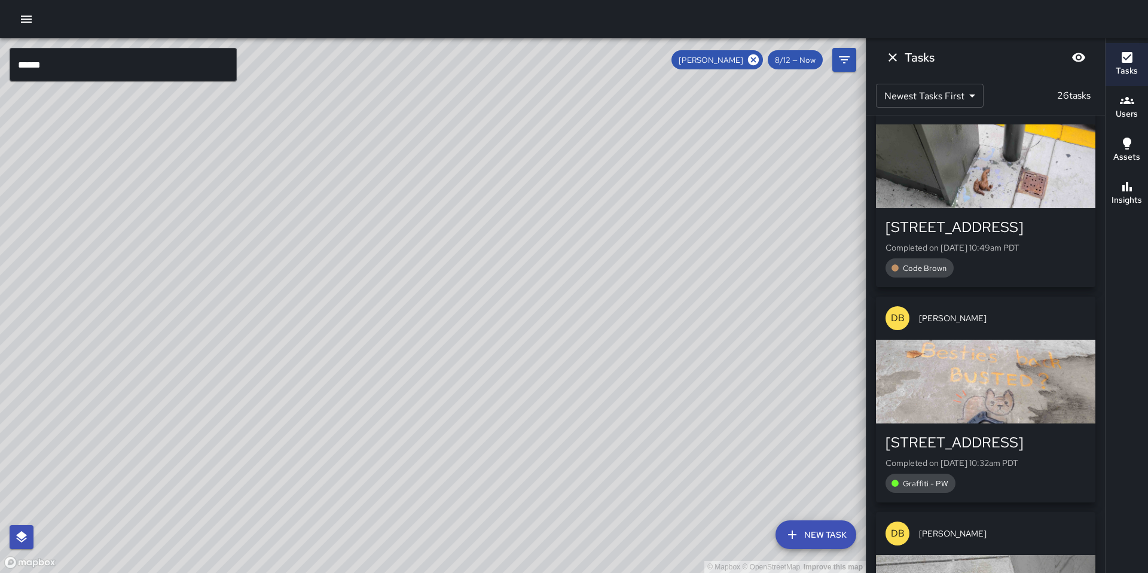
click at [997, 364] on div "button" at bounding box center [985, 382] width 219 height 84
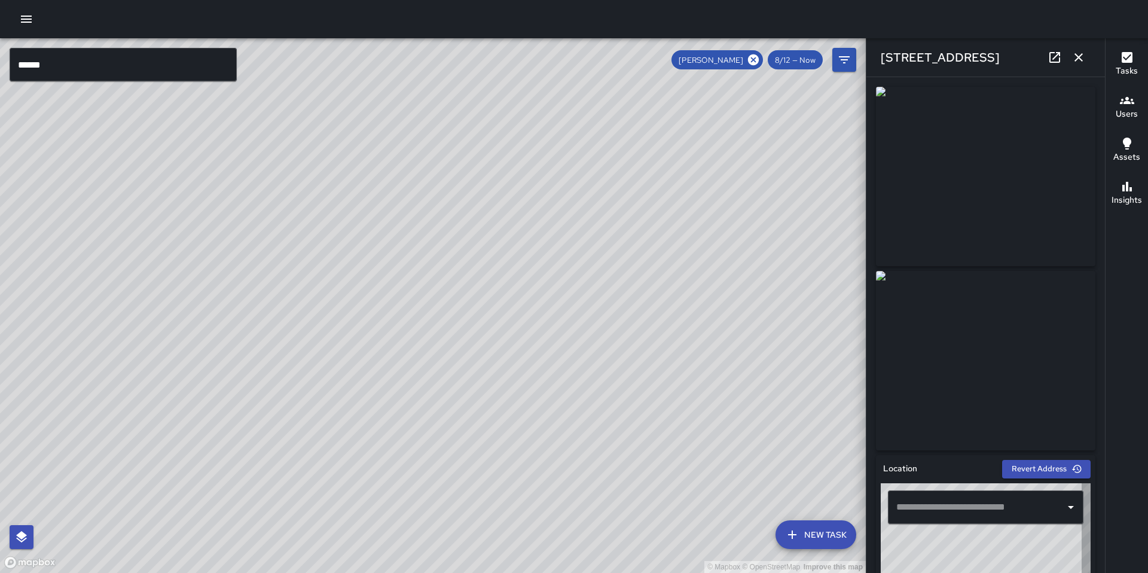
type input "**********"
click at [1082, 60] on icon "button" at bounding box center [1078, 57] width 8 height 8
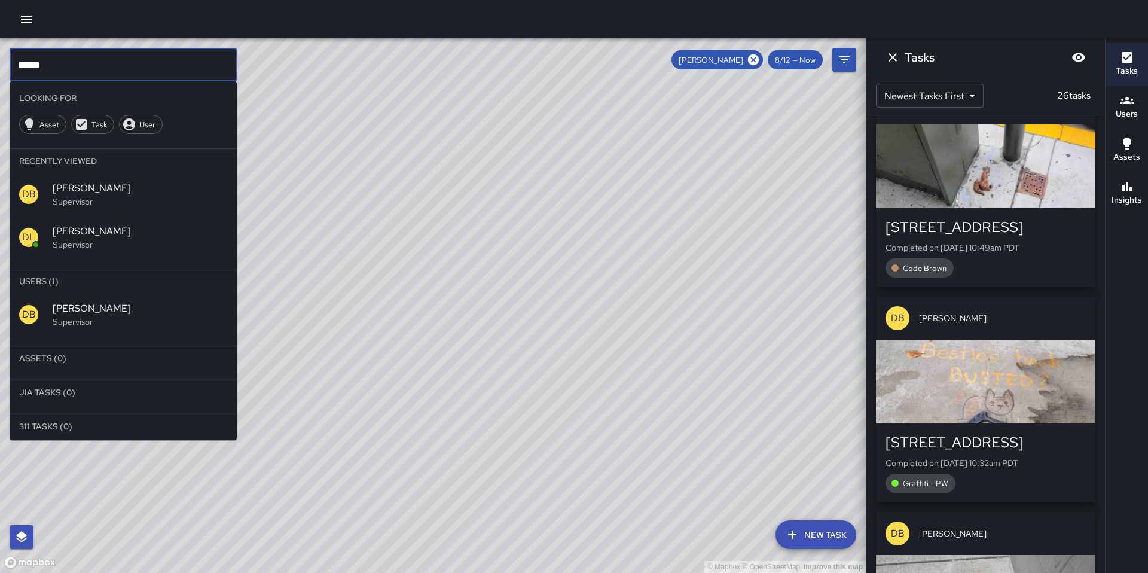
click at [175, 70] on input "******" at bounding box center [123, 64] width 227 height 33
drag, startPoint x: 102, startPoint y: 88, endPoint x: 48, endPoint y: 89, distance: 53.8
click at [48, 89] on div "****** ​ Looking For Asset Task User Recently Viewed DB DeAndre Barney Supervis…" at bounding box center [123, 244] width 227 height 392
drag, startPoint x: 66, startPoint y: 61, endPoint x: -7, endPoint y: 60, distance: 73.0
click at [0, 60] on html "© Mapbox © OpenStreetMap Improve this map ****** ​ Looking For Asset Task User …" at bounding box center [574, 286] width 1148 height 573
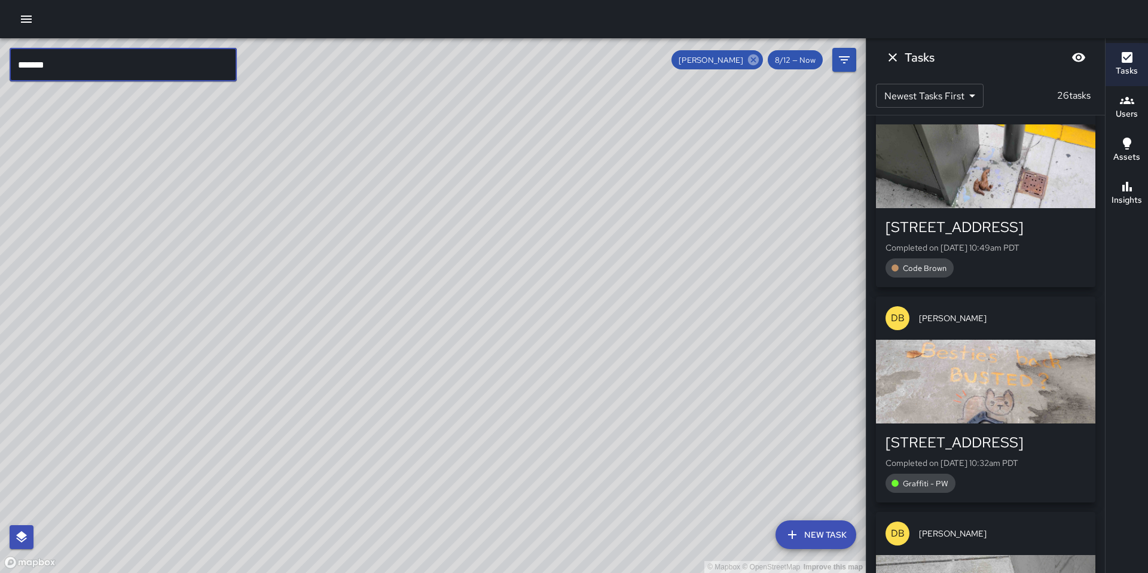
type input "*******"
click at [750, 57] on icon at bounding box center [753, 59] width 11 height 11
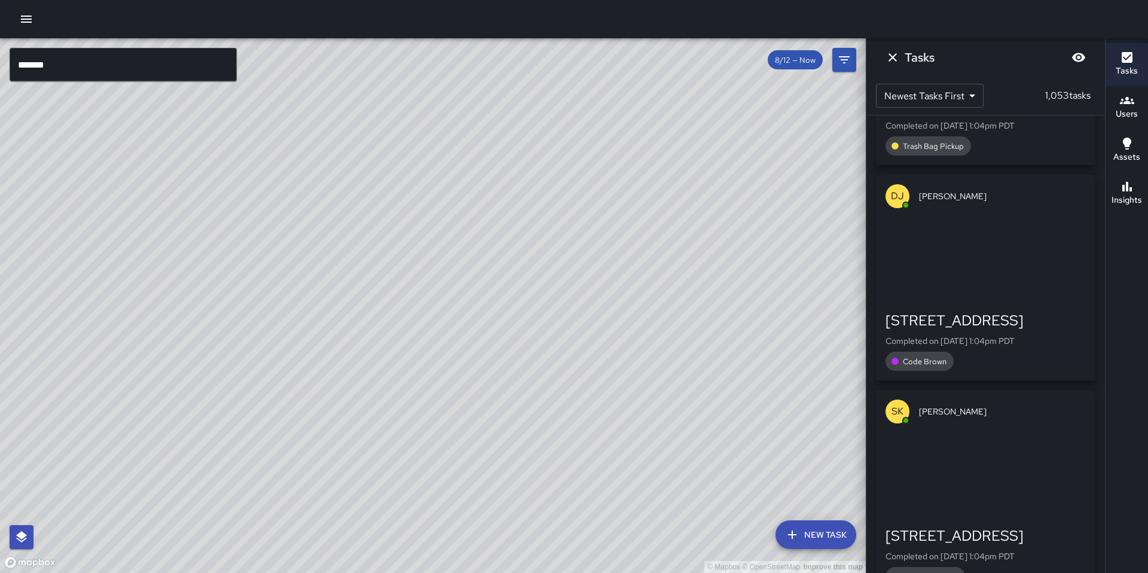
scroll to position [40760, 0]
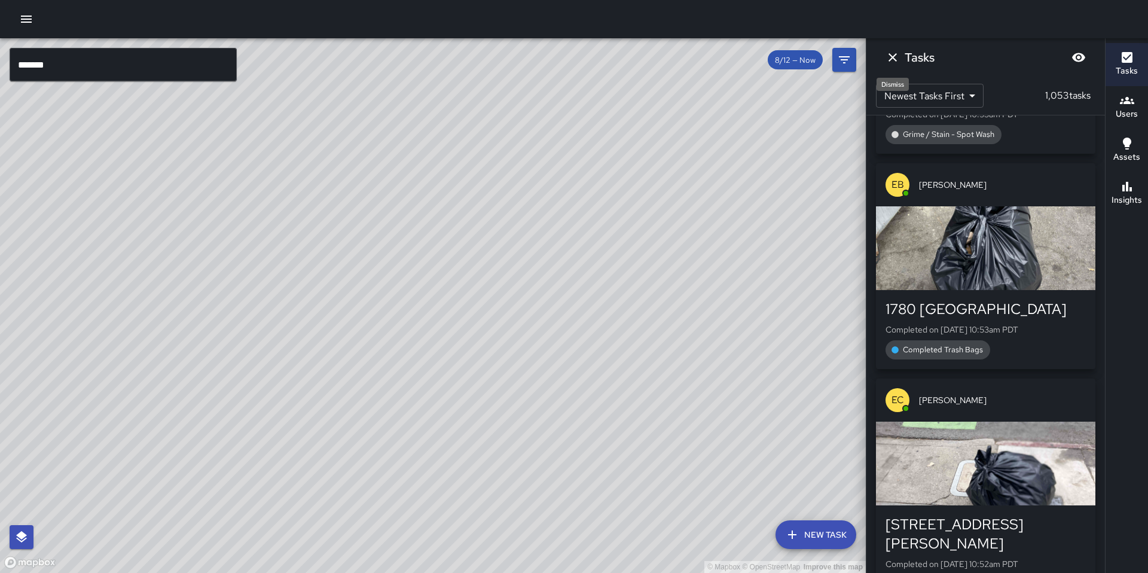
click at [897, 59] on icon "Dismiss" at bounding box center [893, 57] width 14 height 14
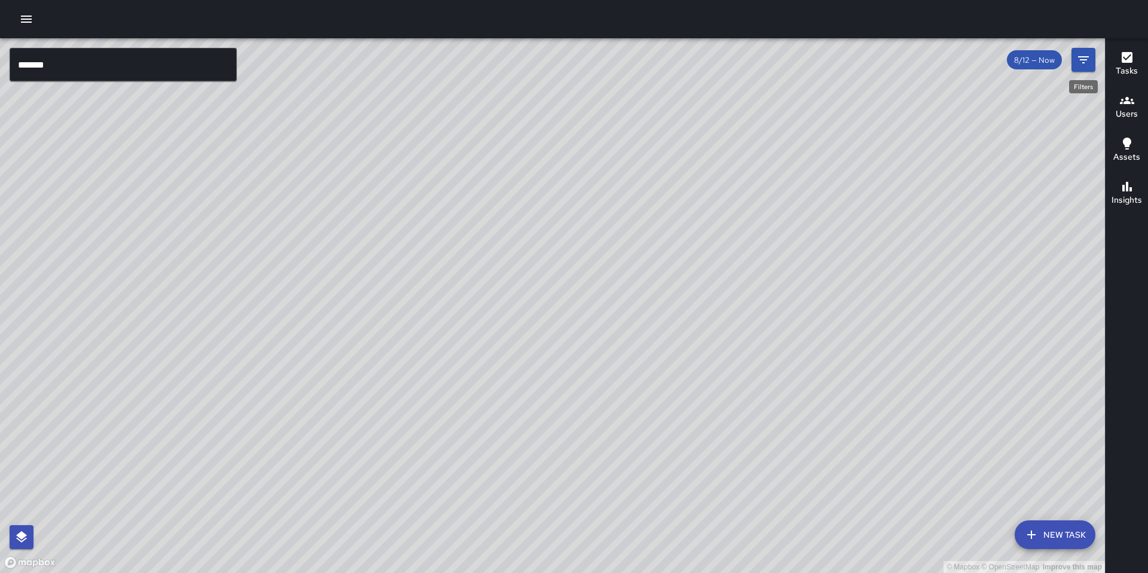
click at [1089, 66] on icon "Filters" at bounding box center [1083, 60] width 14 height 14
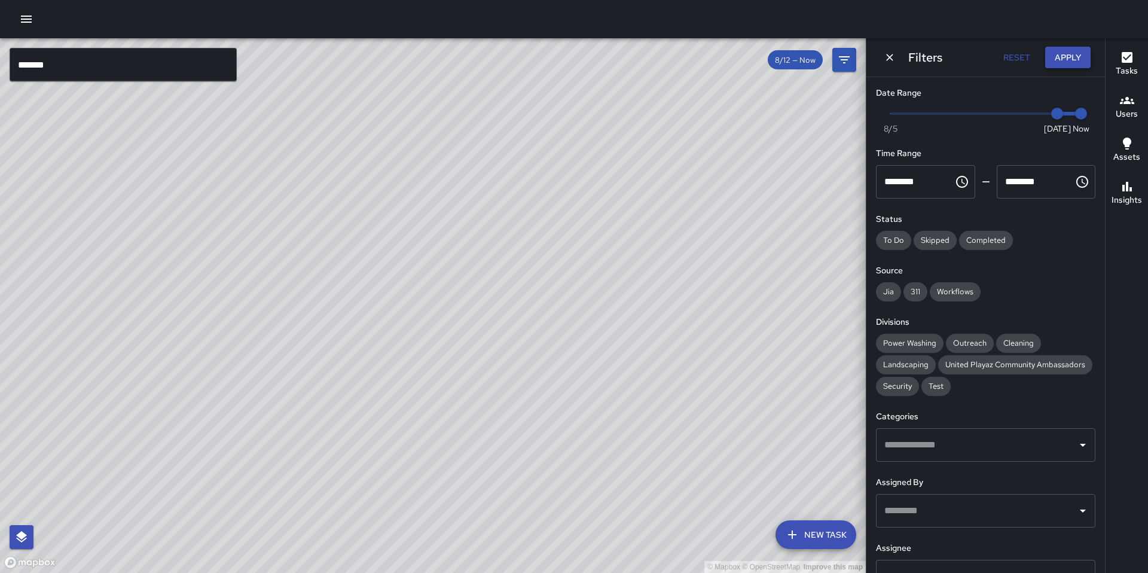
scroll to position [40956, 0]
click at [1064, 58] on button "Apply" at bounding box center [1067, 58] width 45 height 22
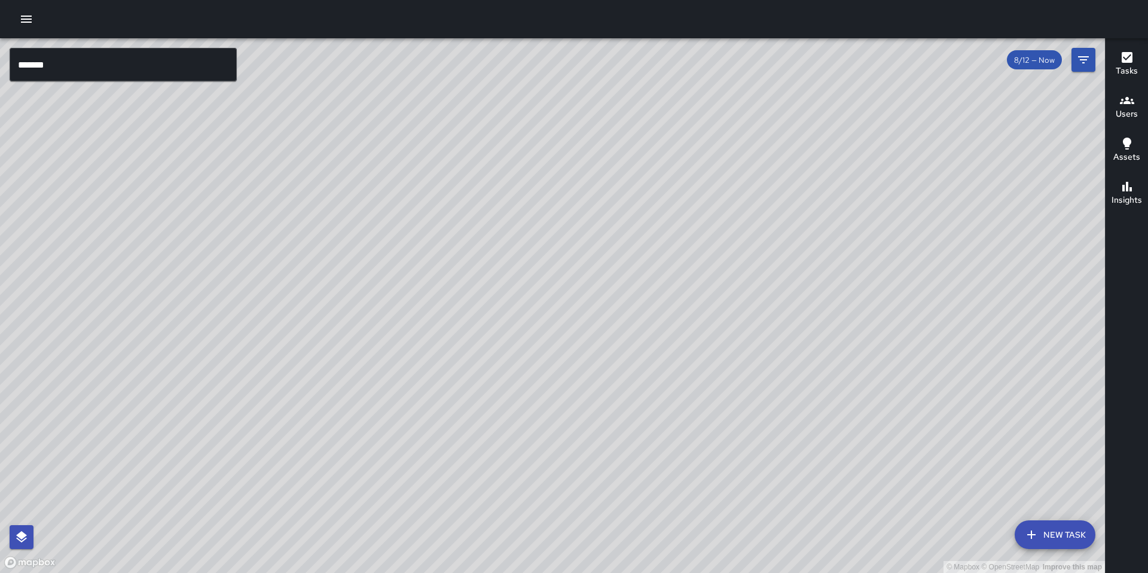
drag, startPoint x: 694, startPoint y: 342, endPoint x: 699, endPoint y: 182, distance: 159.7
click at [703, 178] on div "© Mapbox © OpenStreetMap Improve this map" at bounding box center [552, 305] width 1105 height 535
drag, startPoint x: 720, startPoint y: 299, endPoint x: 743, endPoint y: 176, distance: 124.8
click at [739, 188] on div "© Mapbox © OpenStreetMap Improve this map" at bounding box center [552, 305] width 1105 height 535
drag, startPoint x: 730, startPoint y: 262, endPoint x: 726, endPoint y: 206, distance: 56.4
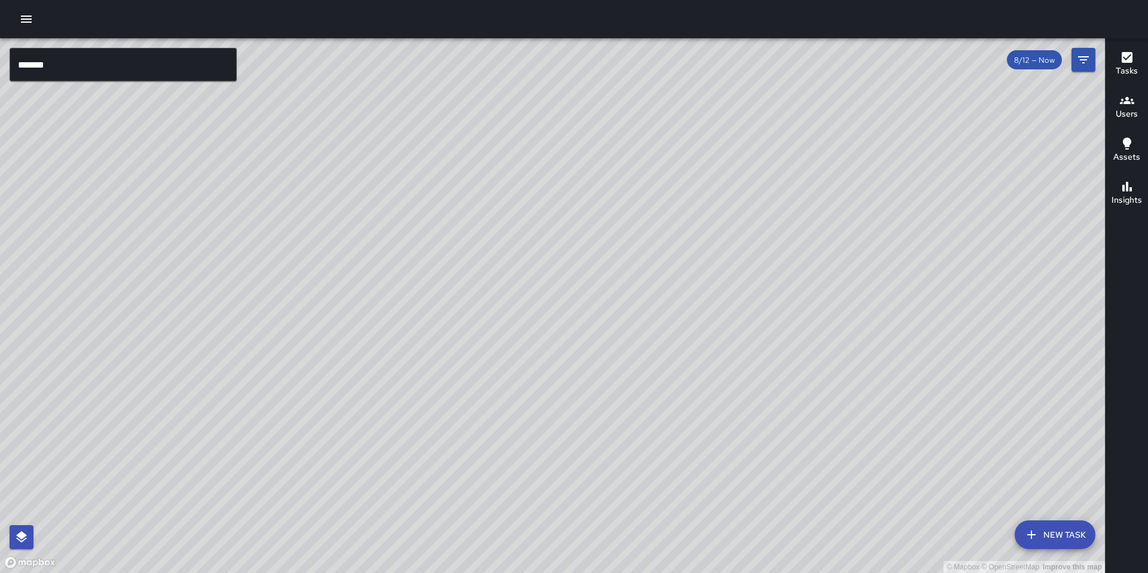
click at [727, 201] on div "© Mapbox © OpenStreetMap Improve this map" at bounding box center [552, 305] width 1105 height 535
drag, startPoint x: 635, startPoint y: 201, endPoint x: 575, endPoint y: 271, distance: 92.0
click at [892, 472] on div "© Mapbox © OpenStreetMap Improve this map" at bounding box center [552, 305] width 1105 height 535
drag, startPoint x: 443, startPoint y: 168, endPoint x: 683, endPoint y: 539, distance: 442.0
click at [685, 542] on div "© Mapbox © OpenStreetMap Improve this map" at bounding box center [552, 305] width 1105 height 535
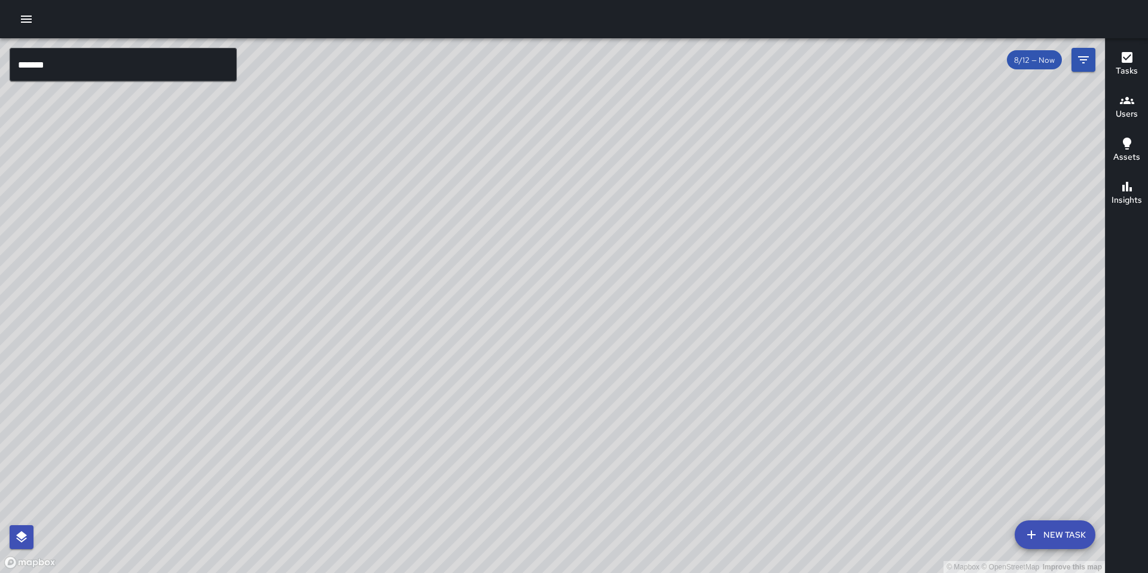
drag, startPoint x: 898, startPoint y: 447, endPoint x: 633, endPoint y: 317, distance: 294.7
click at [646, 320] on div "© Mapbox © OpenStreetMap Improve this map" at bounding box center [552, 305] width 1105 height 535
drag, startPoint x: 676, startPoint y: 407, endPoint x: 595, endPoint y: 200, distance: 221.5
click at [596, 212] on div "© Mapbox © OpenStreetMap Improve this map" at bounding box center [552, 305] width 1105 height 535
click at [80, 60] on input "*******" at bounding box center [123, 64] width 227 height 33
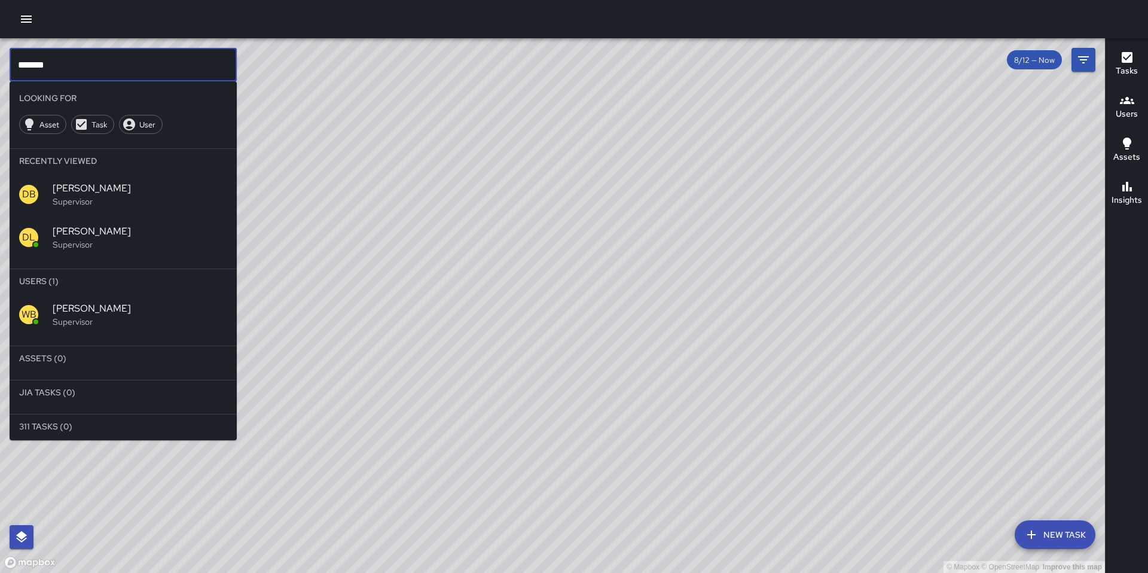
click at [68, 295] on div "WB Woodrow Blake Supervisor" at bounding box center [123, 314] width 227 height 43
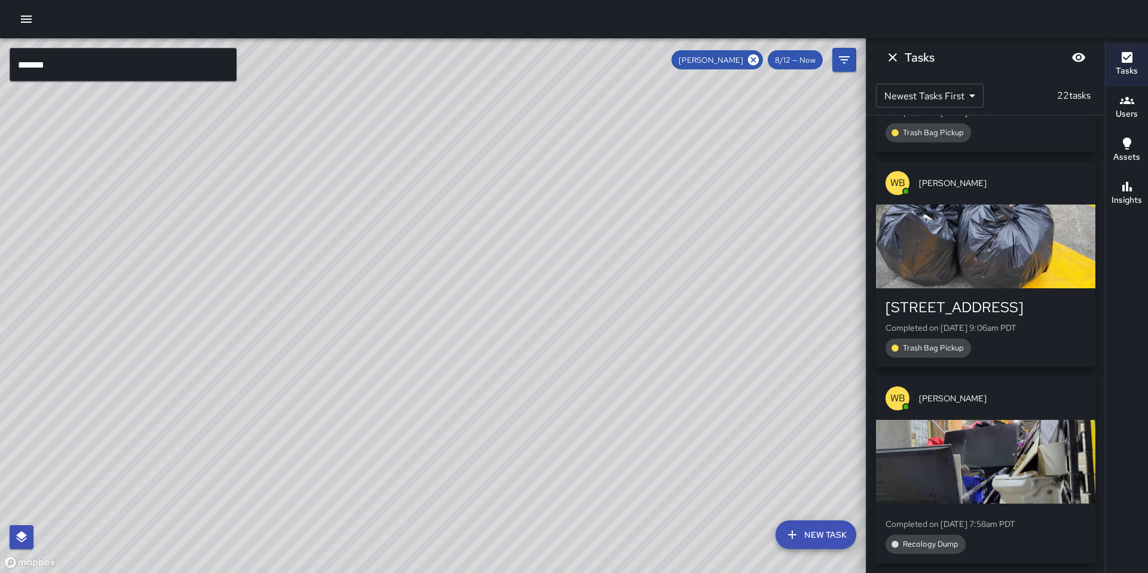
scroll to position [4269, 0]
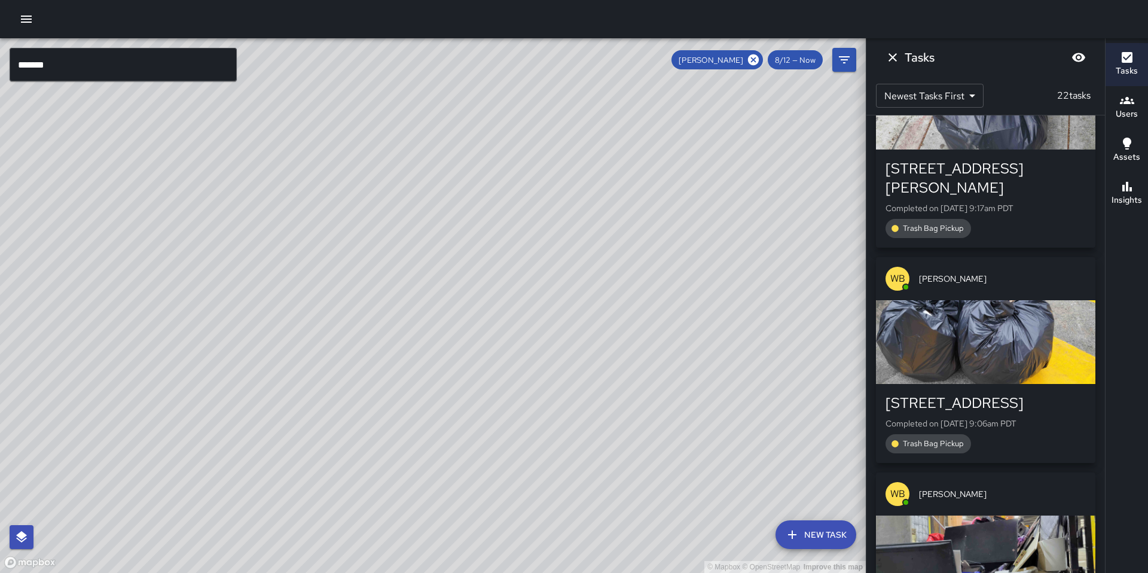
drag, startPoint x: 516, startPoint y: 350, endPoint x: 580, endPoint y: 218, distance: 146.8
click at [583, 213] on div "© Mapbox © OpenStreetMap Improve this map" at bounding box center [433, 305] width 866 height 535
click at [888, 56] on icon "Dismiss" at bounding box center [893, 57] width 14 height 14
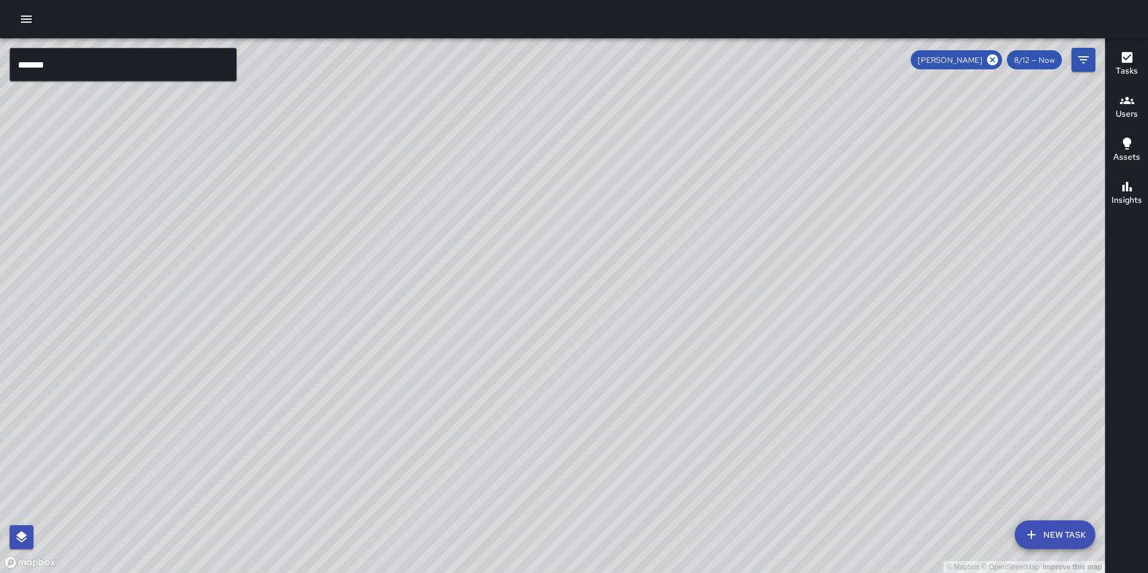
click at [993, 58] on icon at bounding box center [992, 59] width 11 height 11
click at [72, 63] on input "*******" at bounding box center [123, 64] width 227 height 33
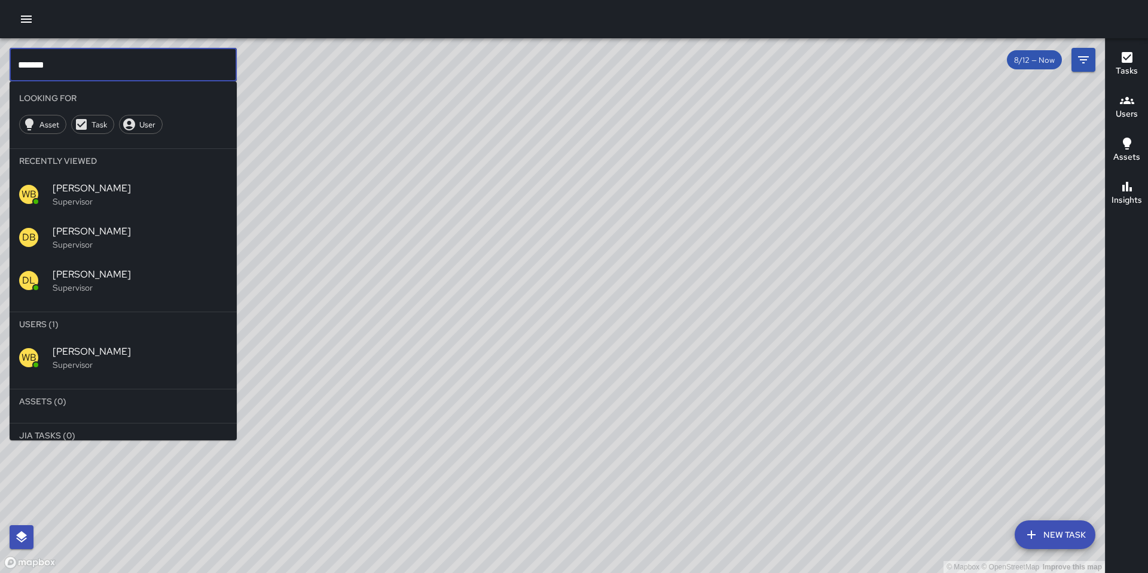
drag, startPoint x: 72, startPoint y: 63, endPoint x: -34, endPoint y: 62, distance: 106.4
click at [0, 62] on html "© Mapbox © OpenStreetMap Improve this map ******* ​ Looking For Asset Task User…" at bounding box center [574, 286] width 1148 height 573
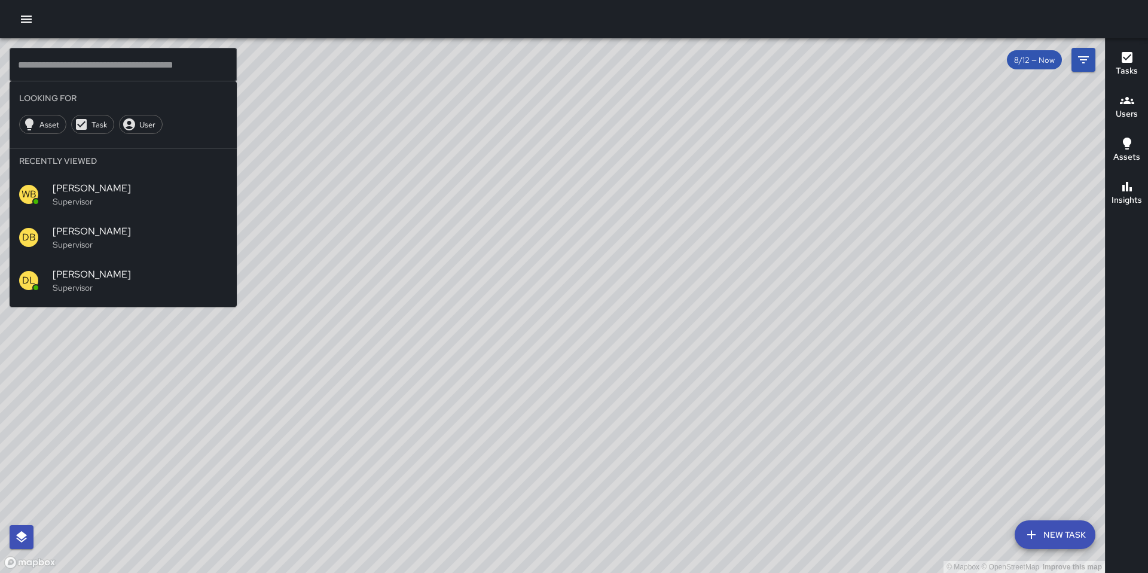
drag, startPoint x: 560, startPoint y: 328, endPoint x: 560, endPoint y: 240, distance: 87.9
click at [560, 241] on div "© Mapbox © OpenStreetMap Improve this map" at bounding box center [552, 305] width 1105 height 535
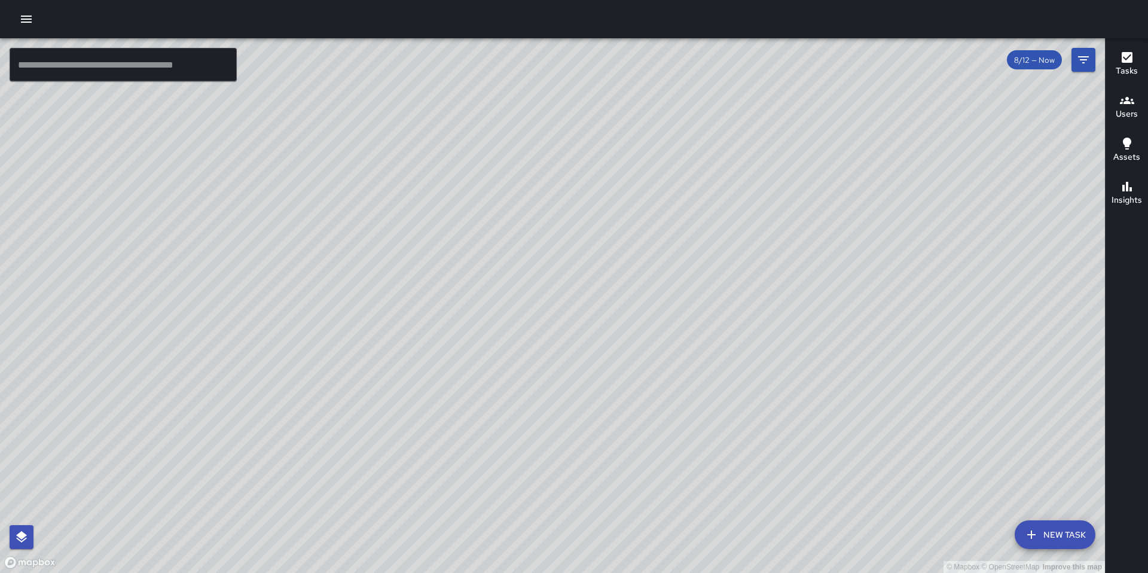
drag, startPoint x: 619, startPoint y: 304, endPoint x: 610, endPoint y: 279, distance: 26.9
click at [610, 279] on div "© Mapbox © OpenStreetMap Improve this map" at bounding box center [552, 305] width 1105 height 535
click at [26, 19] on icon "button" at bounding box center [26, 19] width 11 height 7
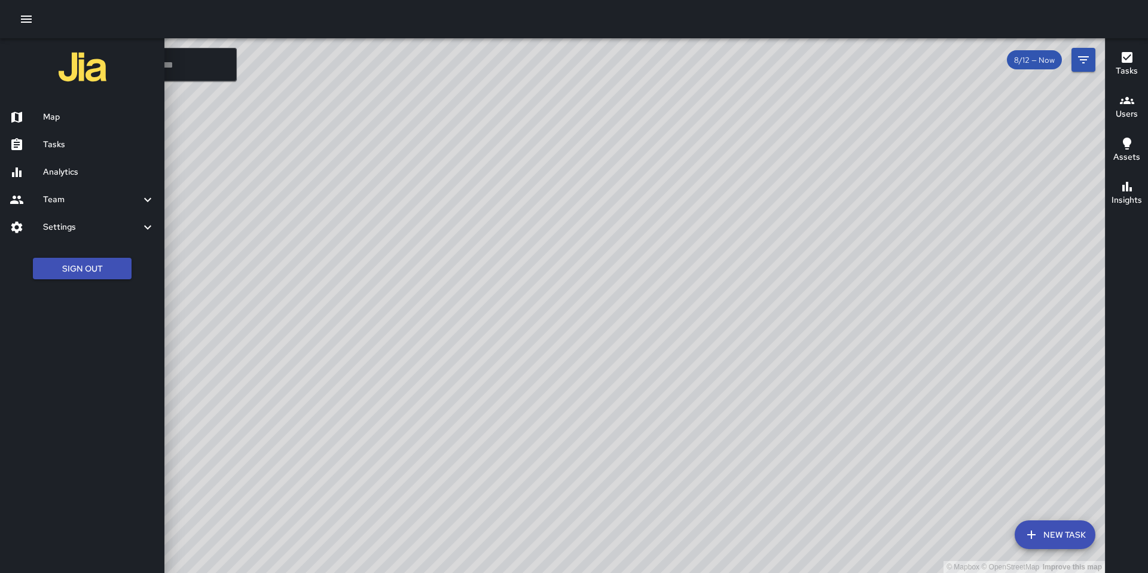
drag, startPoint x: 647, startPoint y: 345, endPoint x: 509, endPoint y: 292, distance: 148.0
click at [509, 292] on div at bounding box center [574, 286] width 1148 height 573
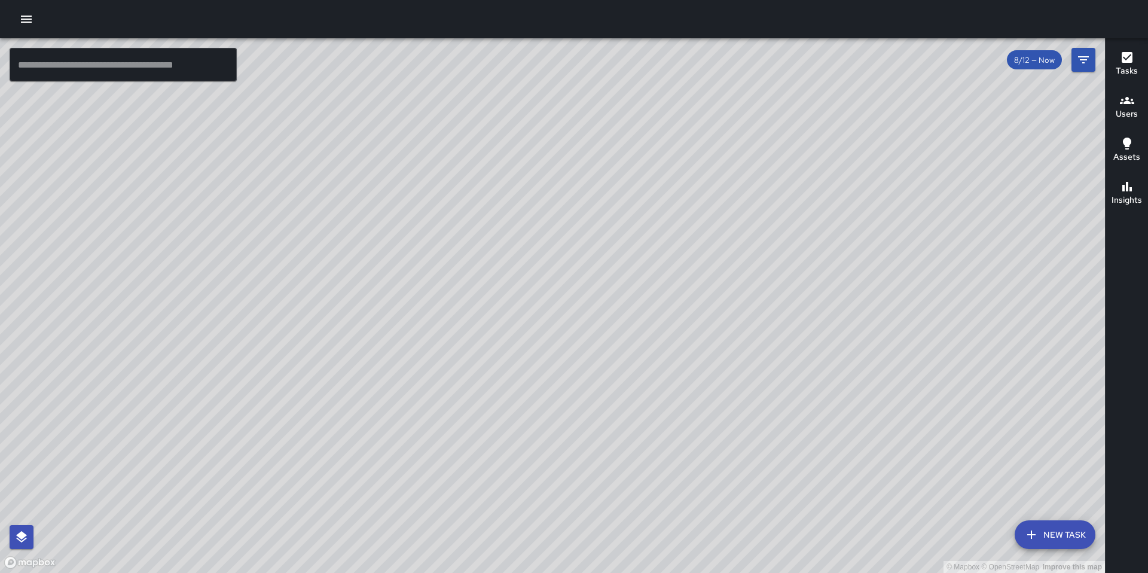
drag, startPoint x: 616, startPoint y: 327, endPoint x: 502, endPoint y: 285, distance: 121.8
click at [502, 284] on div "© Mapbox © OpenStreetMap Improve this map" at bounding box center [552, 305] width 1105 height 535
drag, startPoint x: 613, startPoint y: 335, endPoint x: 564, endPoint y: 313, distance: 53.5
click at [550, 313] on div "© Mapbox © OpenStreetMap Improve this map" at bounding box center [552, 305] width 1105 height 535
drag, startPoint x: 628, startPoint y: 325, endPoint x: 374, endPoint y: 353, distance: 255.7
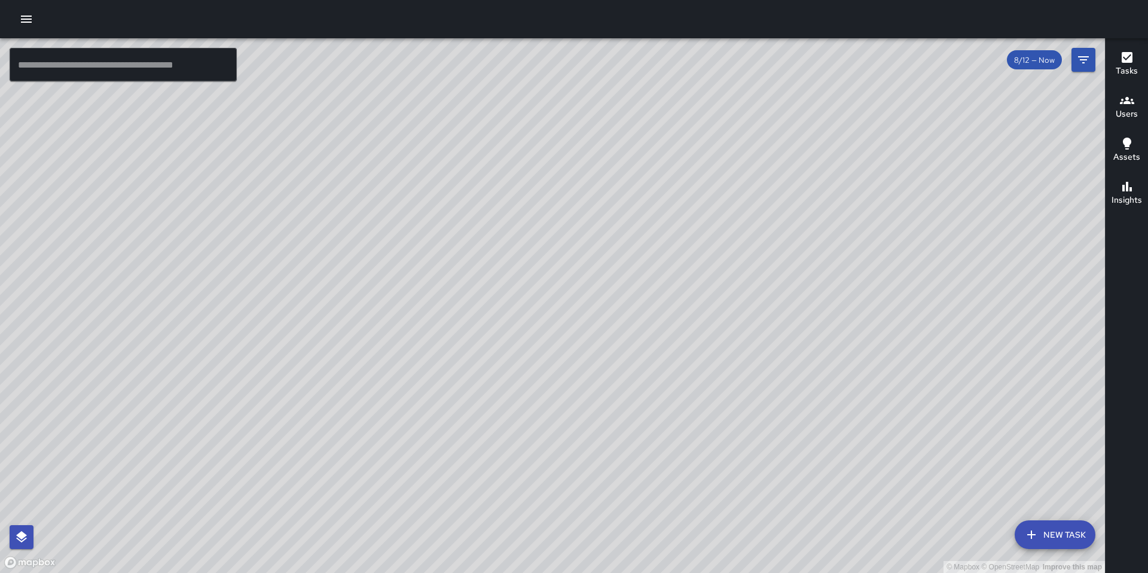
click at [374, 353] on div "© Mapbox © OpenStreetMap Improve this map" at bounding box center [552, 305] width 1105 height 535
drag, startPoint x: 459, startPoint y: 335, endPoint x: 361, endPoint y: 394, distance: 114.2
click at [356, 396] on div "© Mapbox © OpenStreetMap Improve this map" at bounding box center [552, 305] width 1105 height 535
drag, startPoint x: 449, startPoint y: 338, endPoint x: 503, endPoint y: 505, distance: 175.3
click at [503, 504] on div "© Mapbox © OpenStreetMap Improve this map" at bounding box center [552, 305] width 1105 height 535
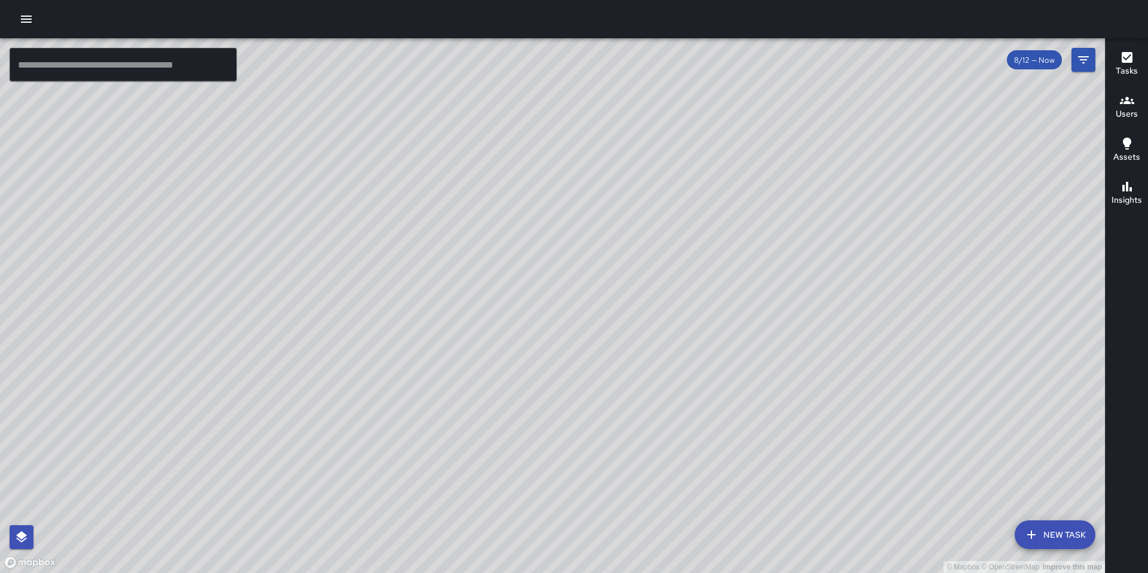
drag, startPoint x: 525, startPoint y: 422, endPoint x: 492, endPoint y: 528, distance: 110.8
click at [492, 528] on div "© Mapbox © OpenStreetMap Improve this map" at bounding box center [552, 305] width 1105 height 535
drag, startPoint x: 484, startPoint y: 463, endPoint x: 377, endPoint y: 432, distance: 111.5
click at [377, 432] on div "© Mapbox © OpenStreetMap Improve this map" at bounding box center [552, 305] width 1105 height 535
drag, startPoint x: 419, startPoint y: 436, endPoint x: 405, endPoint y: 424, distance: 18.6
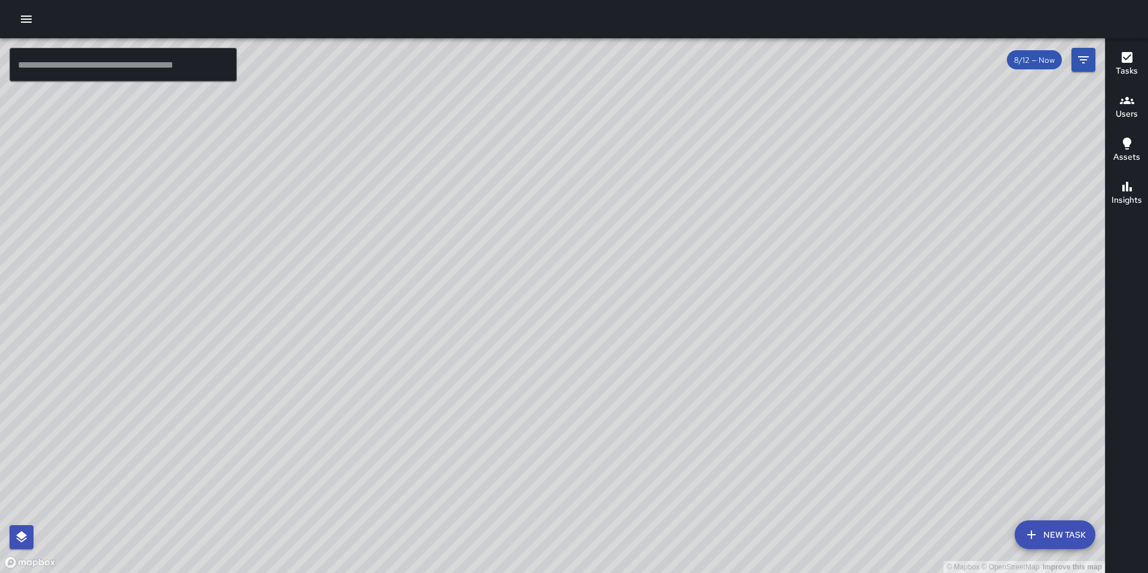
click at [404, 421] on div "© Mapbox © OpenStreetMap Improve this map" at bounding box center [552, 305] width 1105 height 535
drag, startPoint x: 419, startPoint y: 441, endPoint x: 441, endPoint y: 441, distance: 22.1
click at [442, 434] on div "© Mapbox © OpenStreetMap Improve this map" at bounding box center [552, 305] width 1105 height 535
drag, startPoint x: 322, startPoint y: 554, endPoint x: 898, endPoint y: -73, distance: 851.0
click at [898, 0] on html "© Mapbox © OpenStreetMap Improve this map ​ New Task 8/12 — Now Map Layers Task…" at bounding box center [574, 286] width 1148 height 573
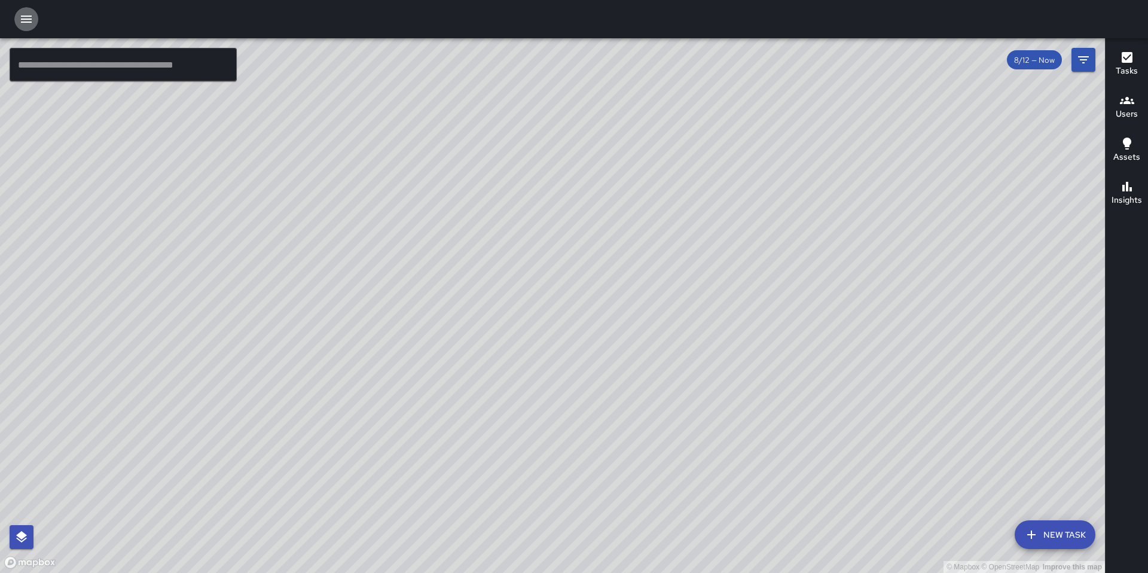
click at [26, 23] on icon "button" at bounding box center [26, 19] width 14 height 14
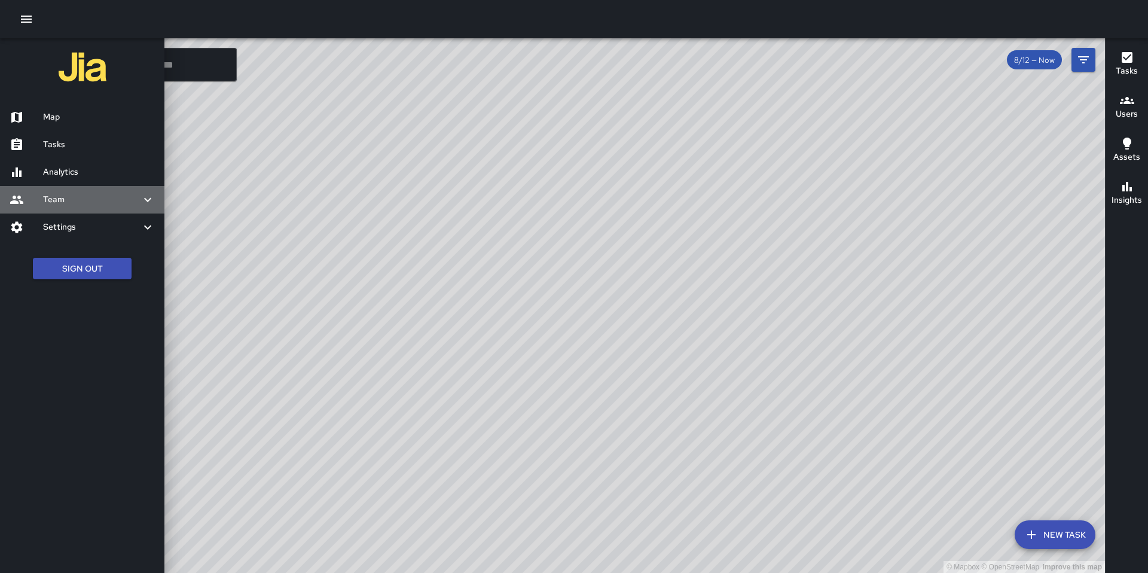
click at [60, 199] on h6 "Team" at bounding box center [91, 199] width 97 height 13
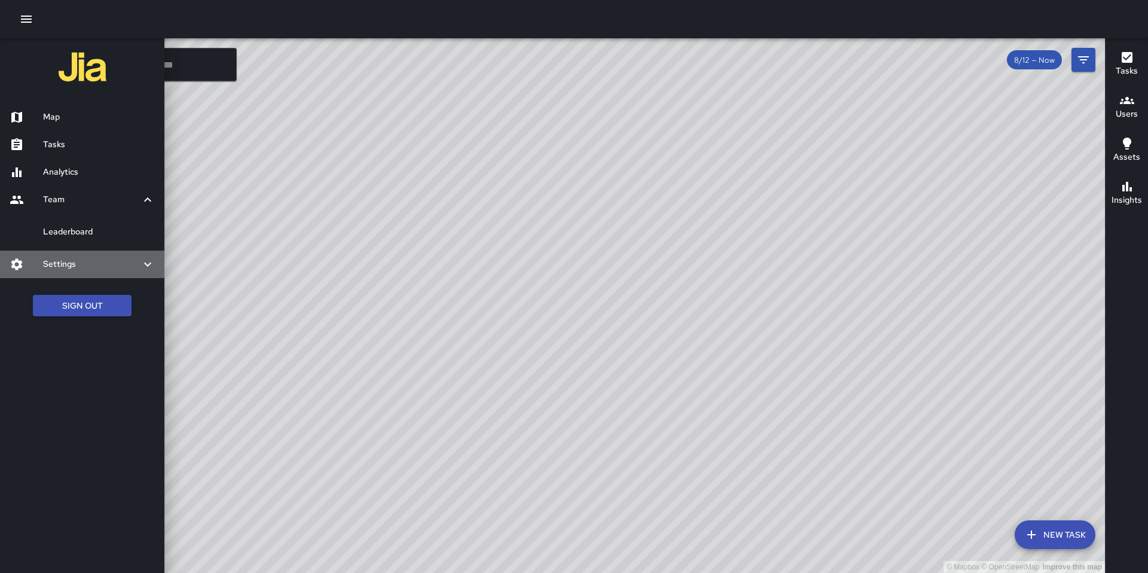
click at [61, 263] on h6 "Settings" at bounding box center [91, 264] width 97 height 13
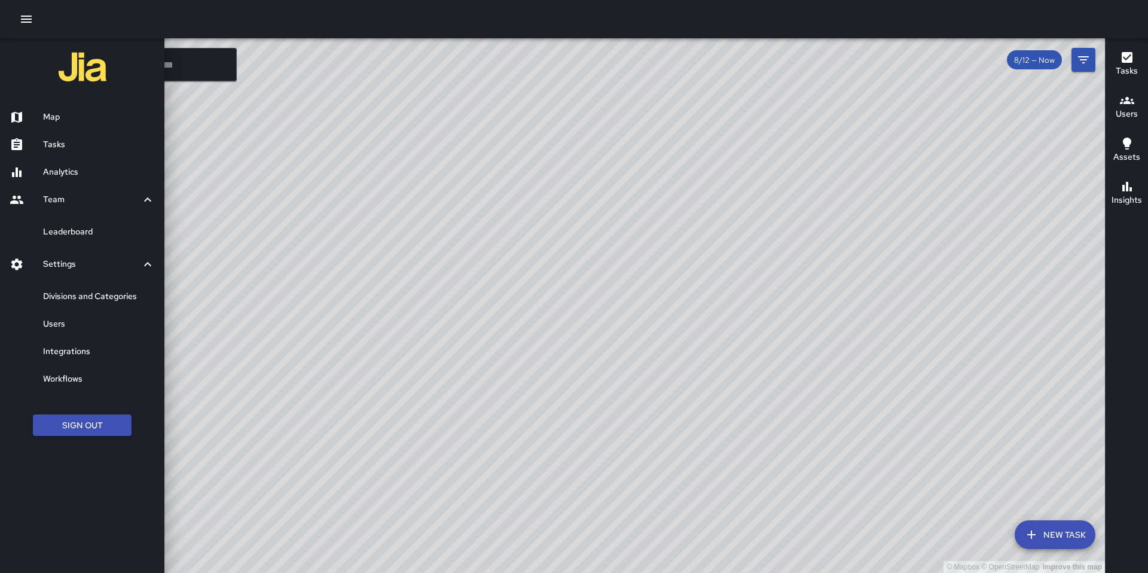
click at [30, 19] on icon "button" at bounding box center [26, 19] width 11 height 7
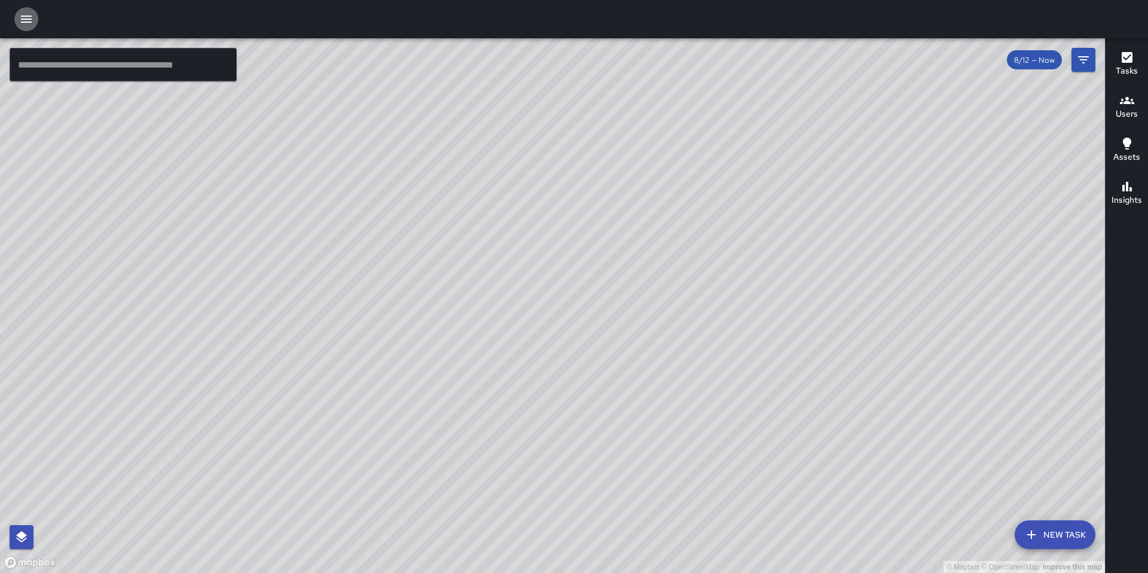
click at [30, 22] on icon "button" at bounding box center [26, 19] width 11 height 7
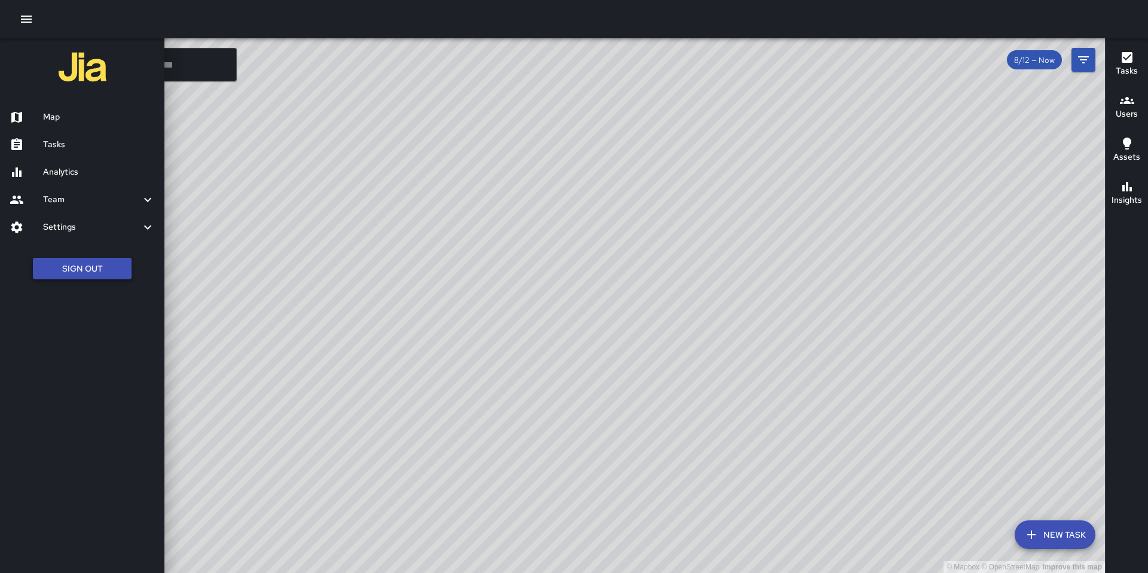
click at [82, 266] on button "Sign Out" at bounding box center [82, 269] width 99 height 22
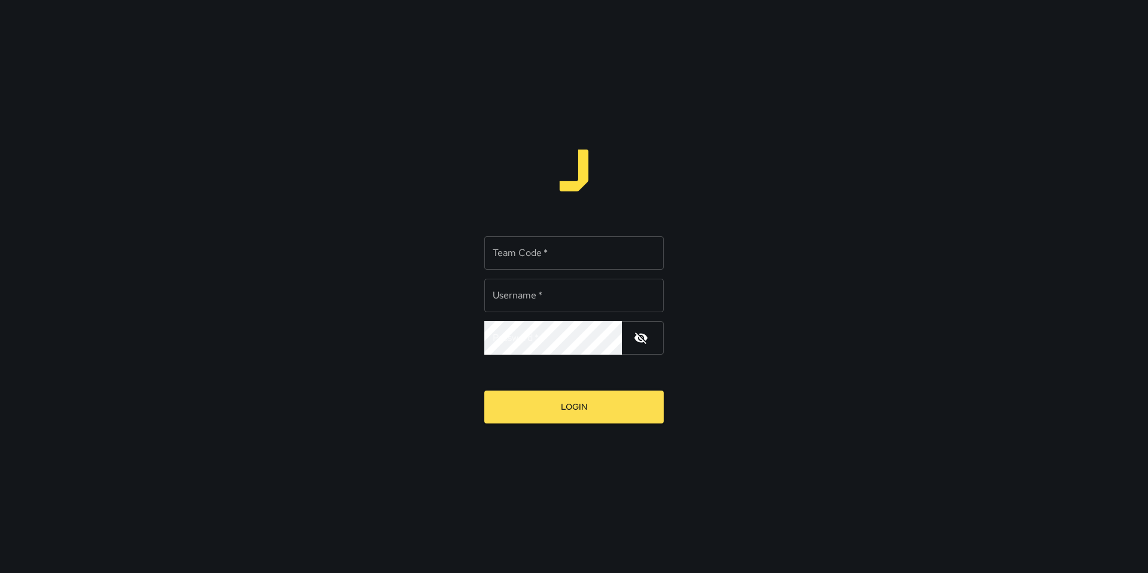
type input "*******"
click at [525, 256] on input "Team Code   *" at bounding box center [573, 252] width 179 height 33
type input "*******"
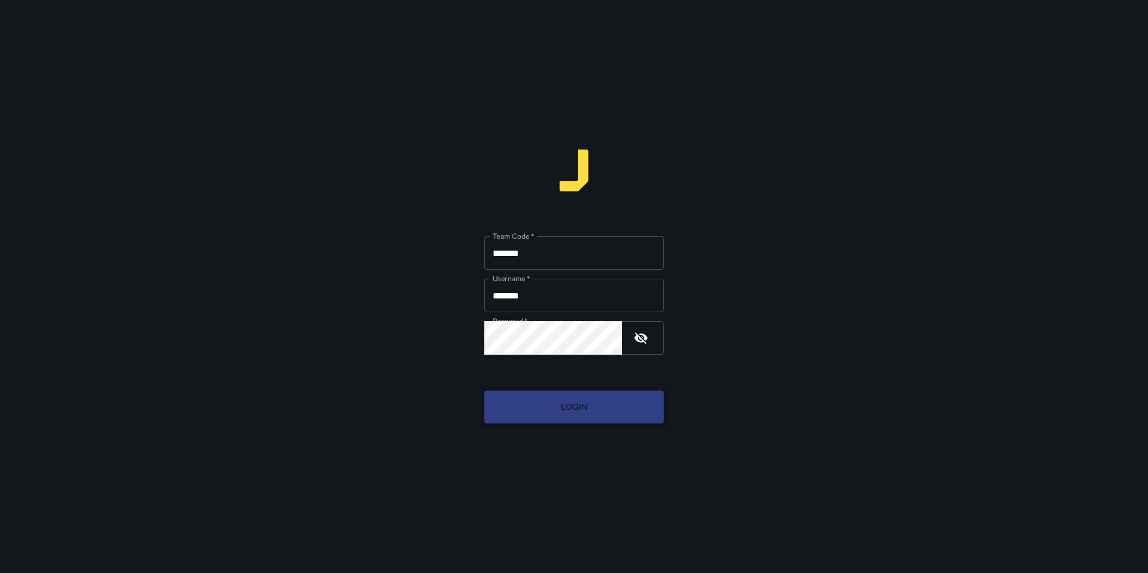
click at [555, 405] on button "Login" at bounding box center [573, 406] width 179 height 33
